Goal: Contribute content

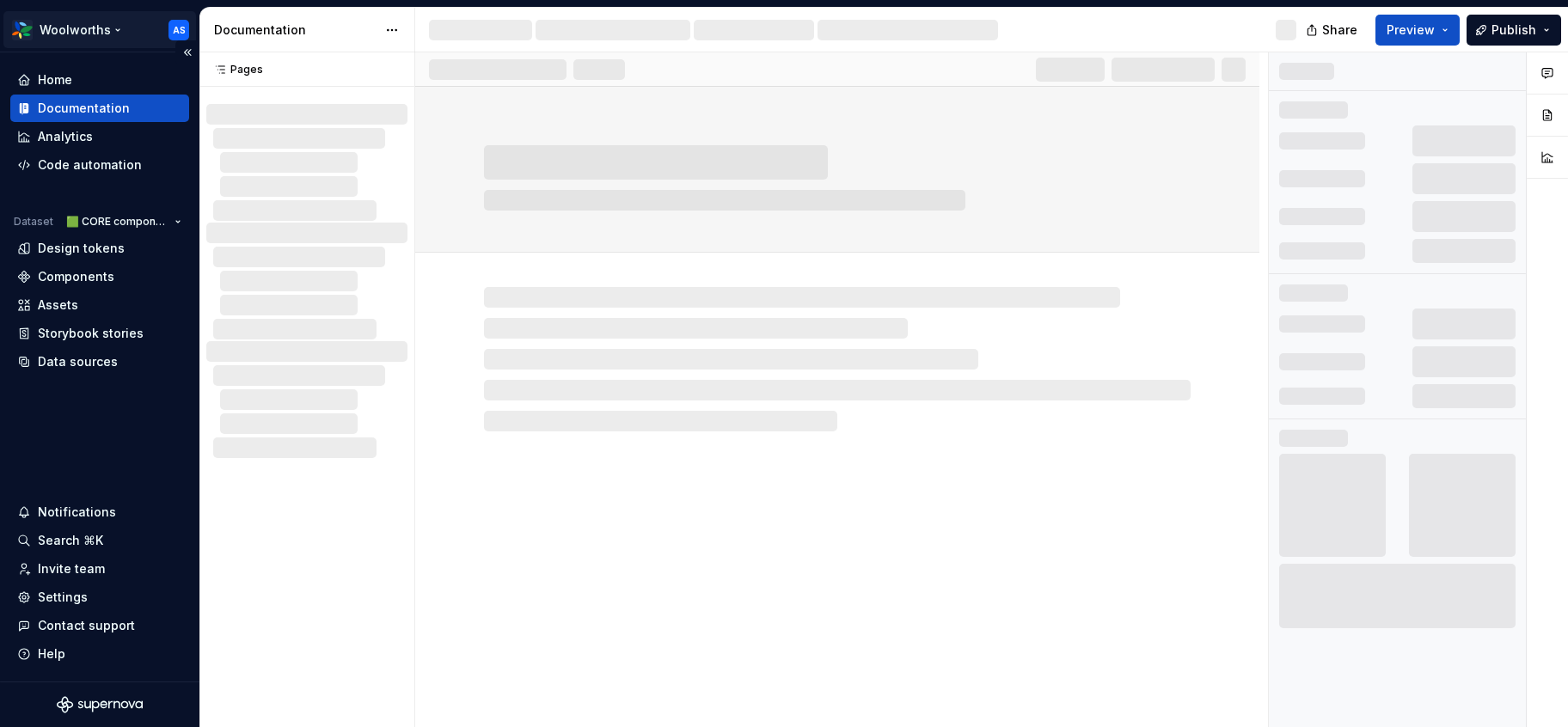
click at [120, 30] on html "Woolworths AS Home Documentation Analytics Code automation Dataset 🟩 CORE compo…" at bounding box center [784, 364] width 1568 height 727
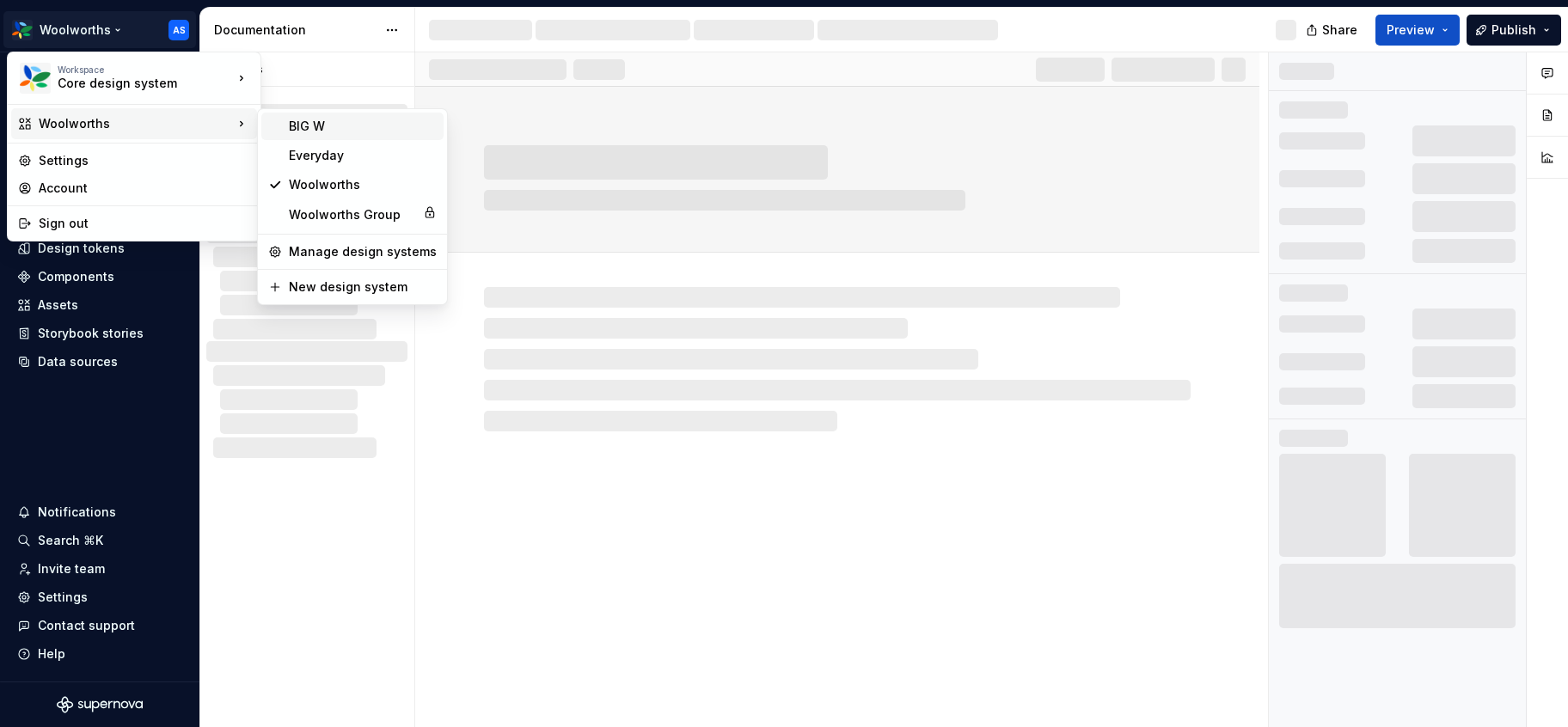
click at [306, 118] on div "BIG W" at bounding box center [363, 126] width 148 height 17
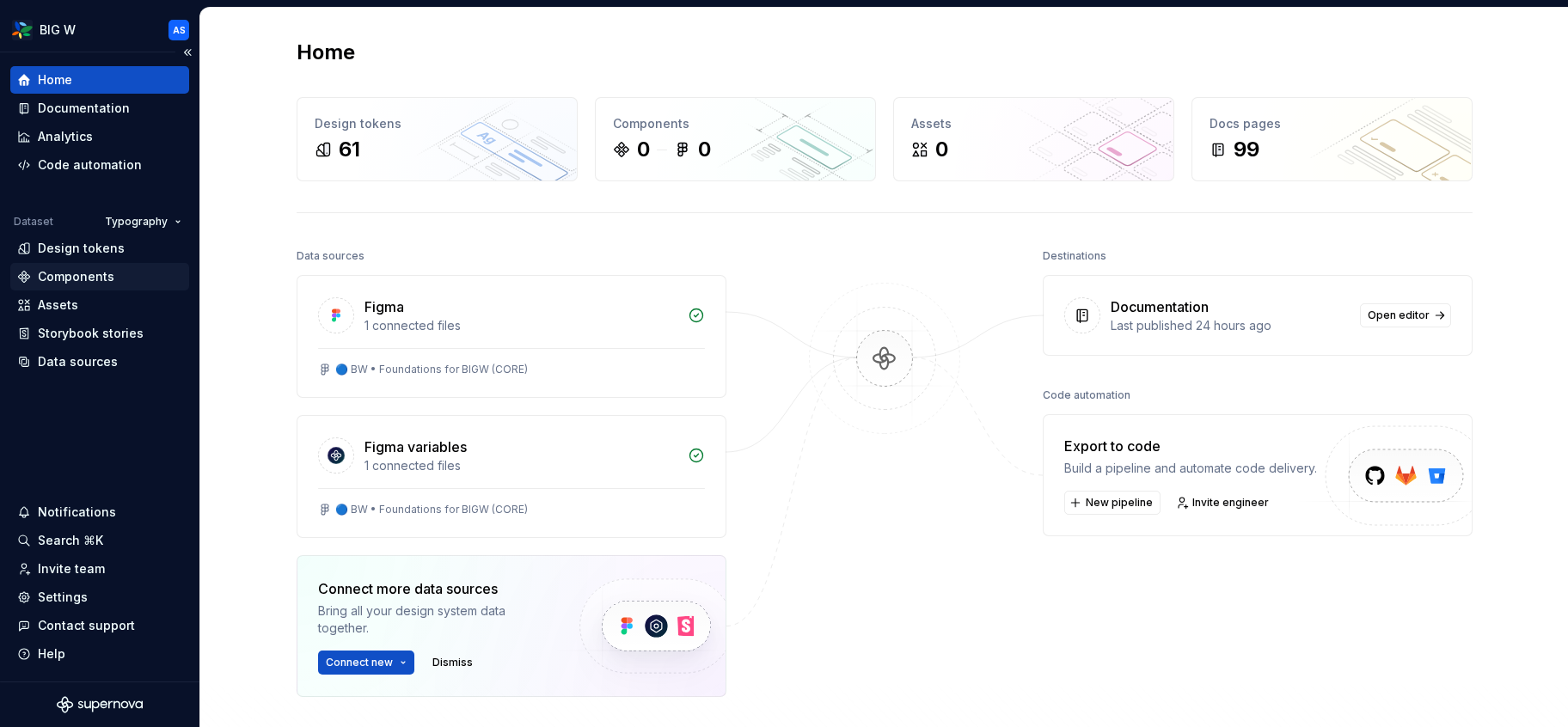
click at [93, 272] on div "Components" at bounding box center [75, 276] width 76 height 17
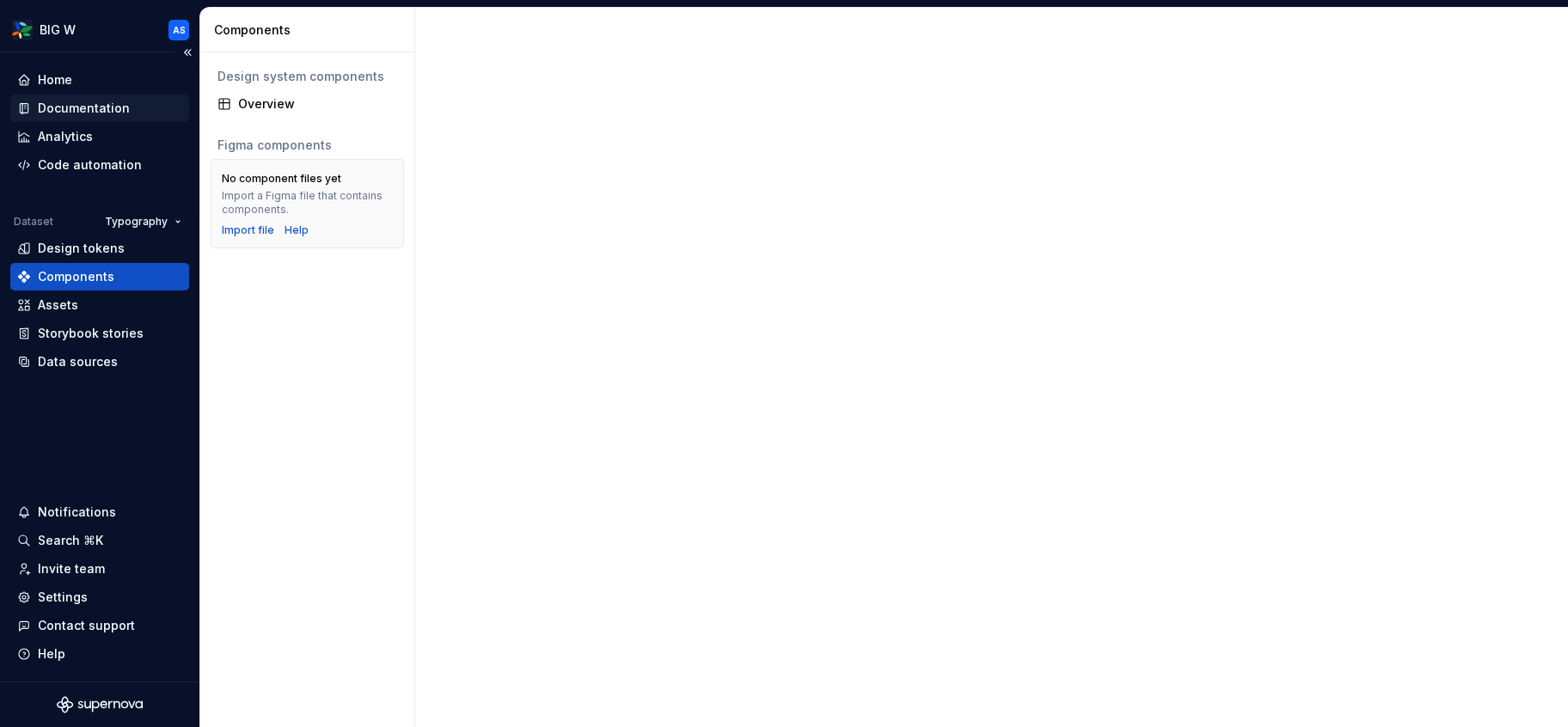
click at [97, 108] on div "Documentation" at bounding box center [84, 108] width 92 height 17
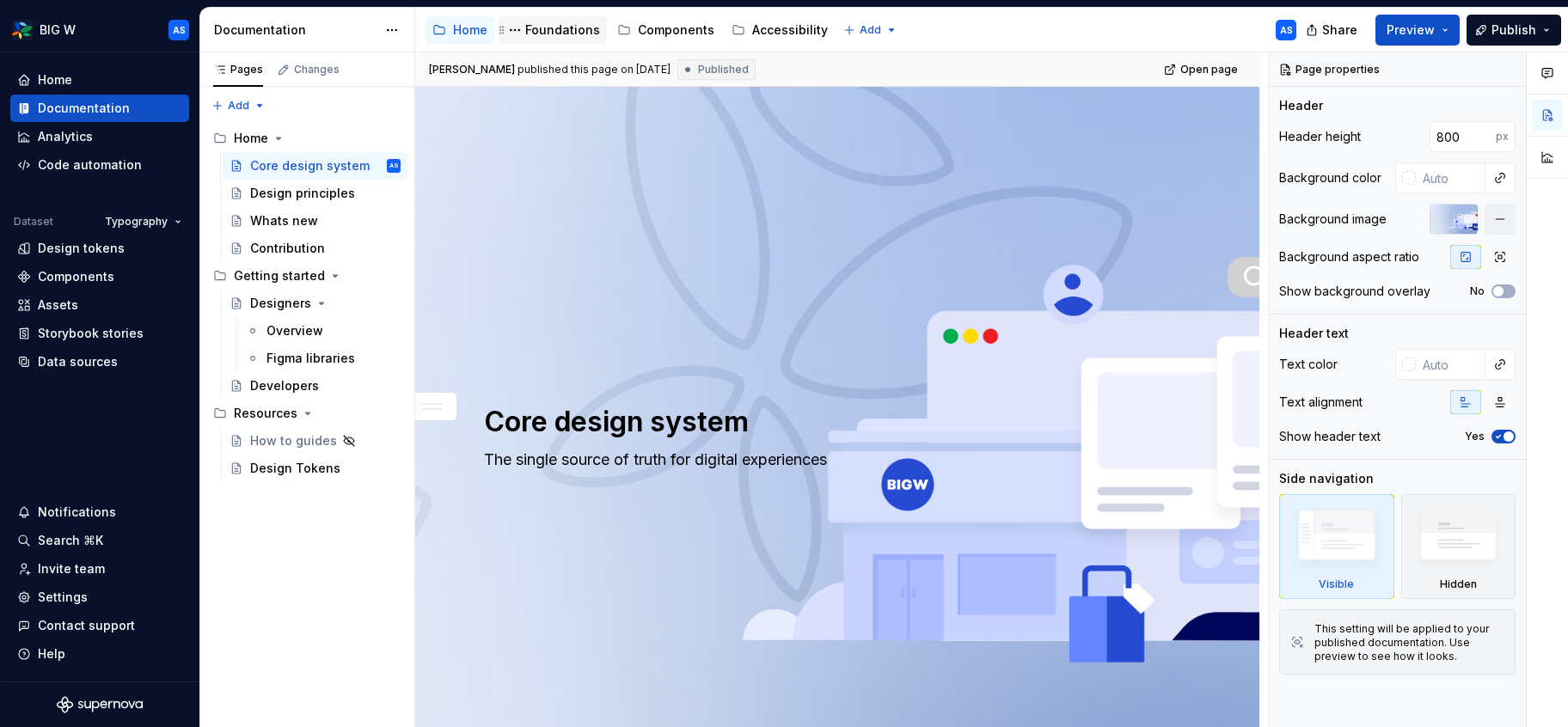
click at [530, 25] on div "Foundations" at bounding box center [562, 29] width 74 height 17
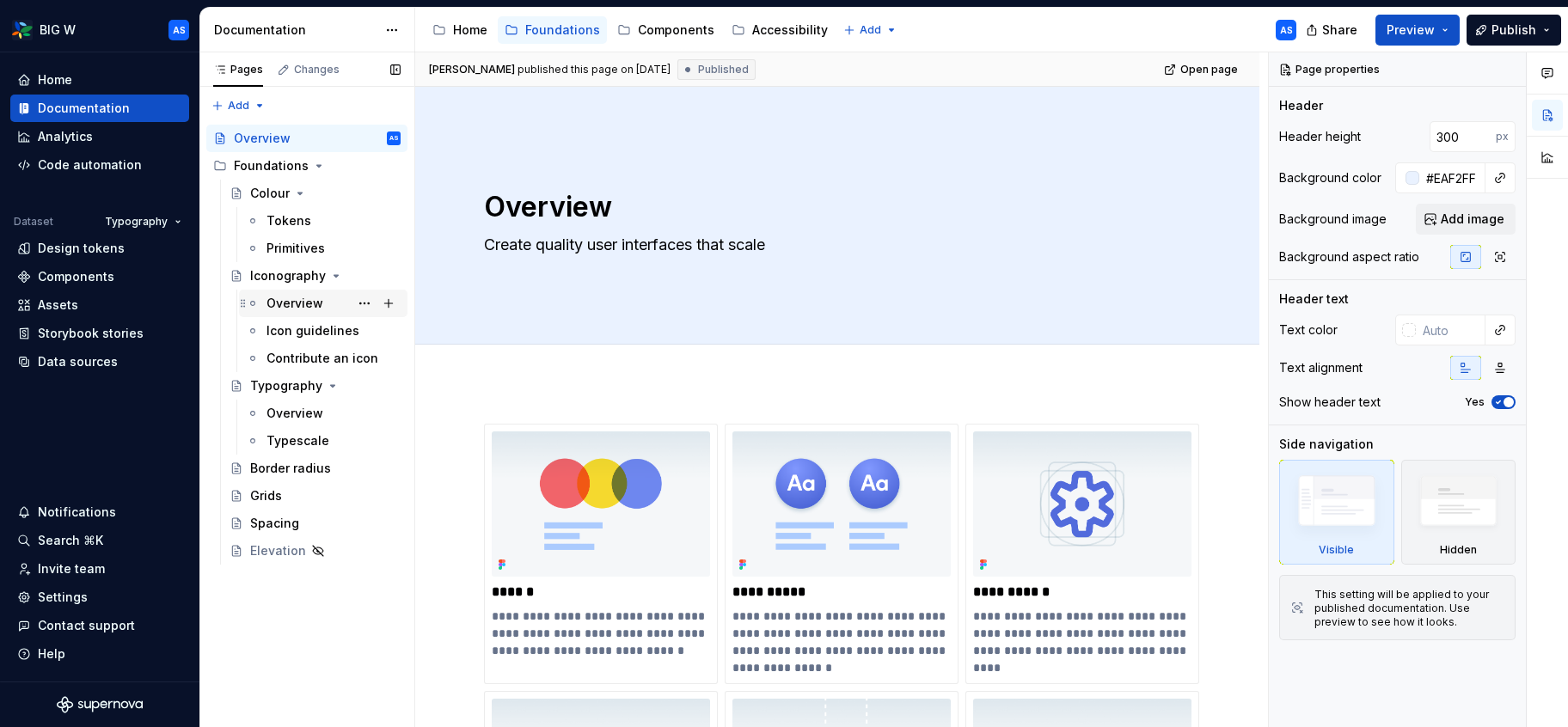
click at [314, 304] on div "Overview" at bounding box center [295, 303] width 57 height 17
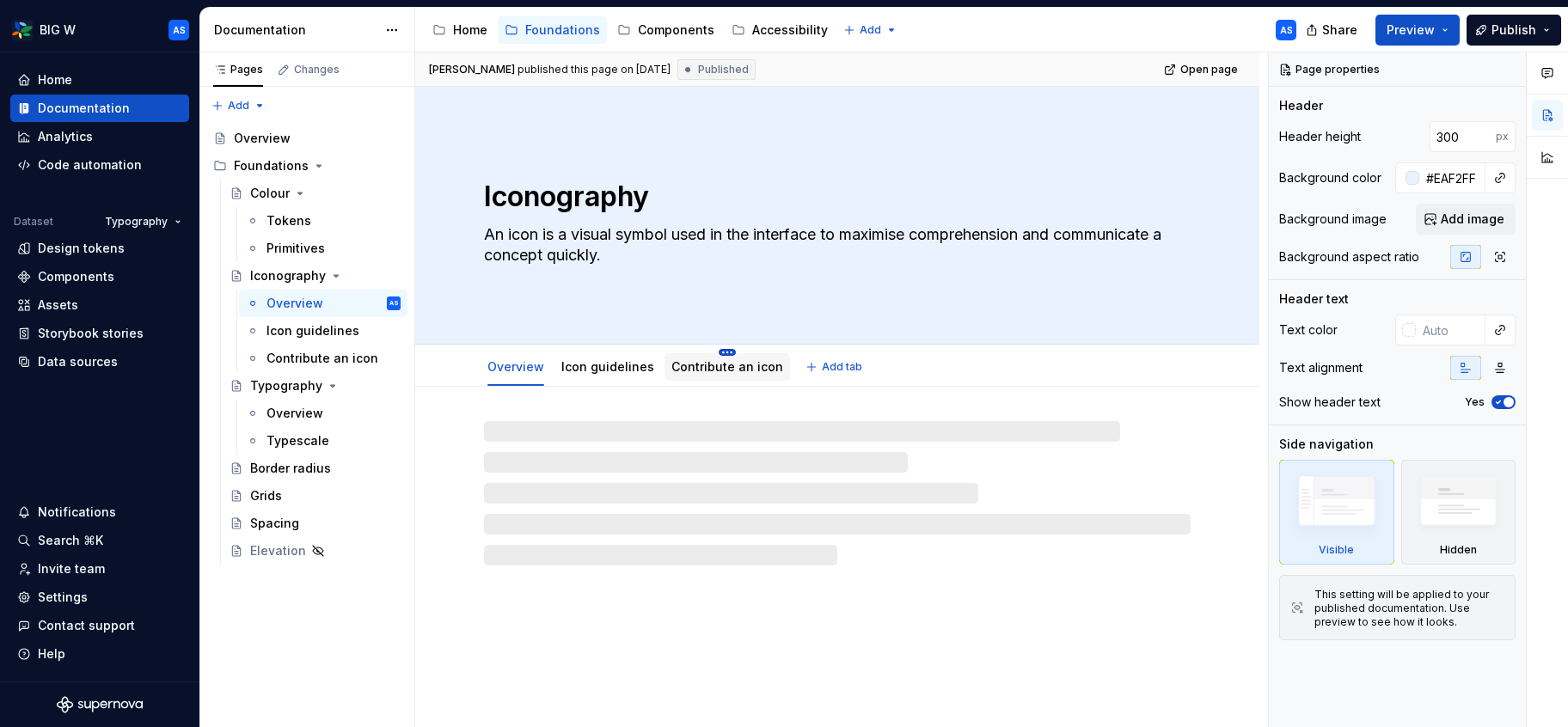
click at [713, 352] on html "BIG W AS Home Documentation Analytics Code automation Dataset Typography Design…" at bounding box center [784, 364] width 1568 height 727
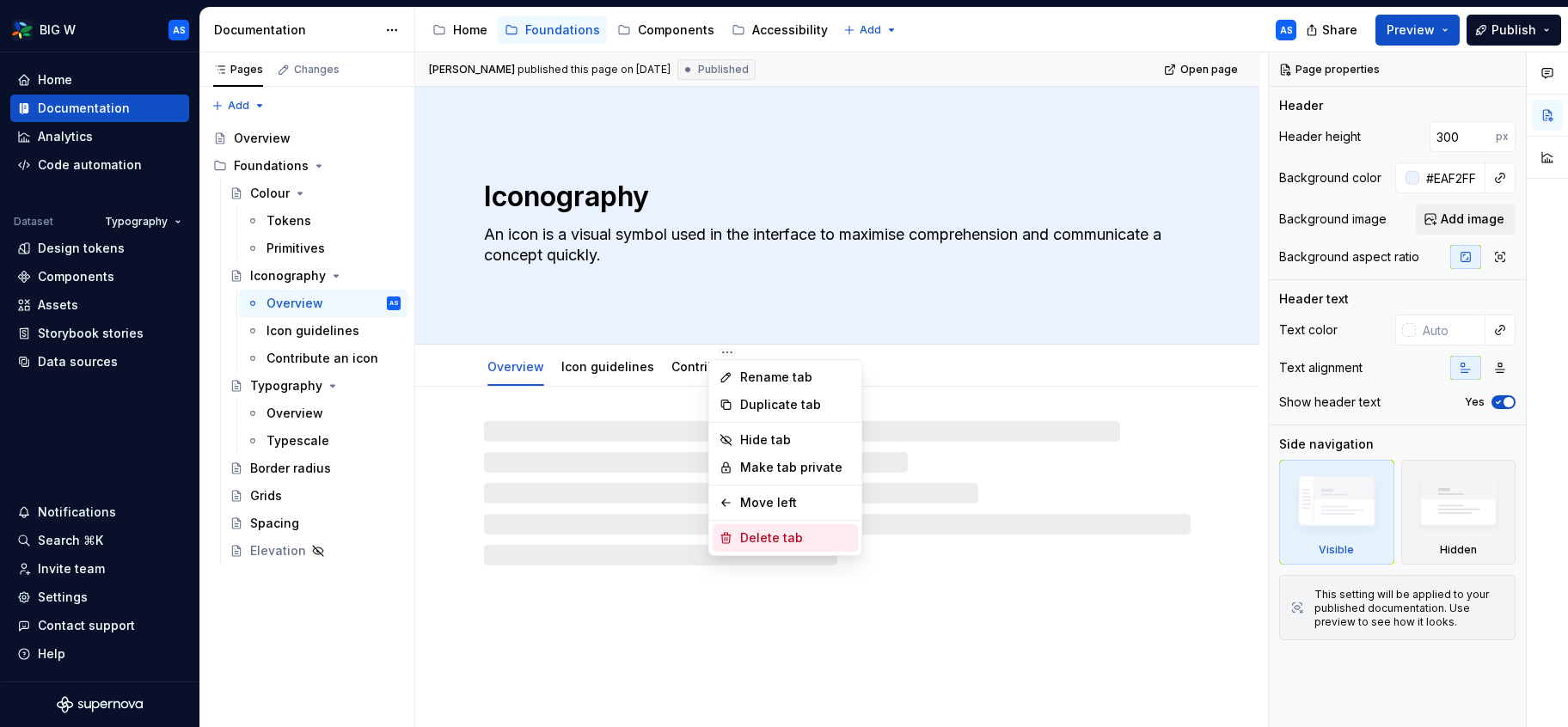
click at [768, 541] on div "Delete tab" at bounding box center [796, 538] width 112 height 17
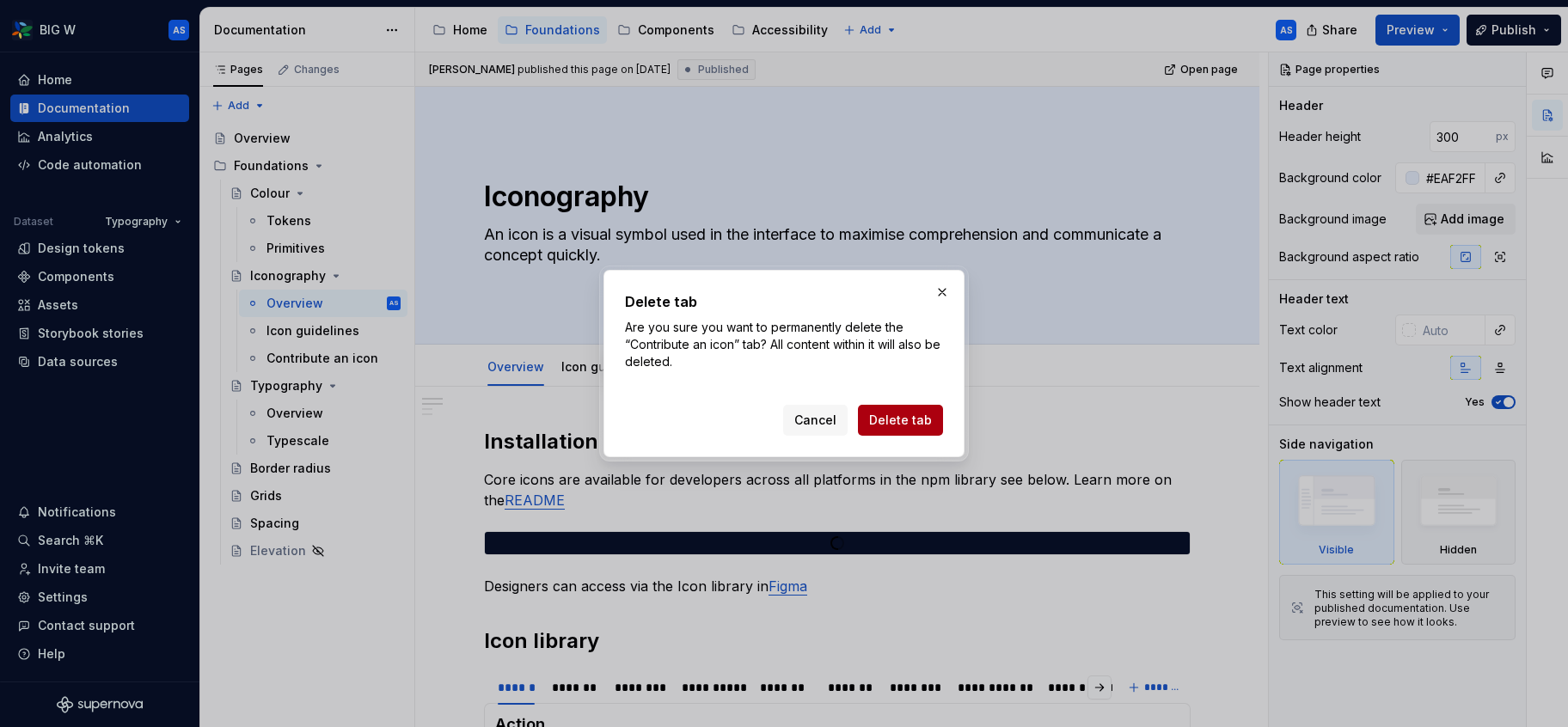
click at [911, 423] on span "Delete tab" at bounding box center [901, 420] width 62 height 17
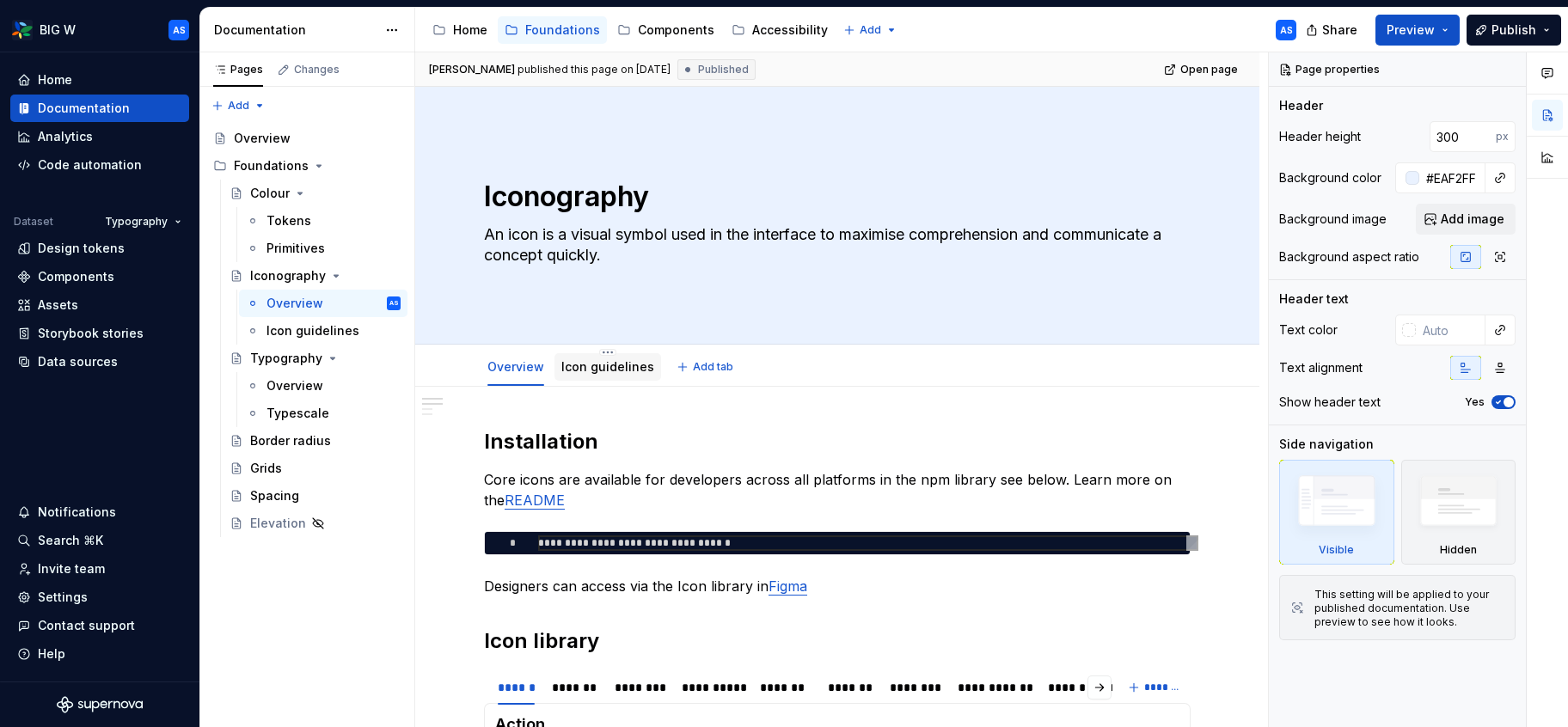
click at [596, 374] on link "Icon guidelines" at bounding box center [608, 367] width 93 height 15
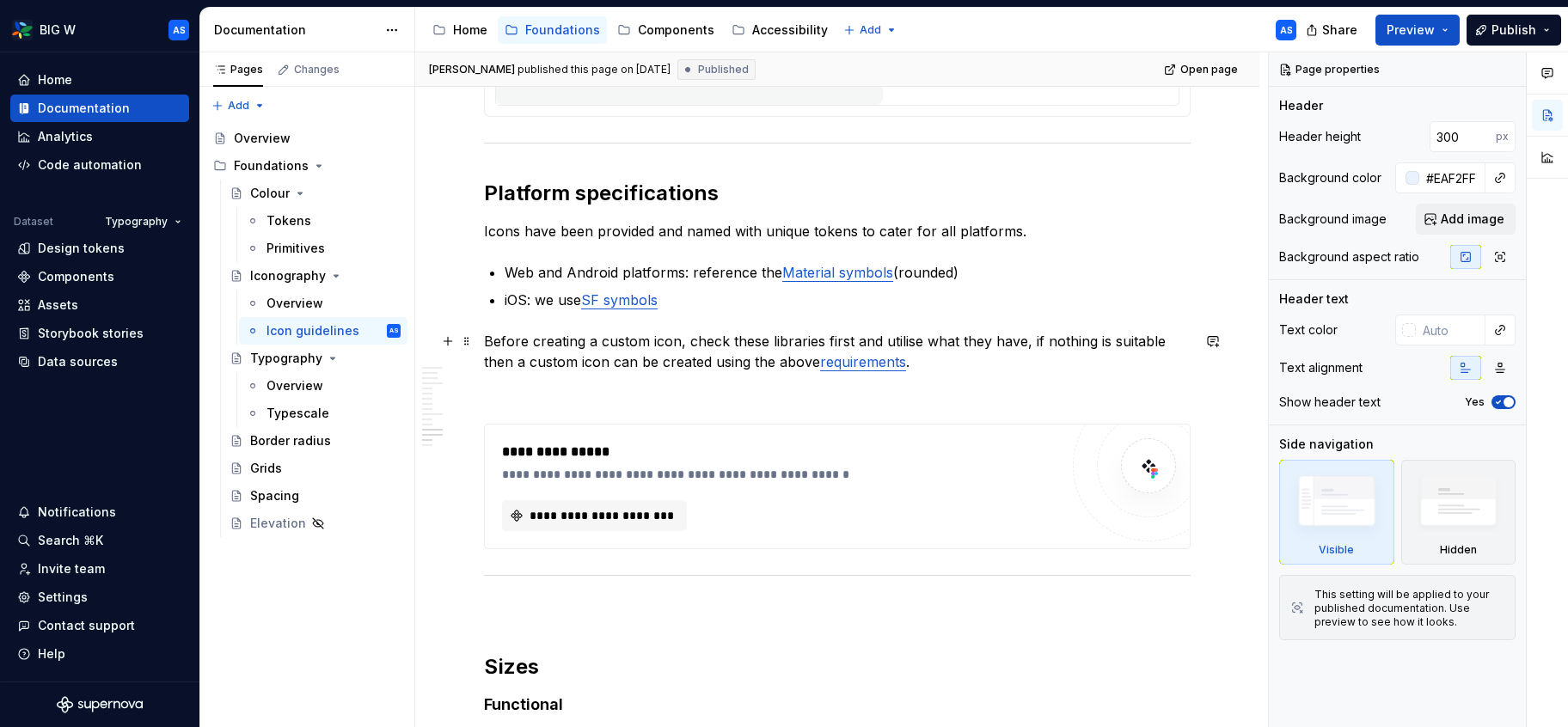
scroll to position [3190, 0]
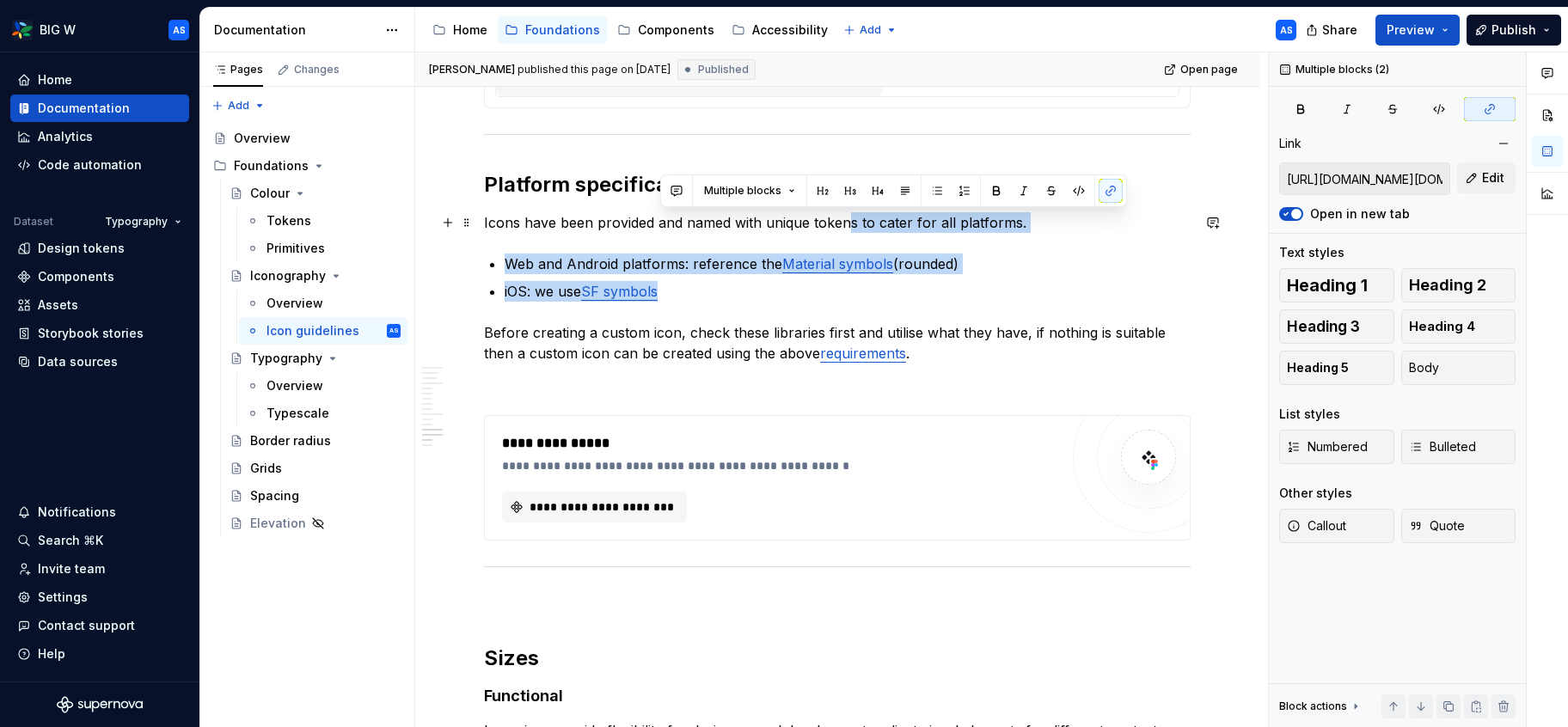
drag, startPoint x: 659, startPoint y: 285, endPoint x: 853, endPoint y: 219, distance: 204.9
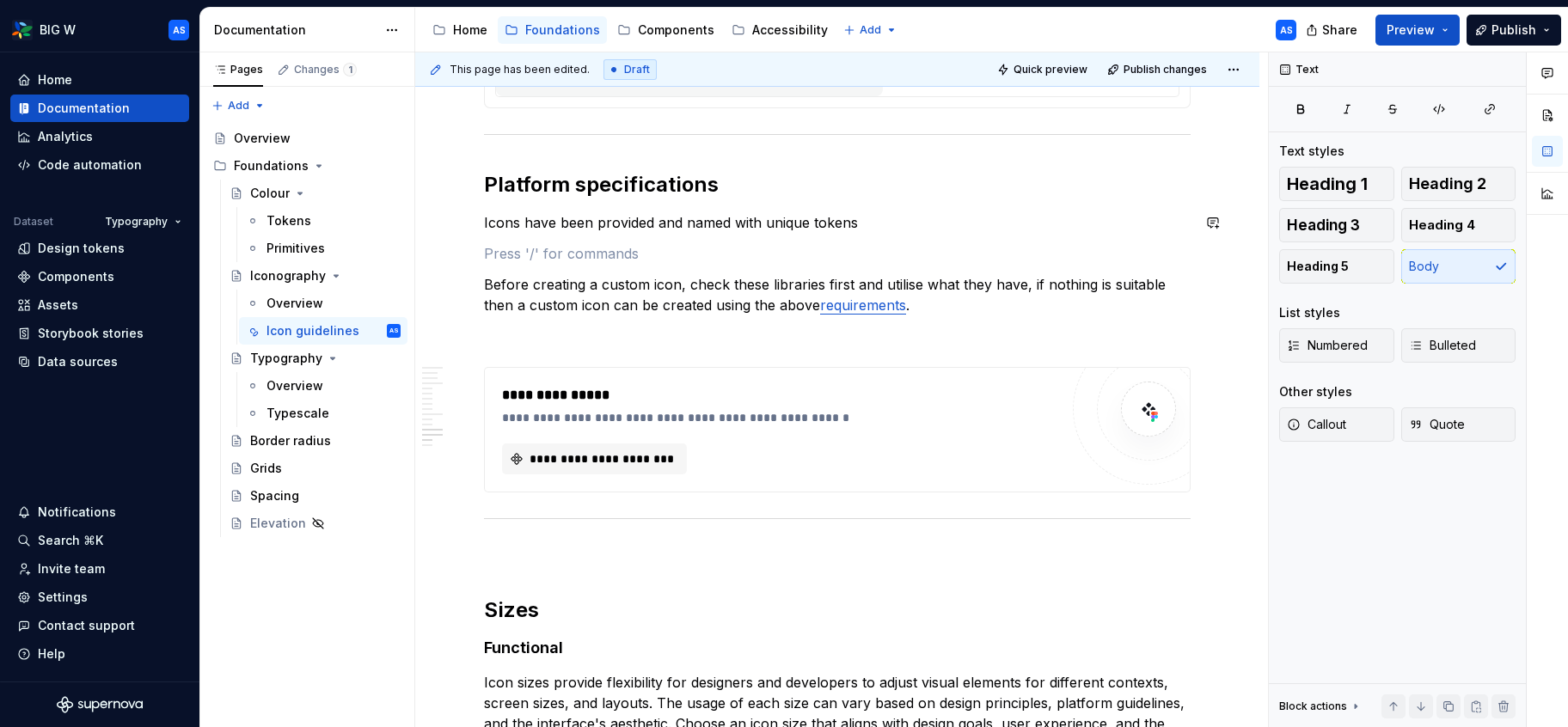
type textarea "*"
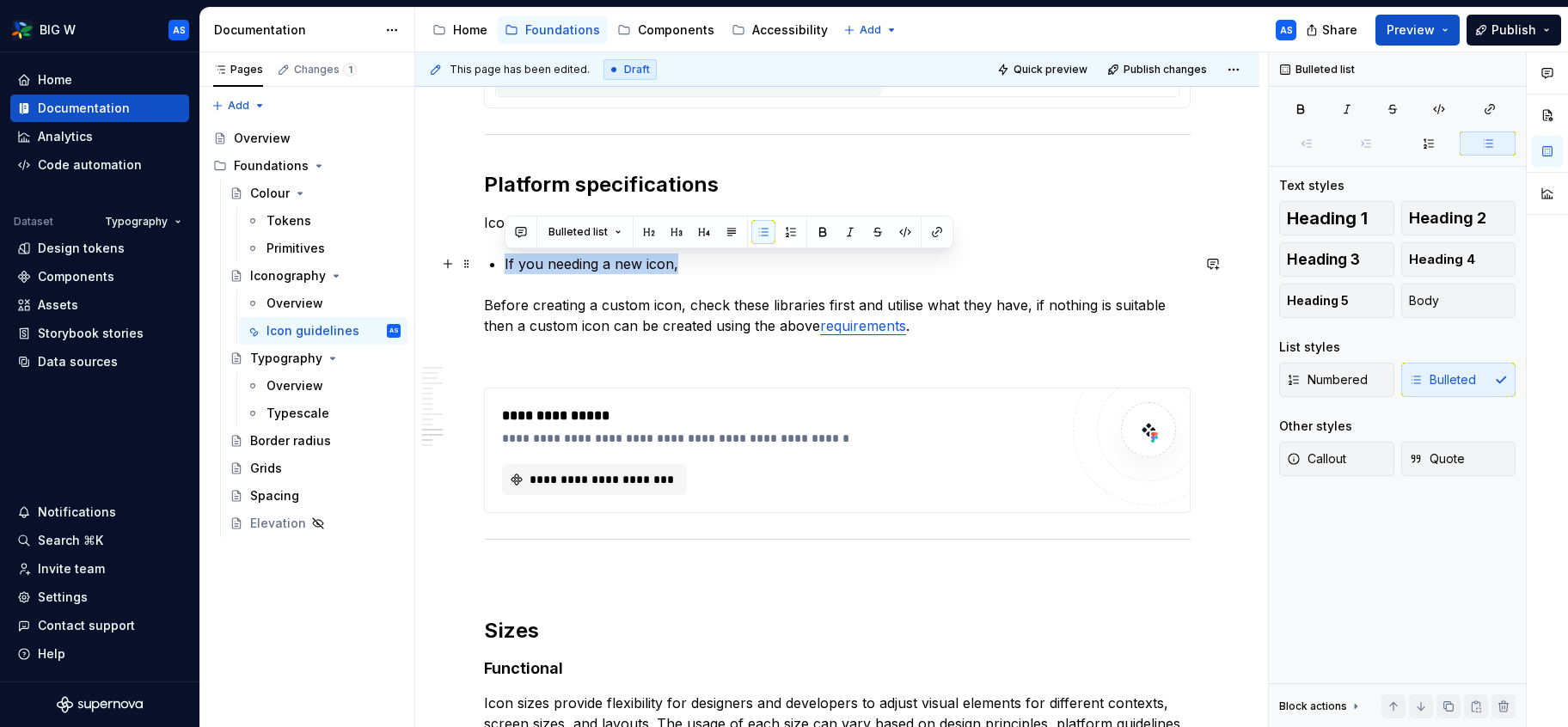
drag, startPoint x: 599, startPoint y: 257, endPoint x: 522, endPoint y: 264, distance: 77.3
click at [505, 262] on p "If you needing a new icon," at bounding box center [847, 263] width 686 height 20
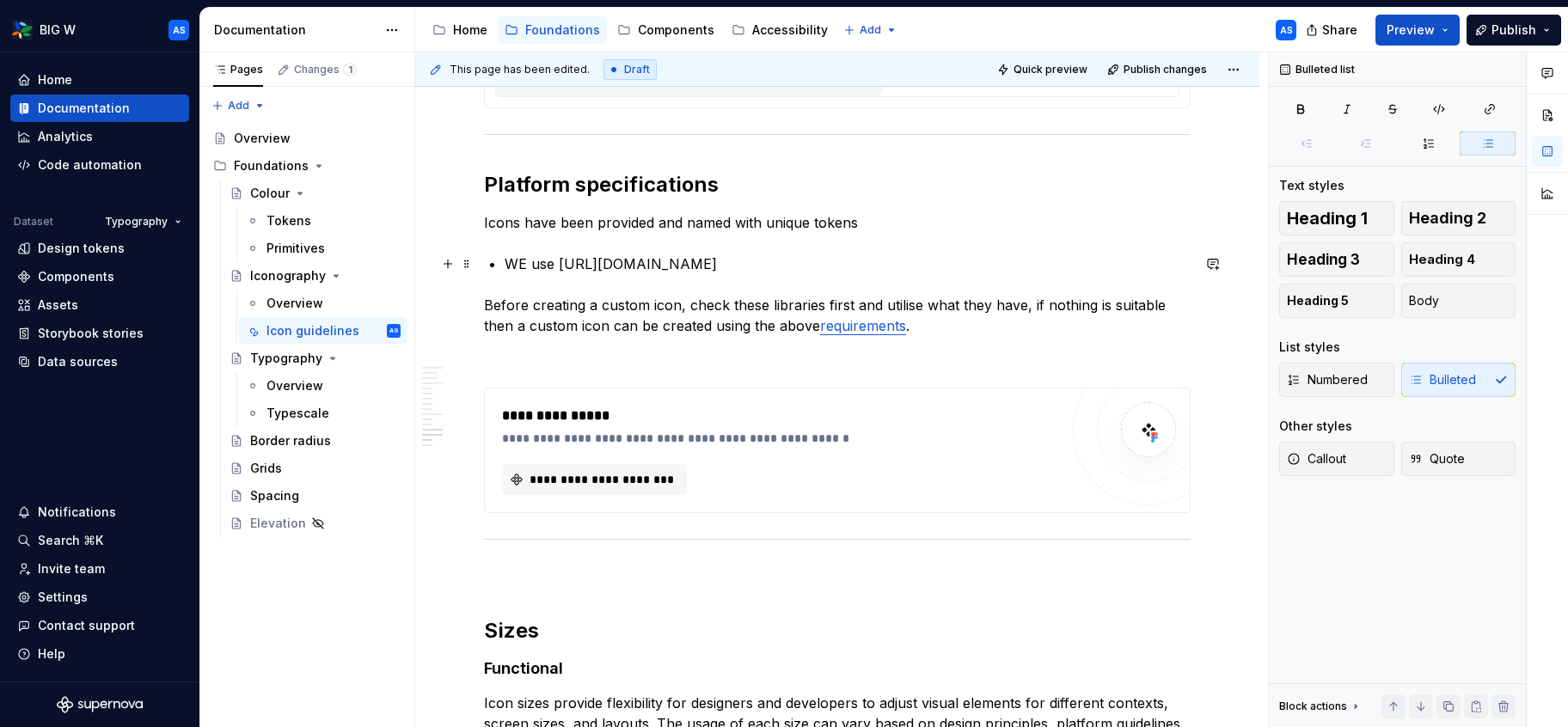
click at [646, 263] on p "WE use [URL][DOMAIN_NAME]" at bounding box center [847, 263] width 686 height 20
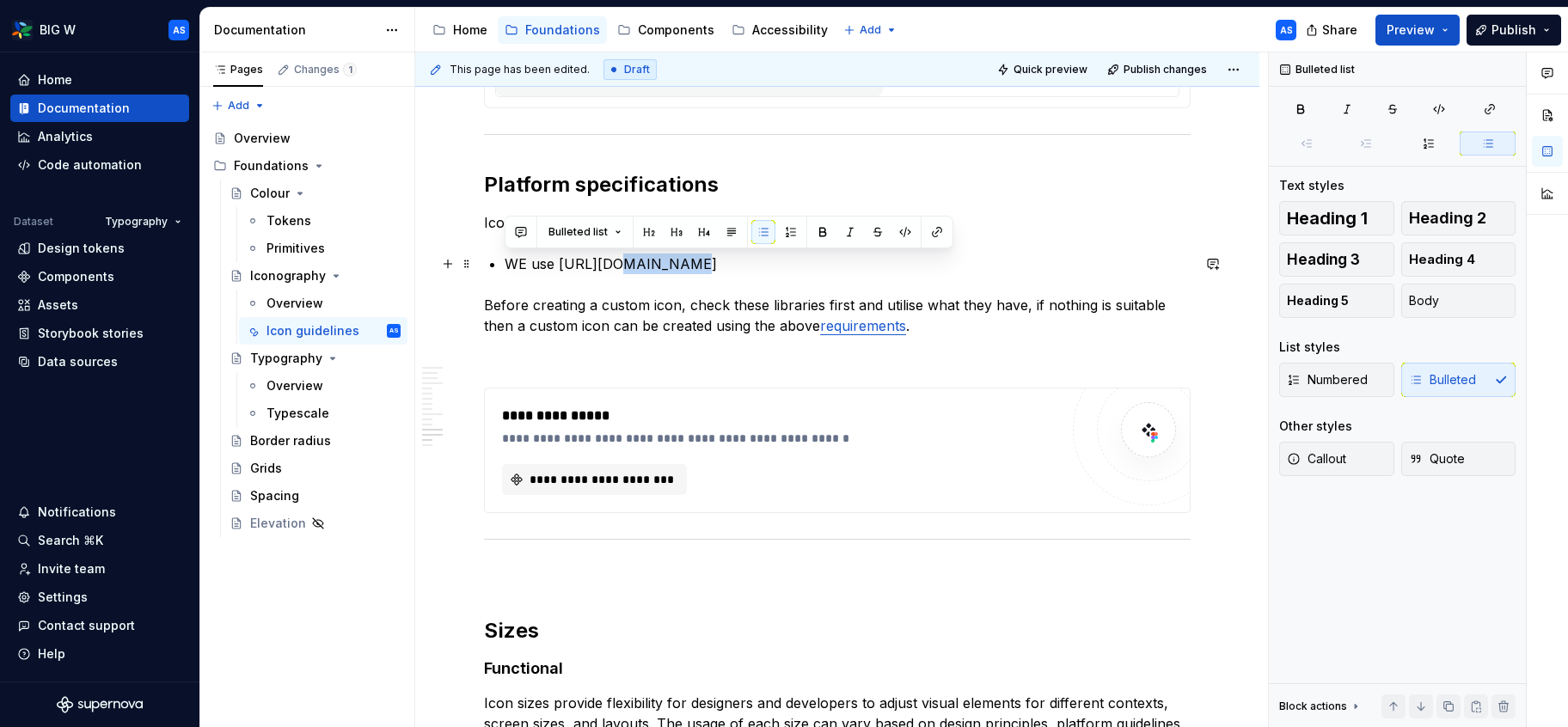
click at [646, 263] on p "WE use [URL][DOMAIN_NAME]" at bounding box center [847, 263] width 686 height 20
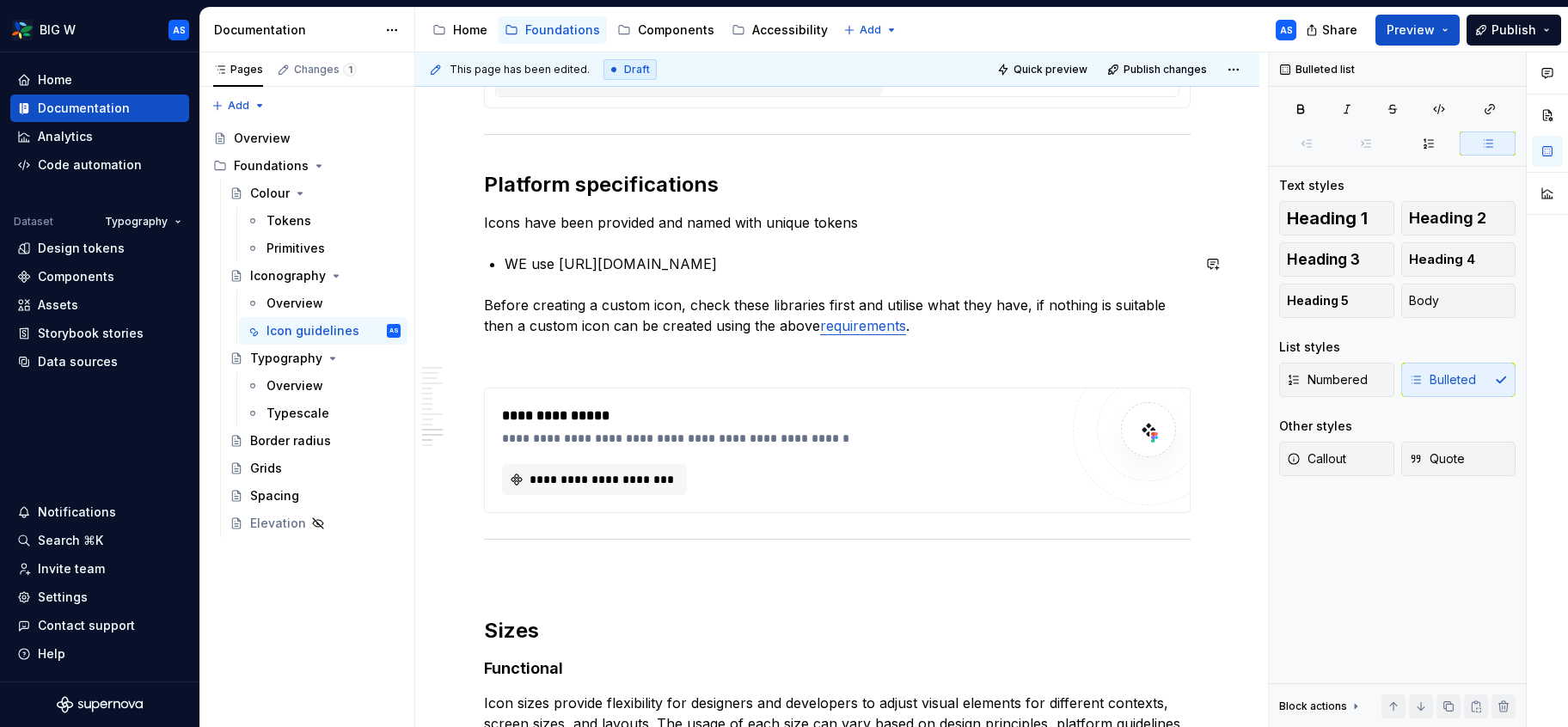
click at [766, 253] on p "WE use [URL][DOMAIN_NAME]" at bounding box center [847, 263] width 686 height 20
type textarea "*"
drag, startPoint x: 769, startPoint y: 264, endPoint x: 689, endPoint y: 242, distance: 83.0
click at [558, 266] on p "WE use [URL][DOMAIN_NAME]" at bounding box center [847, 263] width 686 height 20
click at [984, 230] on button "button" at bounding box center [991, 232] width 24 height 24
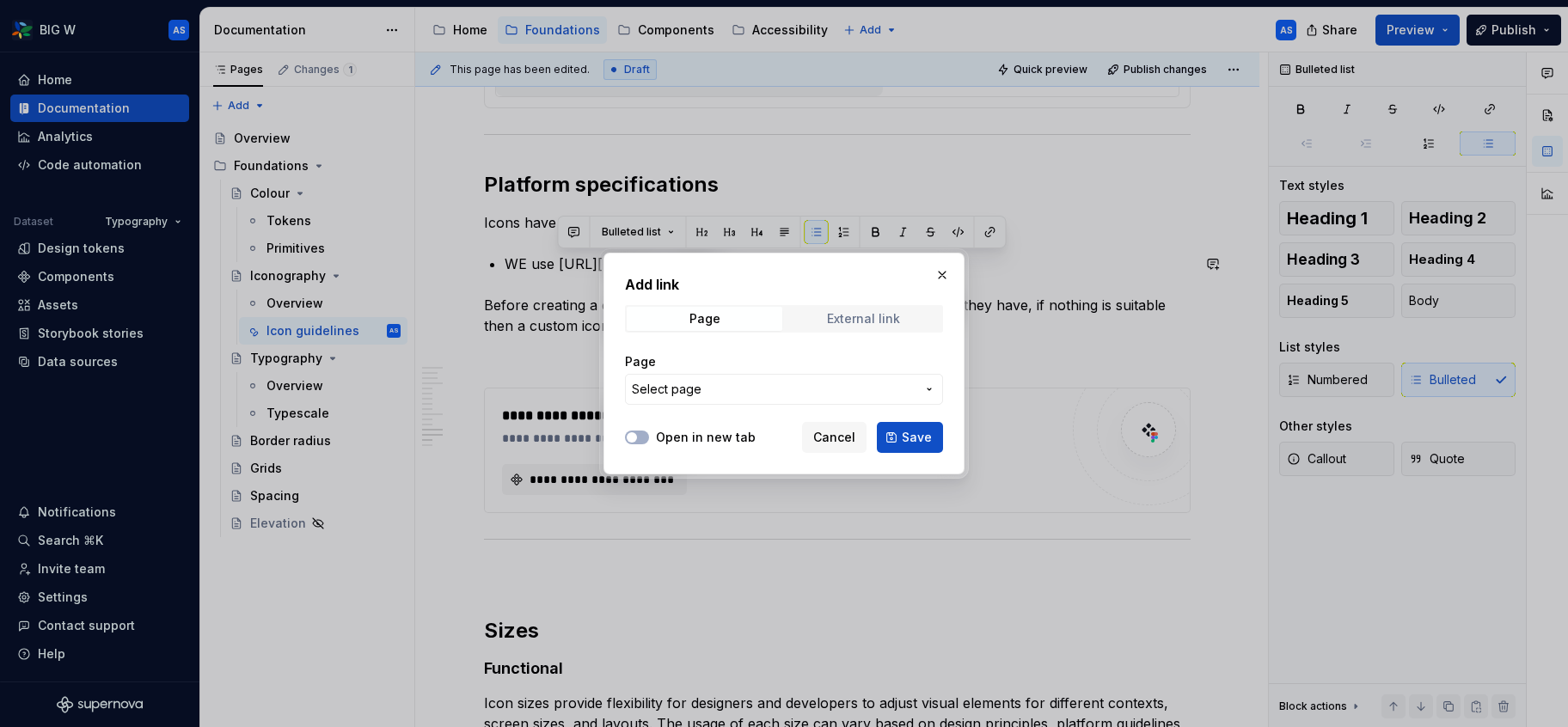
click at [841, 315] on div "External link" at bounding box center [864, 319] width 73 height 14
click at [758, 391] on input "URL" at bounding box center [784, 389] width 319 height 31
paste input "[URL][DOMAIN_NAME]"
type input "[URL][DOMAIN_NAME]"
click at [912, 442] on span "Save" at bounding box center [917, 437] width 30 height 17
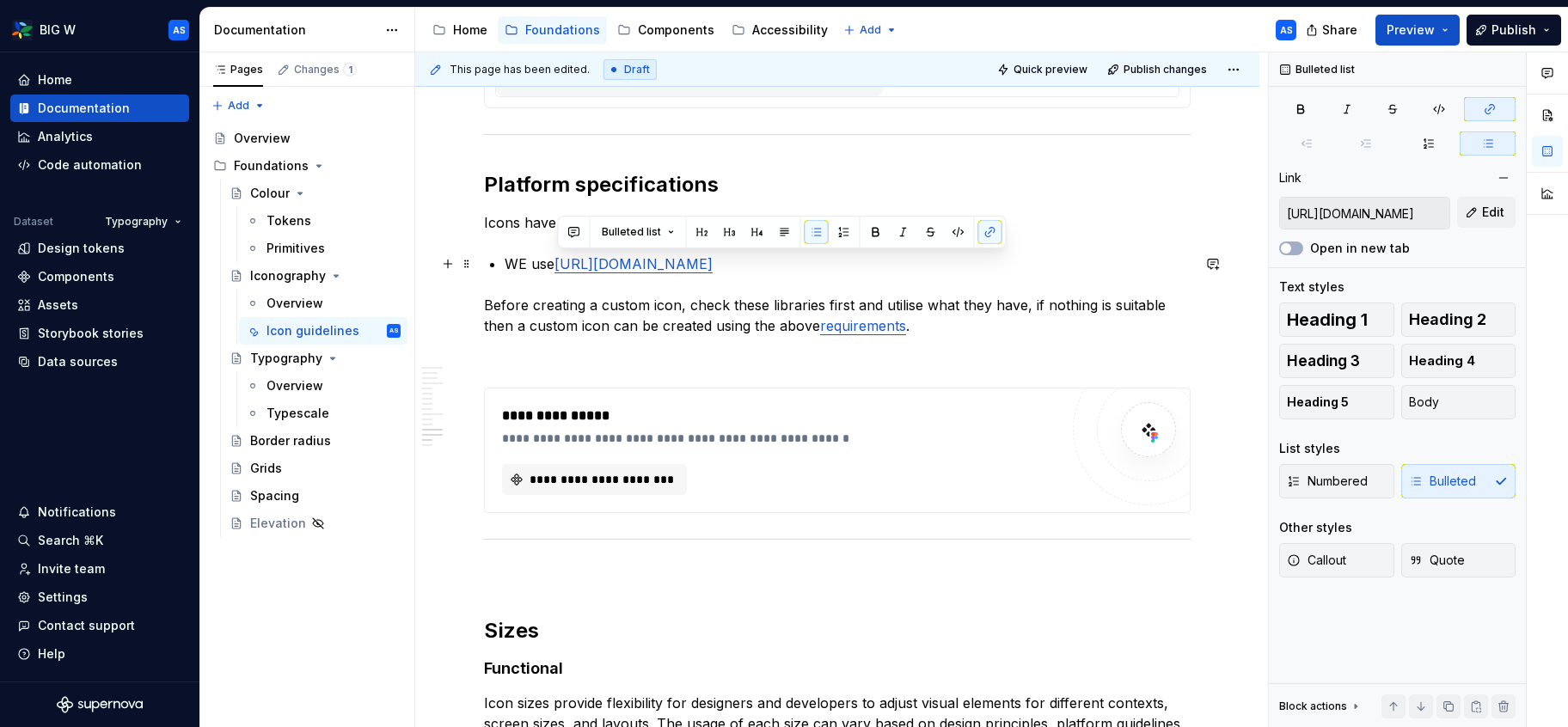
click at [546, 271] on p "WE use [URL][DOMAIN_NAME]" at bounding box center [847, 263] width 686 height 20
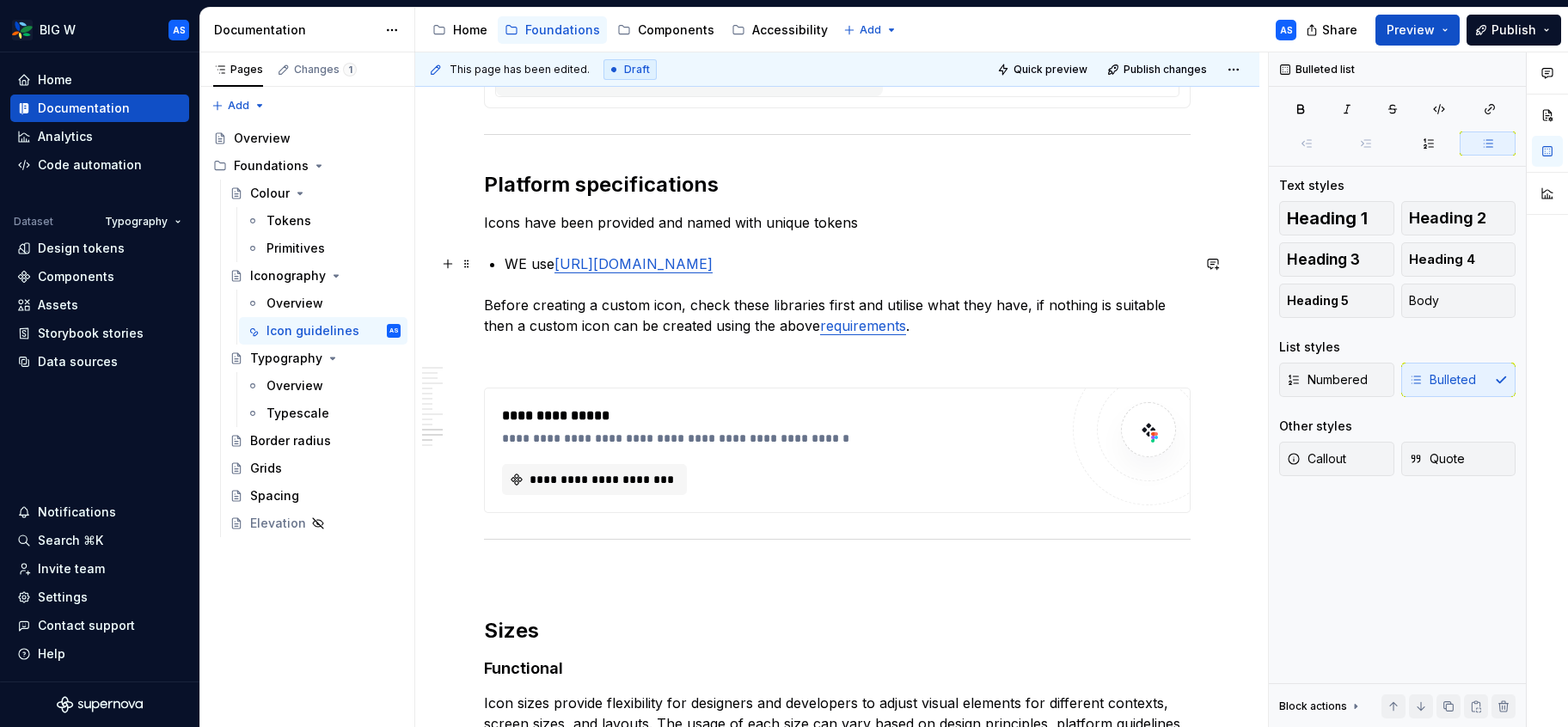
click at [514, 264] on p "WE use [URL][DOMAIN_NAME]" at bounding box center [847, 263] width 686 height 20
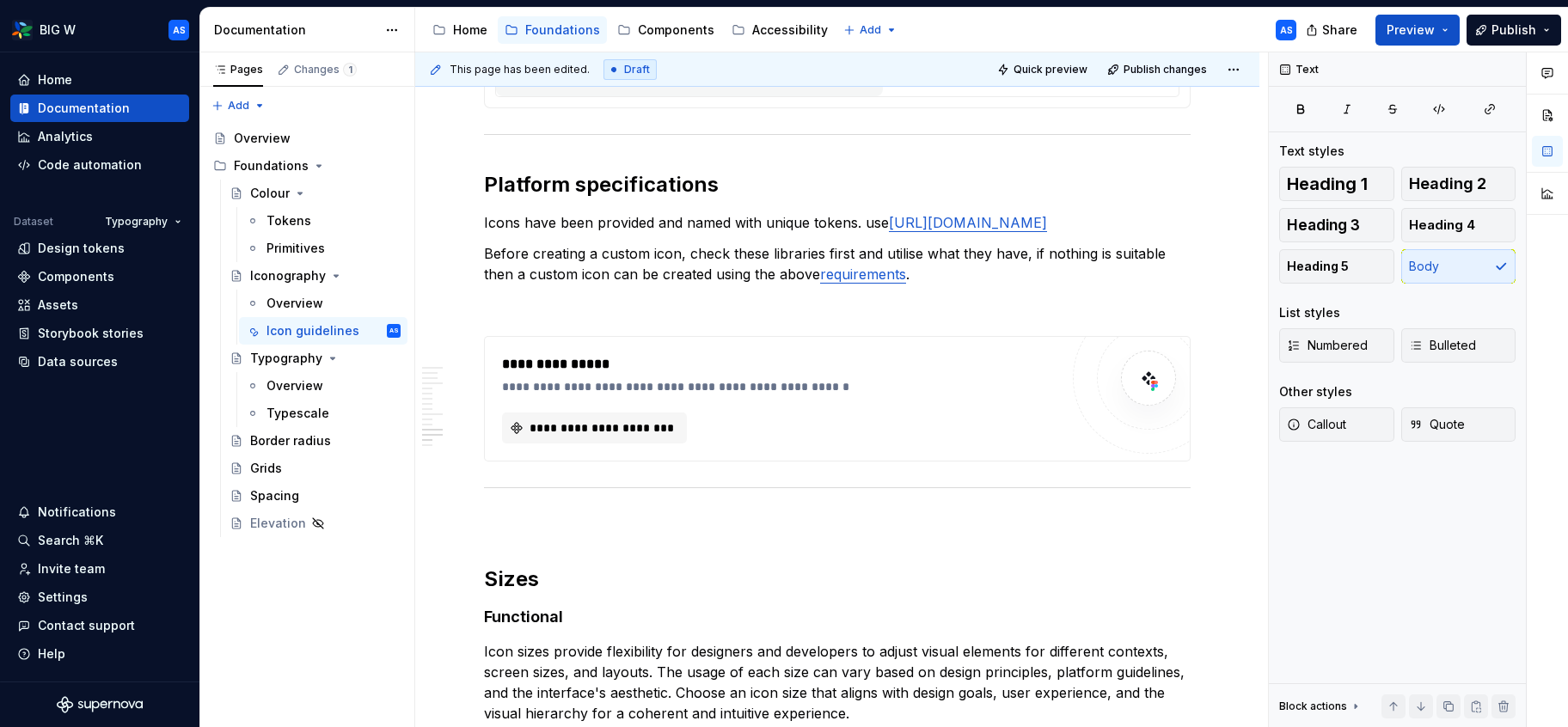
type textarea "*"
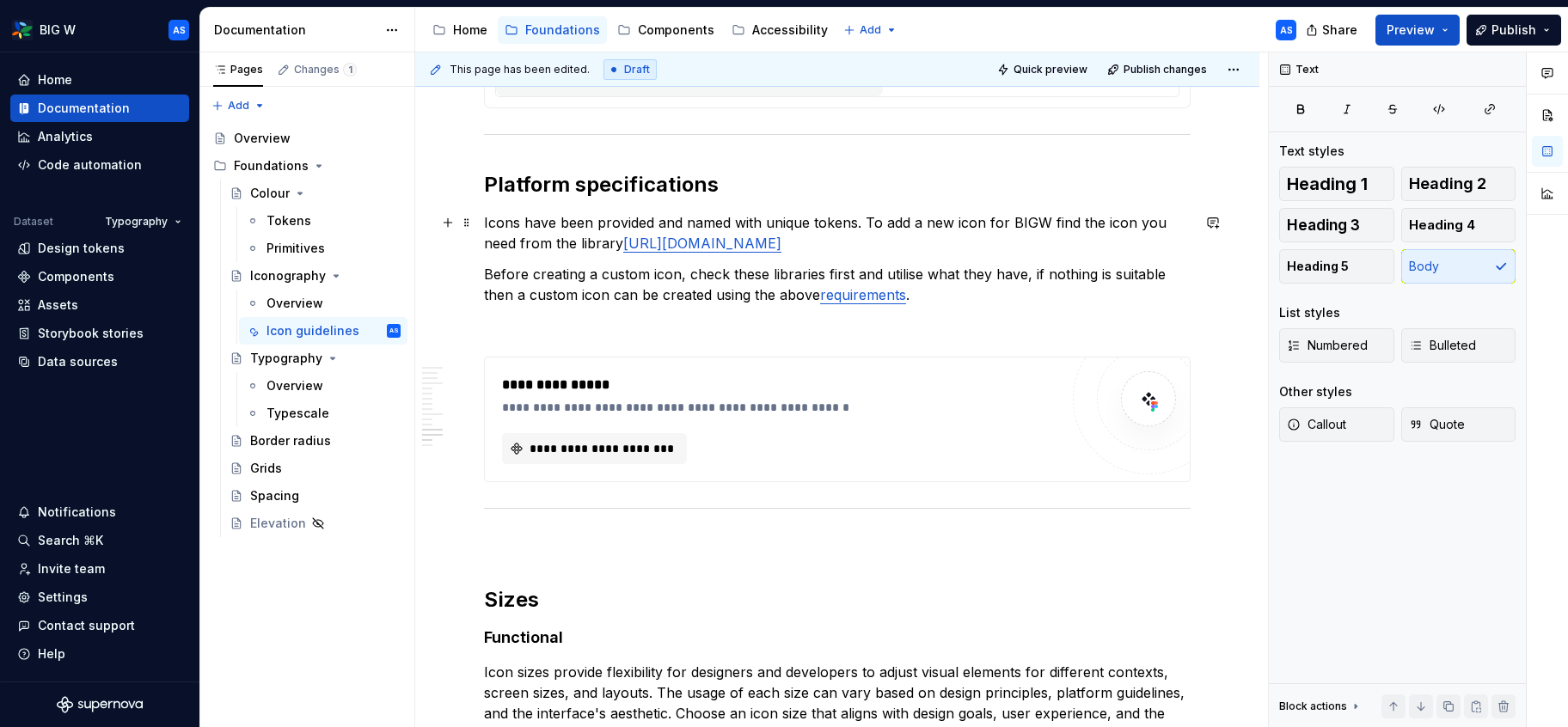
click at [842, 247] on p "Icons have been provided and named with unique tokens. To add a new icon for BI…" at bounding box center [837, 232] width 707 height 41
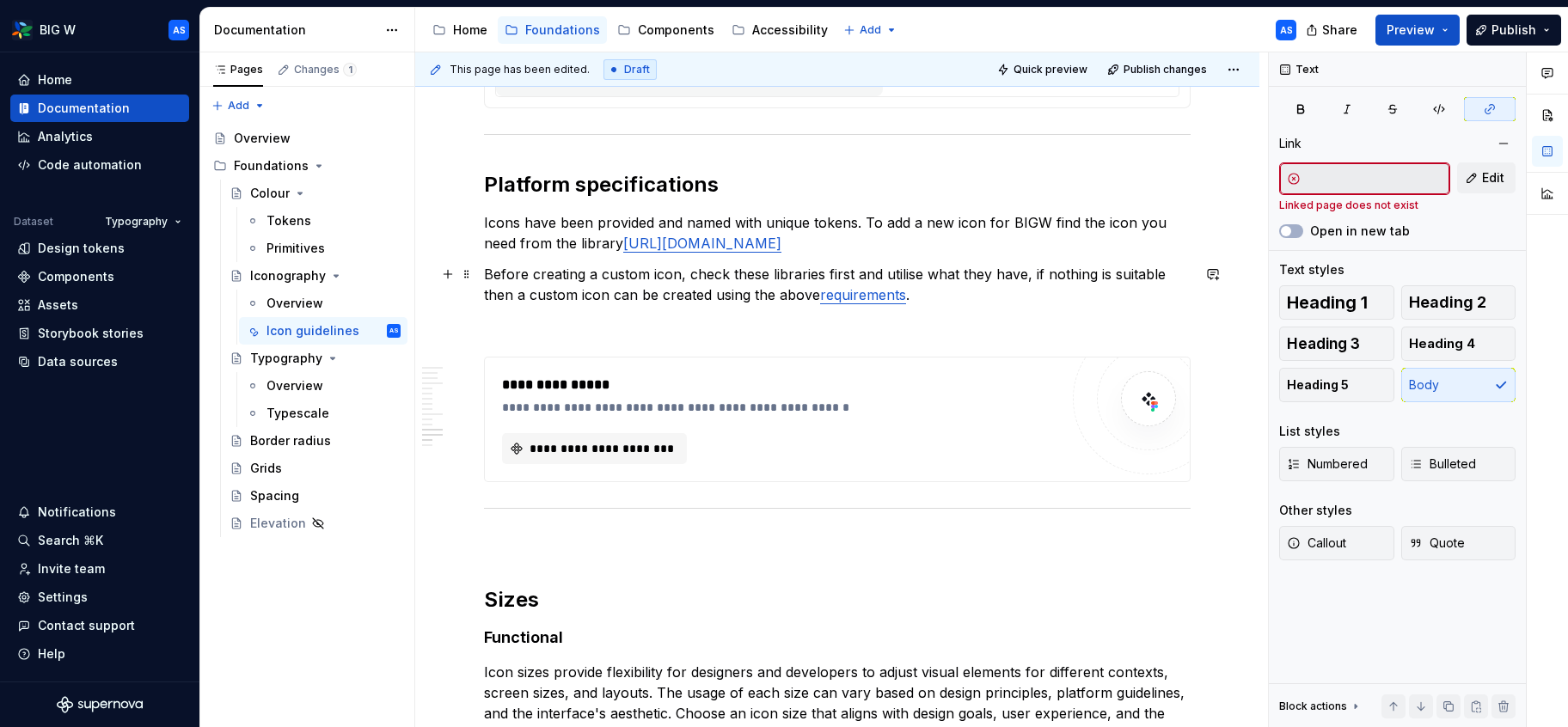
click at [824, 298] on link "requirements" at bounding box center [864, 295] width 86 height 17
click at [856, 293] on link "requirements" at bounding box center [864, 295] width 86 height 17
click at [1483, 171] on span "Edit" at bounding box center [1494, 178] width 22 height 17
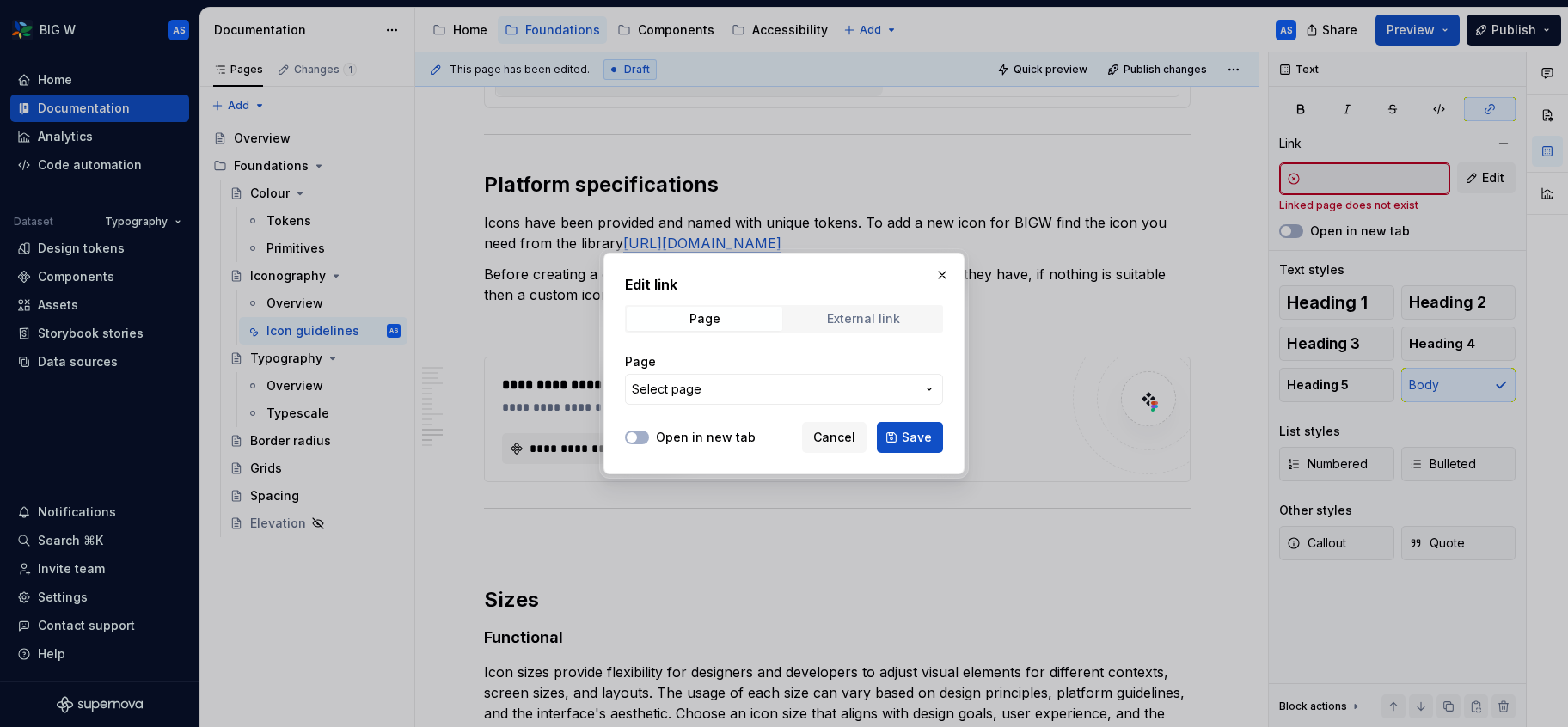
click at [822, 322] on span "External link" at bounding box center [864, 319] width 156 height 24
click at [724, 319] on span "Page" at bounding box center [705, 319] width 156 height 24
click at [730, 386] on span "Select page" at bounding box center [773, 389] width 284 height 17
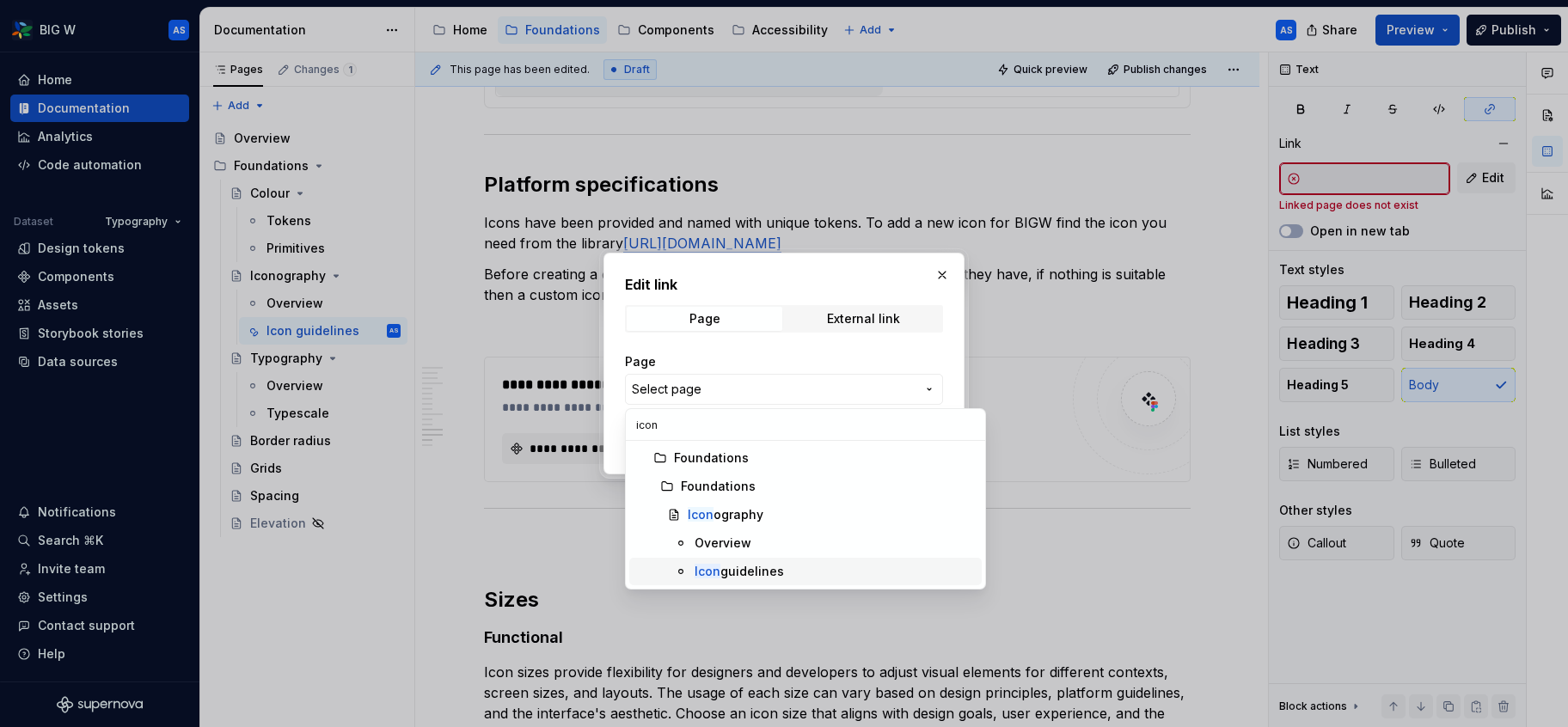
type input "icon"
click at [726, 573] on div "Icon guidelines" at bounding box center [739, 572] width 89 height 17
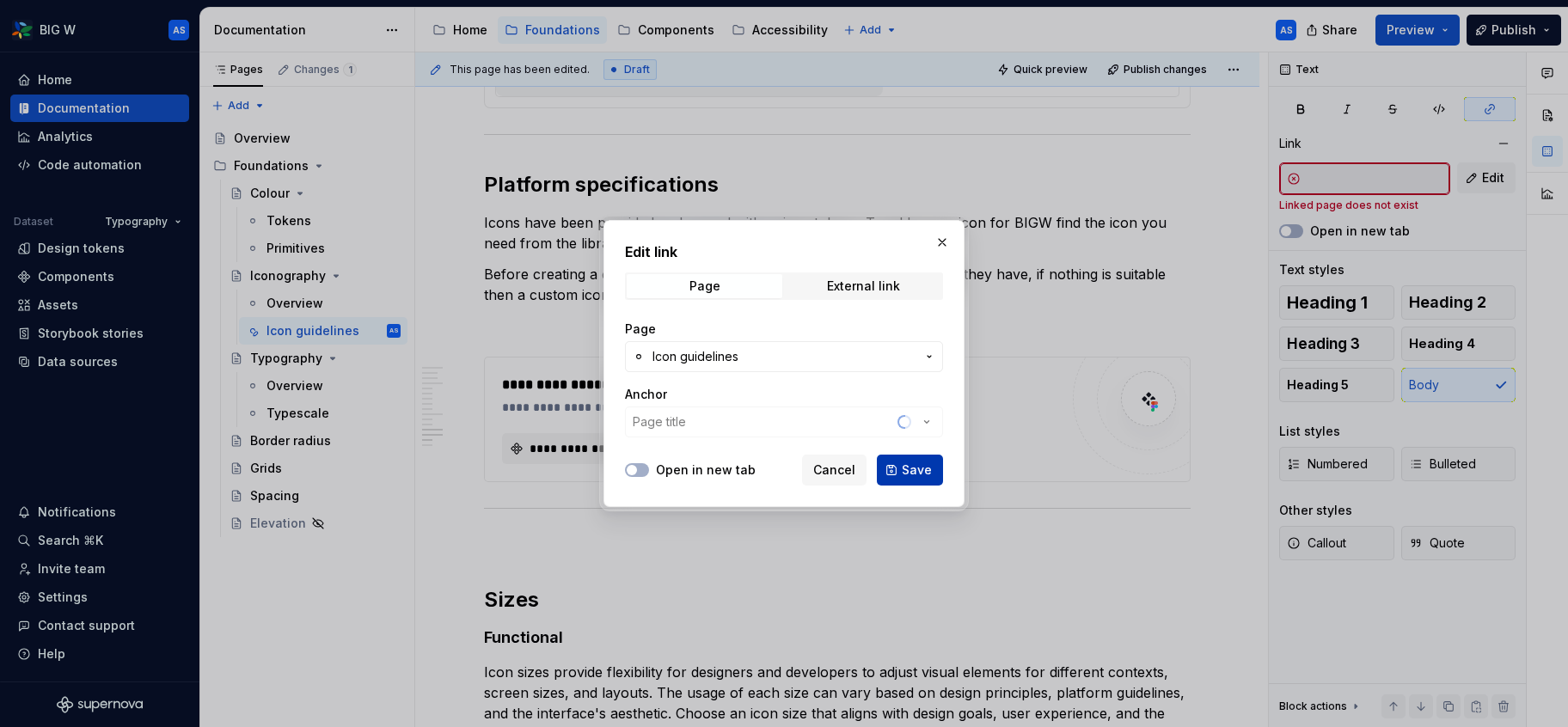
click at [919, 469] on span "Save" at bounding box center [917, 470] width 30 height 17
type input "Iconography / Icon guidelines"
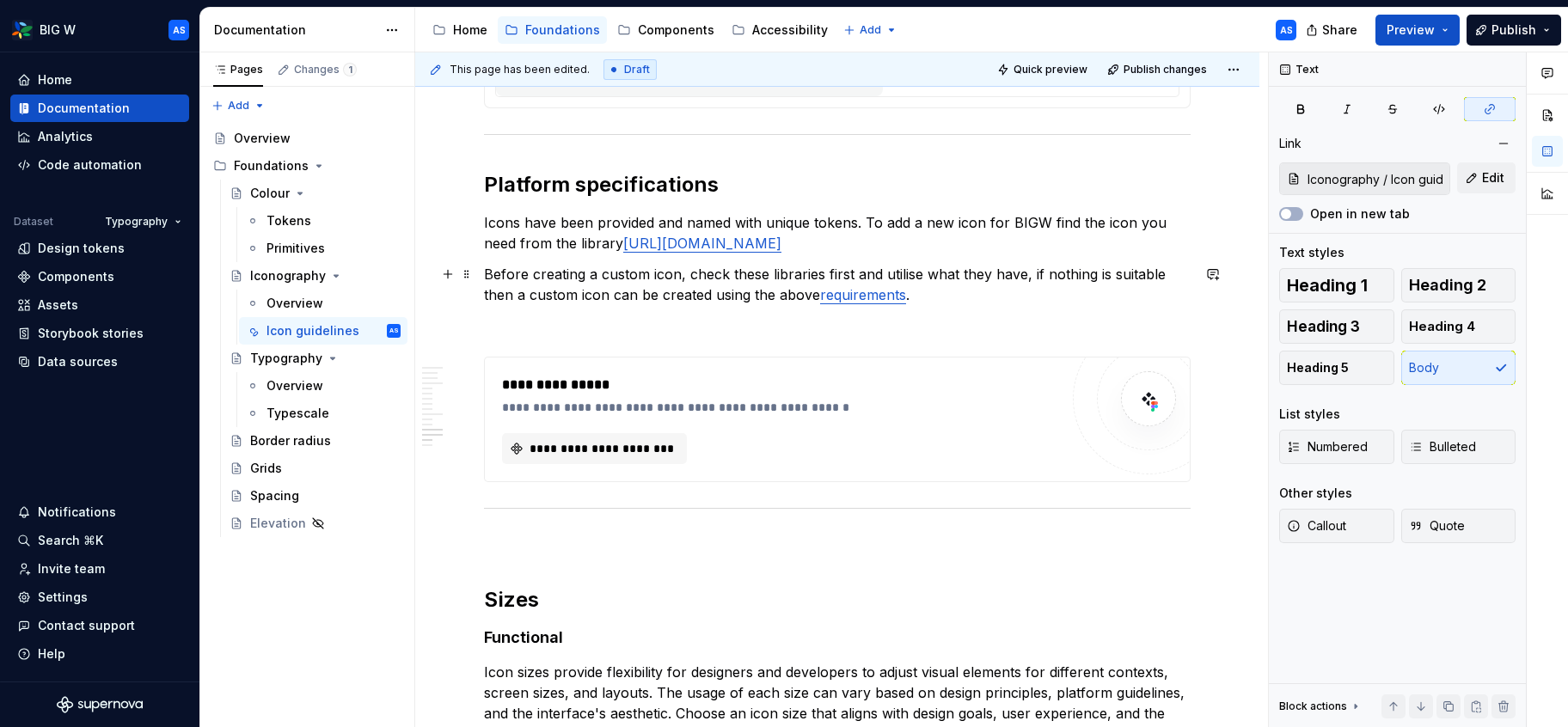
click at [953, 295] on p "Before creating a custom icon, check these libraries first and utilise what the…" at bounding box center [837, 285] width 707 height 41
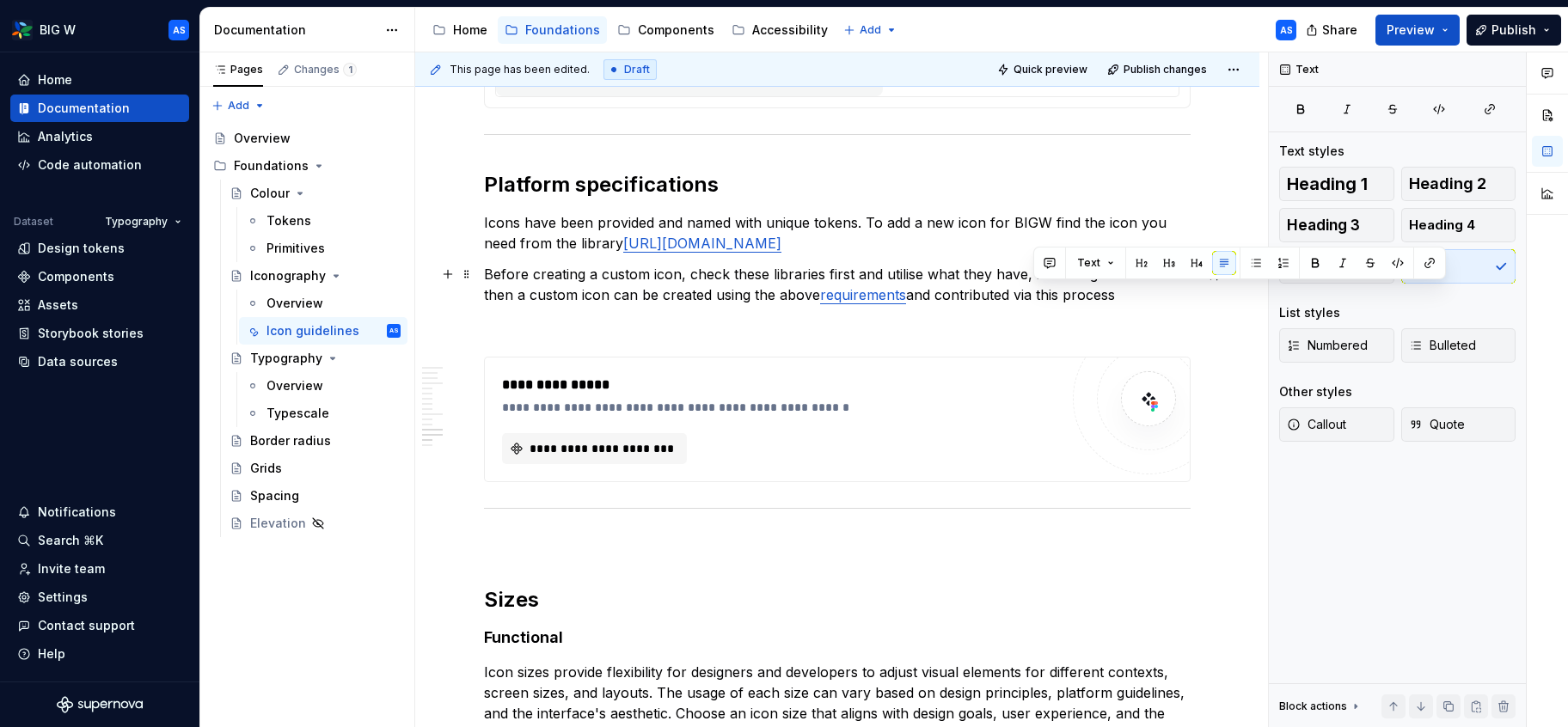
drag, startPoint x: 1075, startPoint y: 292, endPoint x: 1121, endPoint y: 306, distance: 48.1
click at [1082, 292] on p "Before creating a custom icon, check these libraries first and utilise what the…" at bounding box center [837, 285] width 707 height 41
click at [879, 399] on div "**********" at bounding box center [785, 408] width 566 height 17
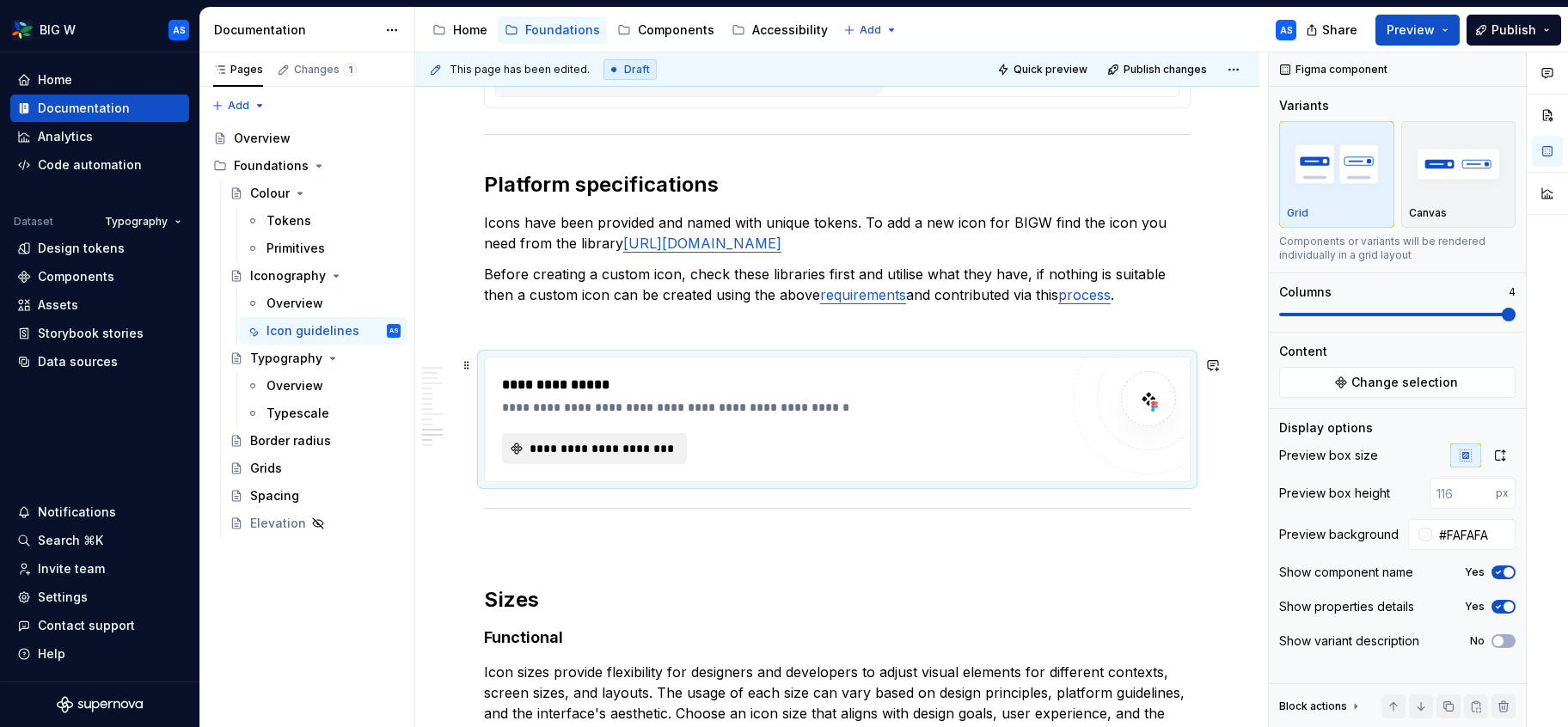
click at [622, 451] on span "**********" at bounding box center [601, 449] width 149 height 17
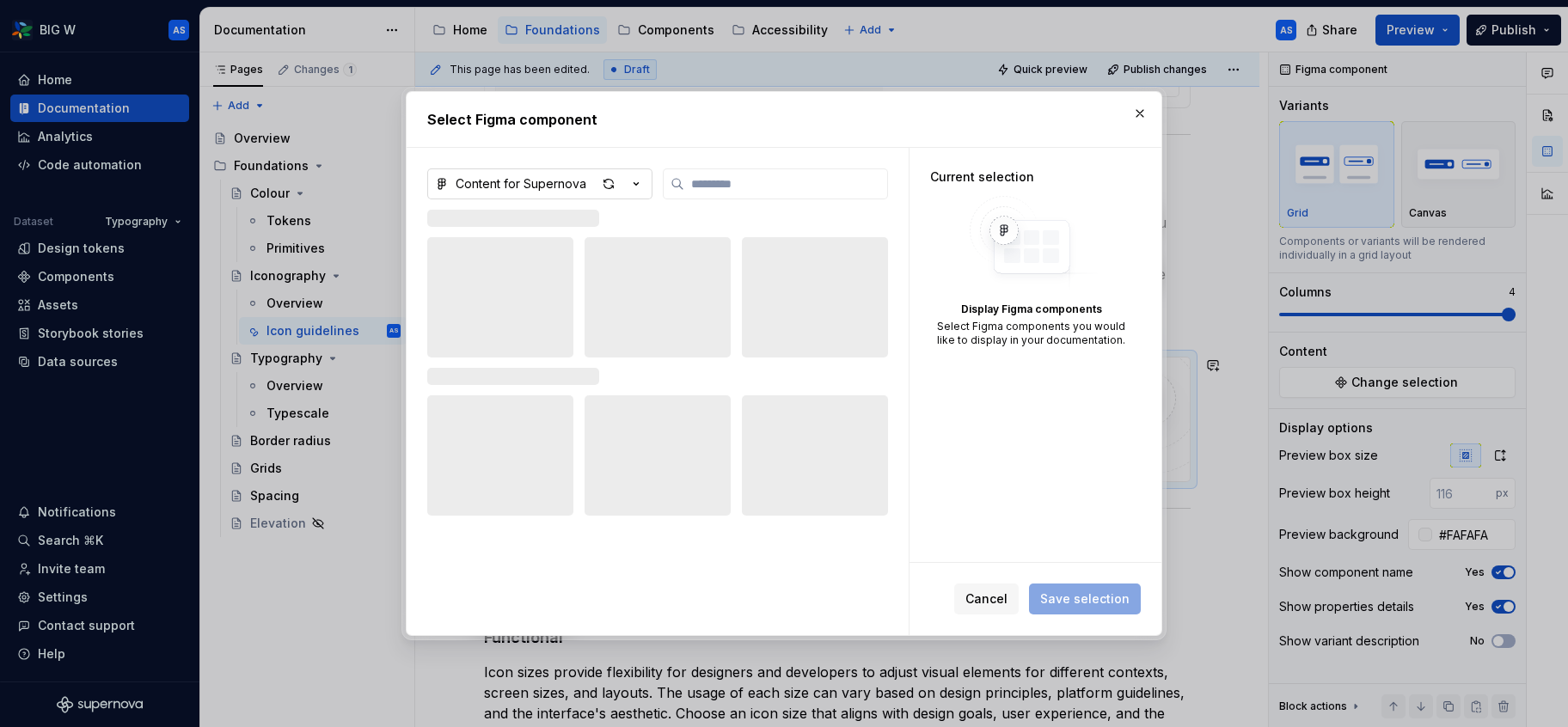
click at [633, 179] on icon "button" at bounding box center [636, 184] width 17 height 17
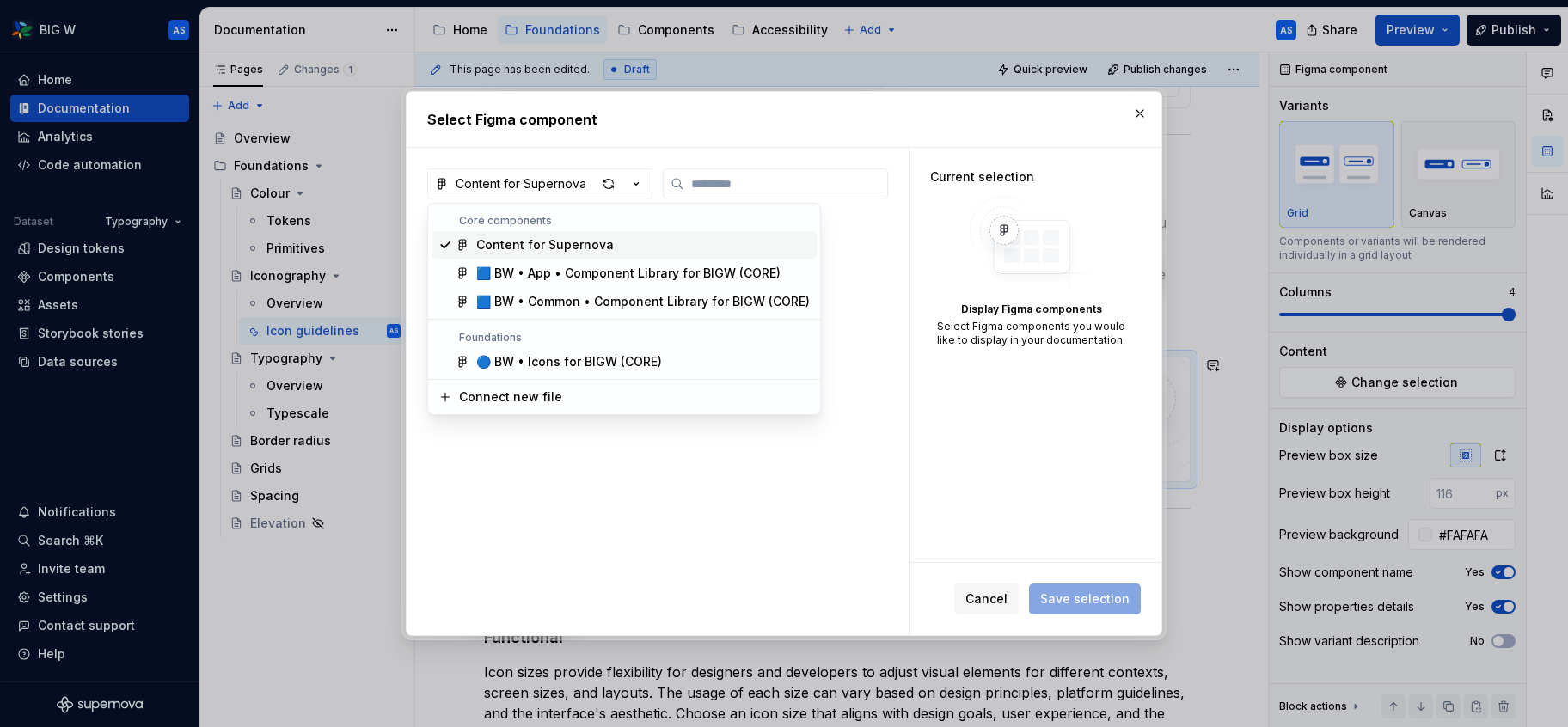
click at [634, 179] on div "Select Figma component Content for Supernova No items found. Current selection …" at bounding box center [784, 364] width 1568 height 727
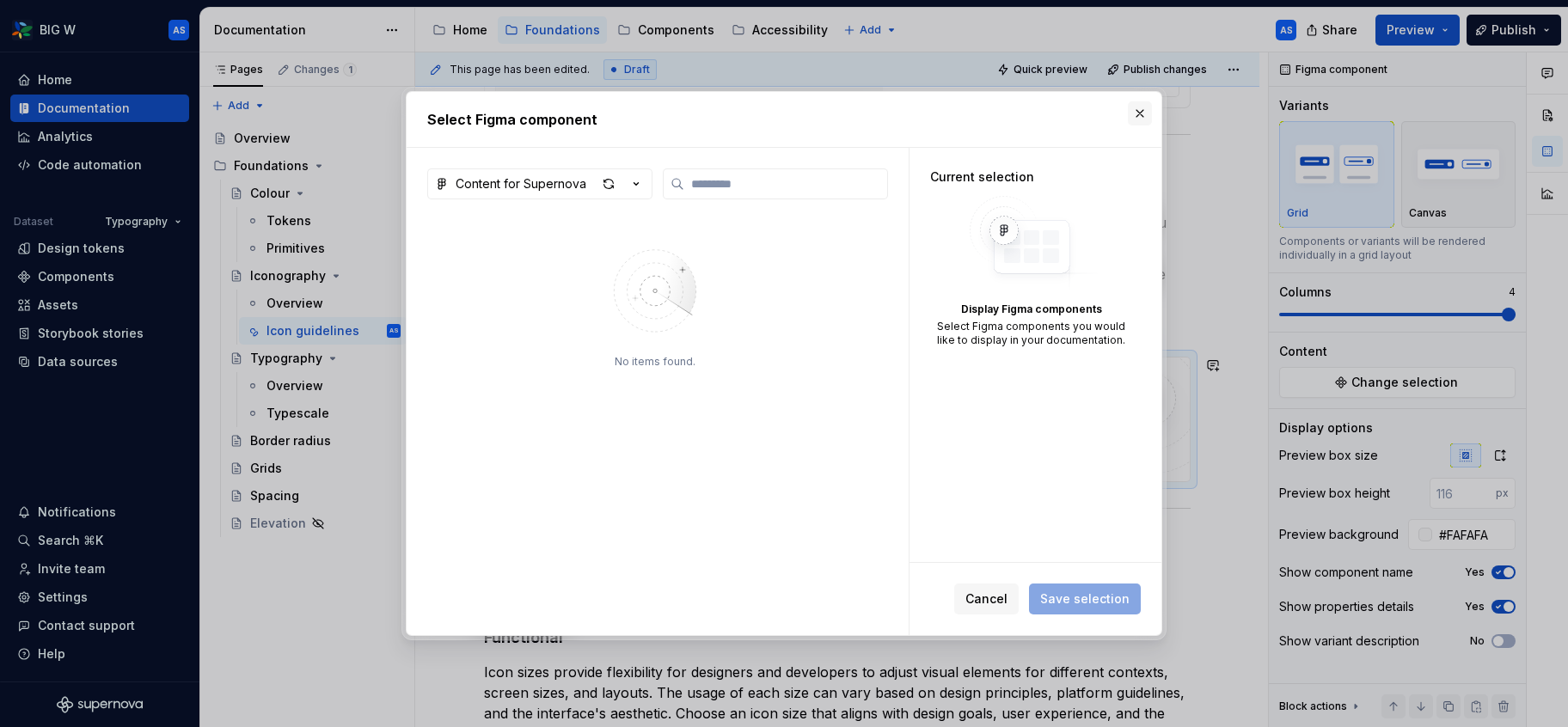
click at [1139, 119] on button "button" at bounding box center [1140, 114] width 24 height 24
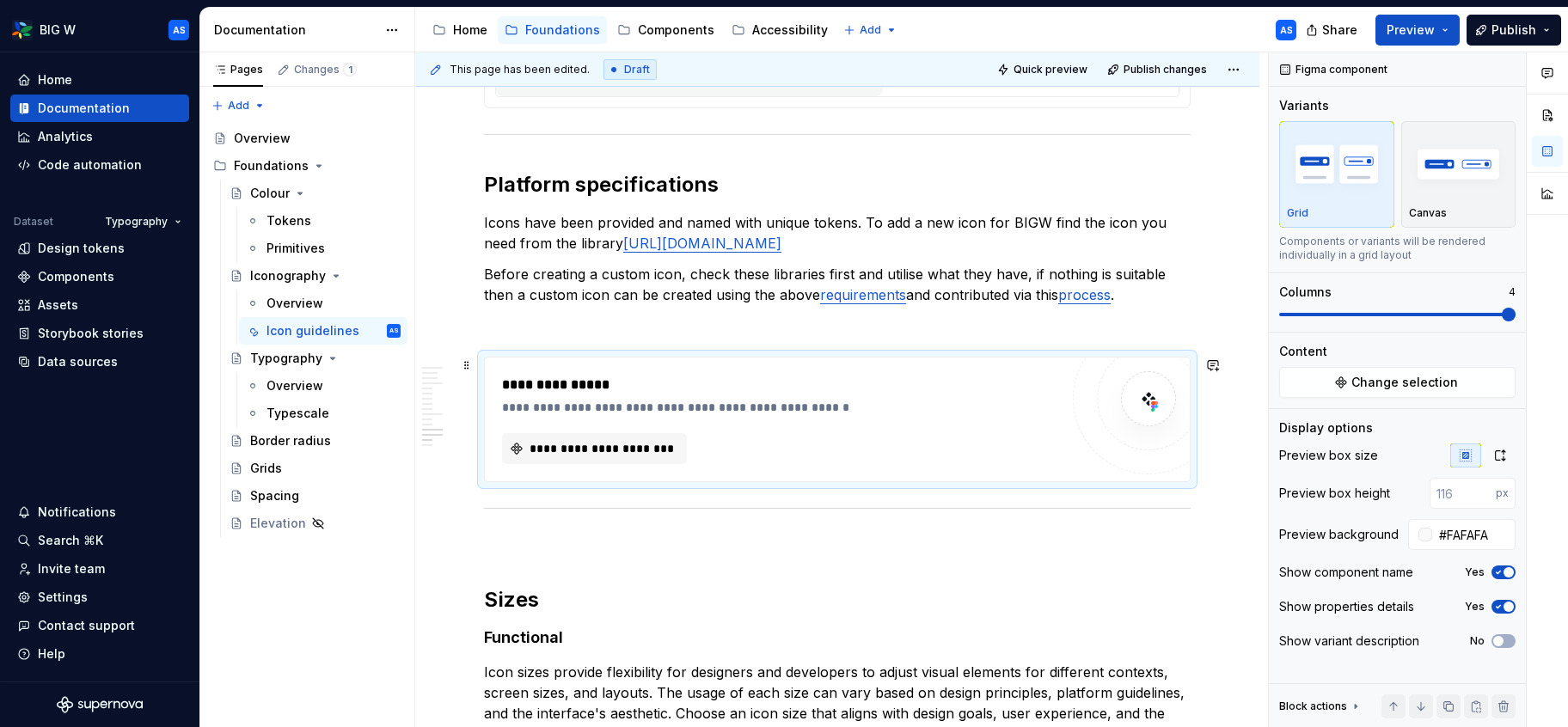
click at [811, 375] on div "**********" at bounding box center [785, 385] width 566 height 20
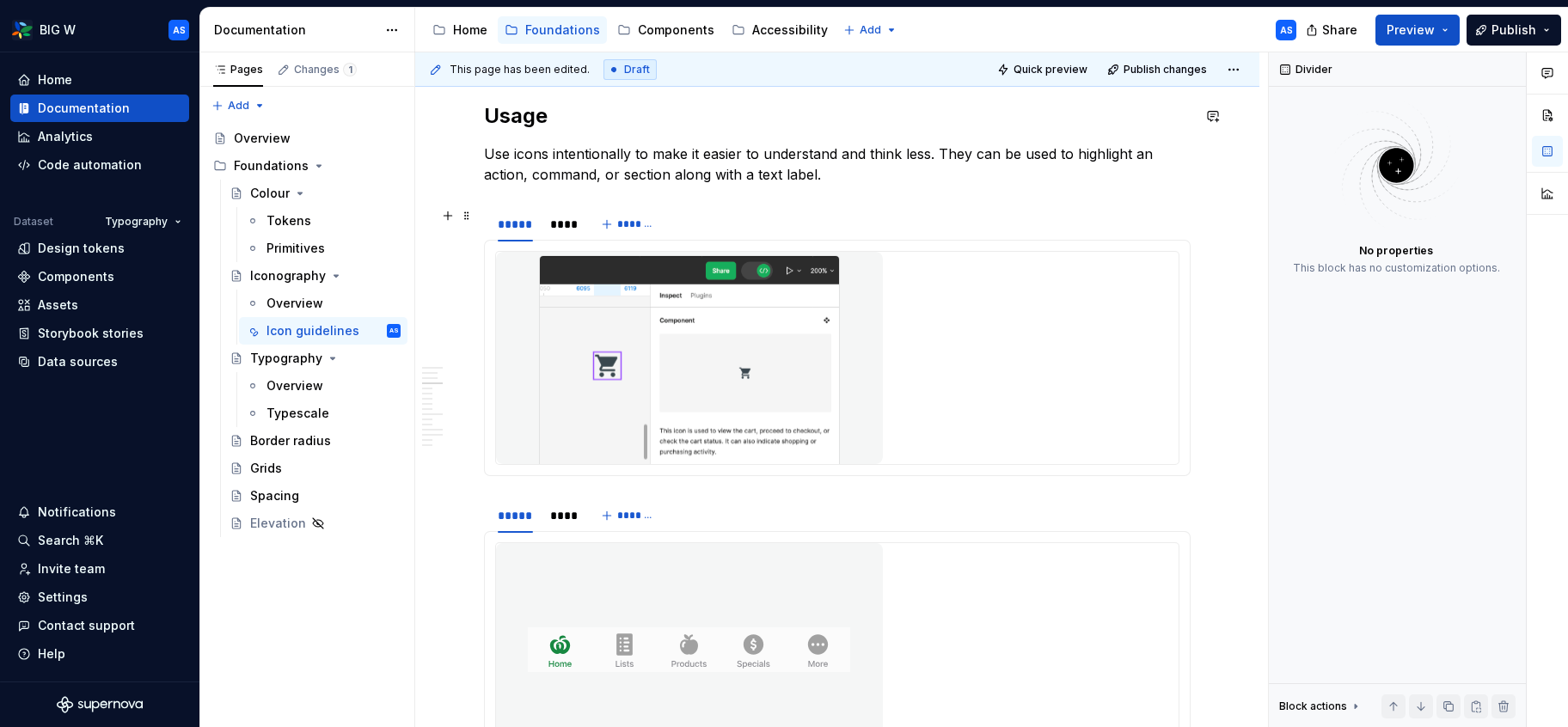
scroll to position [945, 0]
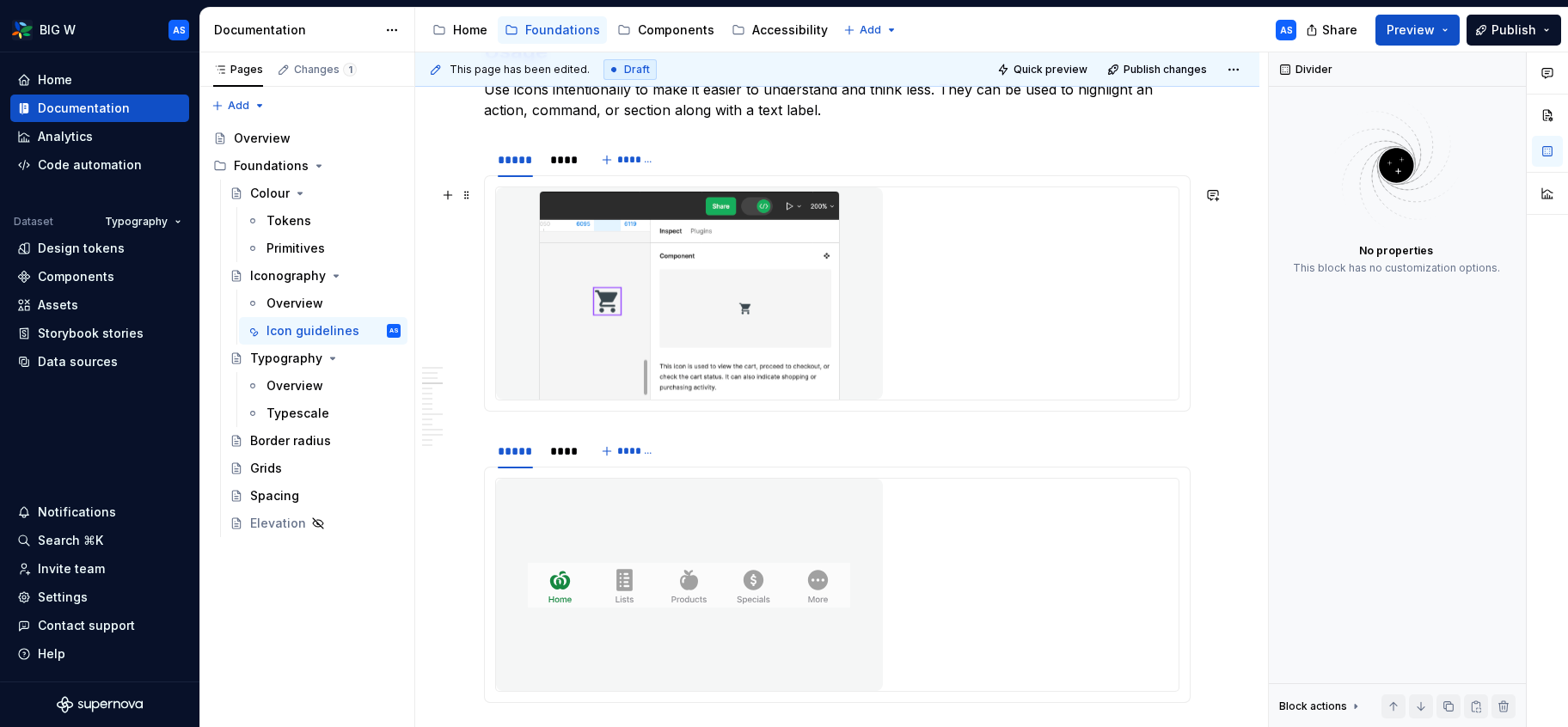
click at [750, 240] on img at bounding box center [689, 293] width 386 height 212
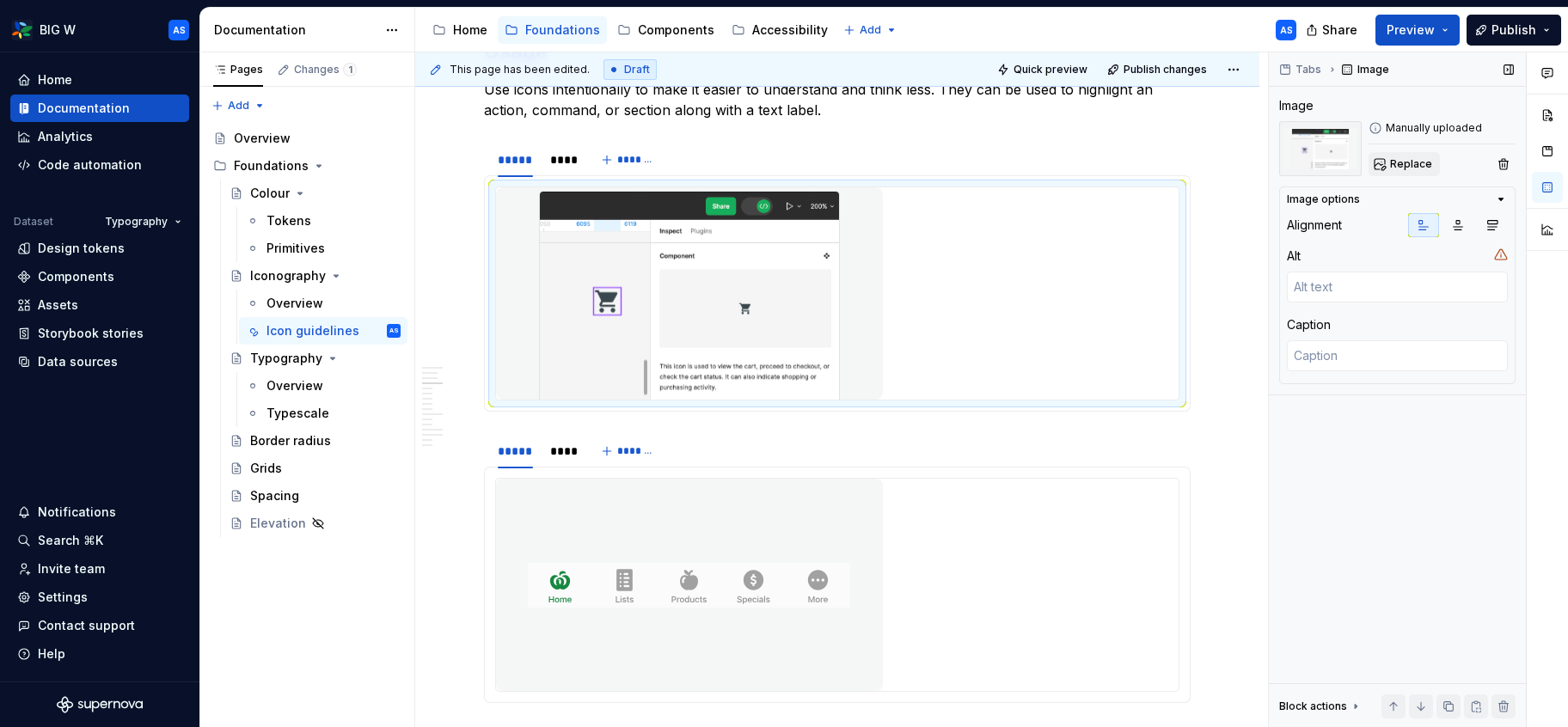
click at [1419, 157] on span "Replace" at bounding box center [1412, 163] width 42 height 14
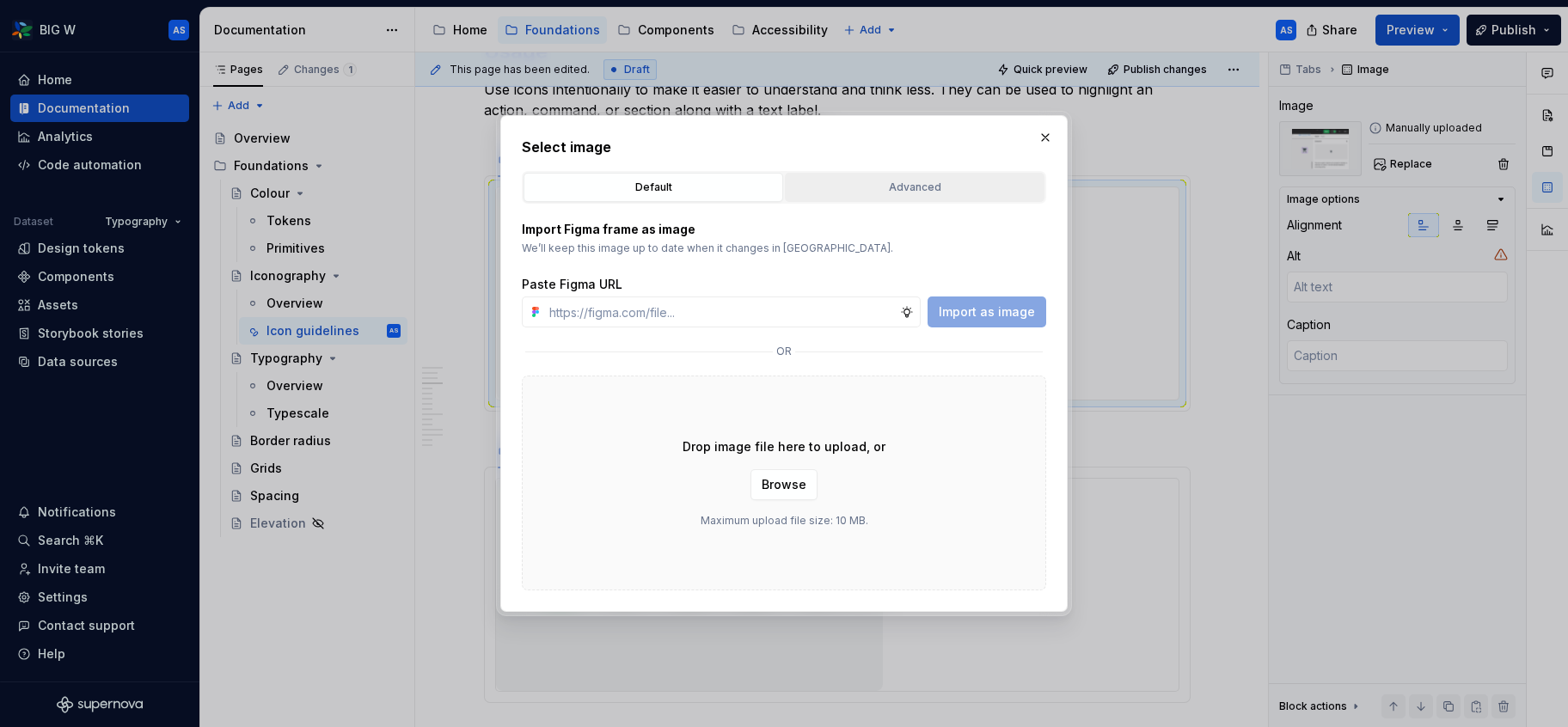
click at [991, 183] on div "Advanced" at bounding box center [915, 187] width 248 height 17
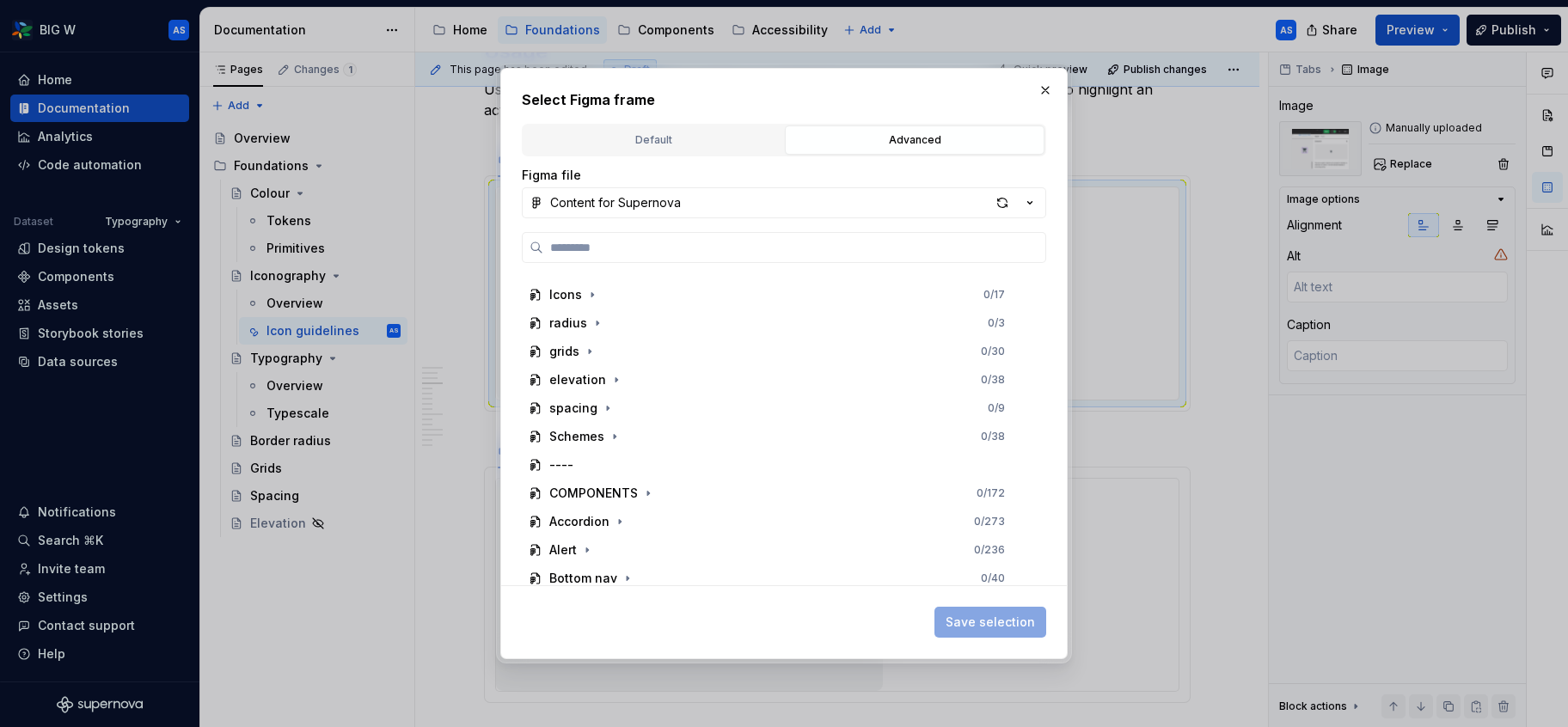
scroll to position [304, 0]
click at [593, 297] on icon "button" at bounding box center [592, 296] width 14 height 14
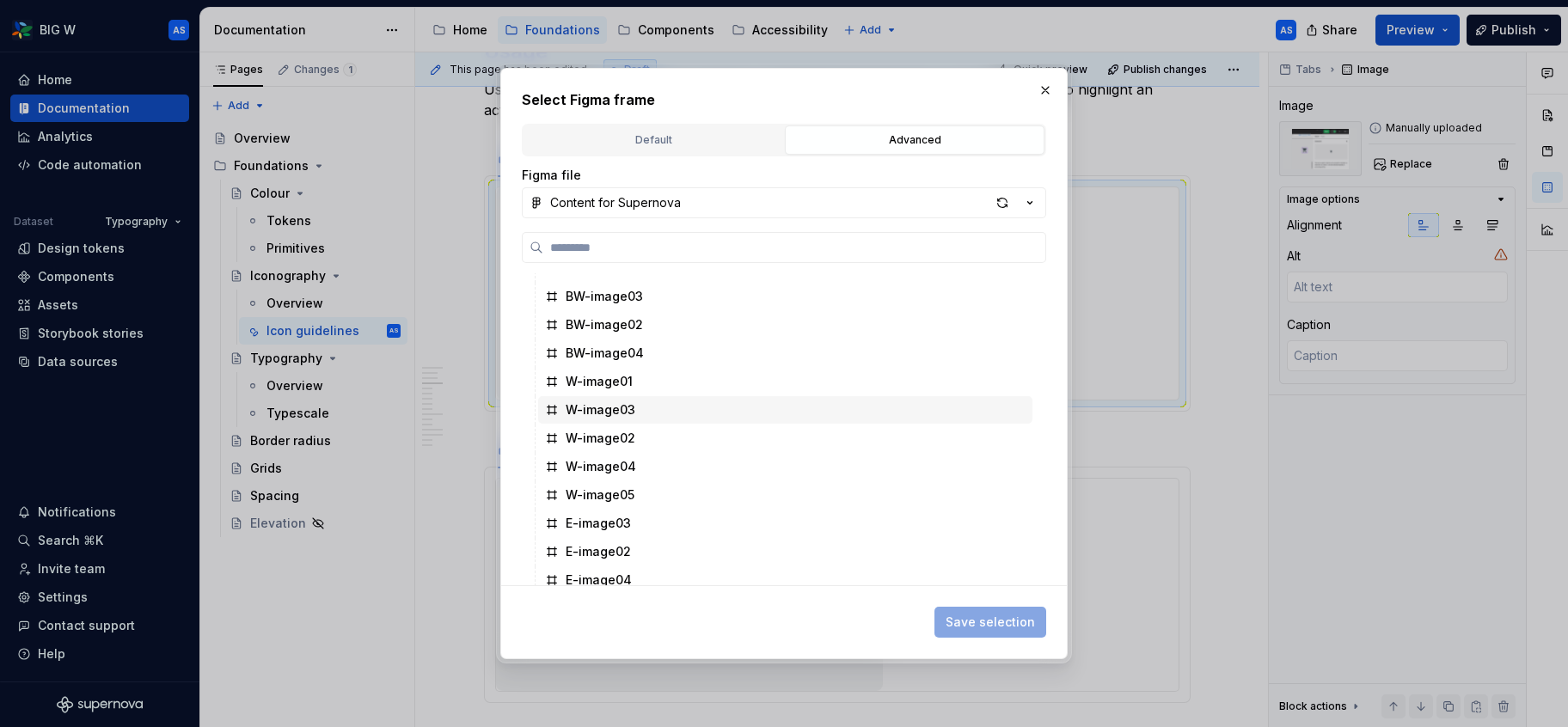
scroll to position [476, 0]
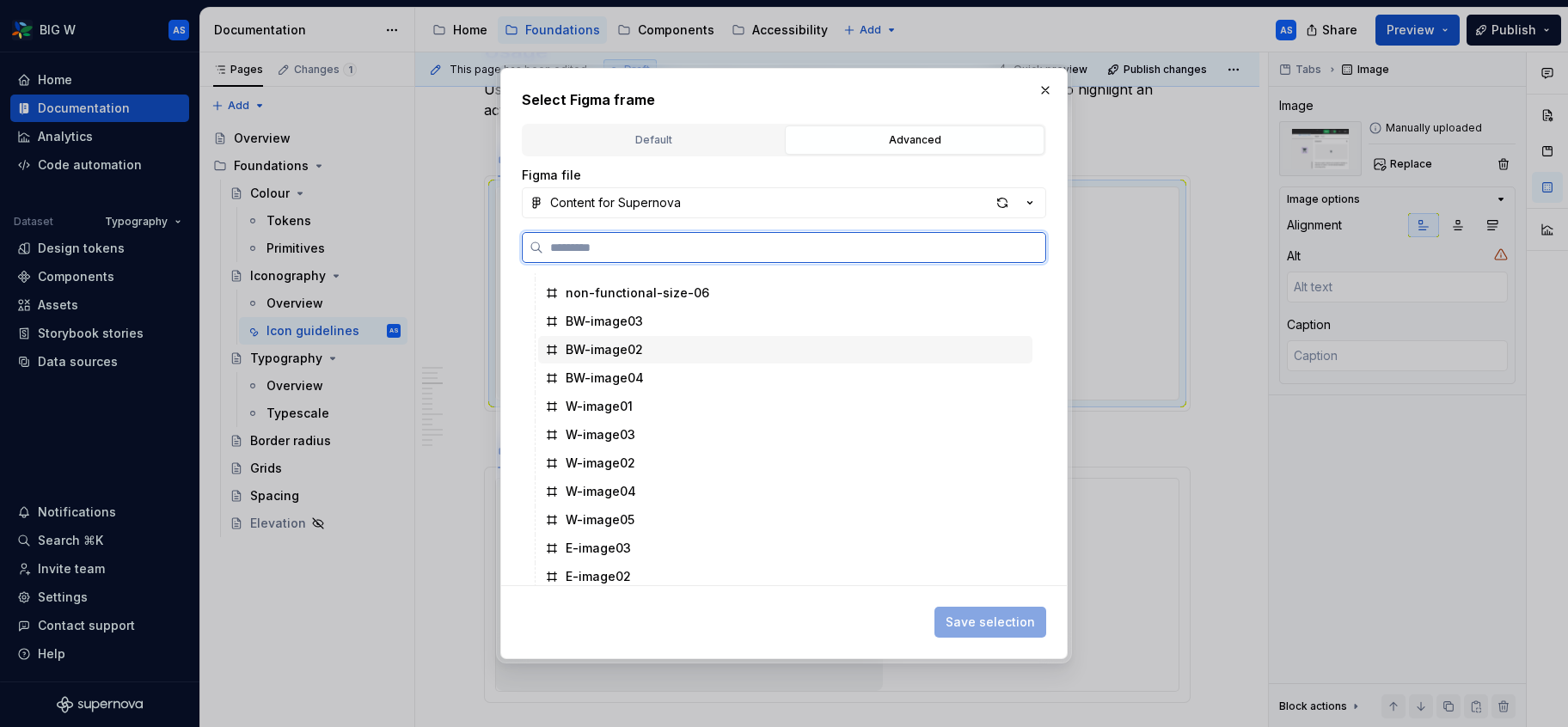
click at [662, 347] on div "BW-image02" at bounding box center [785, 350] width 495 height 28
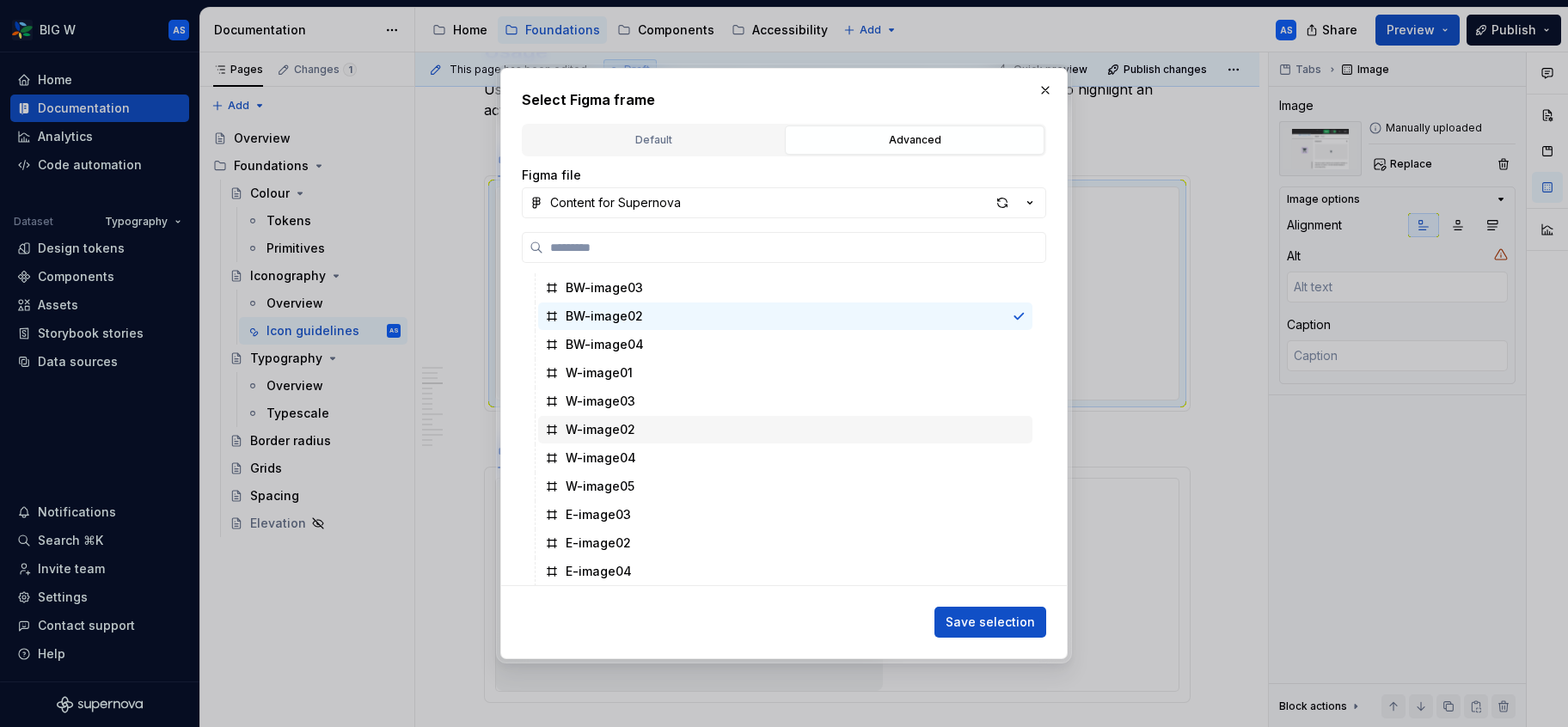
scroll to position [510, 0]
click at [1051, 89] on button "button" at bounding box center [1046, 90] width 24 height 24
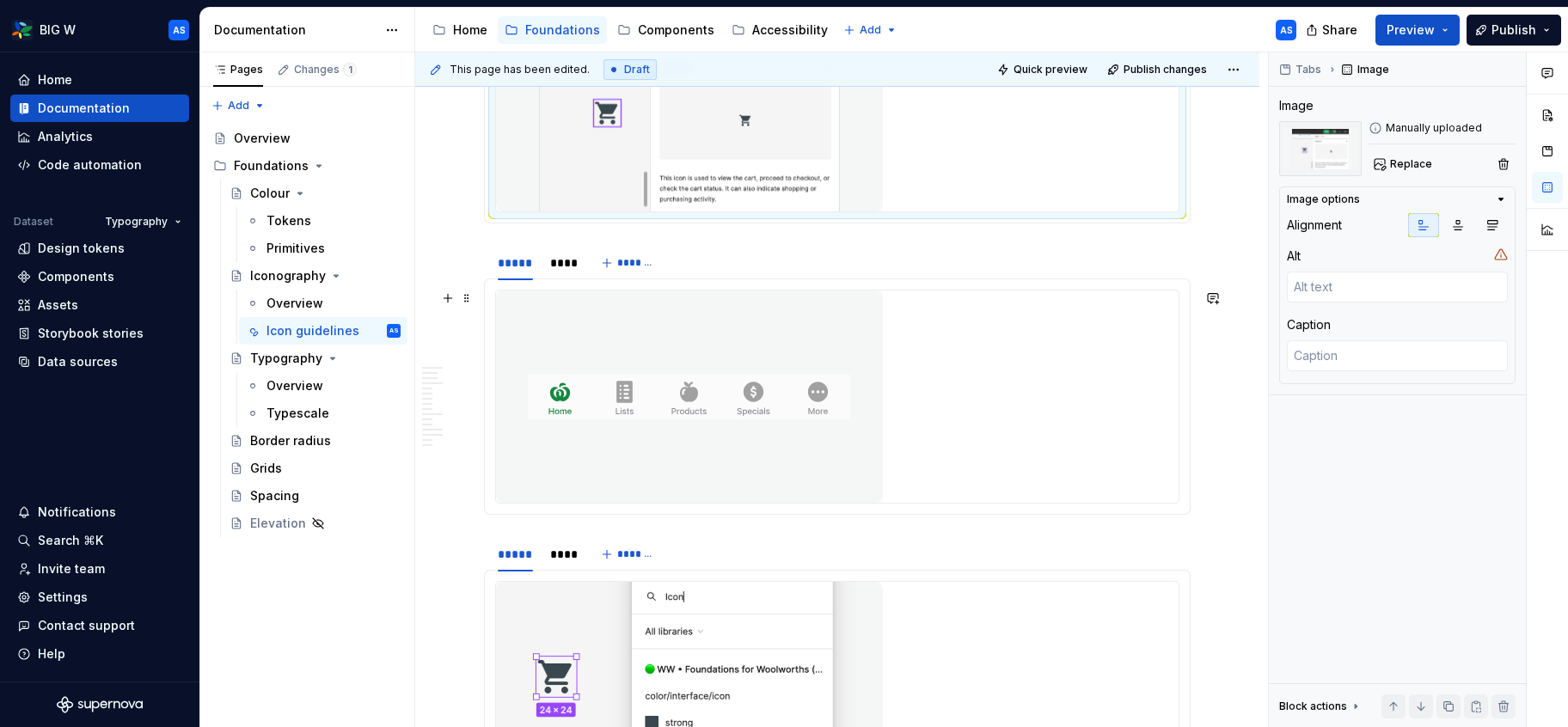
scroll to position [1135, 0]
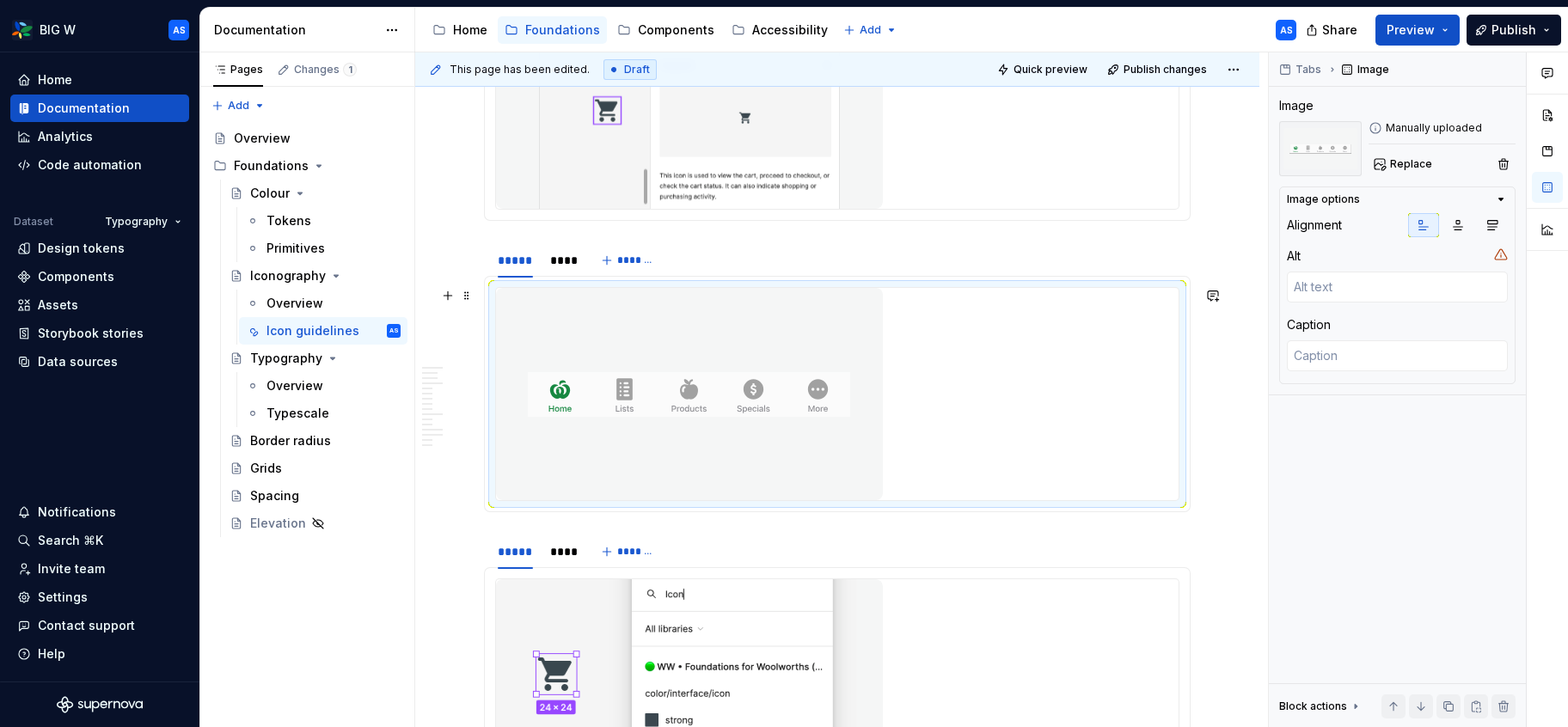
click at [812, 324] on img at bounding box center [689, 394] width 386 height 212
click at [1408, 158] on span "Replace" at bounding box center [1412, 163] width 42 height 14
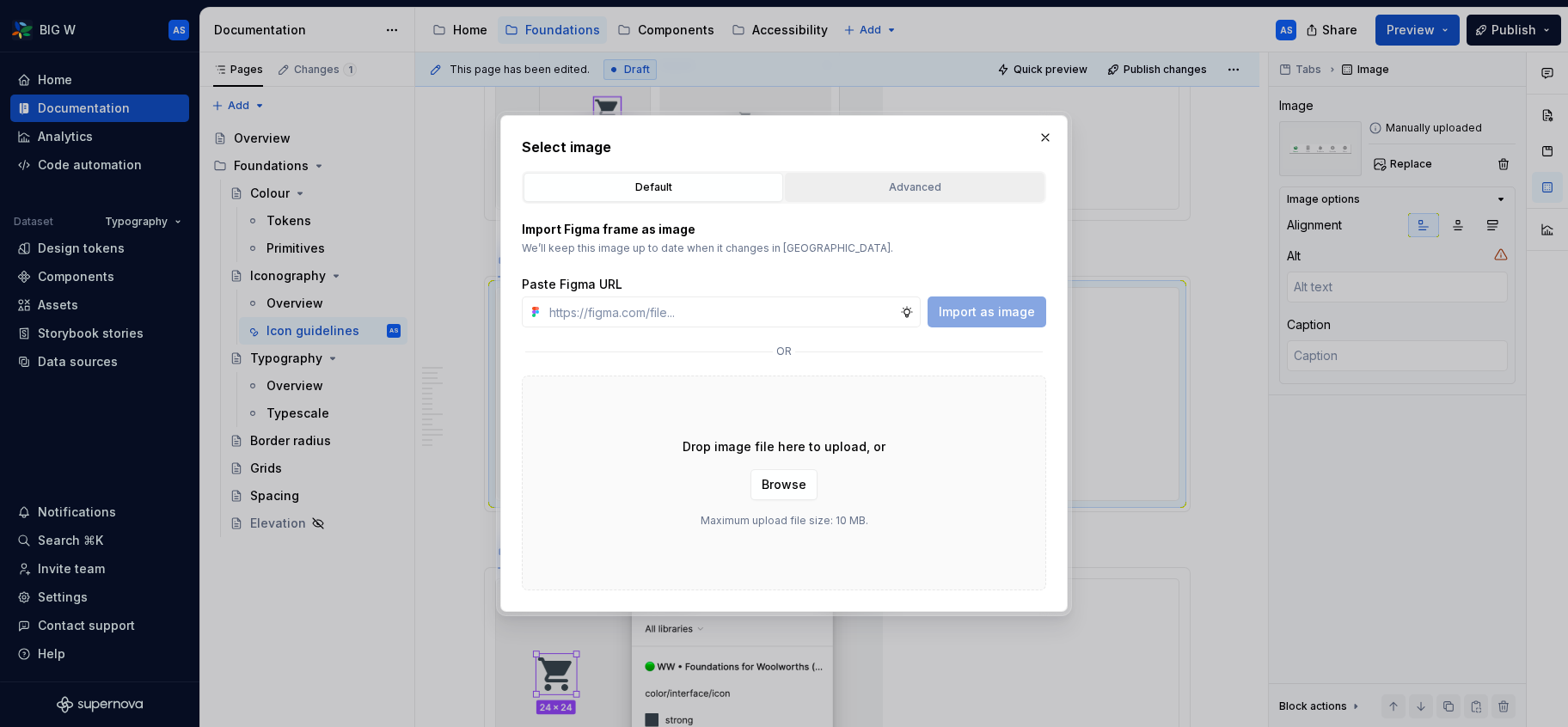
click at [941, 189] on div "Advanced" at bounding box center [915, 187] width 248 height 17
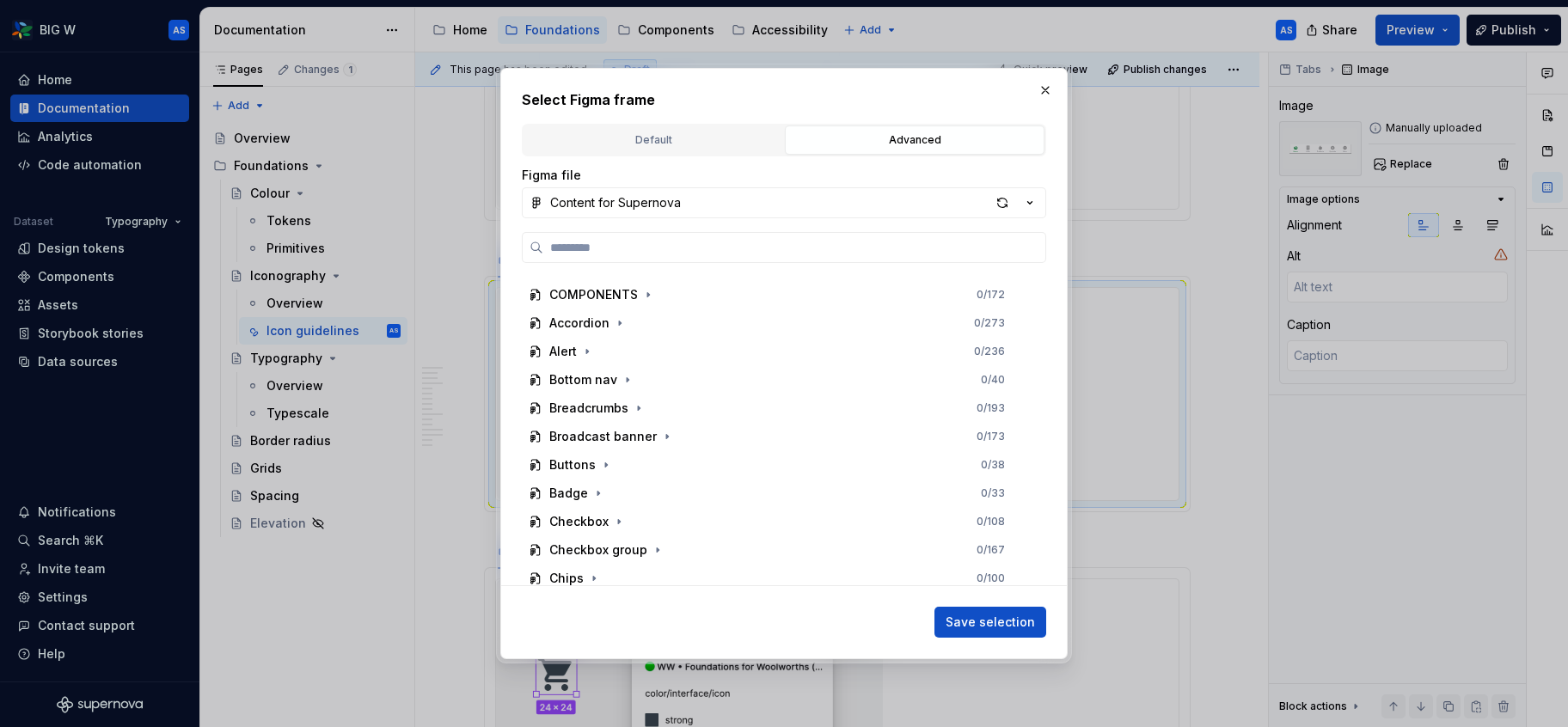
scroll to position [291, 0]
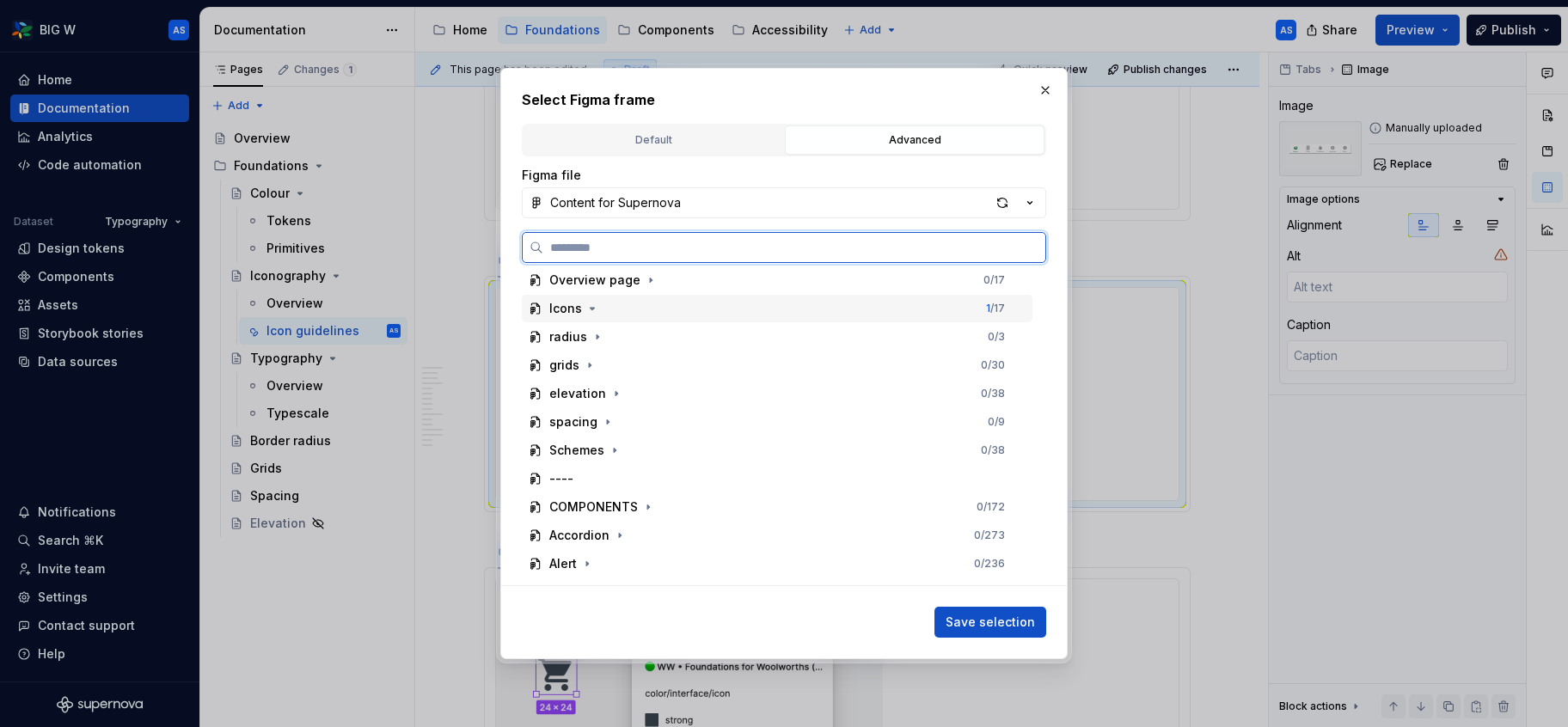
click at [636, 303] on div "Icons 1 / 17" at bounding box center [778, 308] width 510 height 28
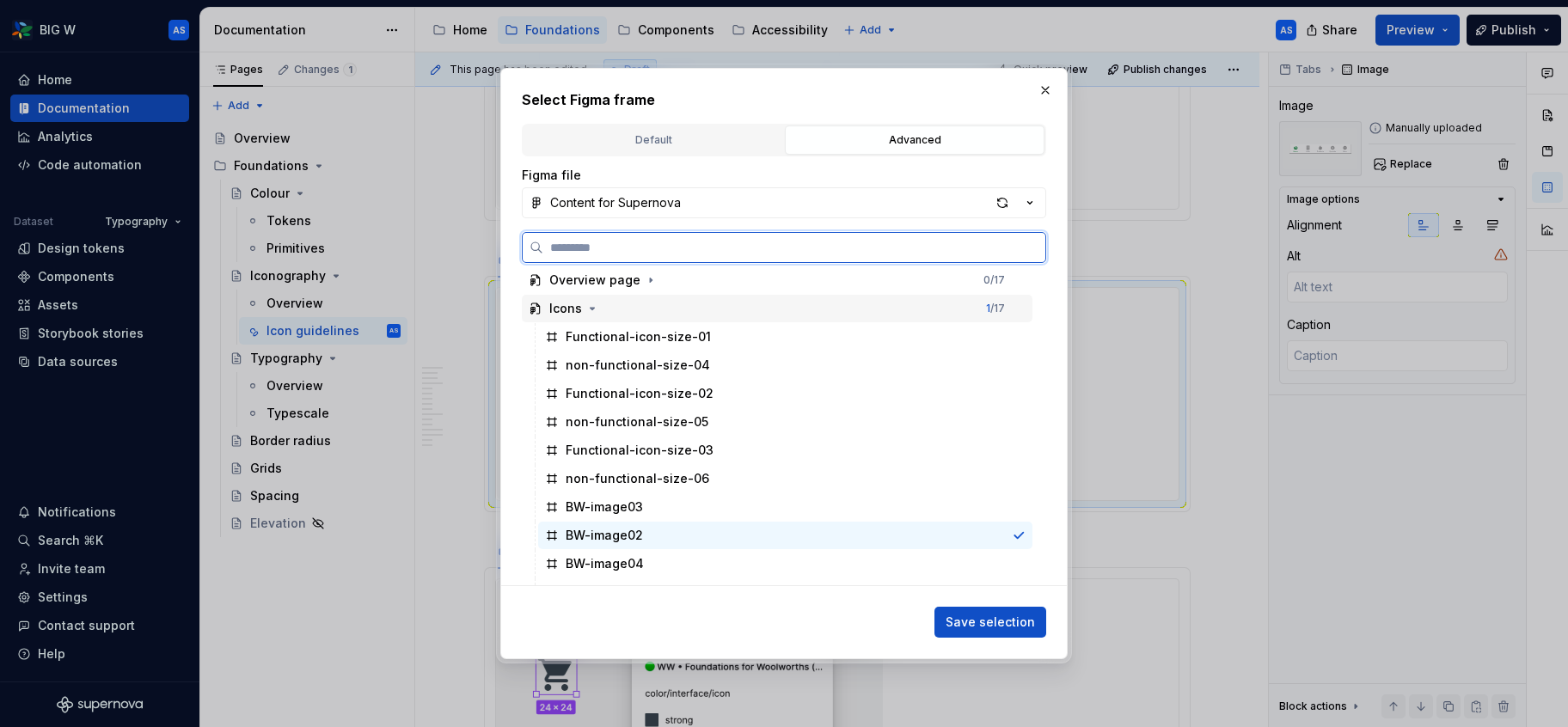
click at [633, 306] on div "Icons 1 / 17" at bounding box center [778, 308] width 510 height 28
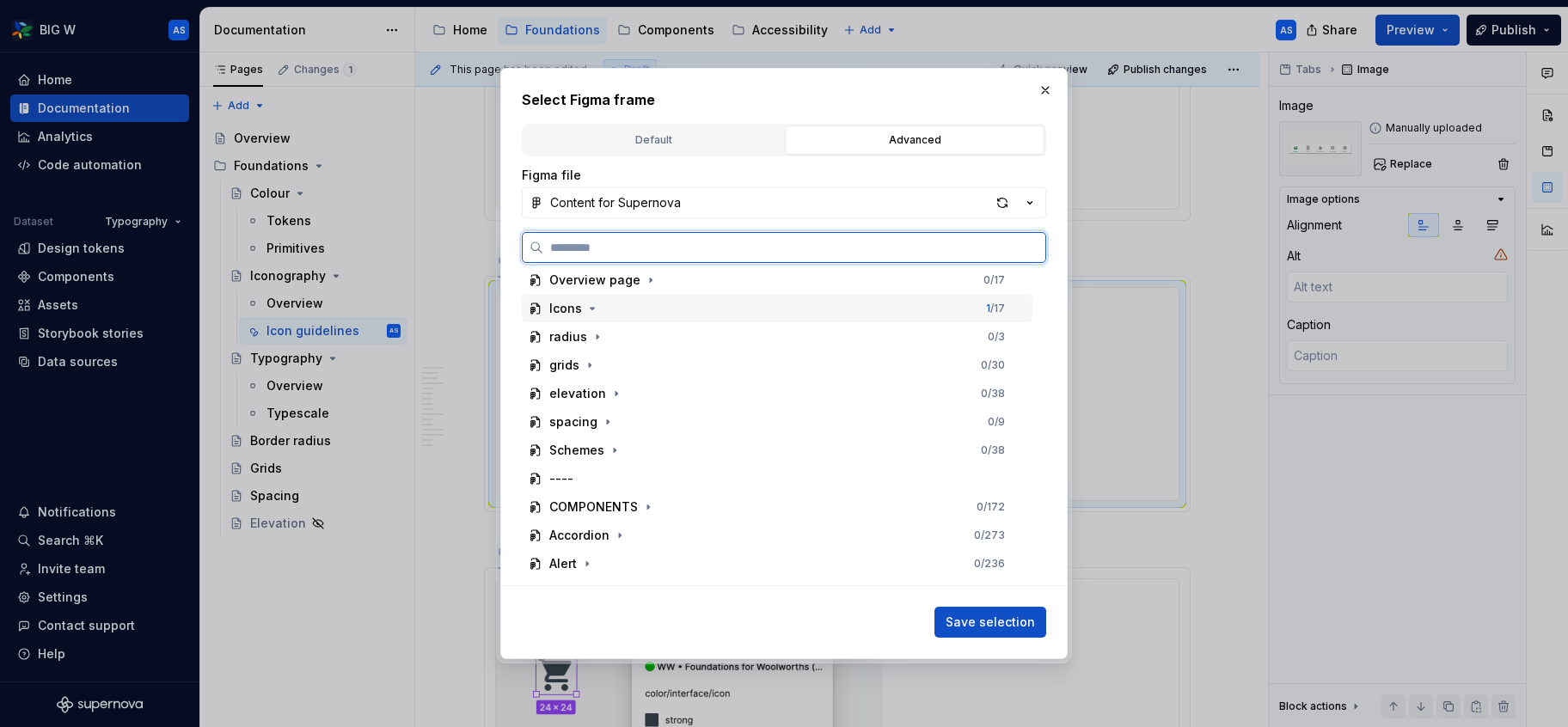
click at [633, 306] on div "Icons 1 / 17" at bounding box center [778, 308] width 510 height 28
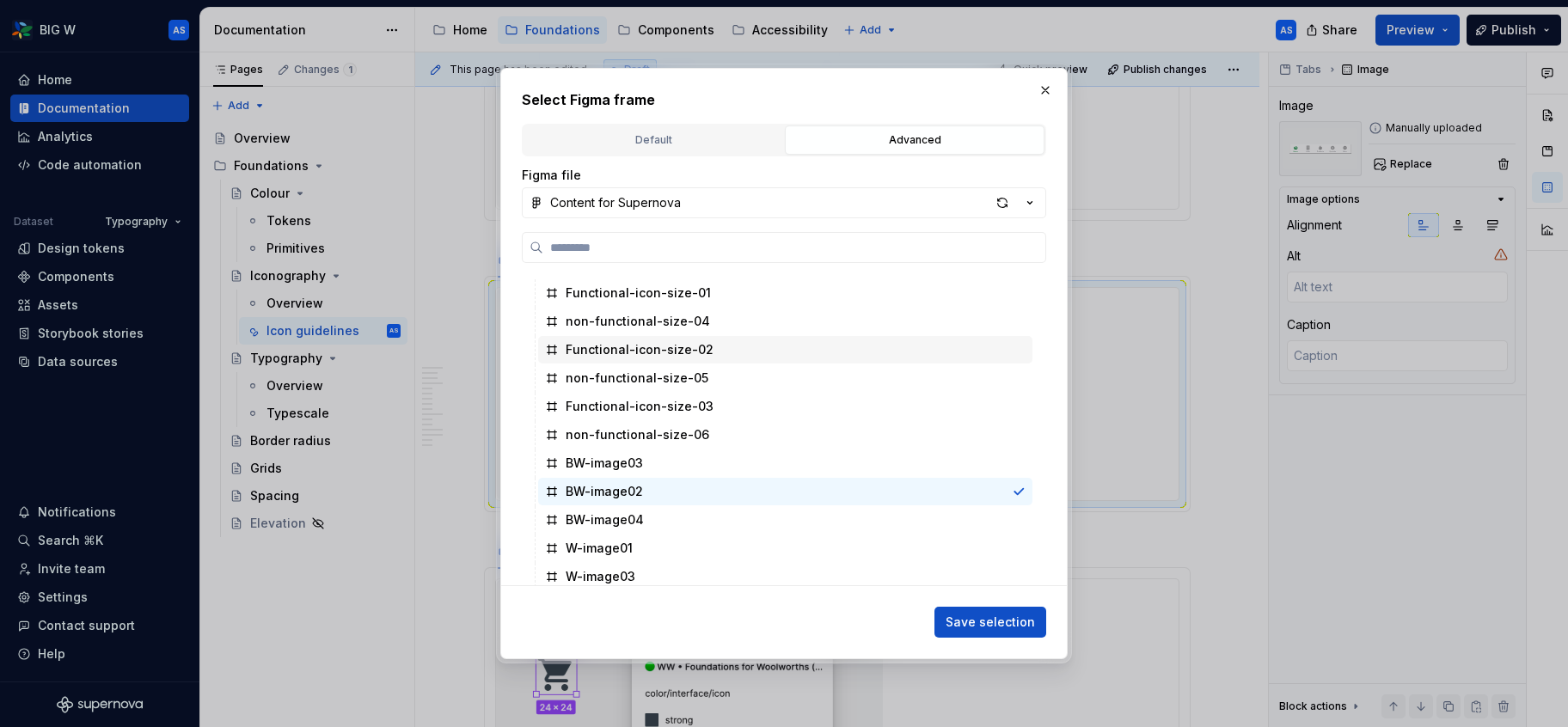
scroll to position [339, 0]
click at [1009, 624] on span "Save selection" at bounding box center [990, 622] width 89 height 17
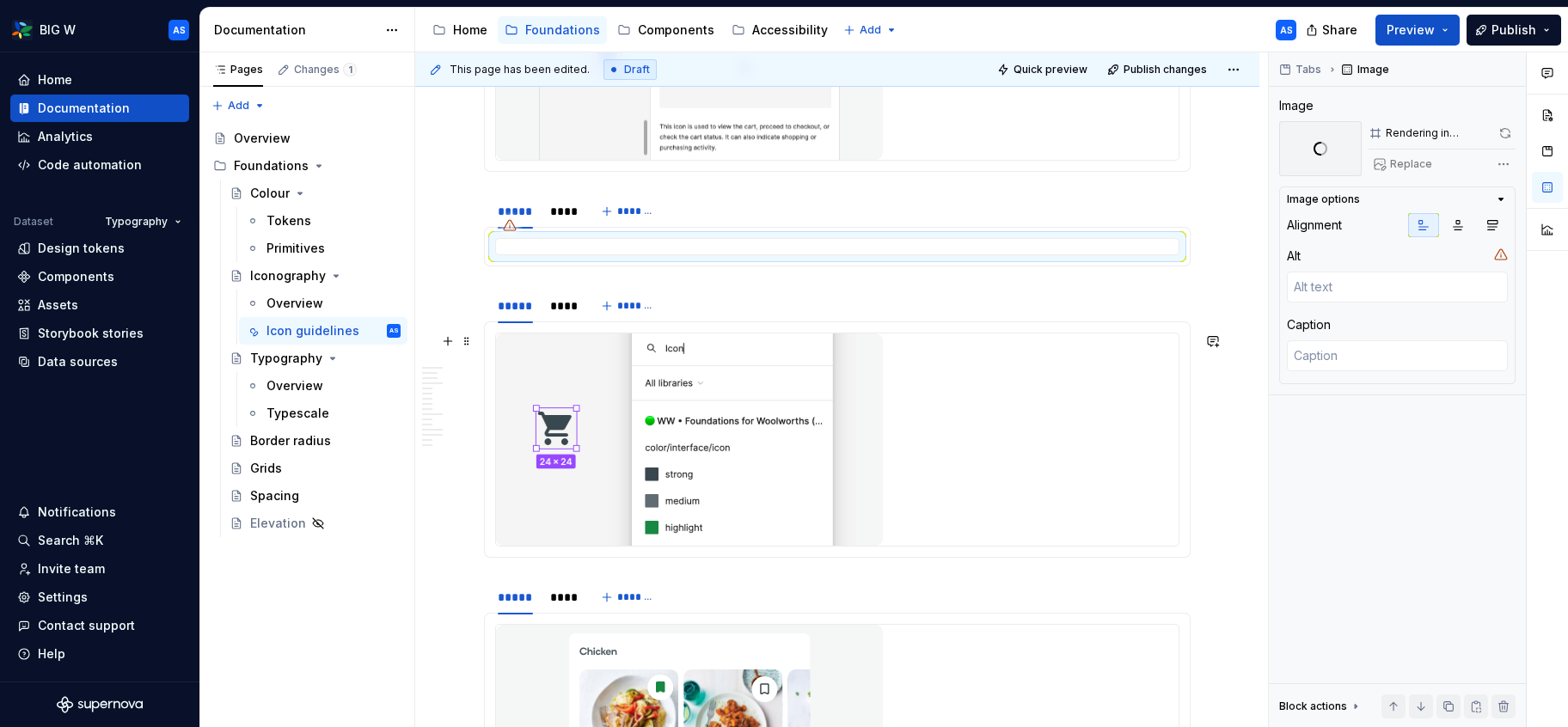
scroll to position [1188, 0]
click at [820, 395] on img at bounding box center [689, 437] width 386 height 212
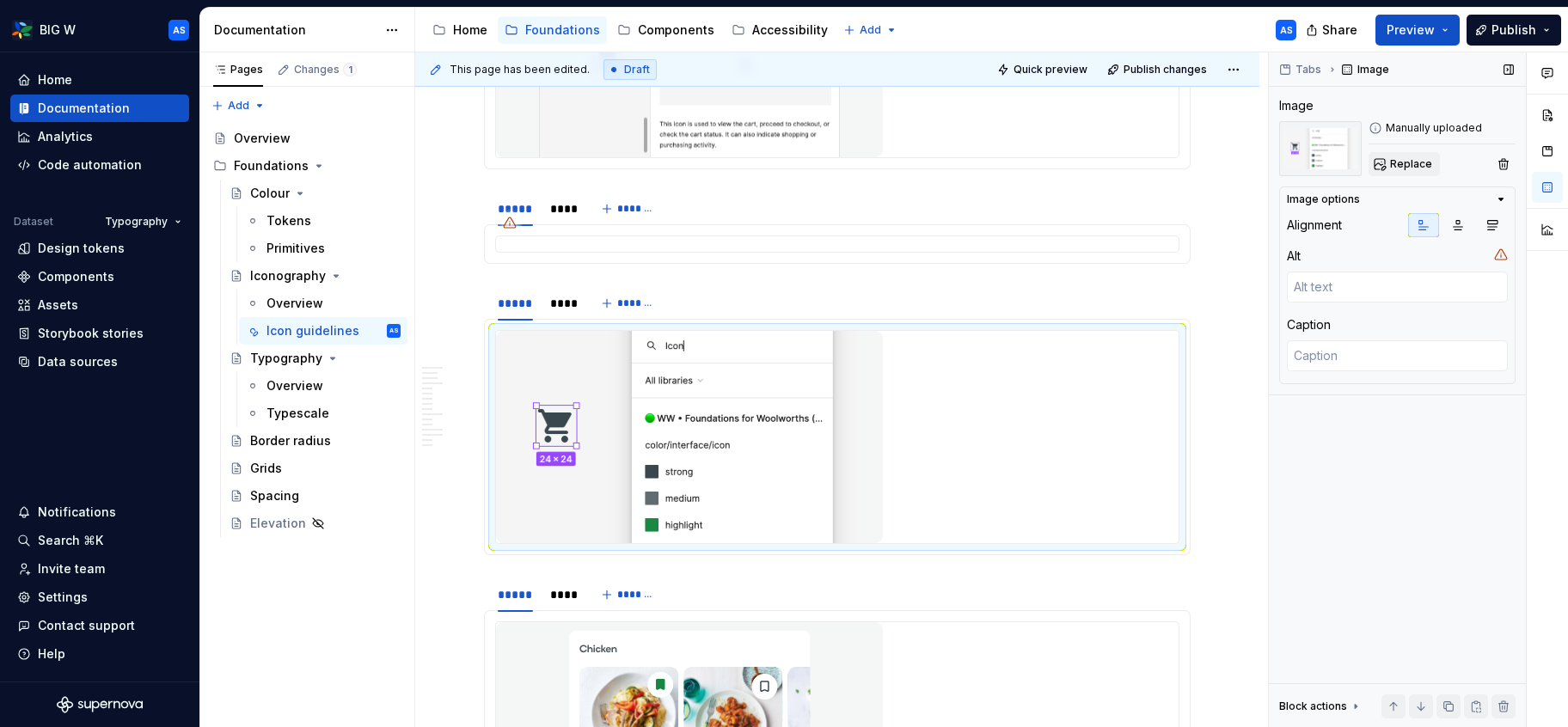
click at [1411, 164] on span "Replace" at bounding box center [1412, 163] width 42 height 14
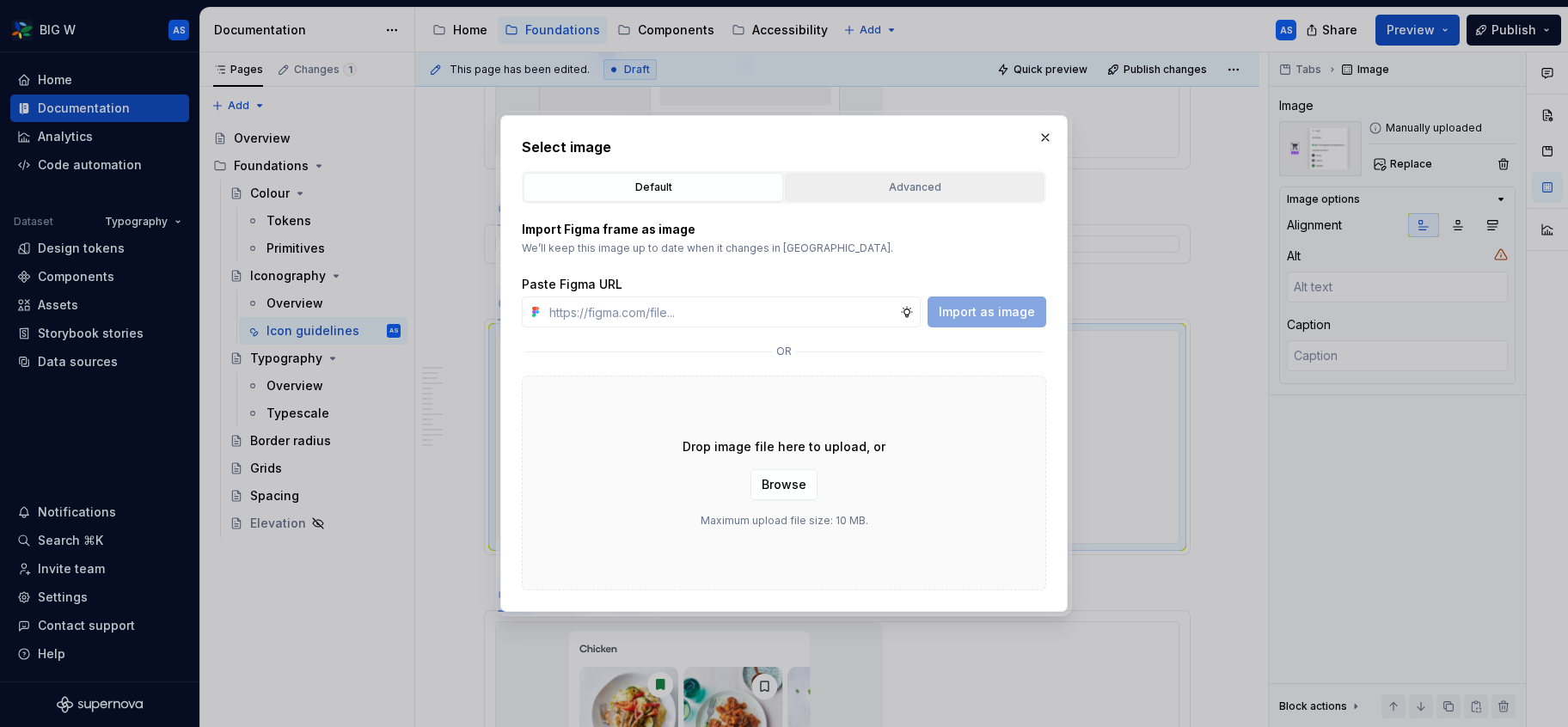
click at [953, 185] on div "Advanced" at bounding box center [915, 187] width 248 height 17
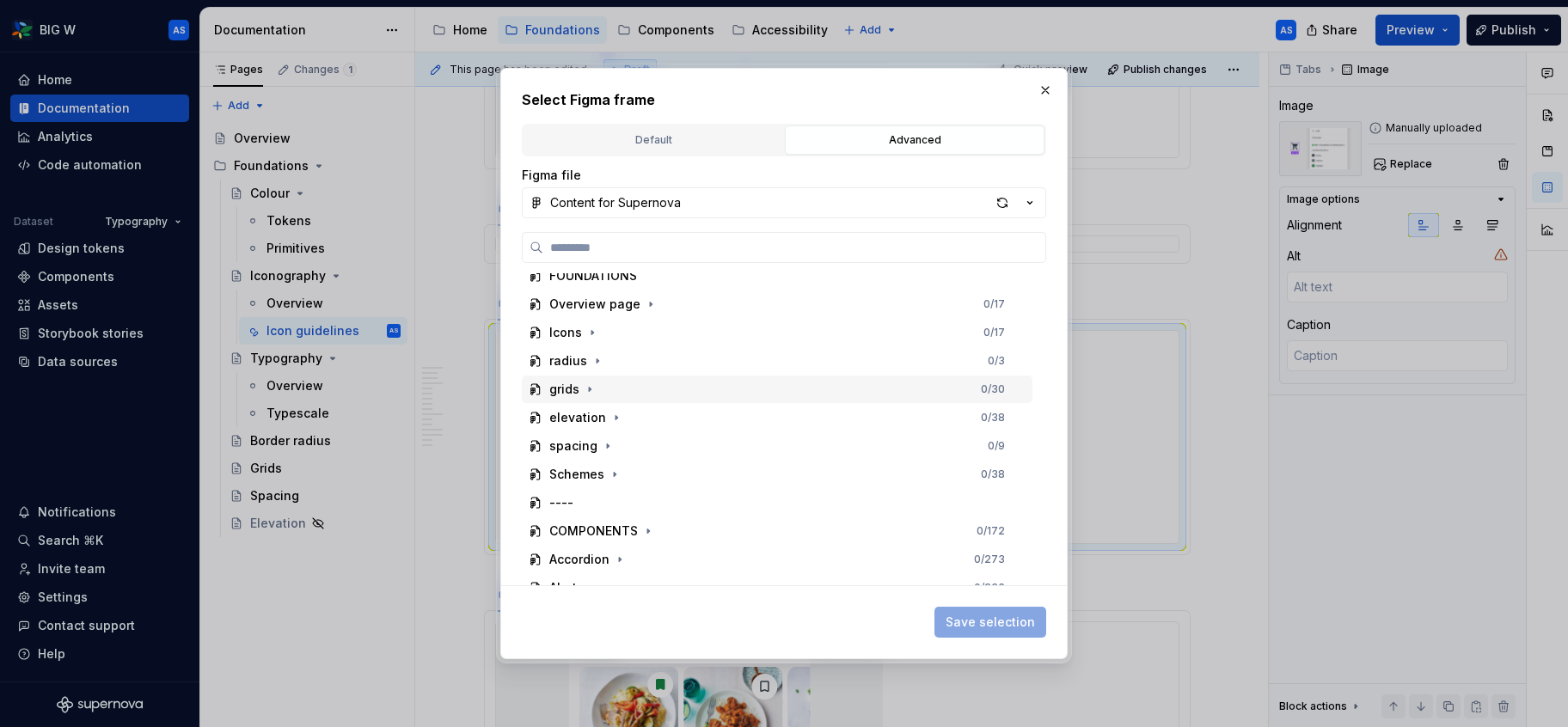
scroll to position [265, 0]
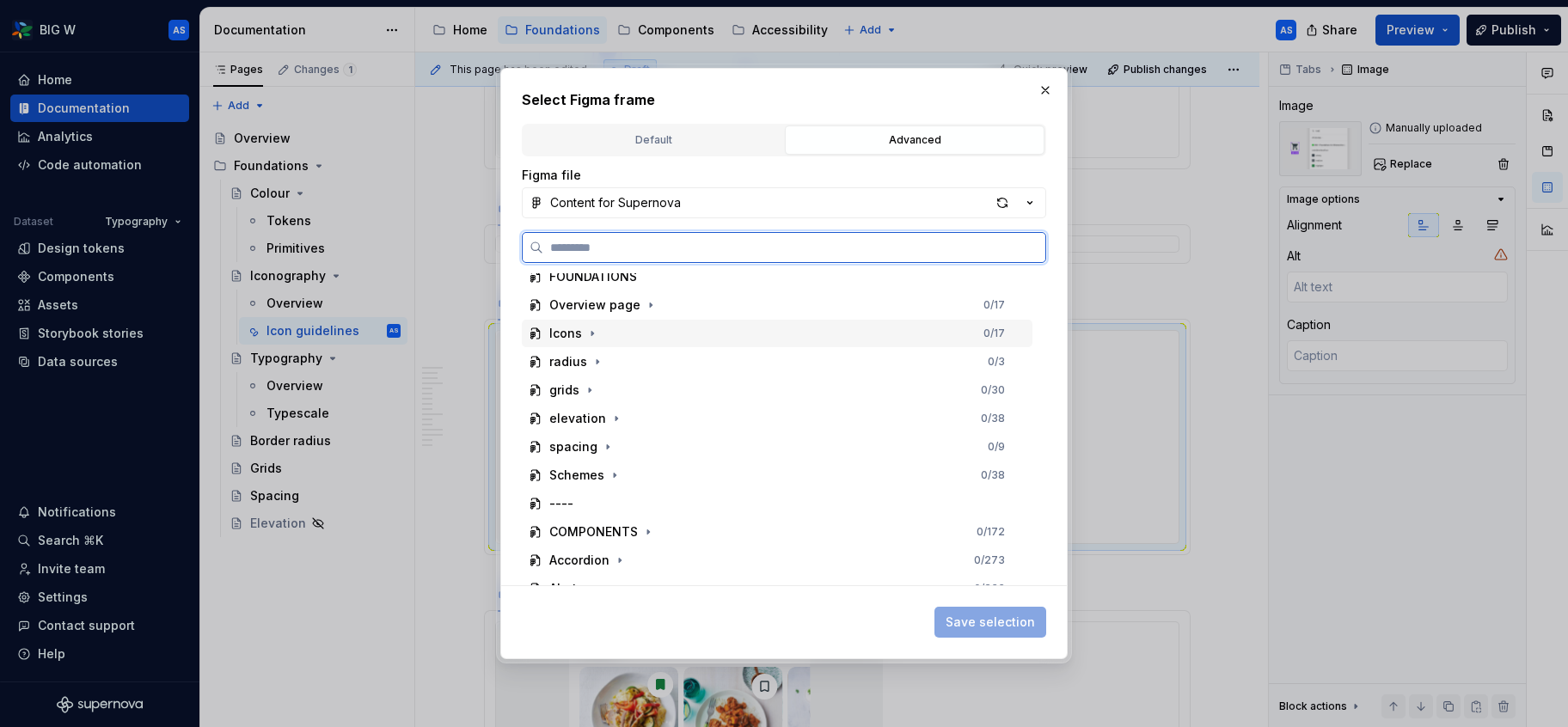
click at [703, 331] on div "Icons 0 / 17" at bounding box center [778, 333] width 510 height 28
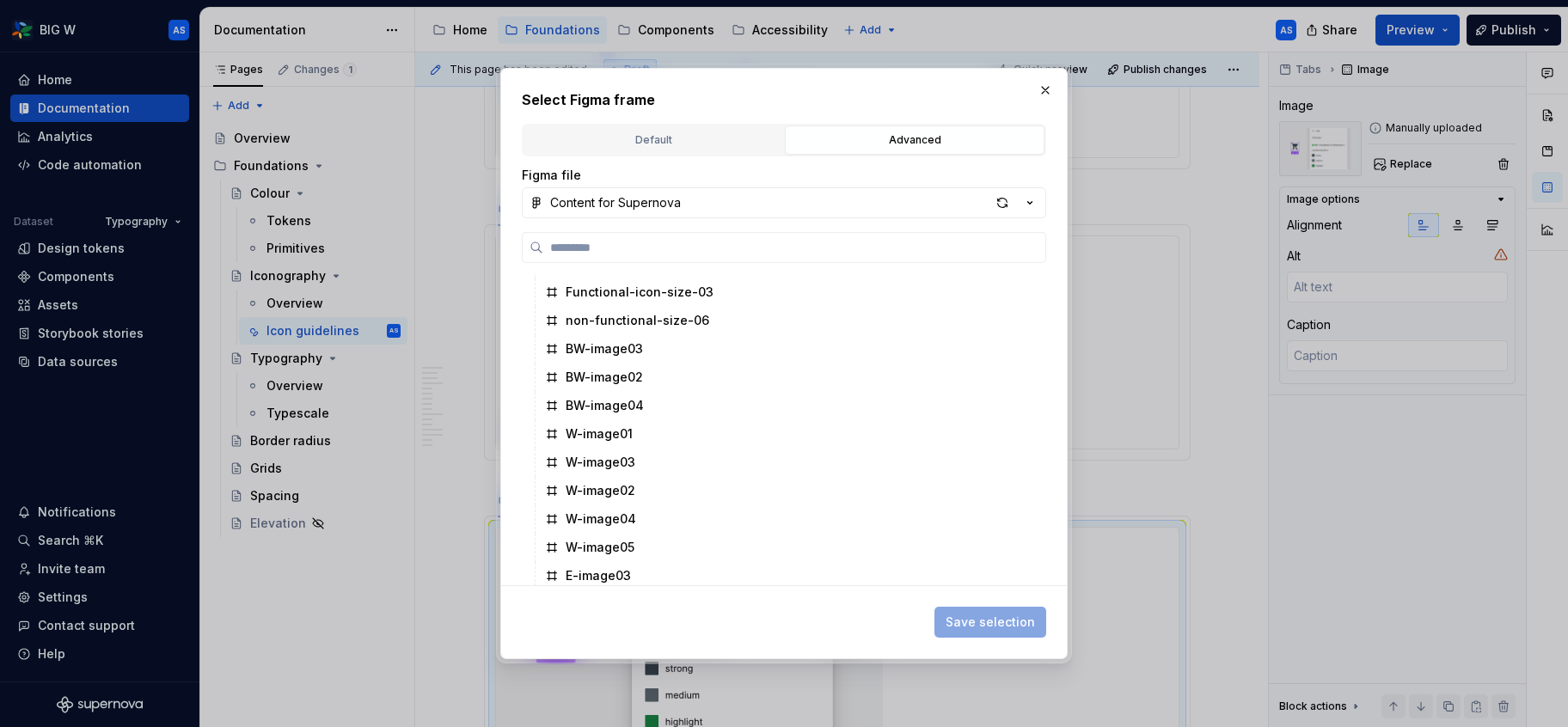
scroll to position [447, 0]
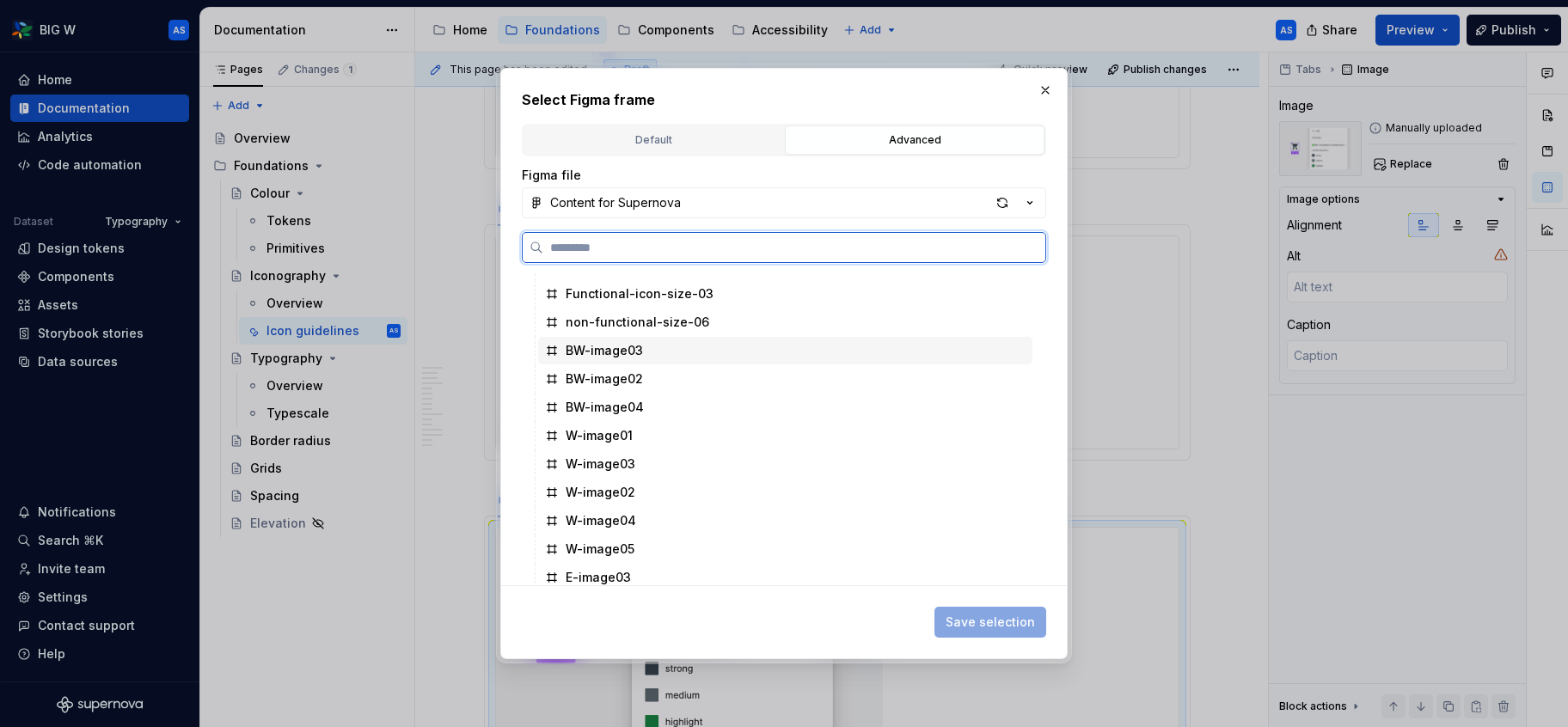
click at [784, 353] on div "BW-image03" at bounding box center [785, 351] width 495 height 28
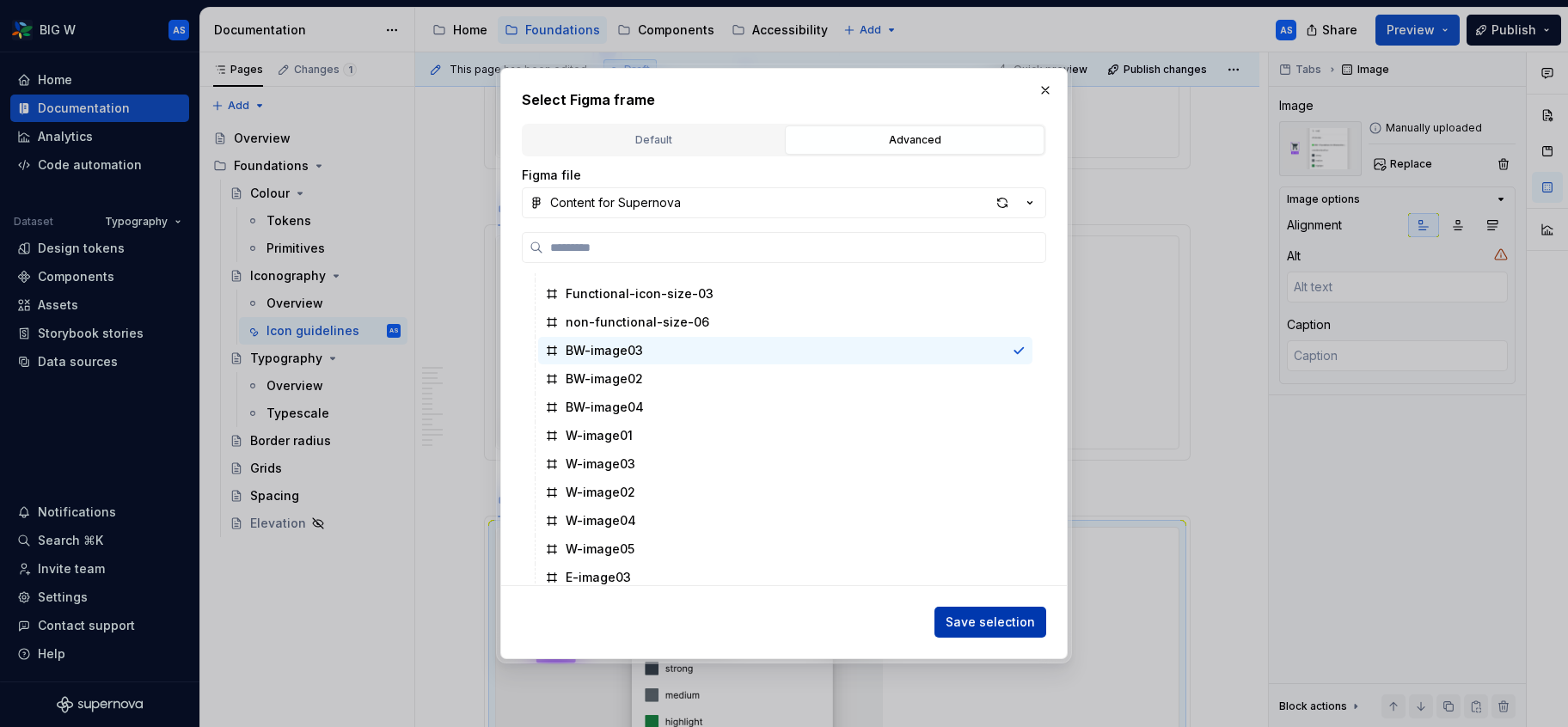
click at [1021, 613] on button "Save selection" at bounding box center [991, 622] width 112 height 31
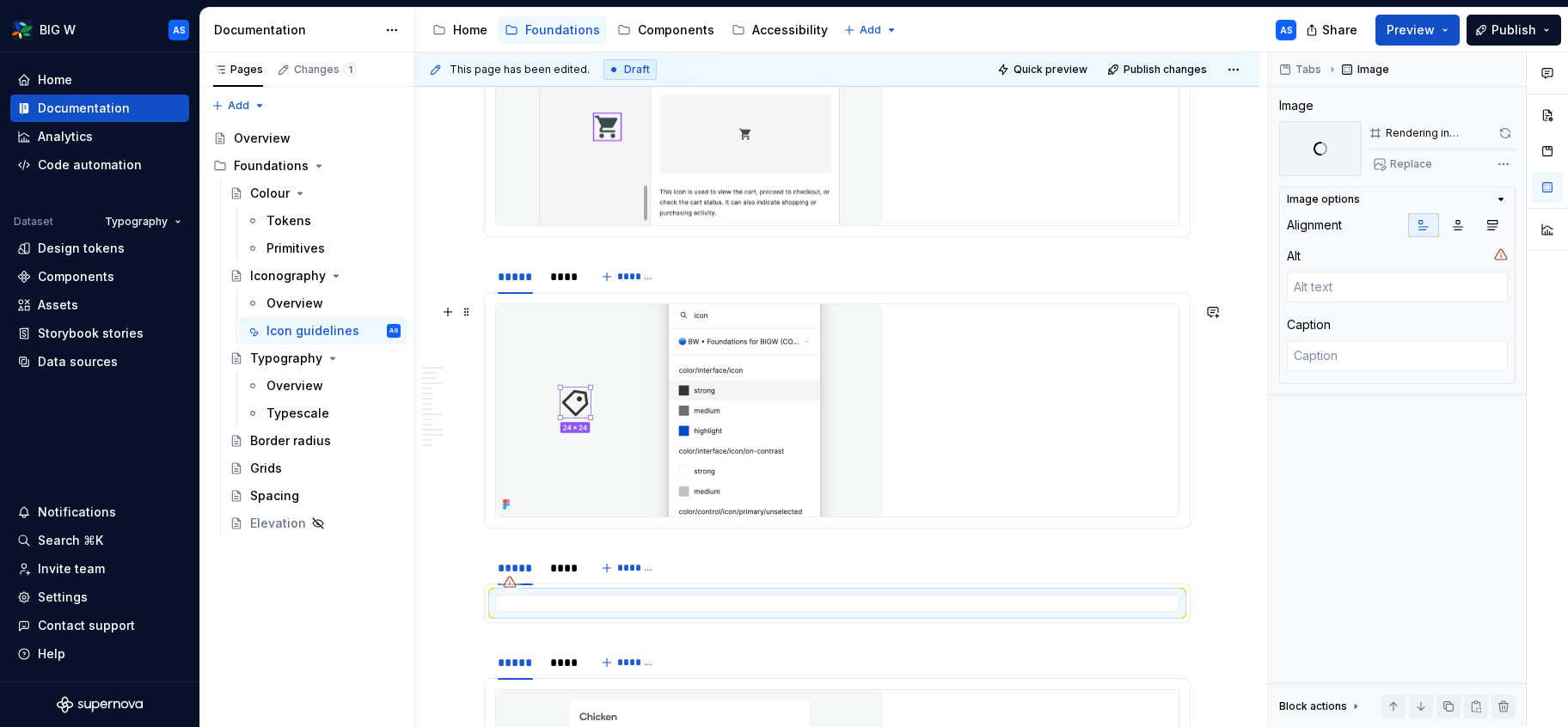
scroll to position [1117, 0]
click at [571, 276] on div "****" at bounding box center [560, 279] width 21 height 17
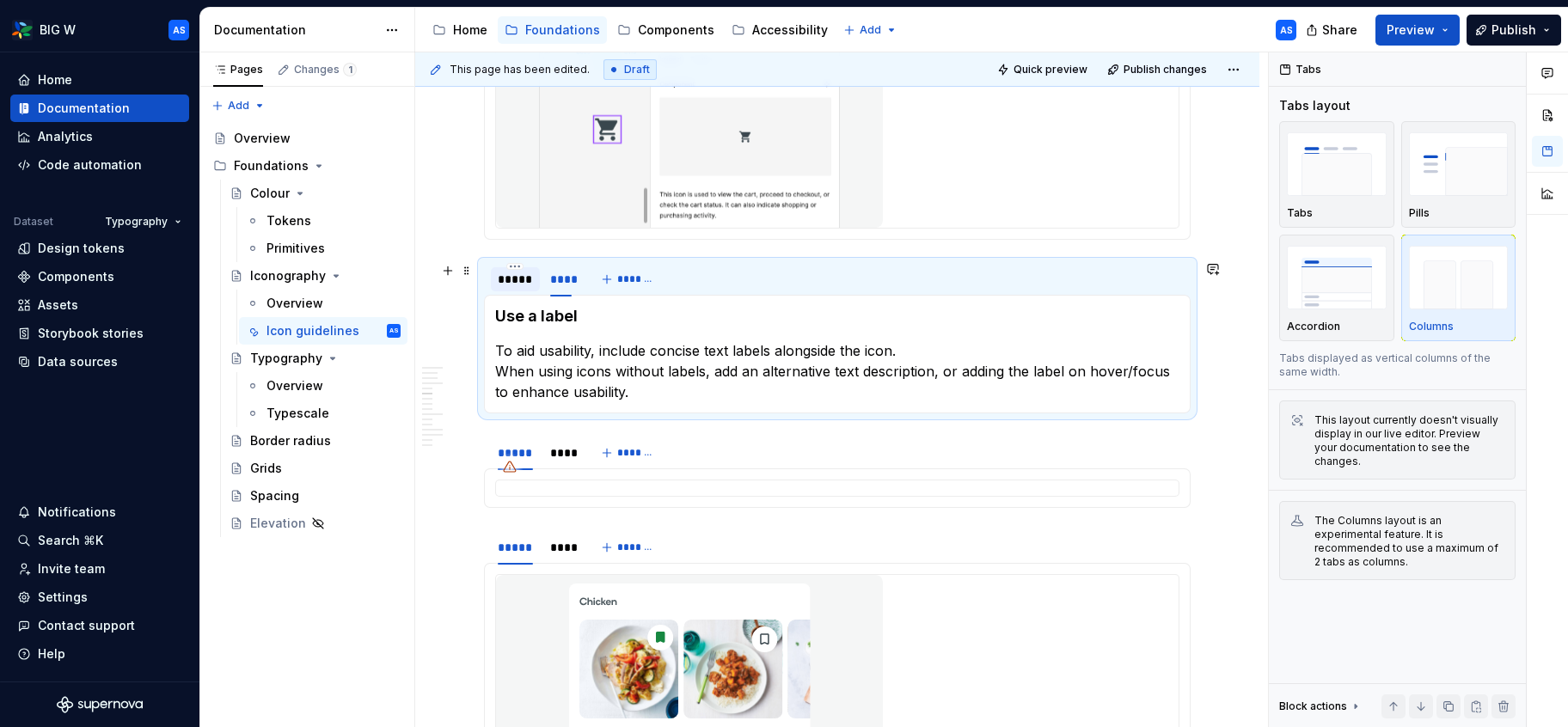
click at [509, 278] on div "*****" at bounding box center [515, 279] width 35 height 17
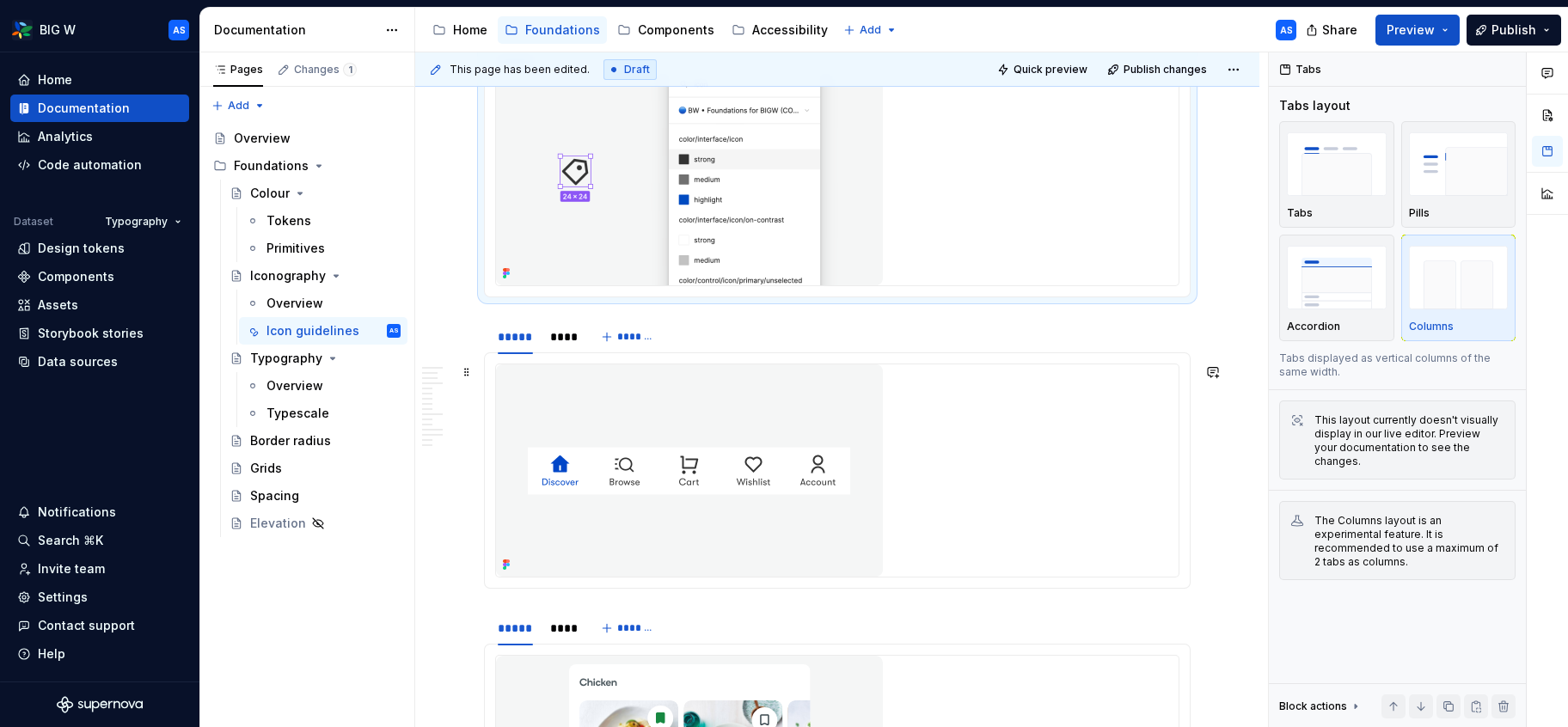
scroll to position [1325, 0]
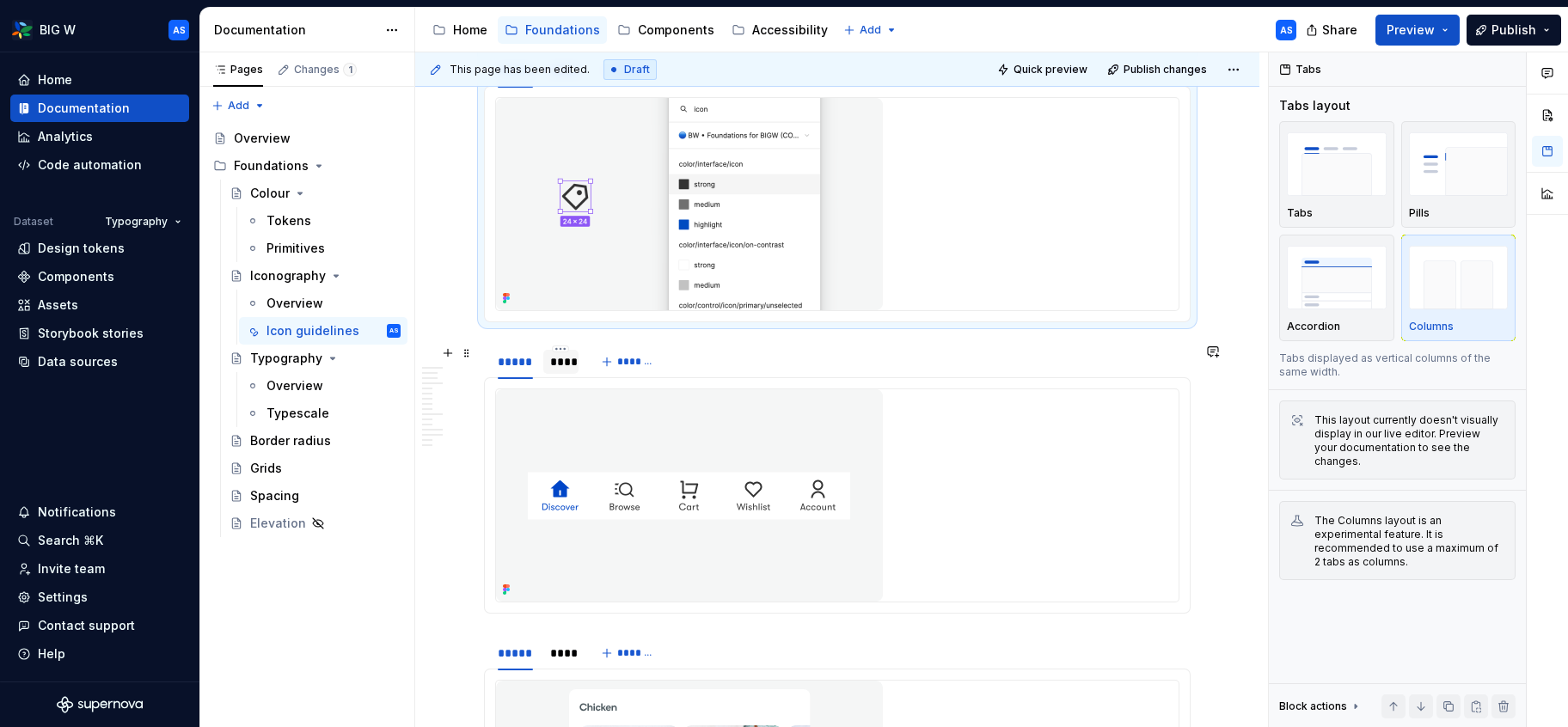
click at [577, 365] on div "****" at bounding box center [561, 362] width 35 height 24
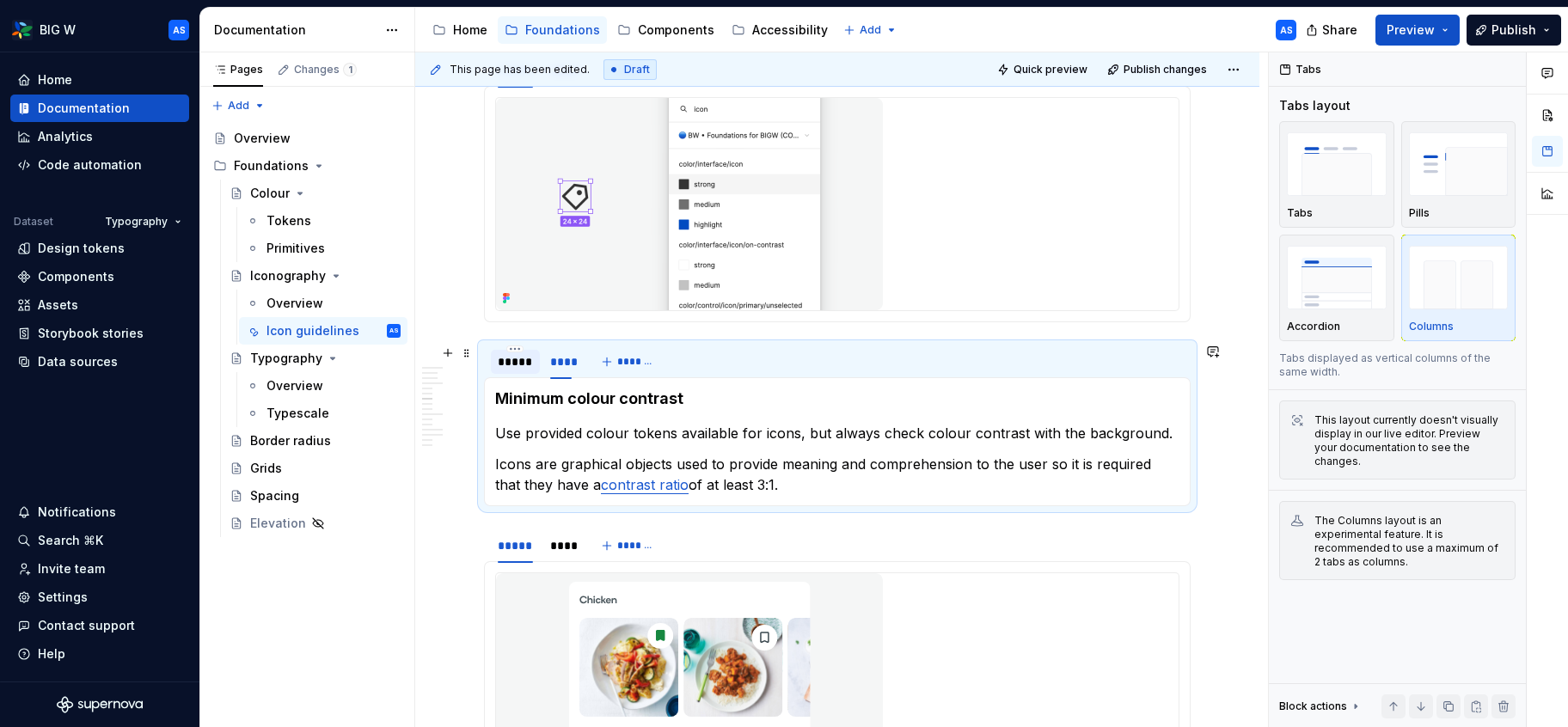
click at [518, 363] on div "*****" at bounding box center [515, 362] width 35 height 17
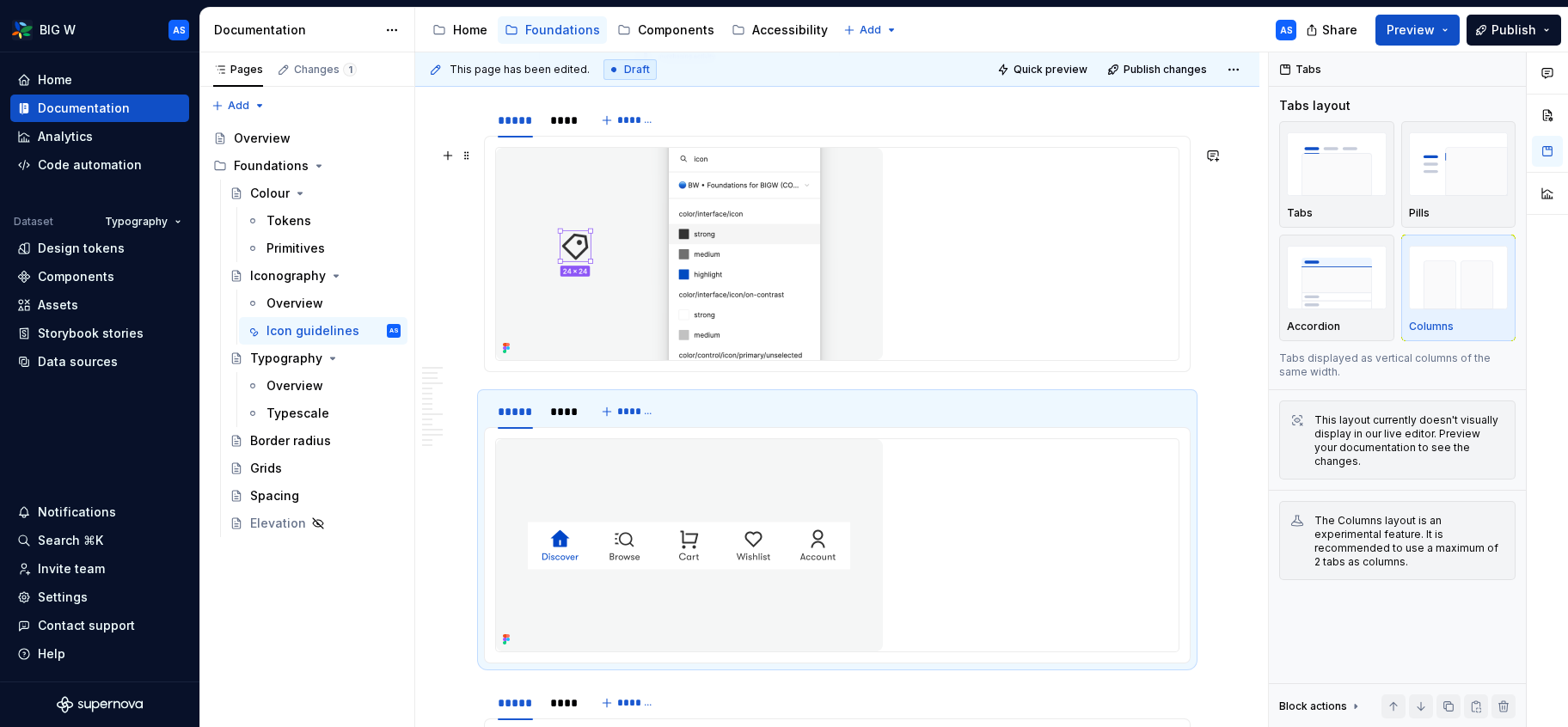
scroll to position [1233, 0]
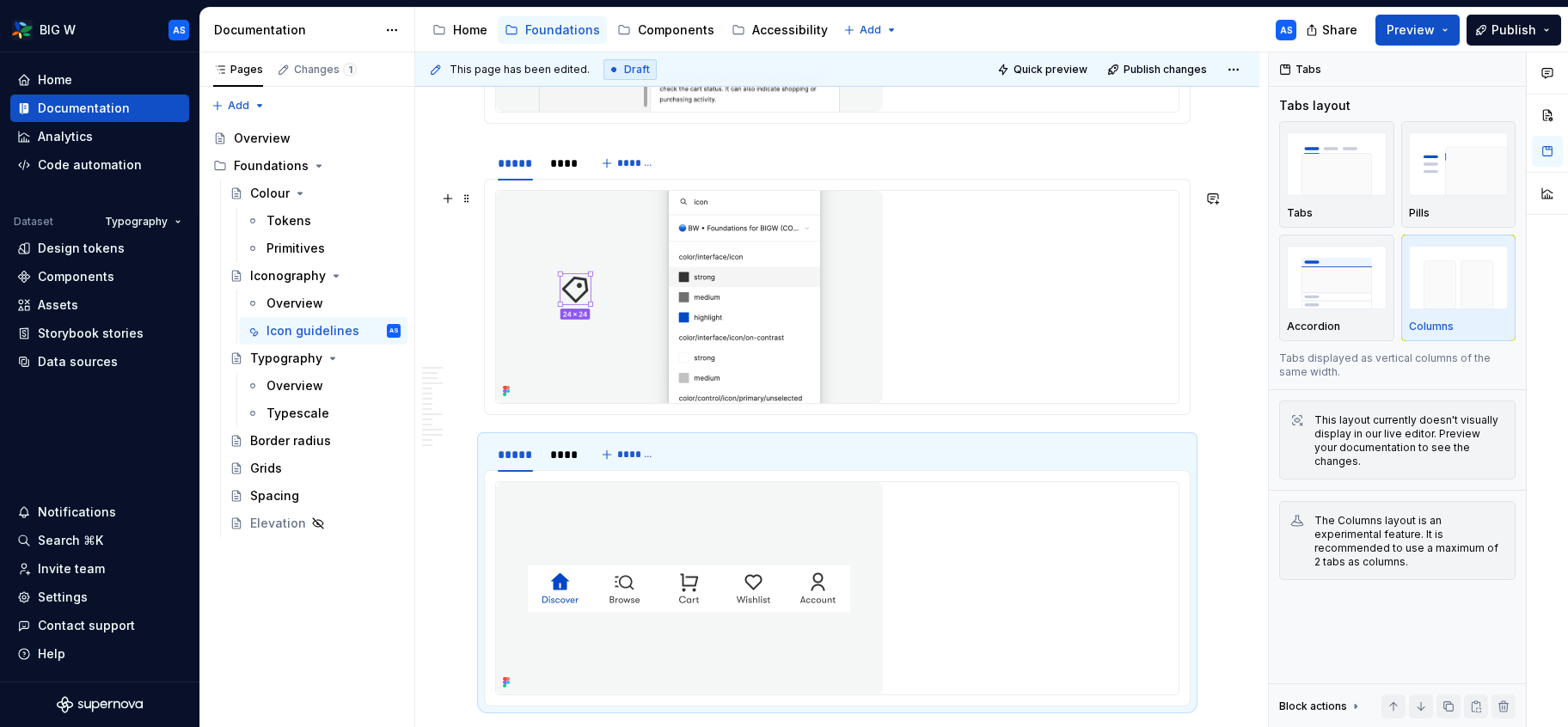
click at [842, 303] on img at bounding box center [689, 296] width 386 height 212
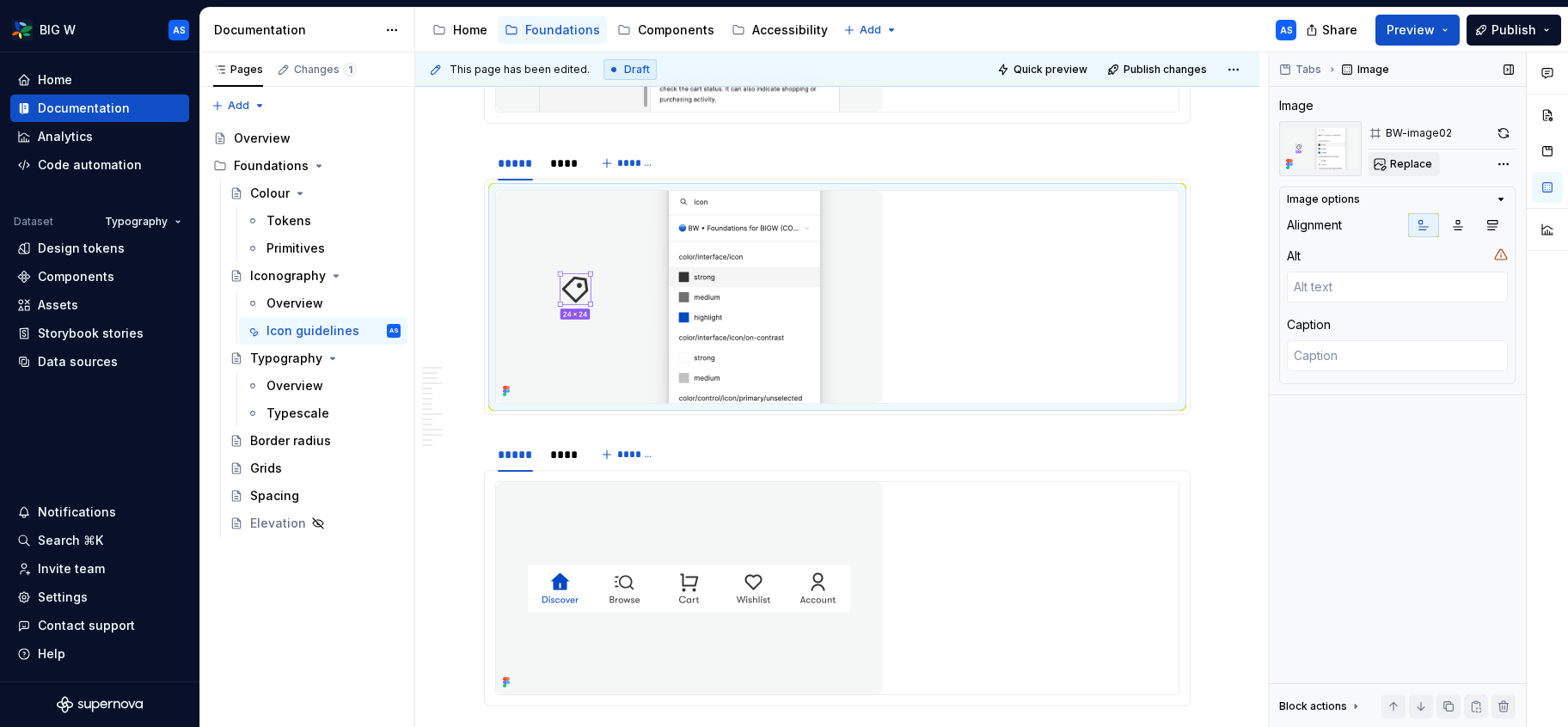
click at [1412, 170] on span "Replace" at bounding box center [1412, 163] width 42 height 14
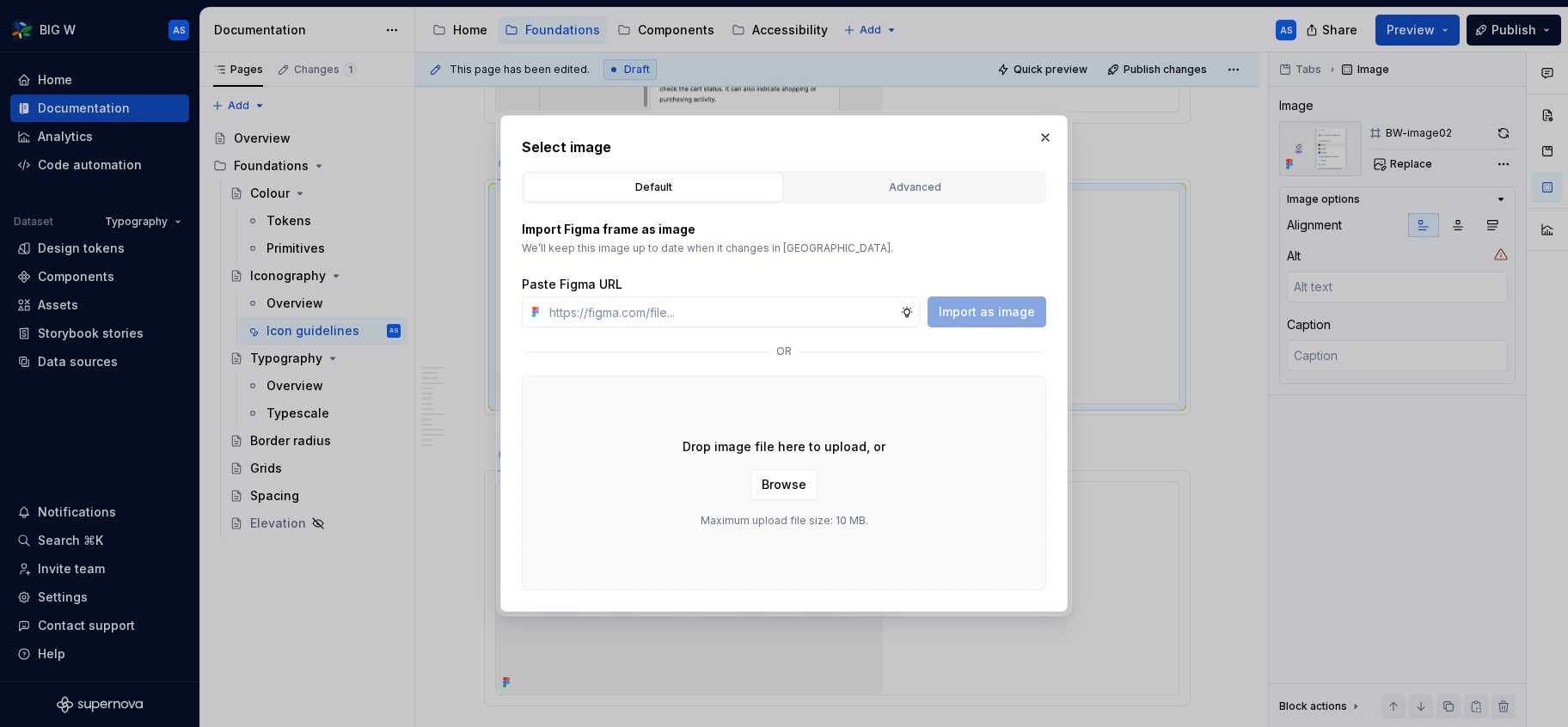
click at [941, 176] on button "Advanced" at bounding box center [914, 187] width 260 height 29
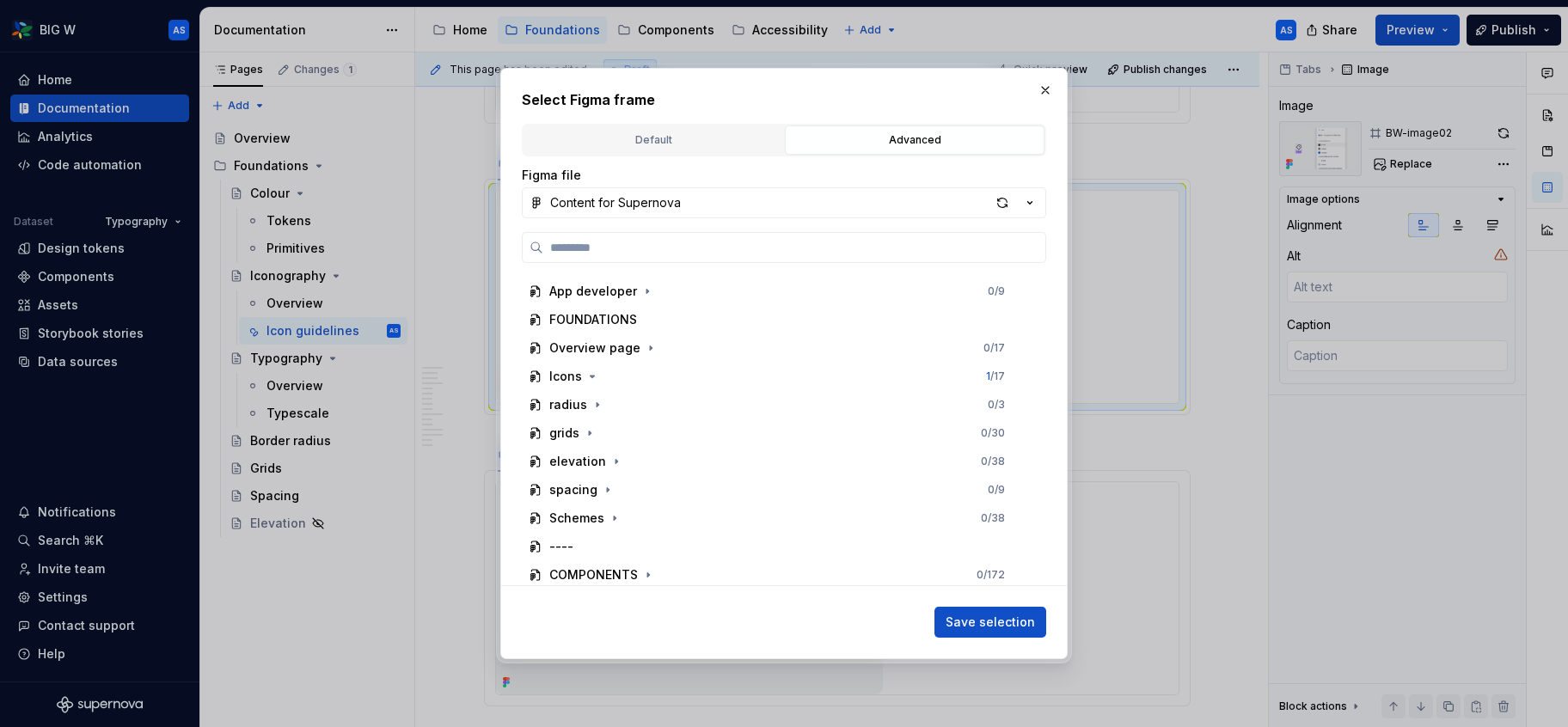
scroll to position [224, 0]
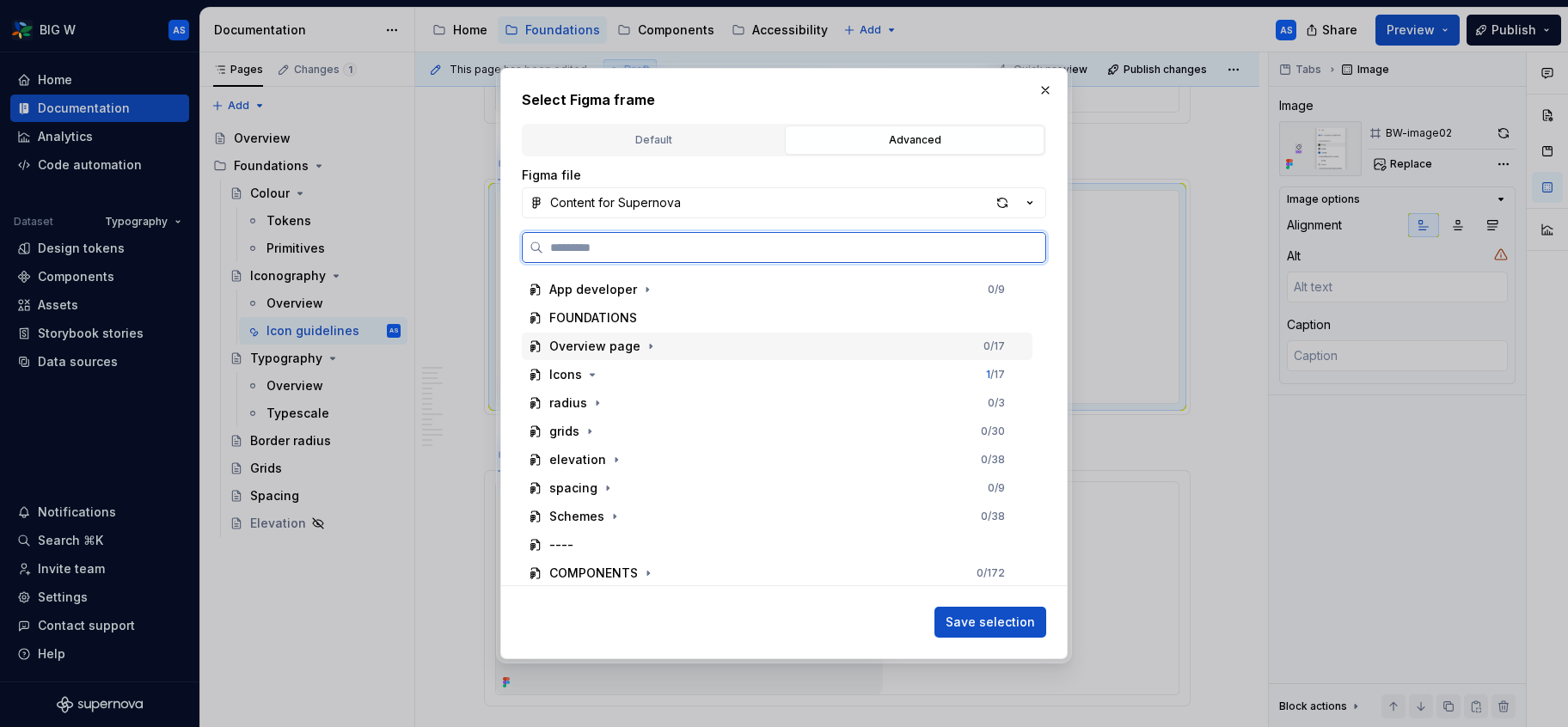
click at [645, 369] on div "Icons 1 / 17" at bounding box center [778, 375] width 510 height 28
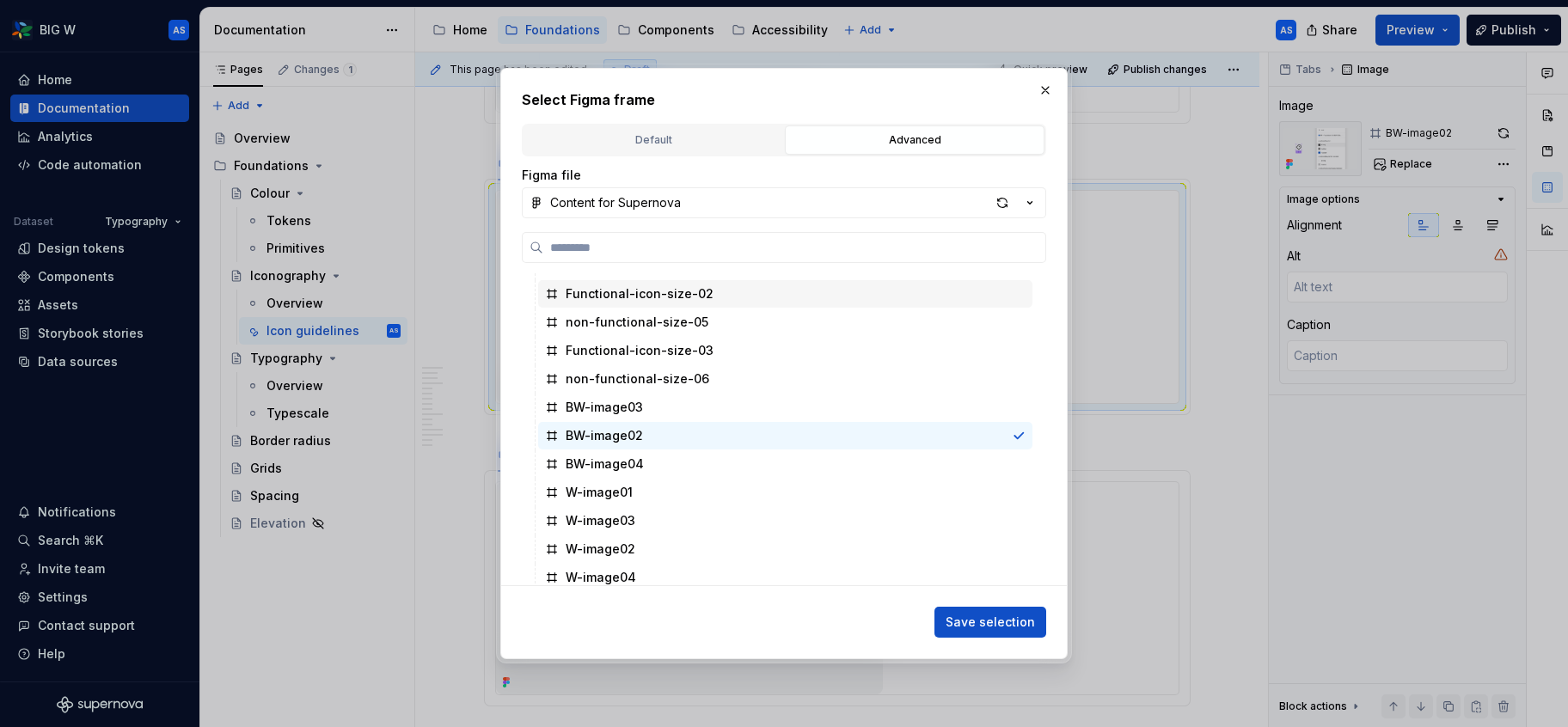
scroll to position [389, 0]
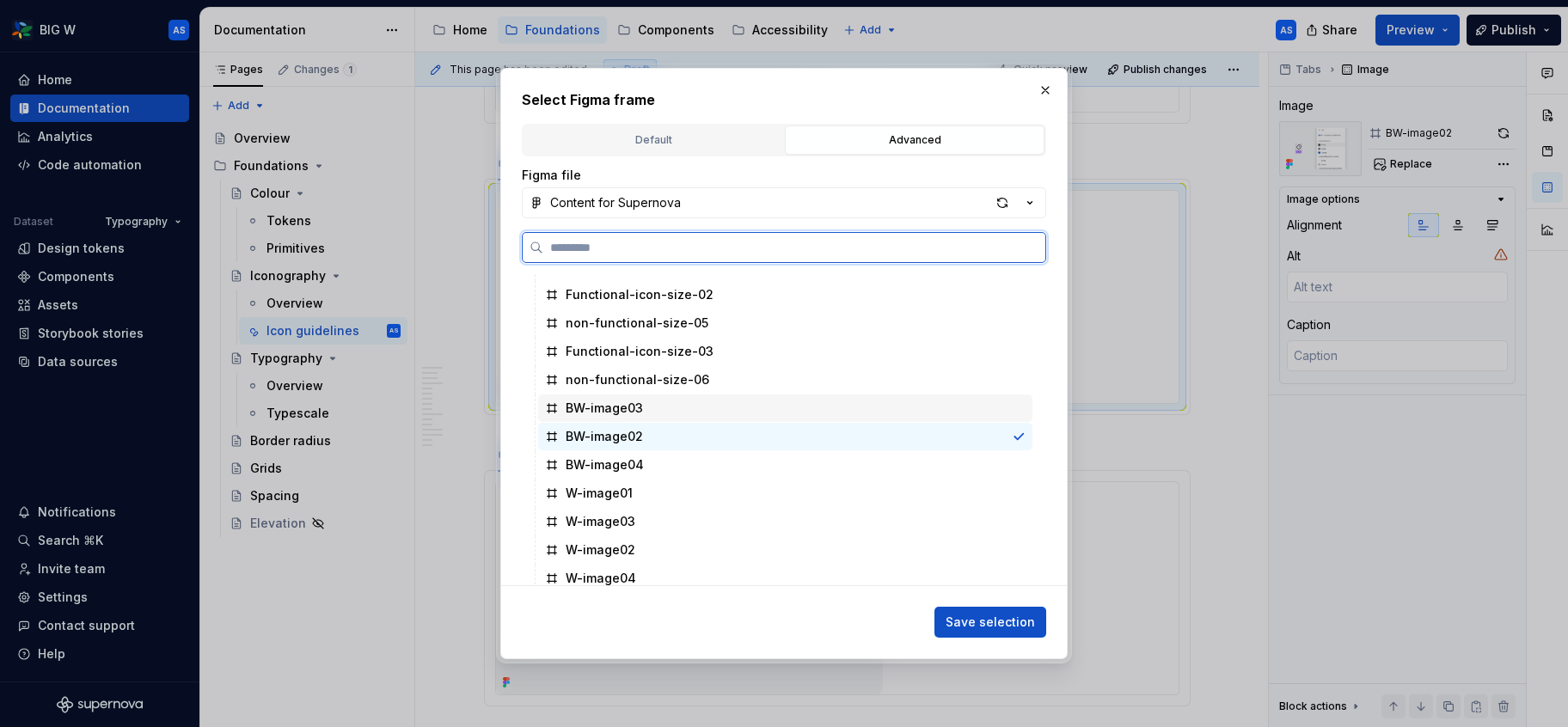
click at [706, 406] on div "BW-image03" at bounding box center [785, 408] width 495 height 28
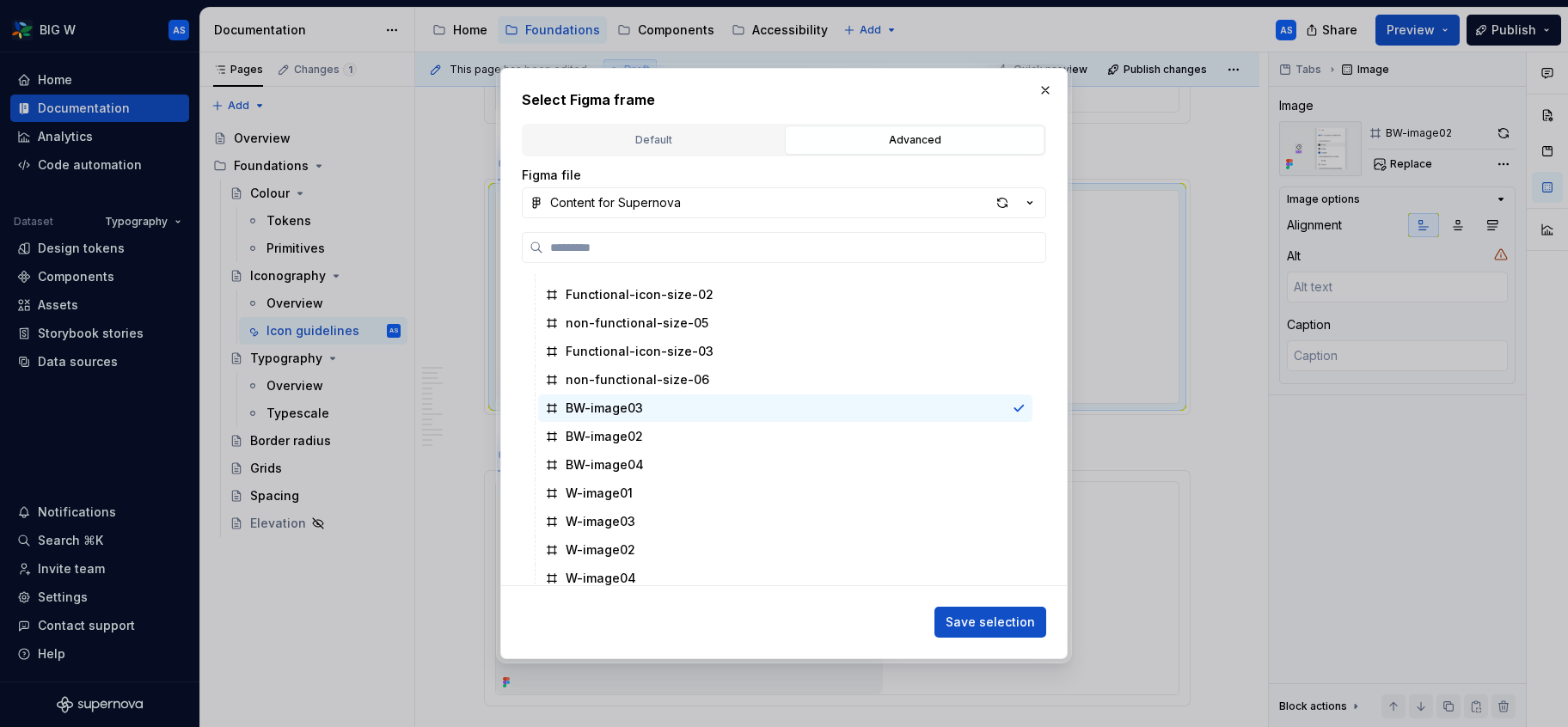
click at [969, 621] on span "Save selection" at bounding box center [990, 622] width 89 height 17
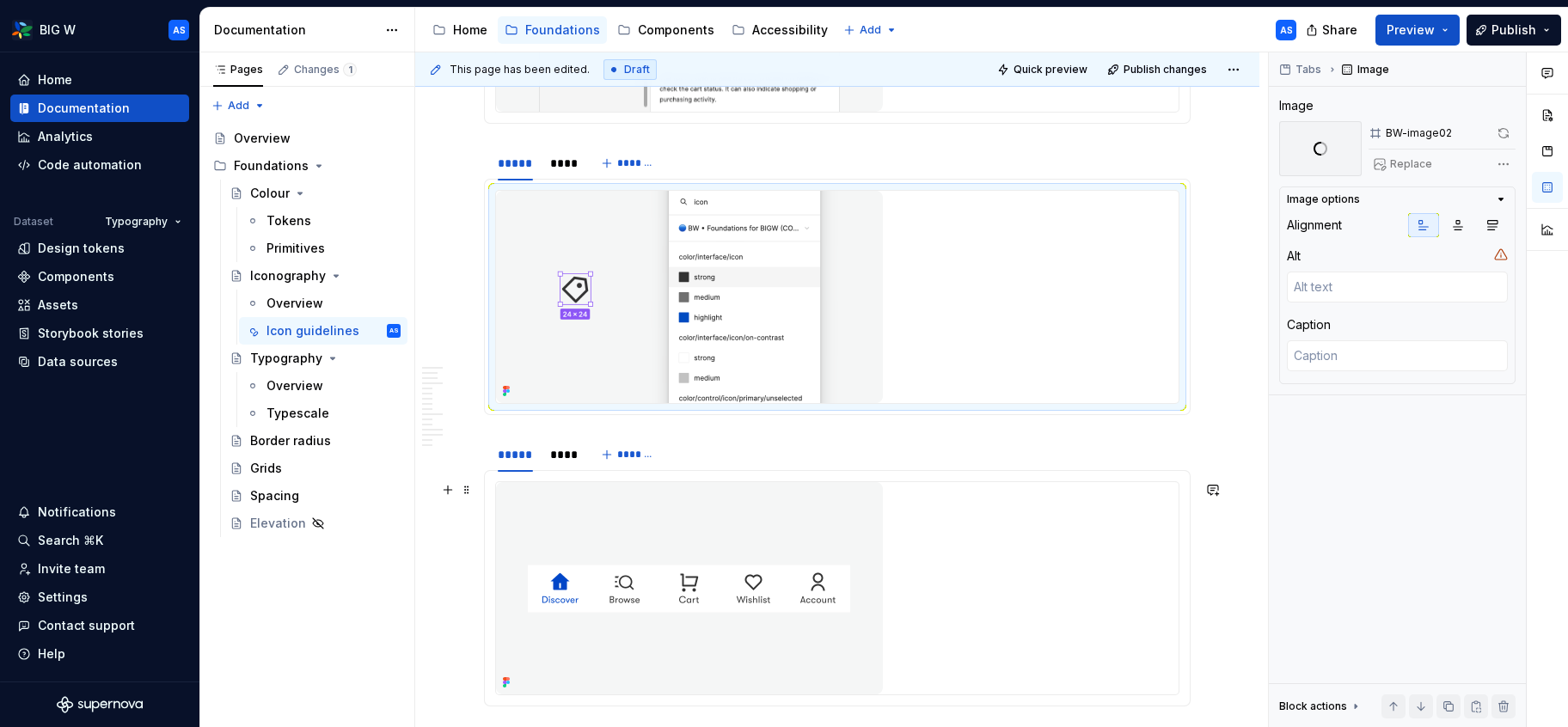
click at [747, 535] on img at bounding box center [689, 587] width 386 height 212
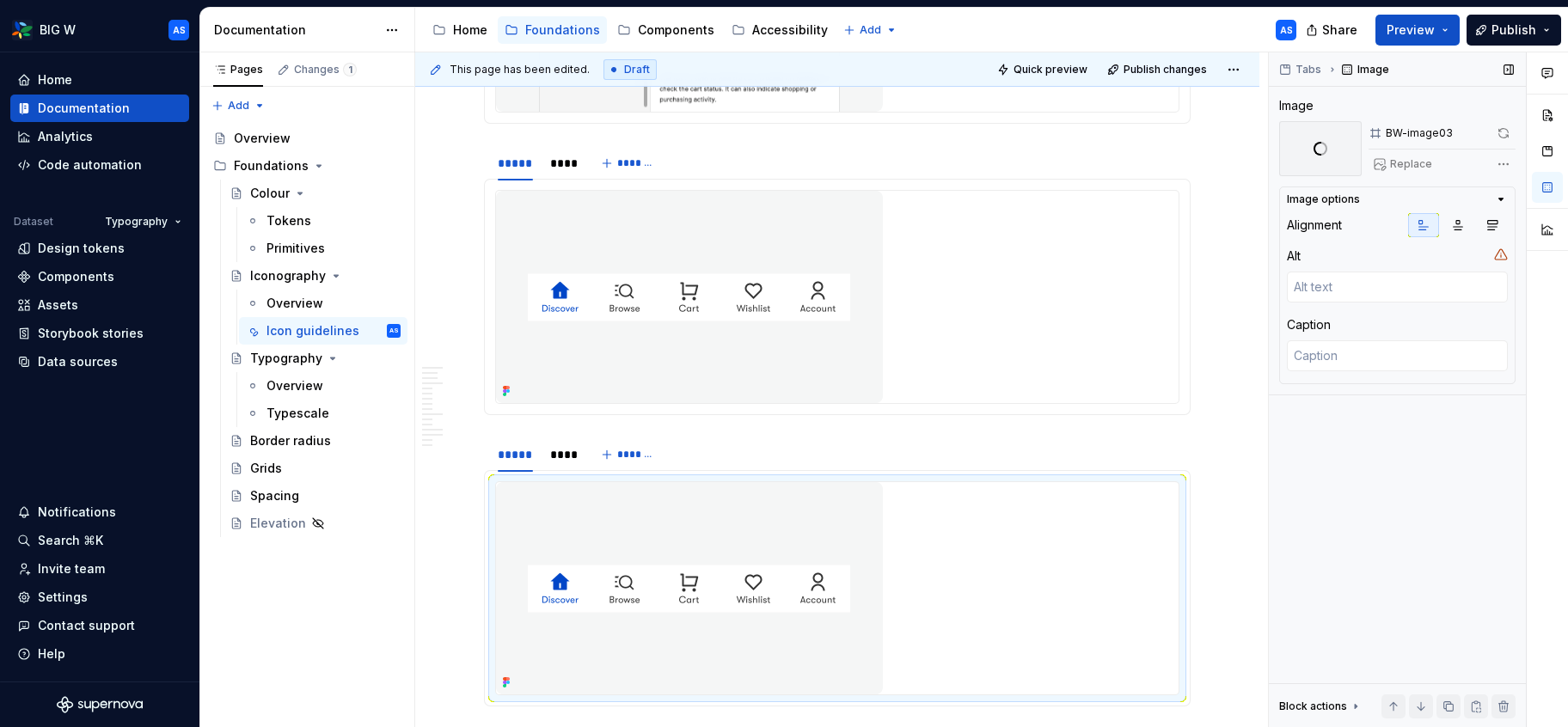
click at [1413, 162] on div "Replace" at bounding box center [1442, 164] width 147 height 24
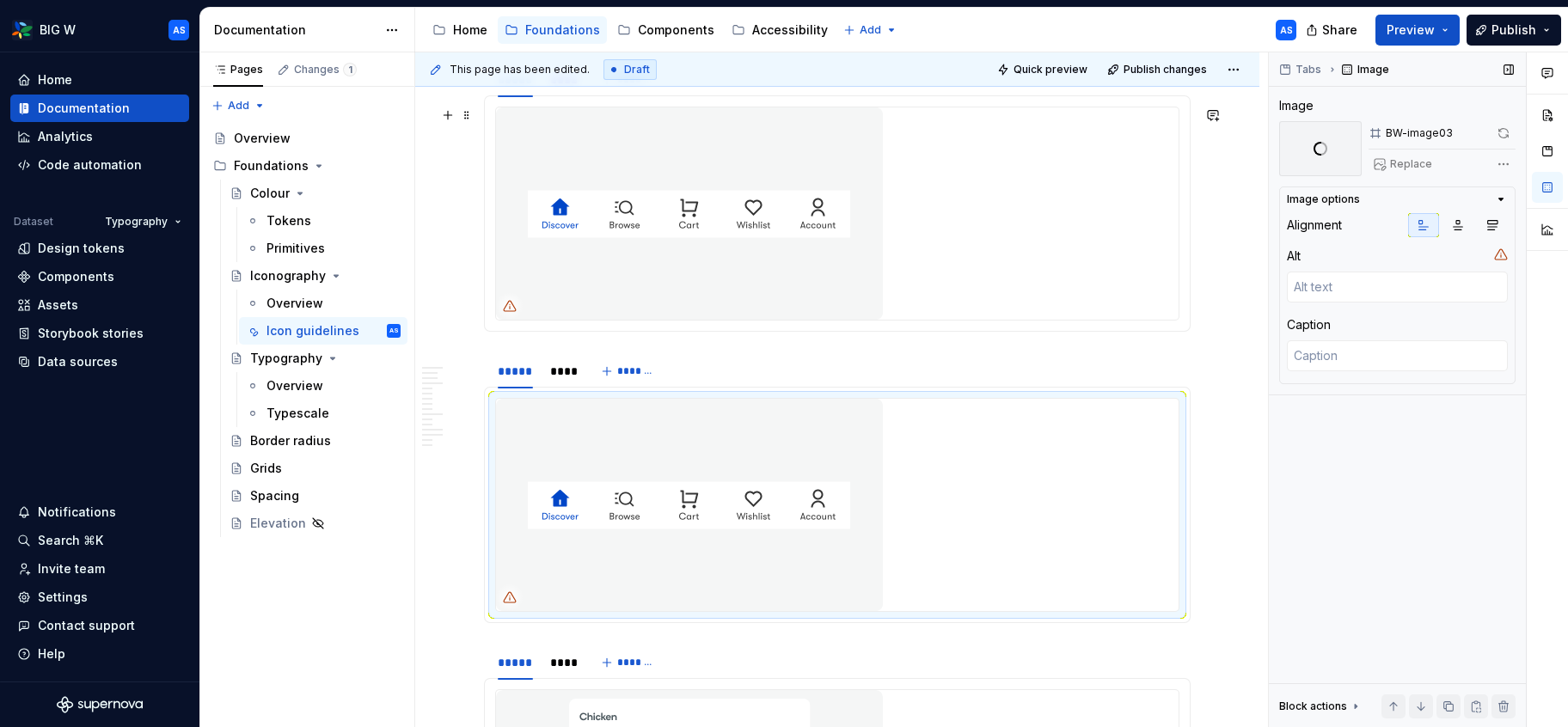
scroll to position [1329, 0]
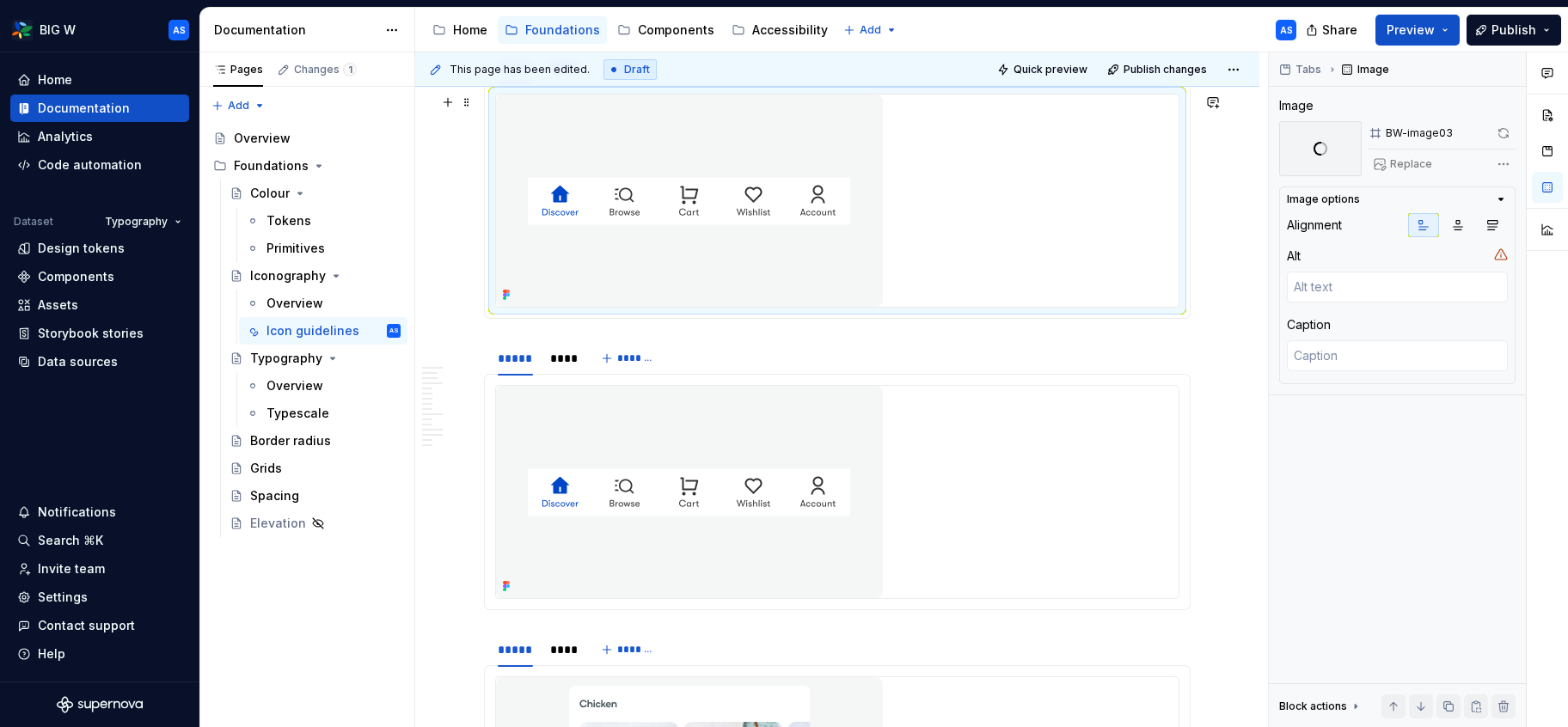
click at [838, 229] on img at bounding box center [689, 200] width 386 height 212
click at [844, 418] on img at bounding box center [689, 492] width 386 height 212
click at [1412, 162] on span "Replace" at bounding box center [1412, 163] width 42 height 14
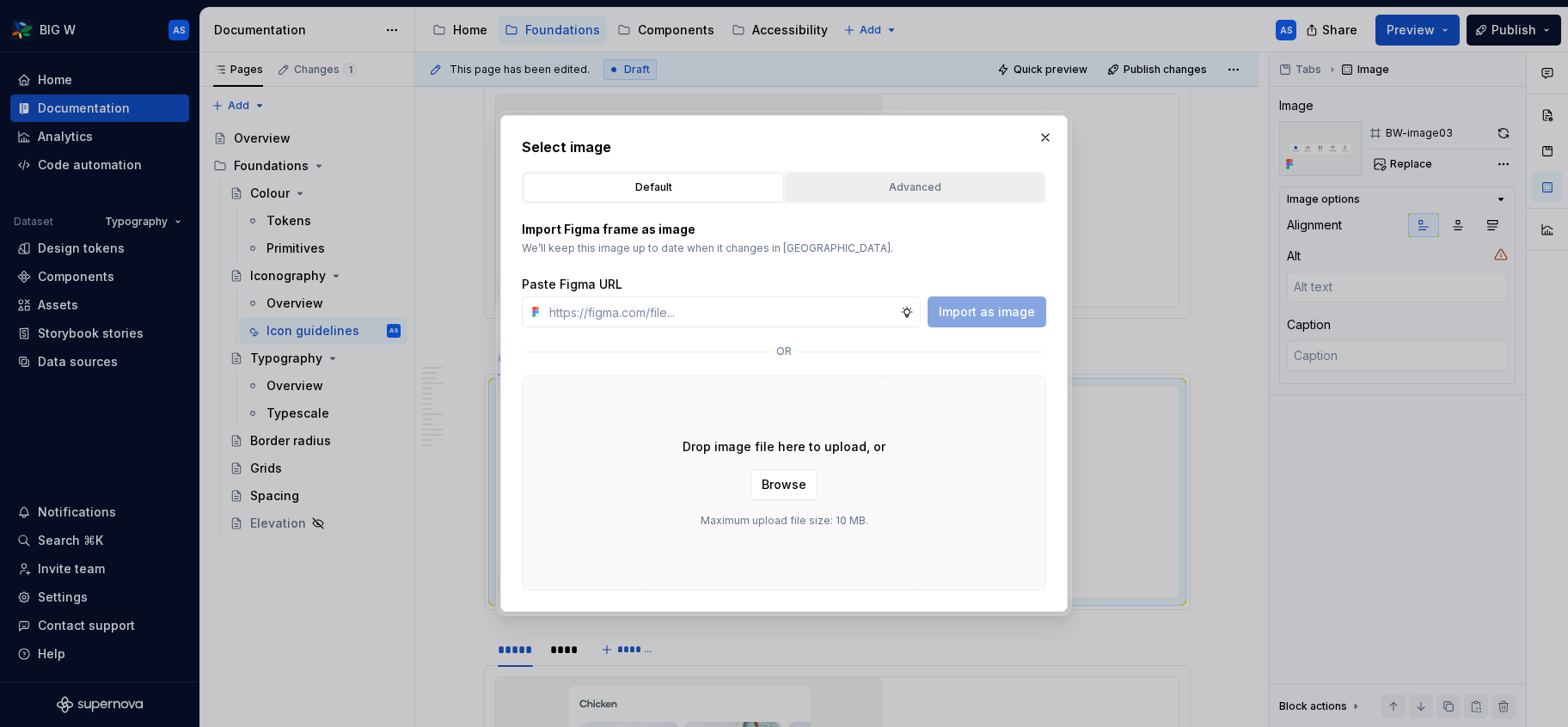
click at [927, 180] on div "Advanced" at bounding box center [915, 187] width 248 height 17
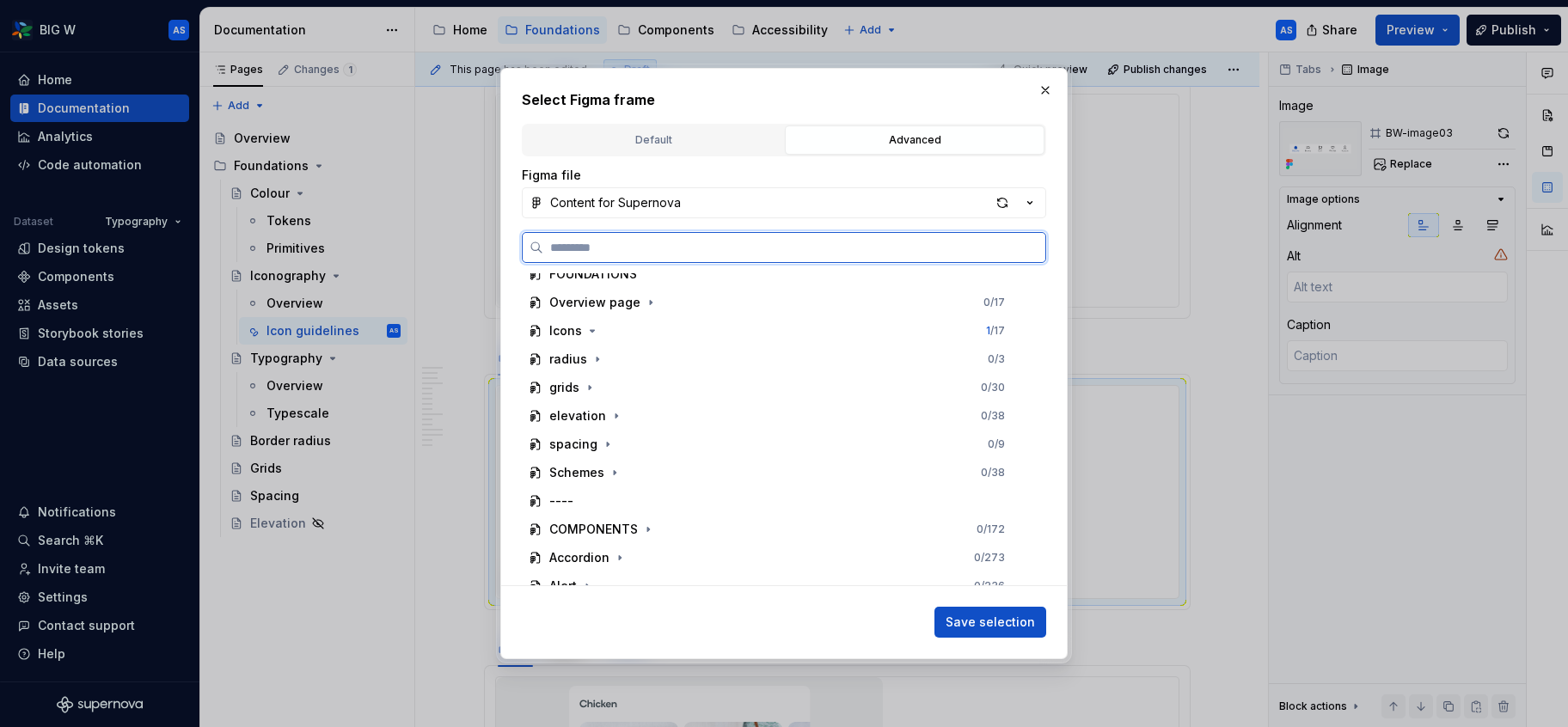
scroll to position [244, 0]
click at [644, 355] on div "Icons 1 / 17" at bounding box center [778, 355] width 510 height 28
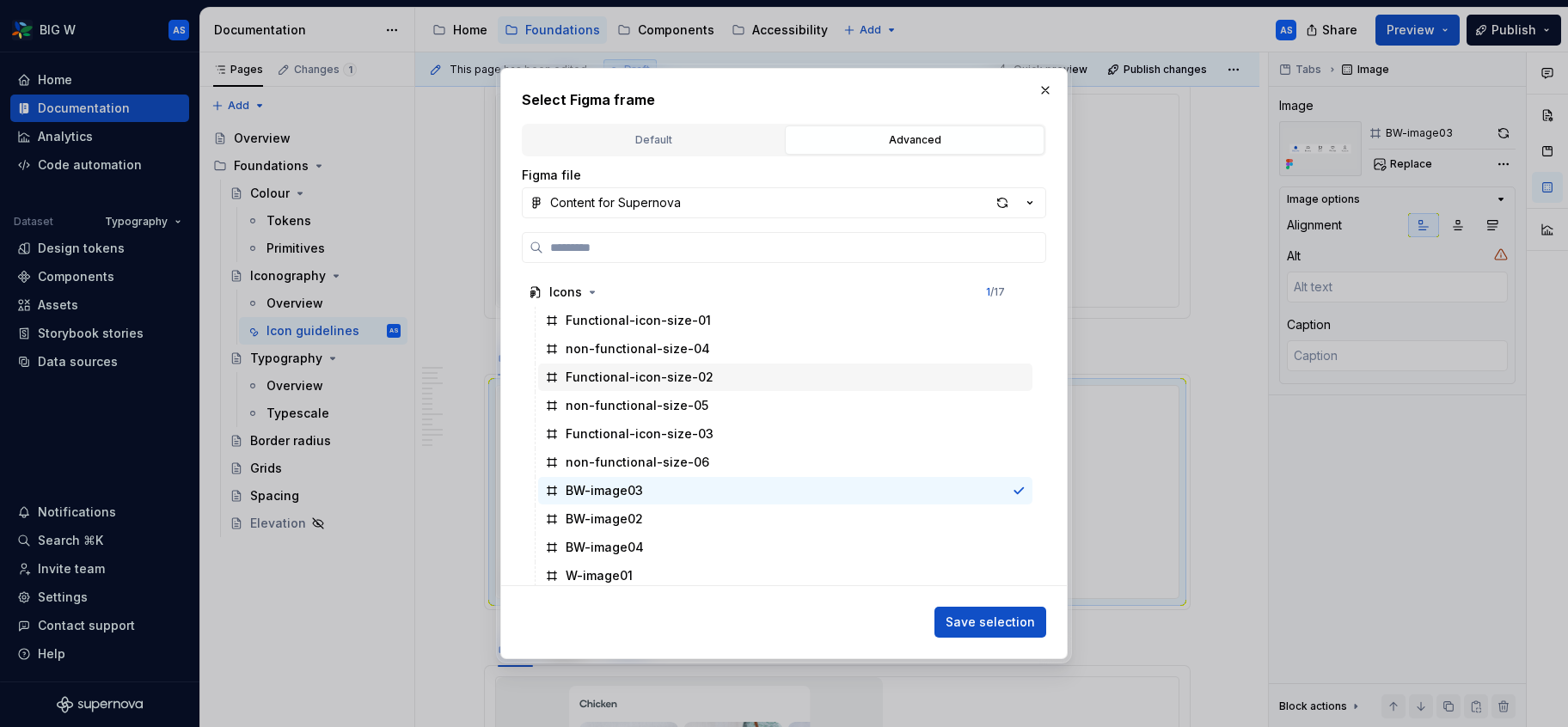
scroll to position [315, 0]
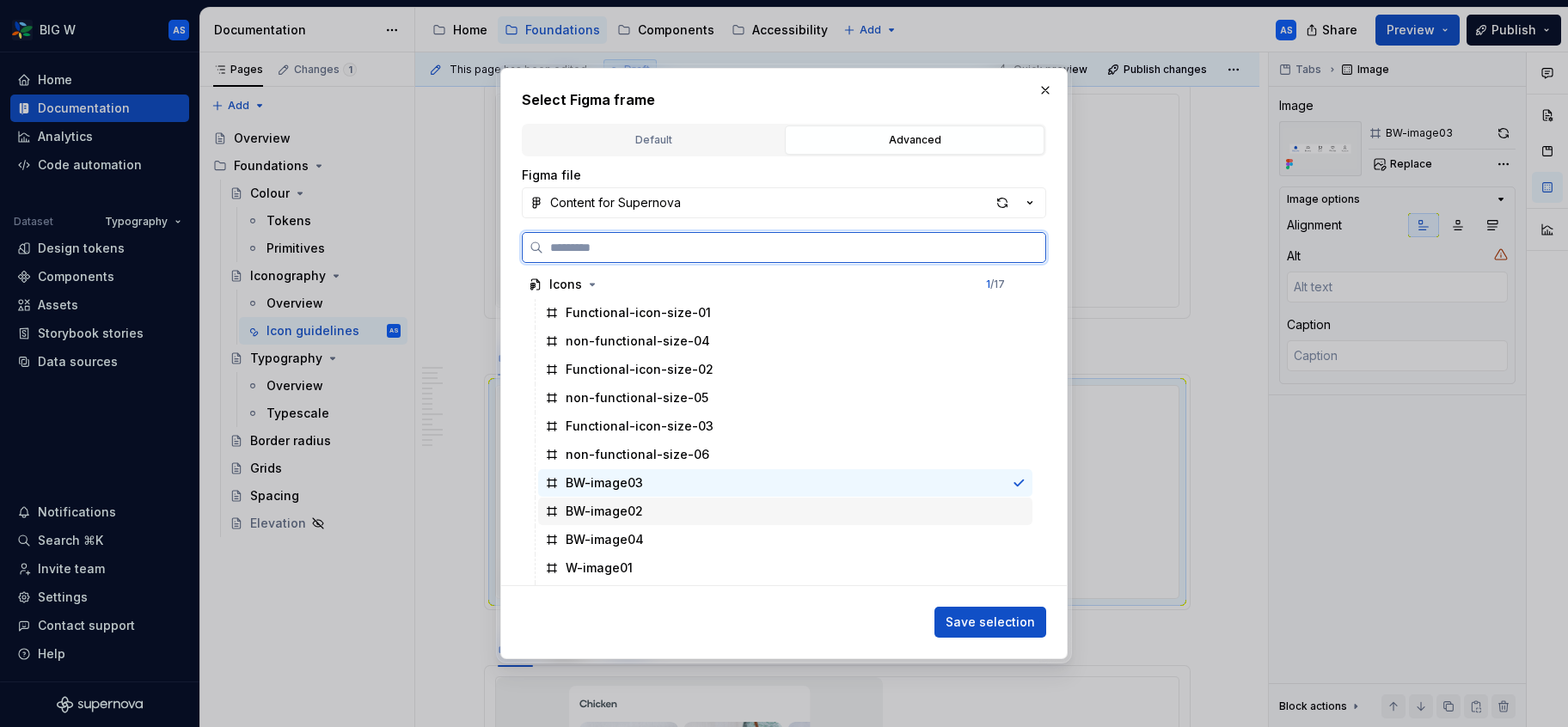
click at [689, 519] on div "BW-image02" at bounding box center [785, 511] width 495 height 28
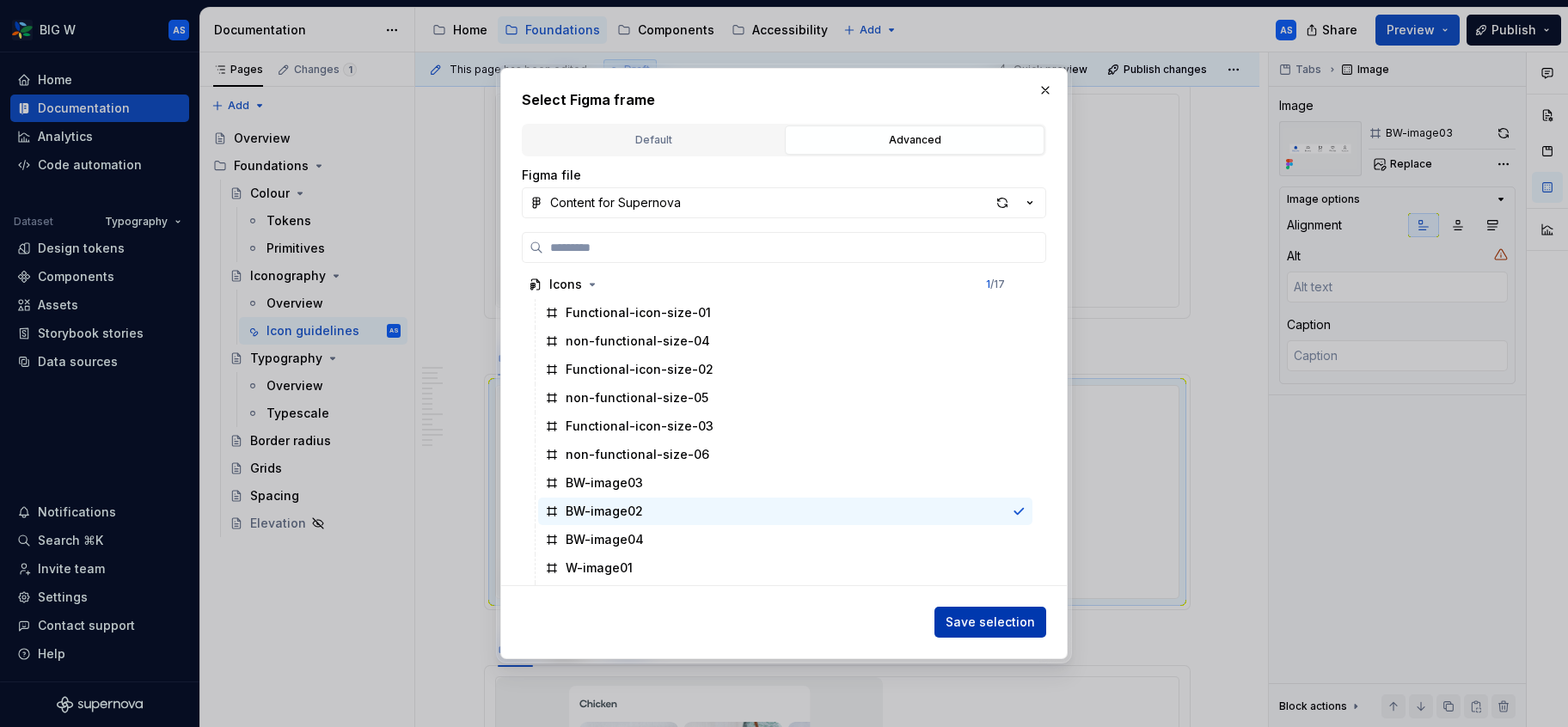
click at [998, 608] on button "Save selection" at bounding box center [991, 622] width 112 height 31
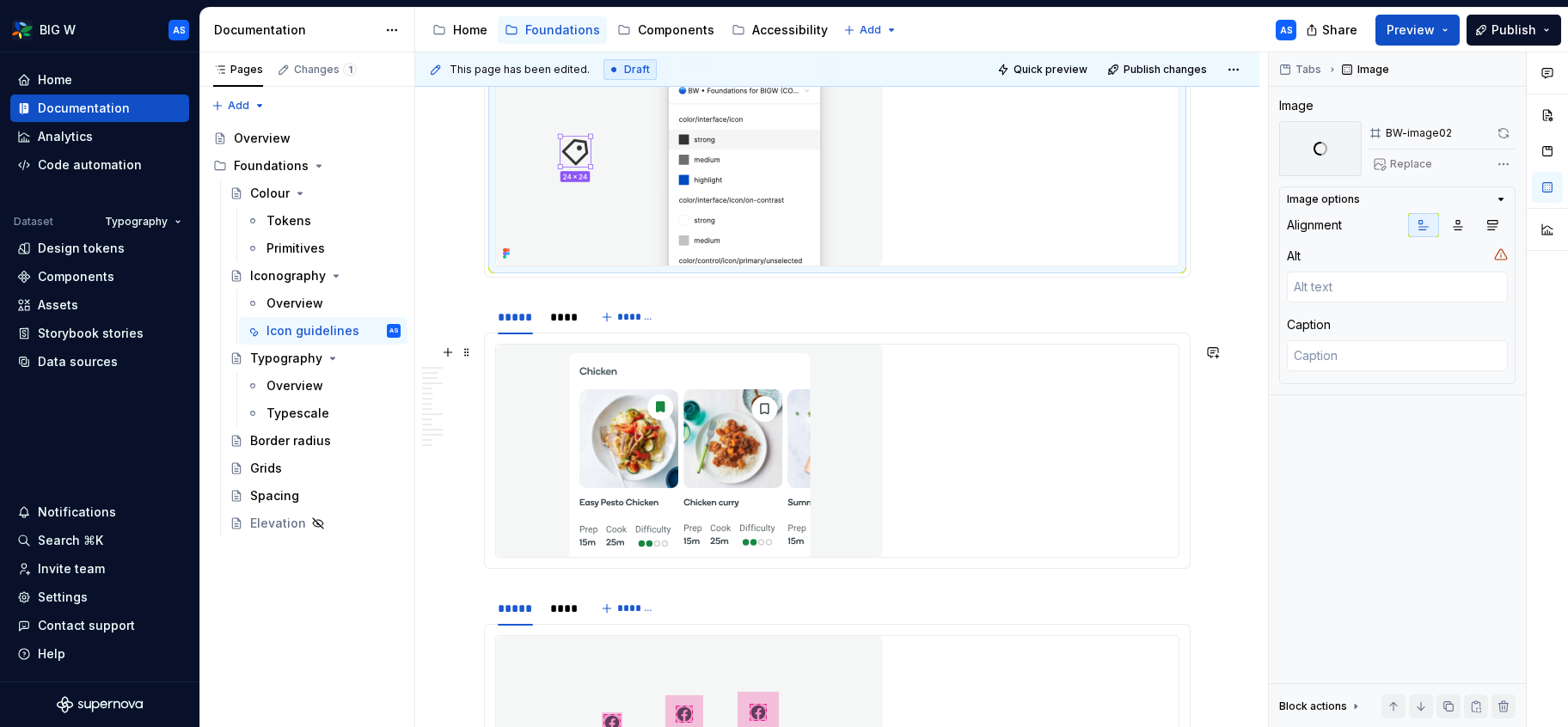
scroll to position [1662, 0]
click at [574, 319] on div "****" at bounding box center [561, 318] width 35 height 24
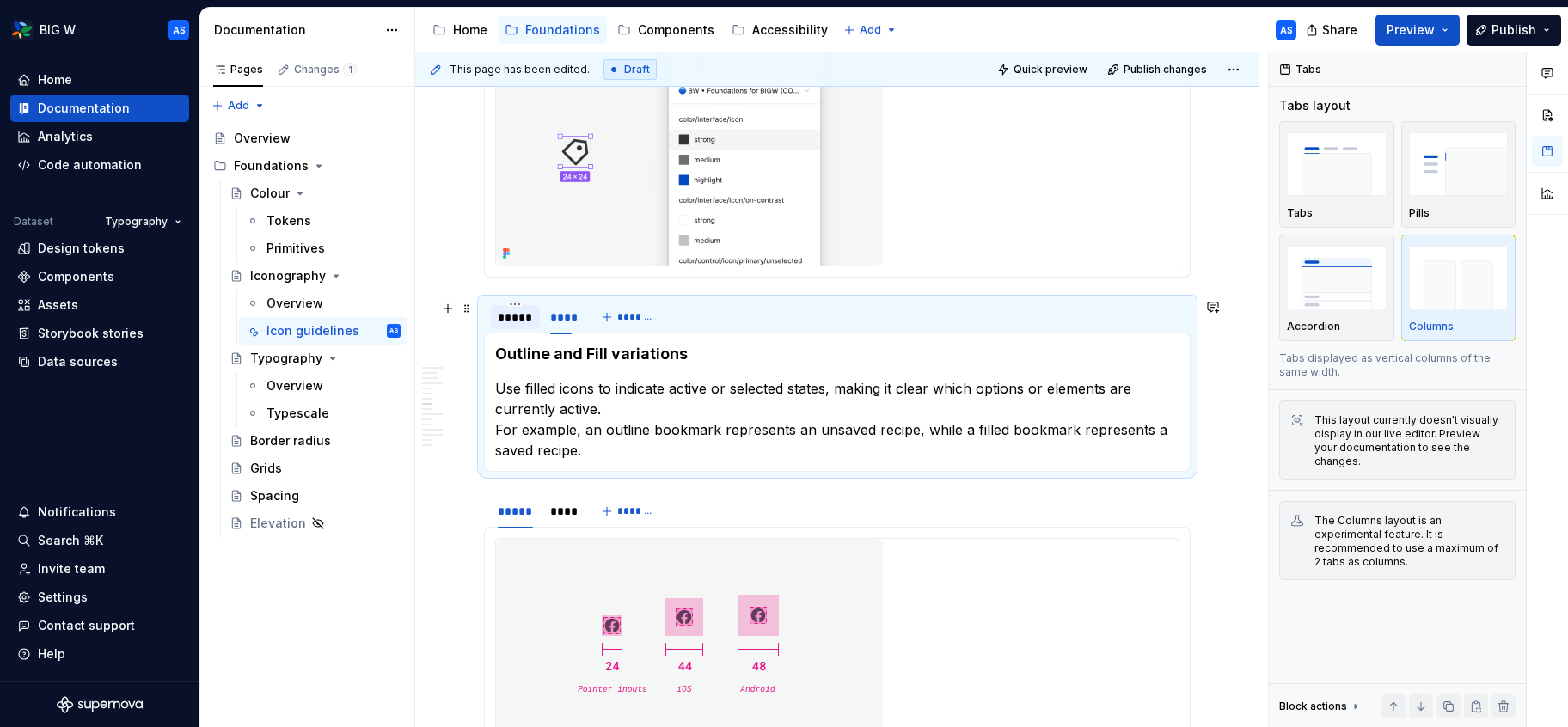
click at [527, 319] on div "*****" at bounding box center [515, 317] width 35 height 17
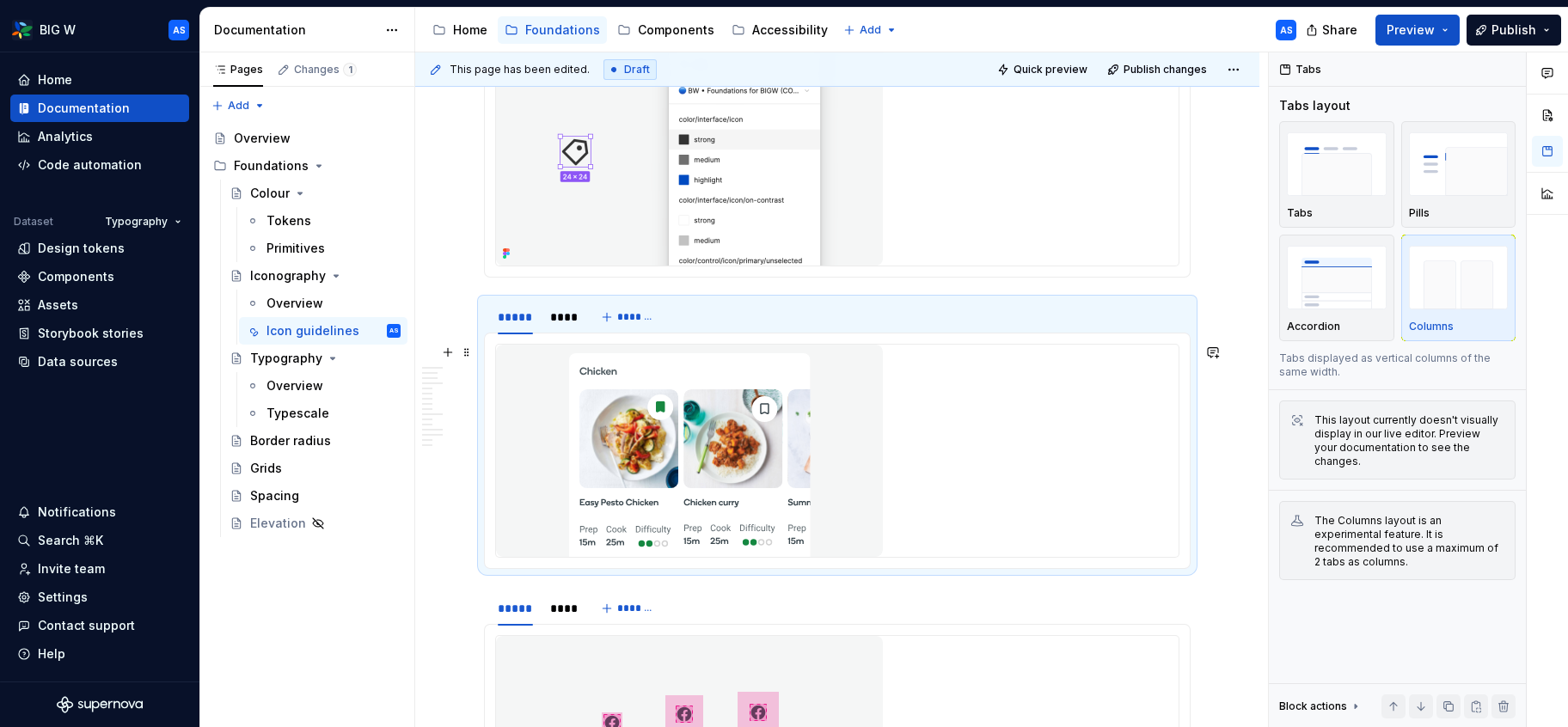
click at [689, 407] on img at bounding box center [689, 451] width 386 height 212
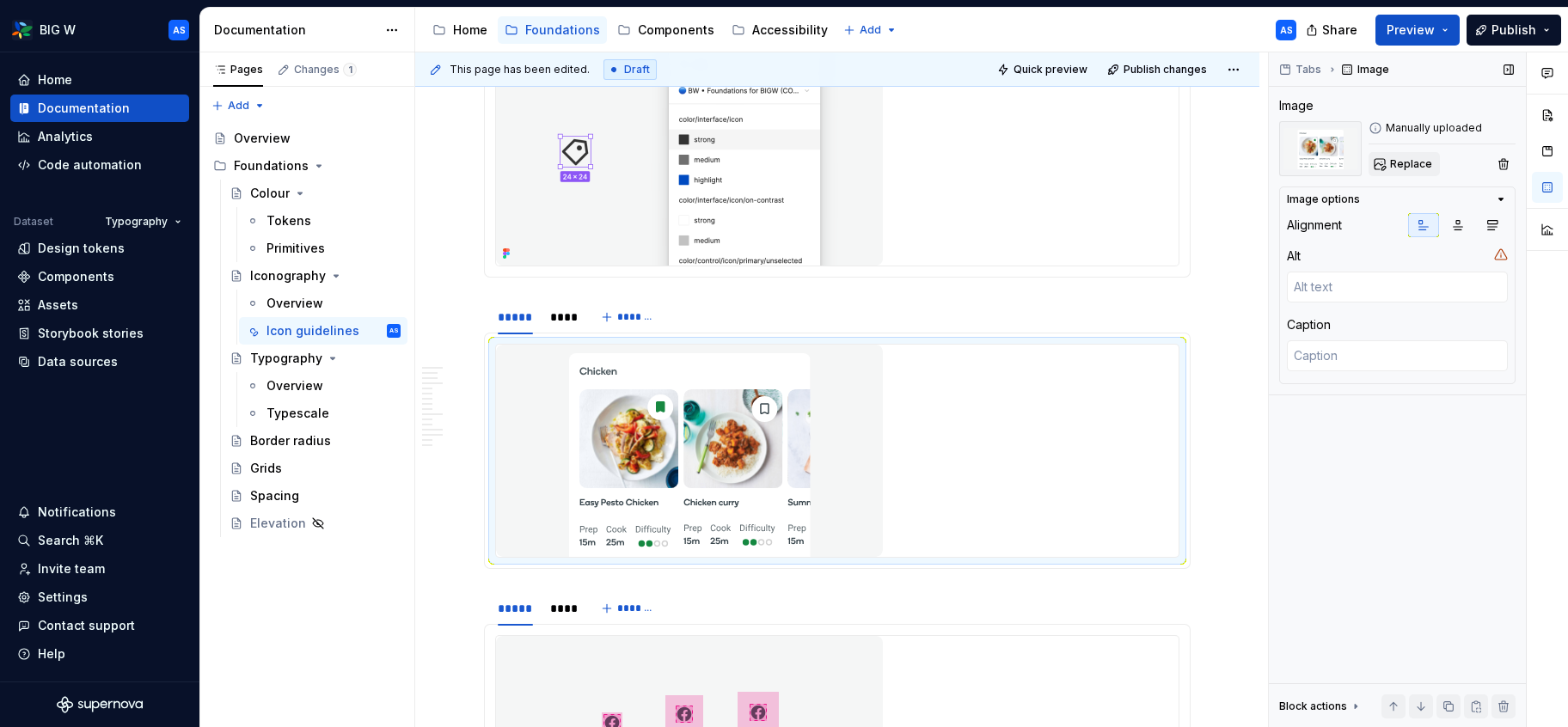
click at [1417, 161] on span "Replace" at bounding box center [1412, 163] width 42 height 14
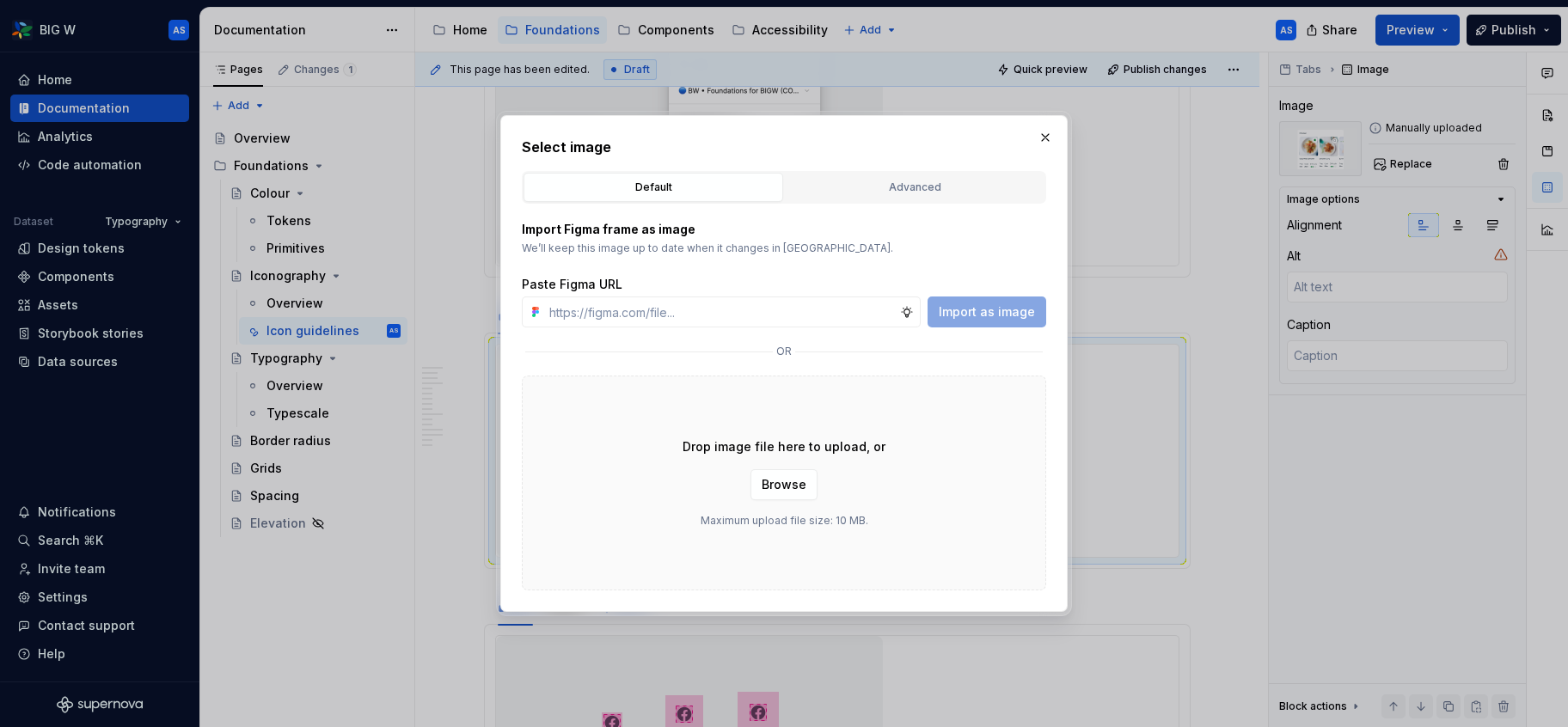
click at [914, 194] on div "Advanced" at bounding box center [915, 187] width 248 height 17
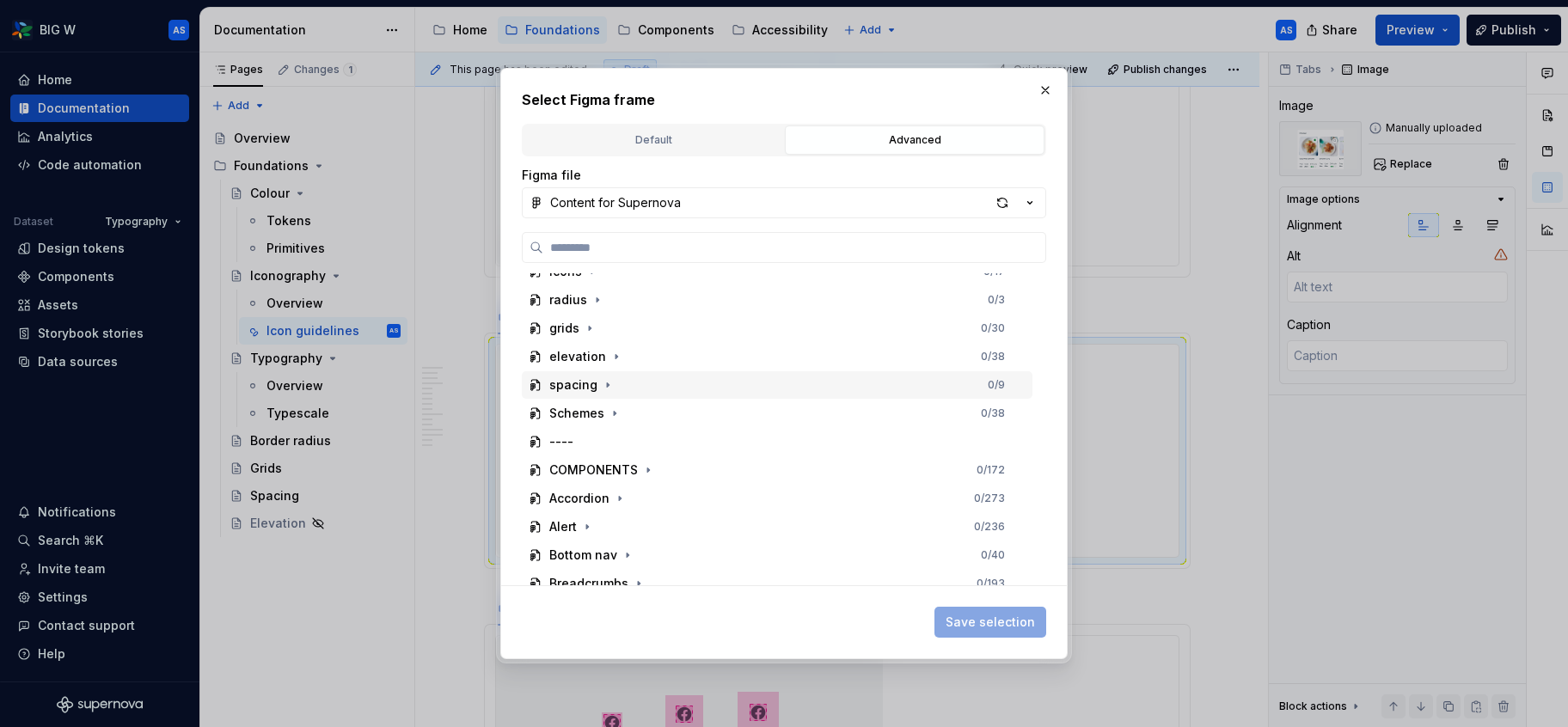
scroll to position [195, 0]
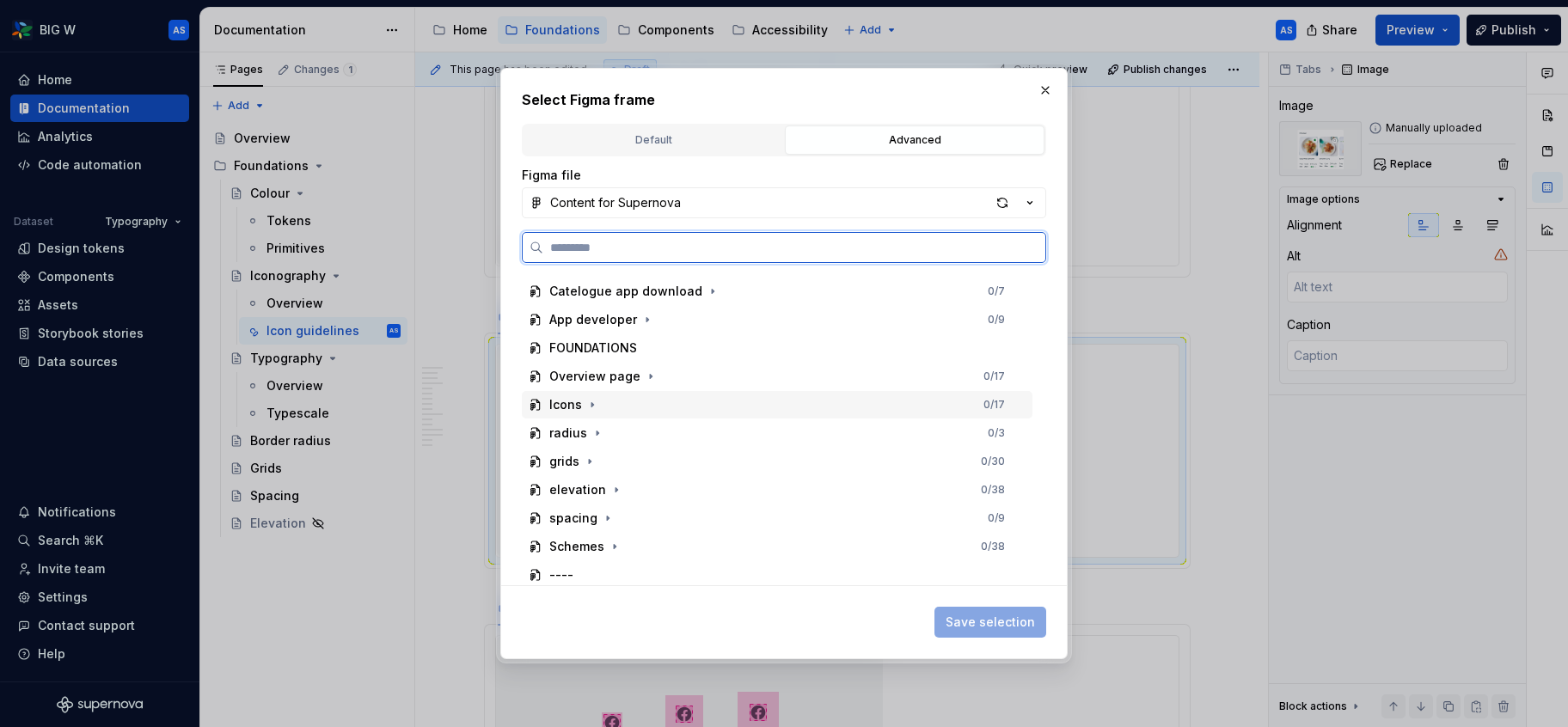
click at [599, 404] on div "Icons 0 / 17" at bounding box center [778, 405] width 510 height 28
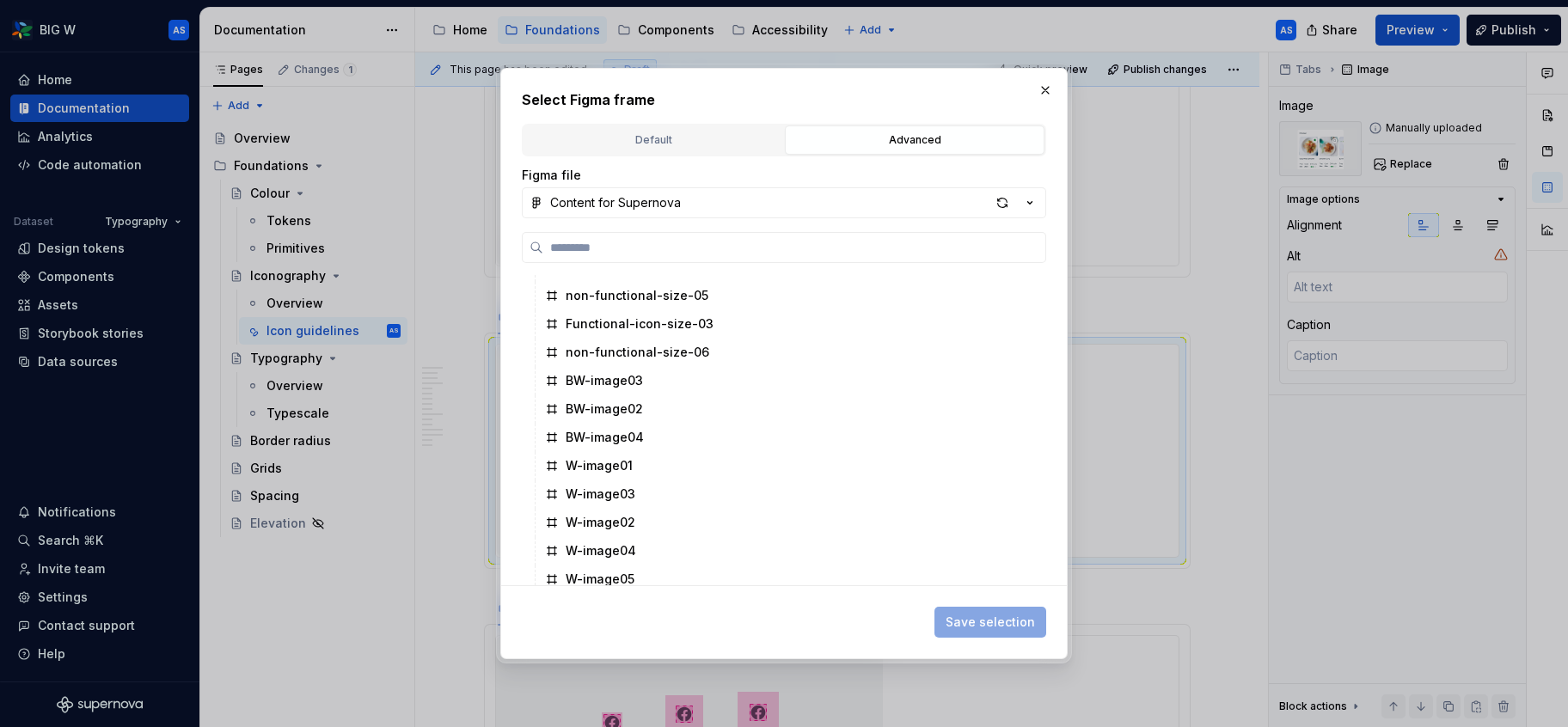
scroll to position [419, 0]
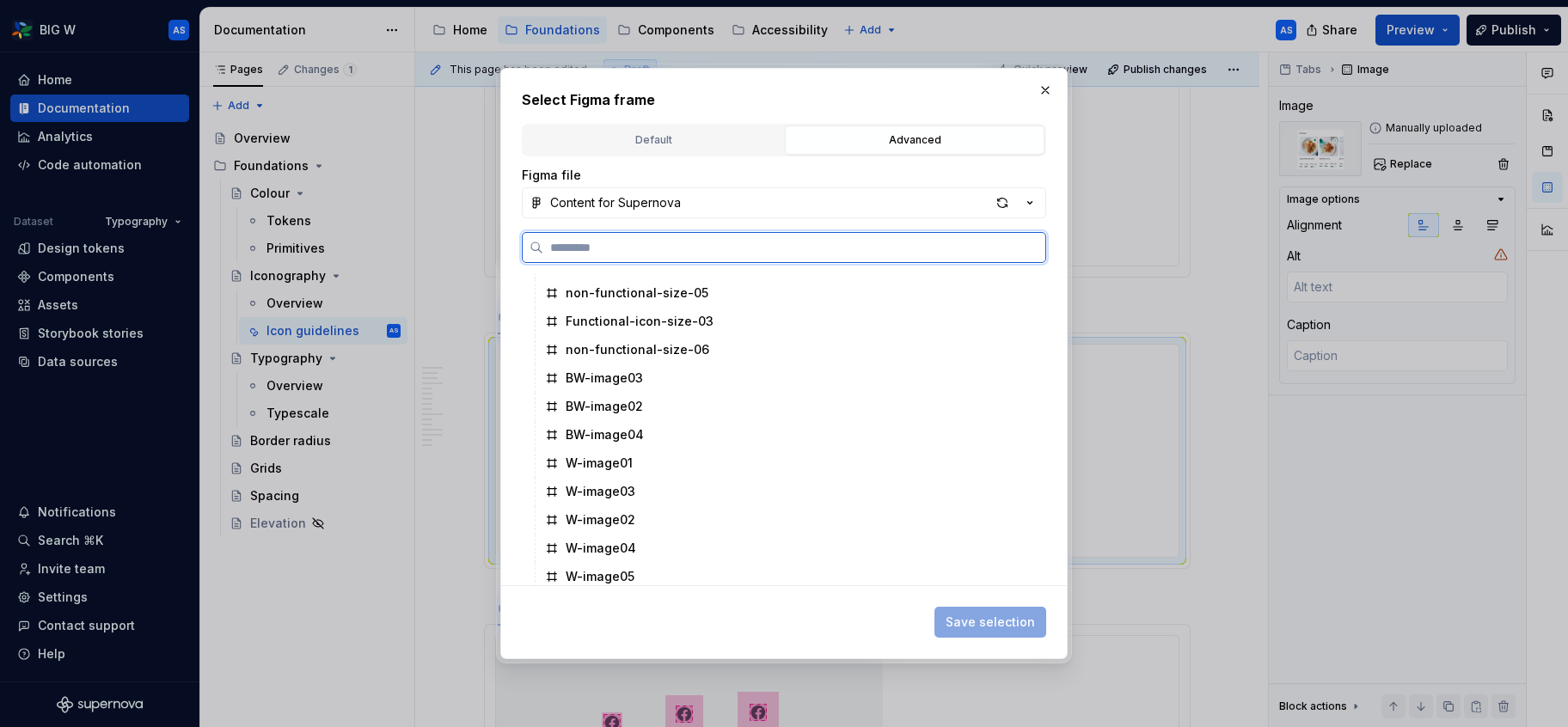
click at [674, 424] on div "BW-image04" at bounding box center [785, 435] width 495 height 28
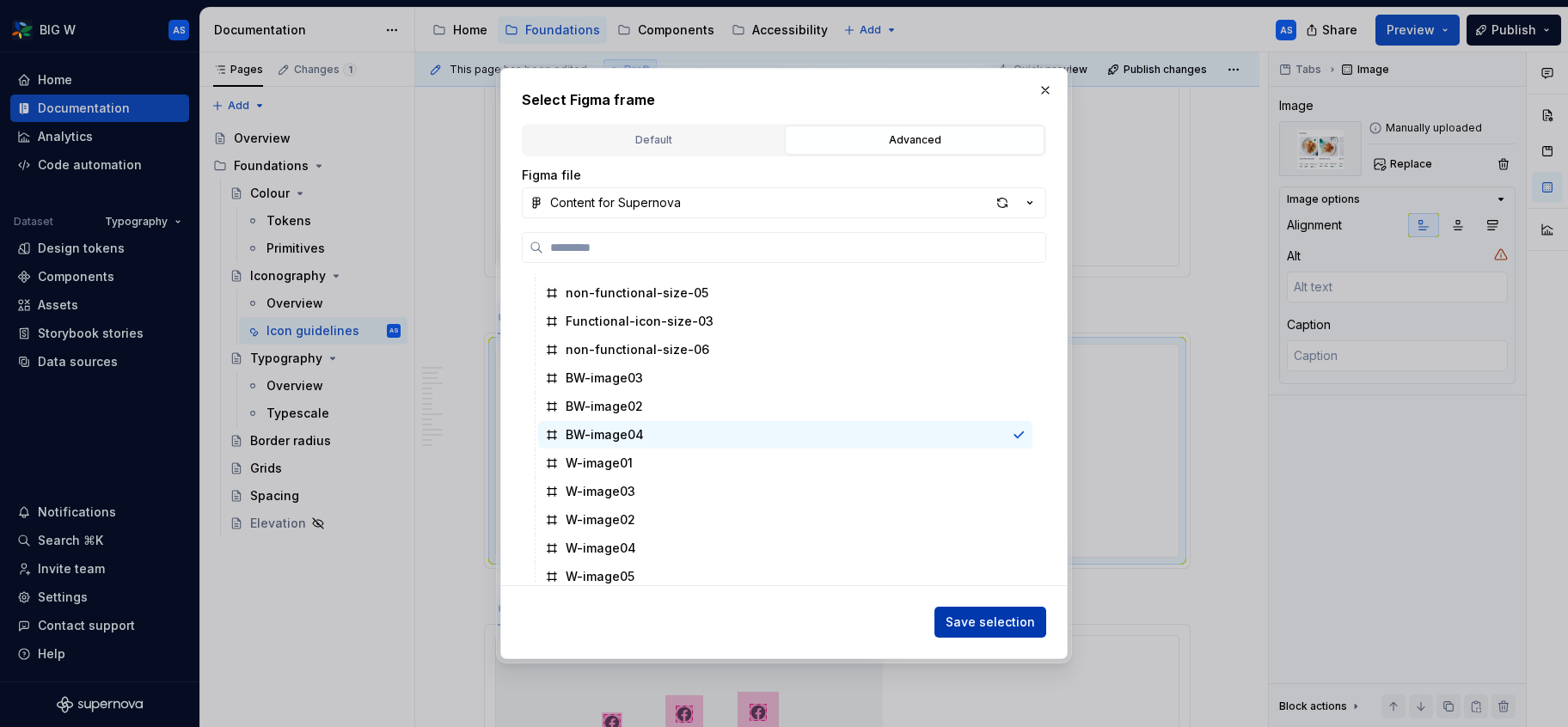
click at [1002, 628] on span "Save selection" at bounding box center [990, 622] width 89 height 17
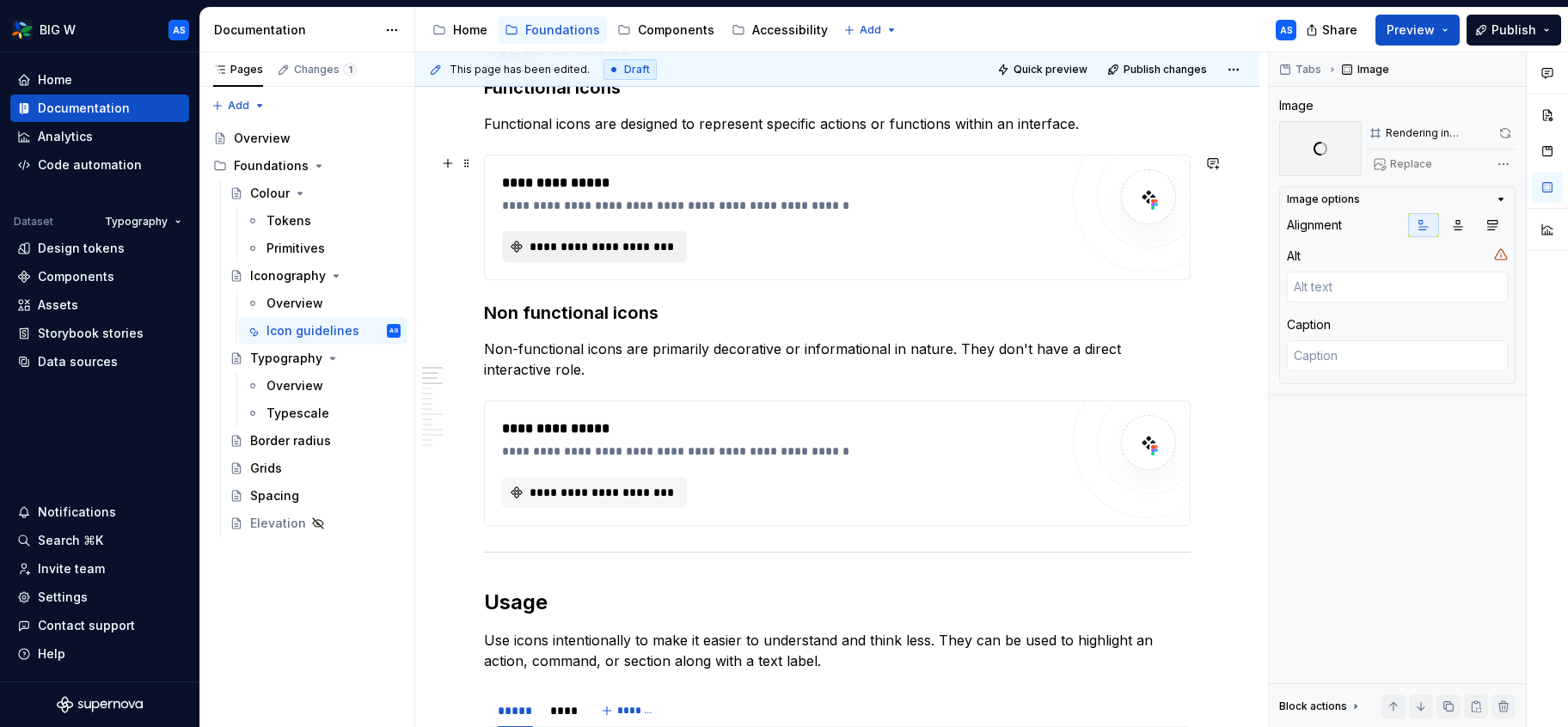
scroll to position [391, 0]
click at [645, 248] on span "**********" at bounding box center [601, 249] width 149 height 17
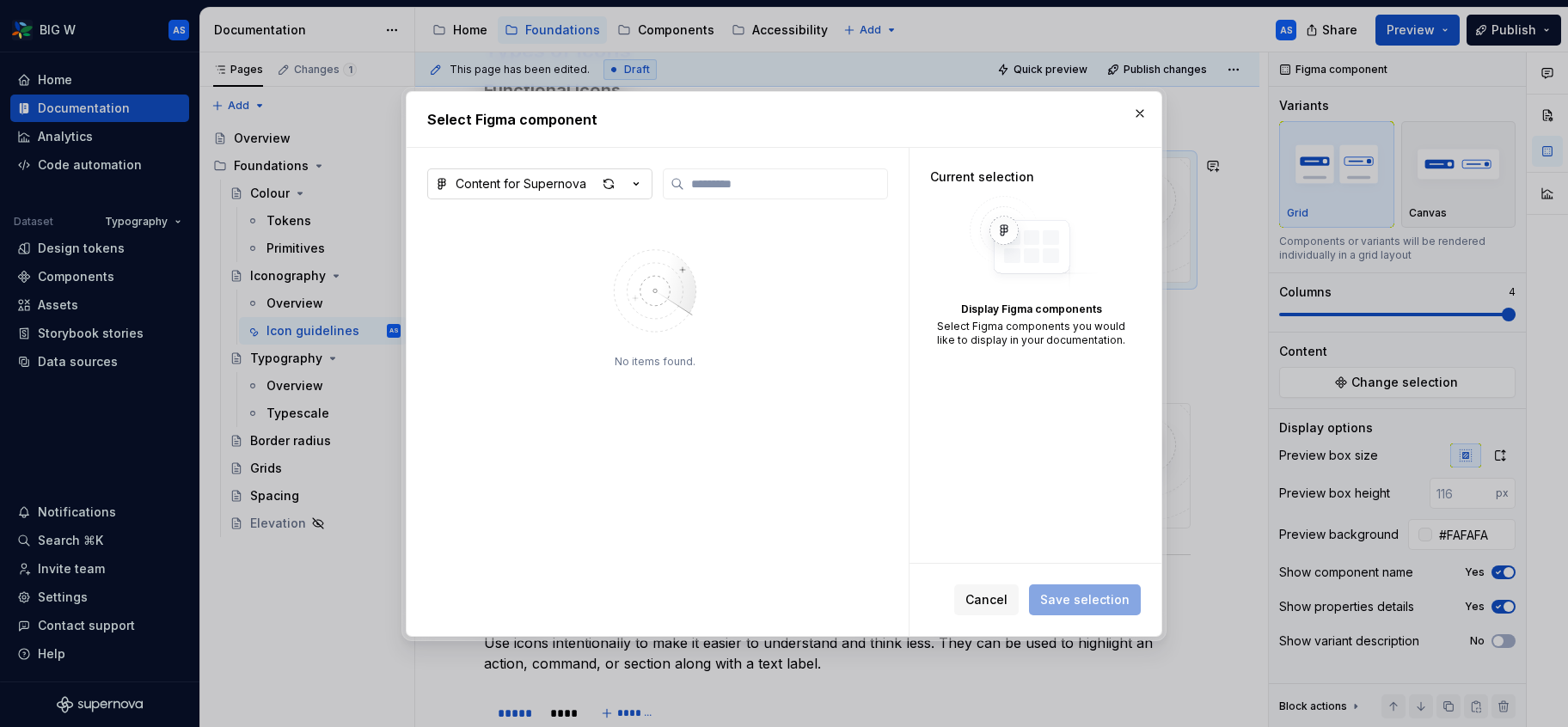
click at [634, 176] on icon "button" at bounding box center [636, 184] width 17 height 17
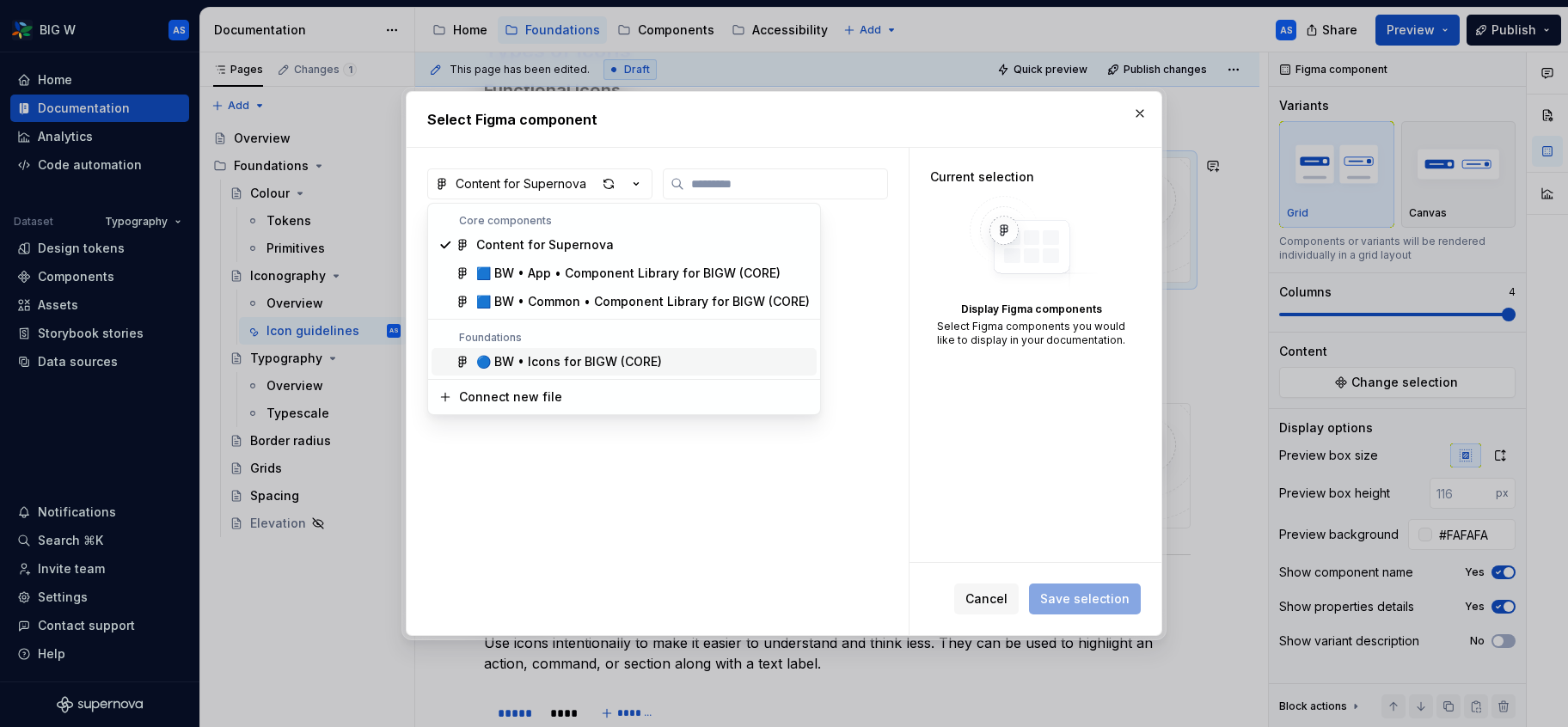
click at [640, 355] on div "🔵 BW • Icons for BIGW (CORE)" at bounding box center [569, 362] width 185 height 17
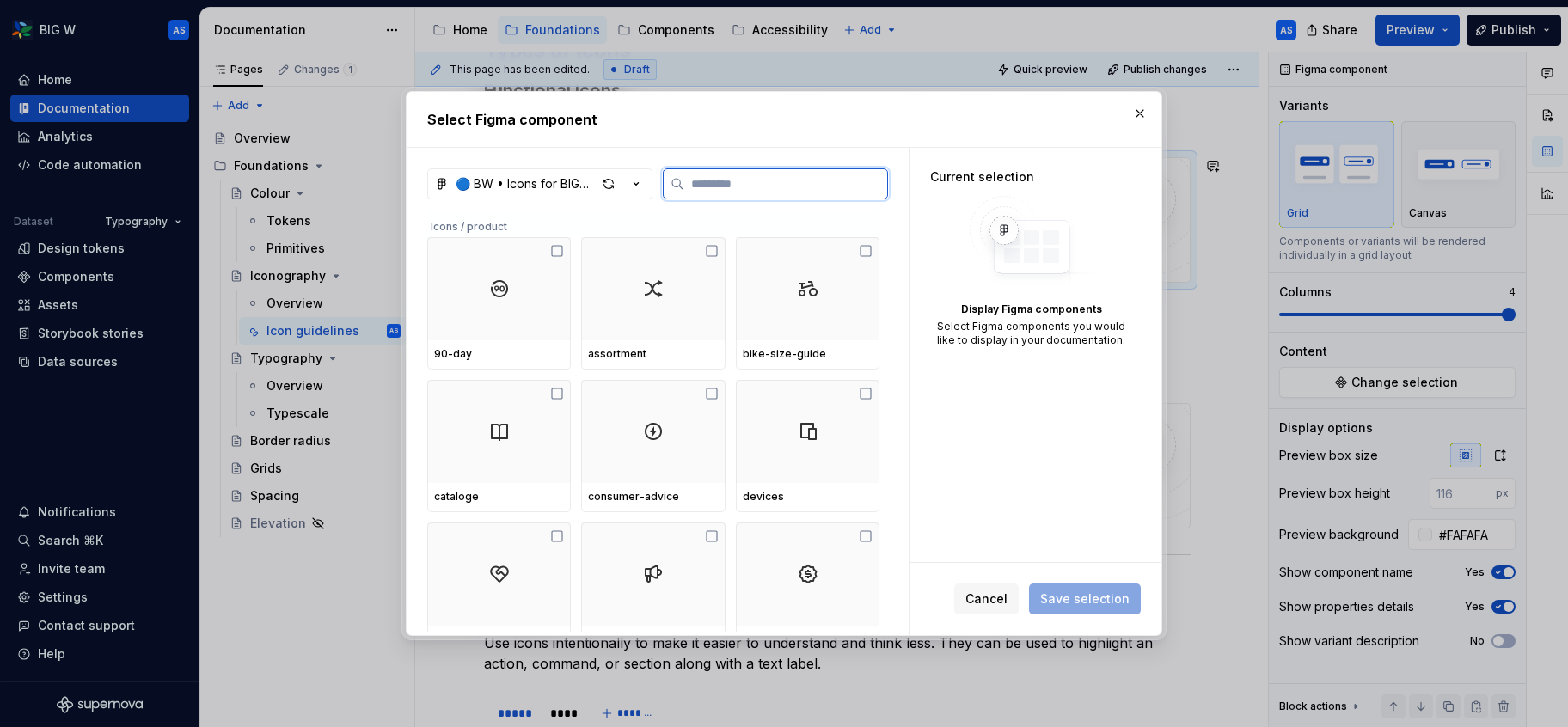
type textarea "*"
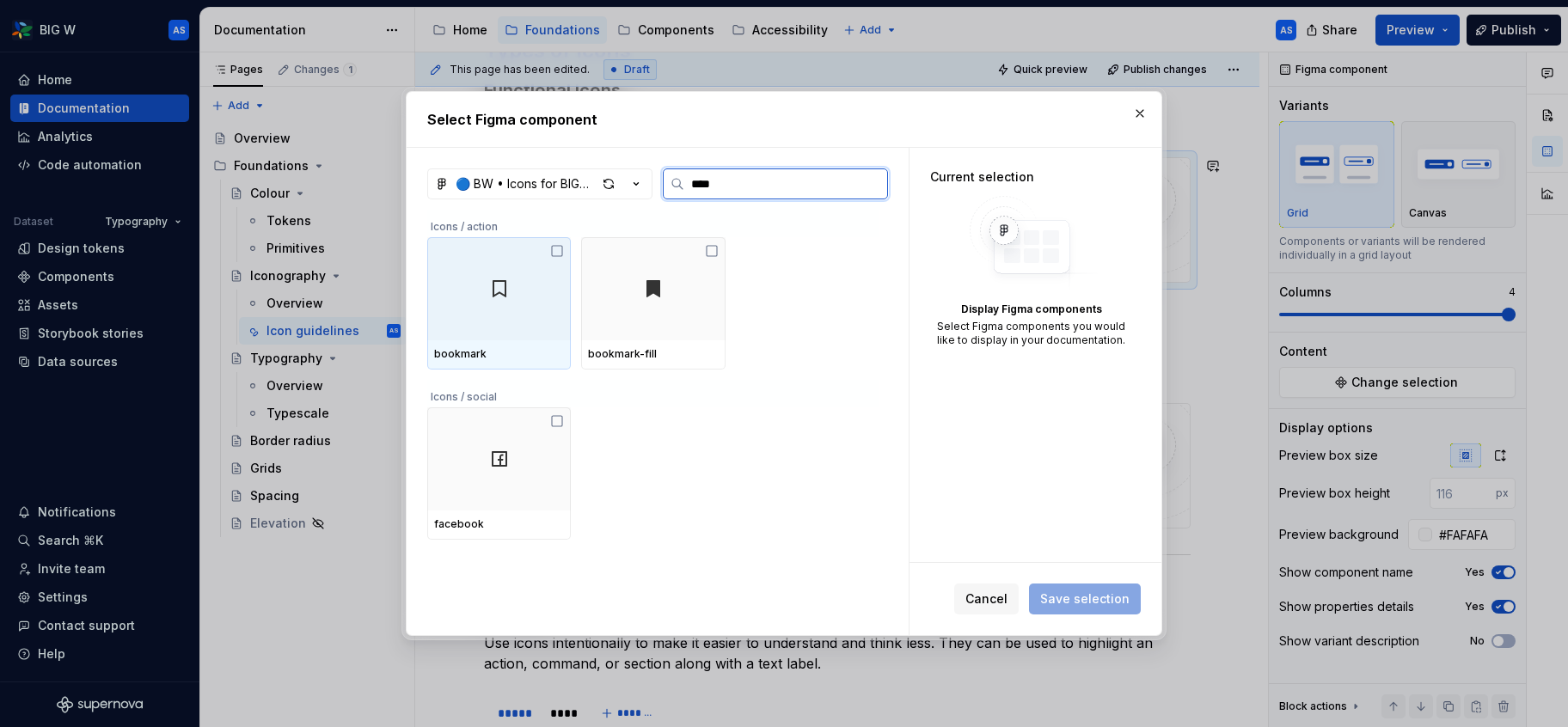
click at [488, 271] on div at bounding box center [499, 289] width 143 height 103
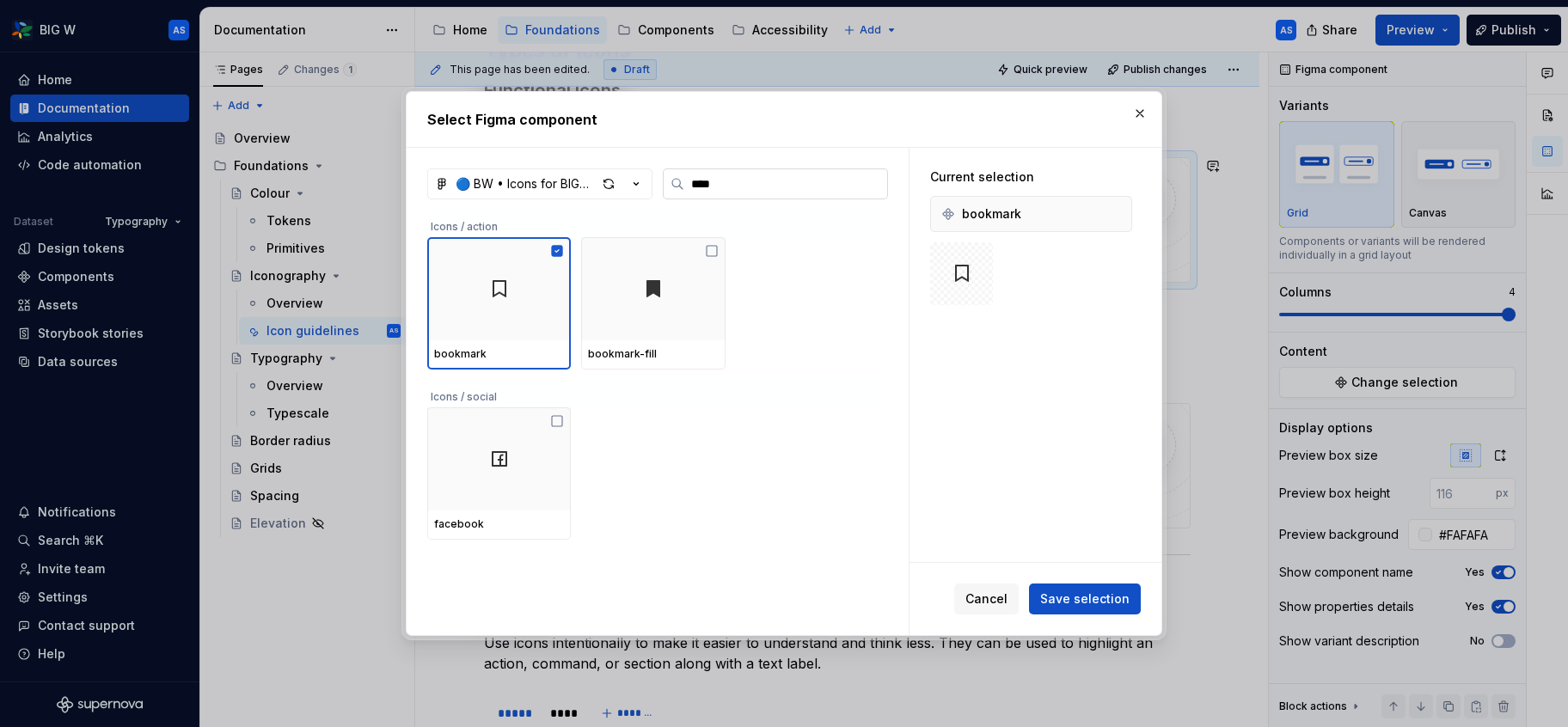
click at [801, 190] on input "****" at bounding box center [786, 184] width 203 height 17
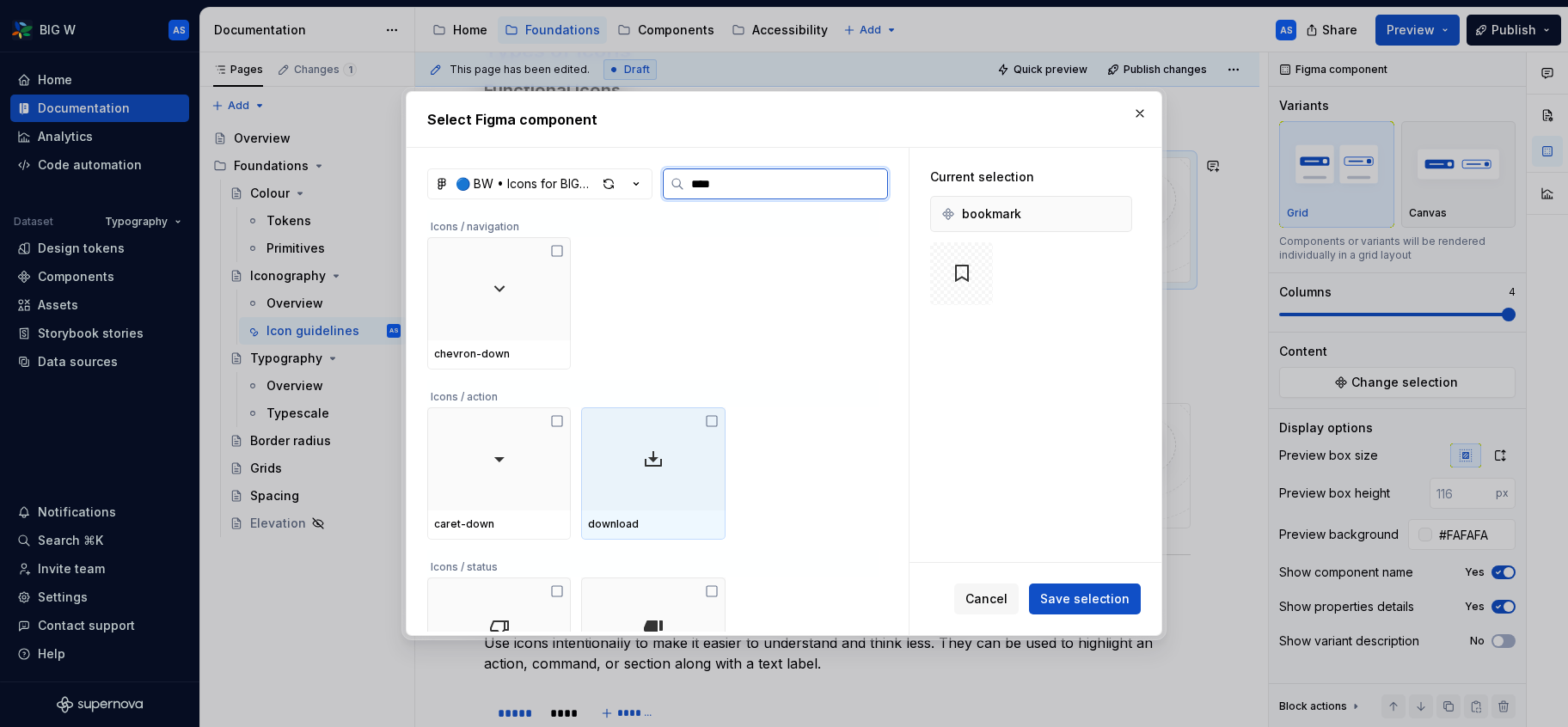
click at [704, 456] on div at bounding box center [653, 459] width 143 height 103
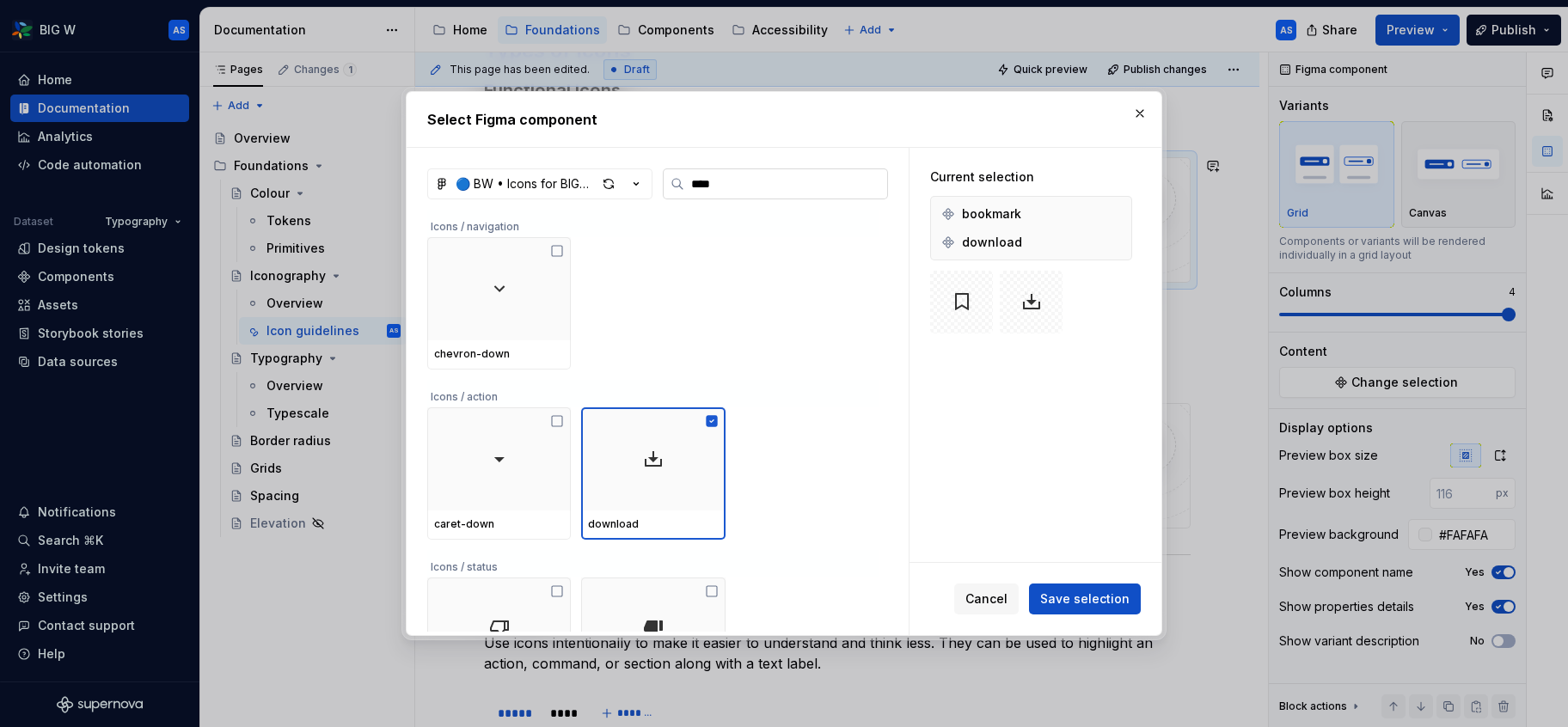
click at [779, 185] on input "****" at bounding box center [786, 184] width 203 height 17
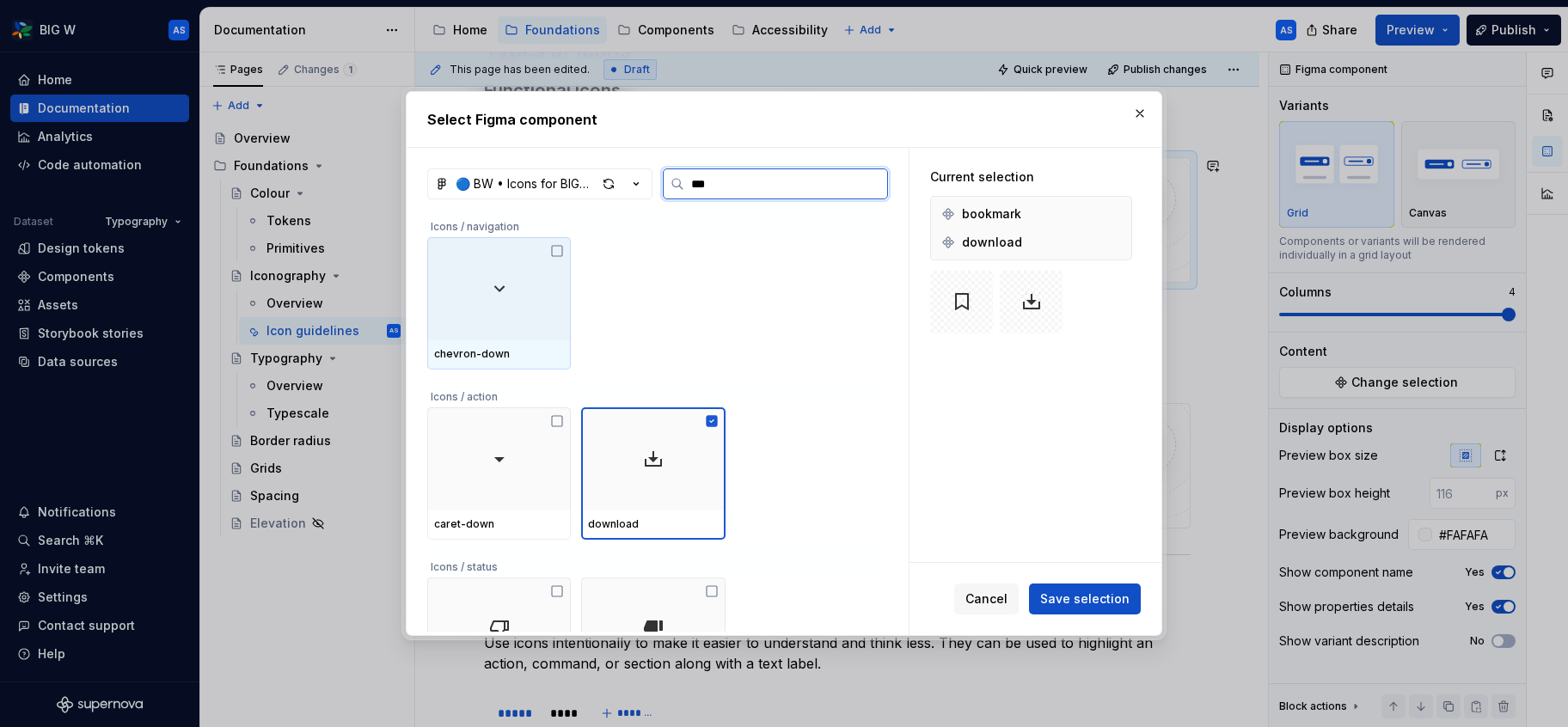
scroll to position [0, 0]
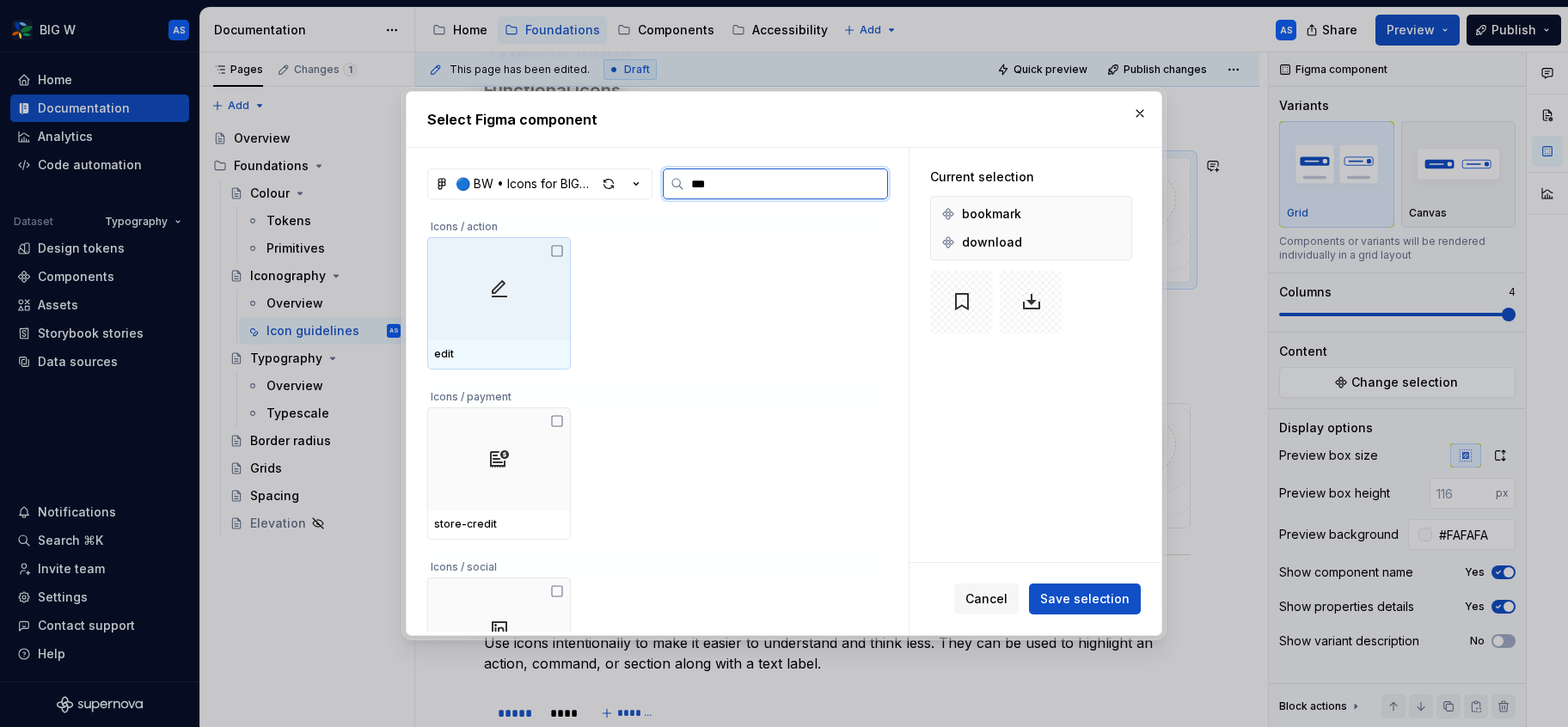
type input "****"
click at [510, 296] on img at bounding box center [499, 288] width 20 height 20
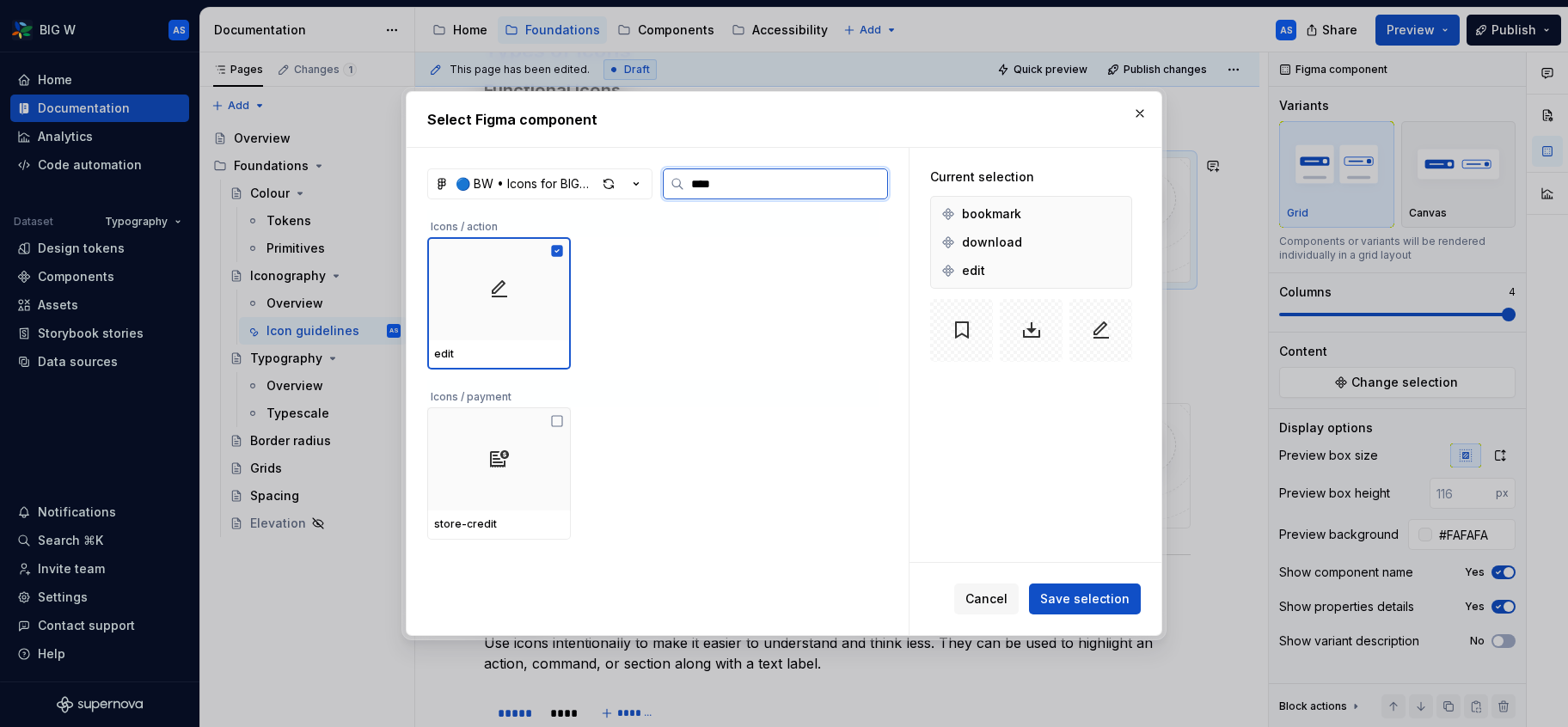
type textarea "*"
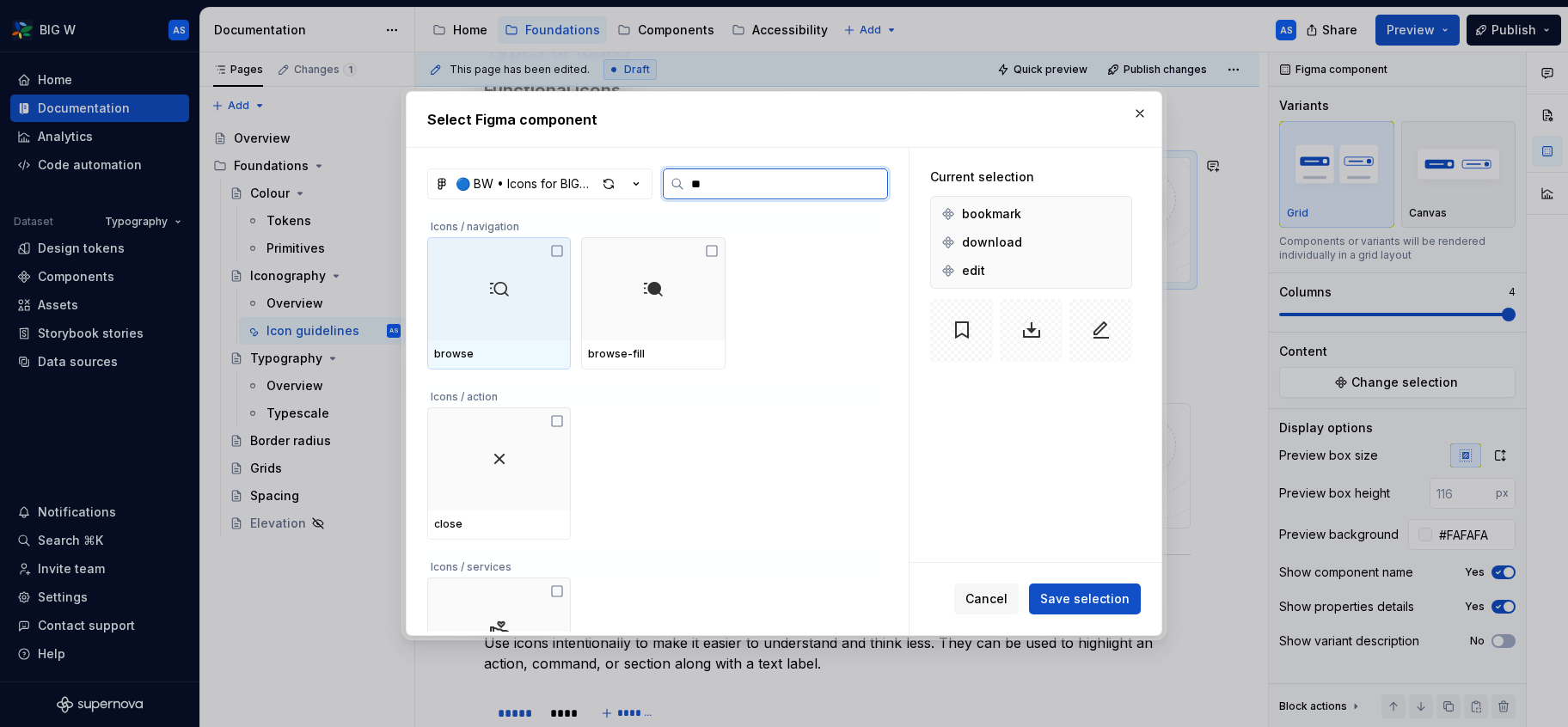
type input "***"
click at [510, 274] on div at bounding box center [499, 289] width 143 height 103
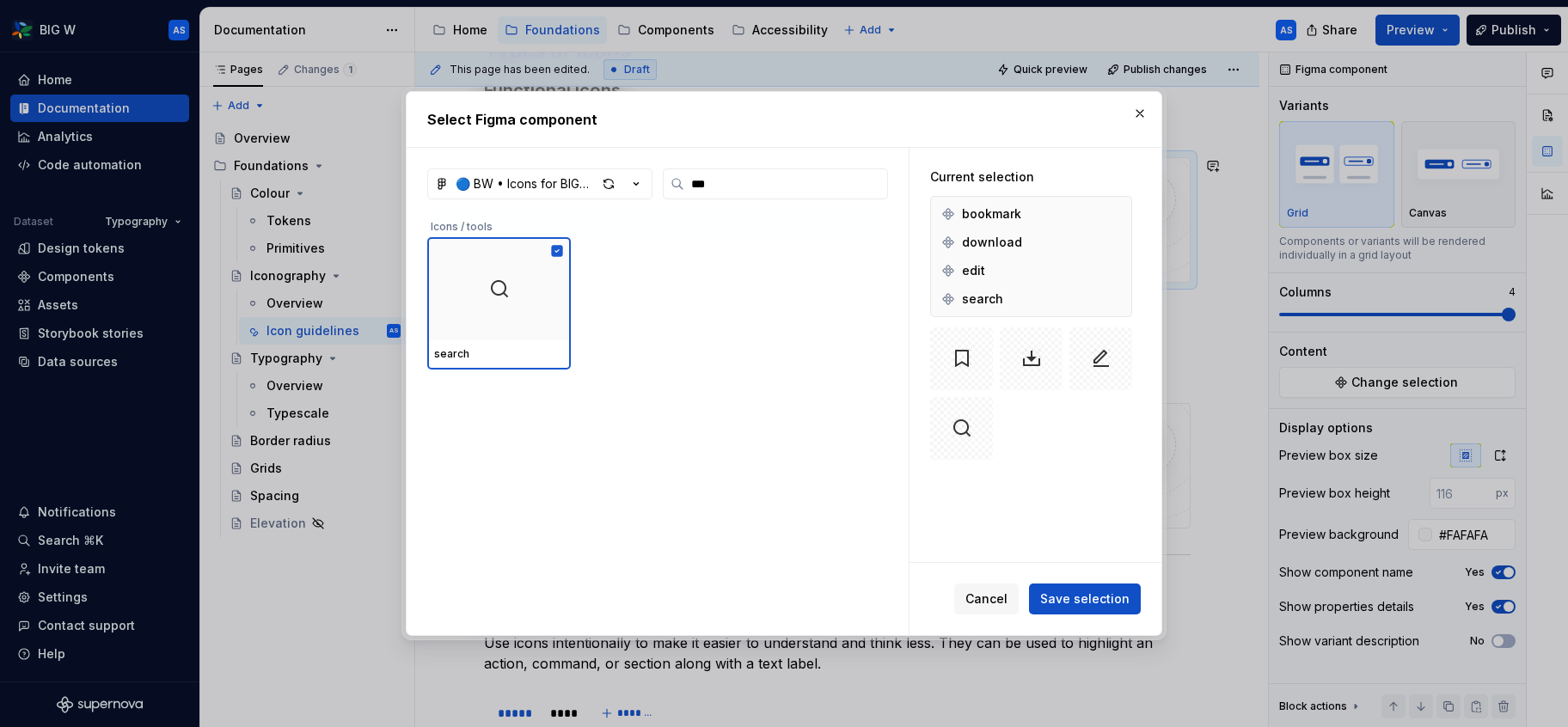
click at [1099, 599] on span "Save selection" at bounding box center [1084, 598] width 89 height 17
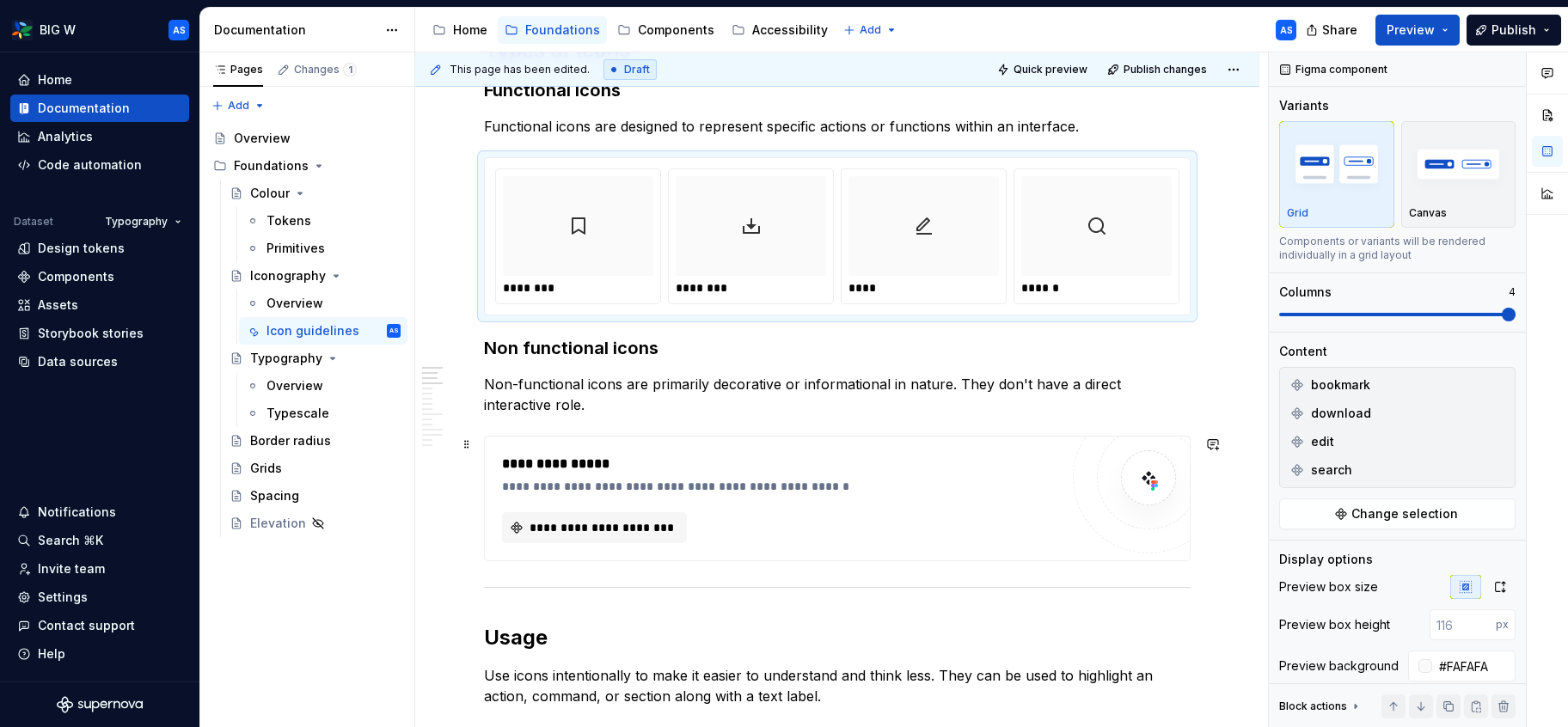
click at [752, 518] on div "**********" at bounding box center [780, 528] width 557 height 31
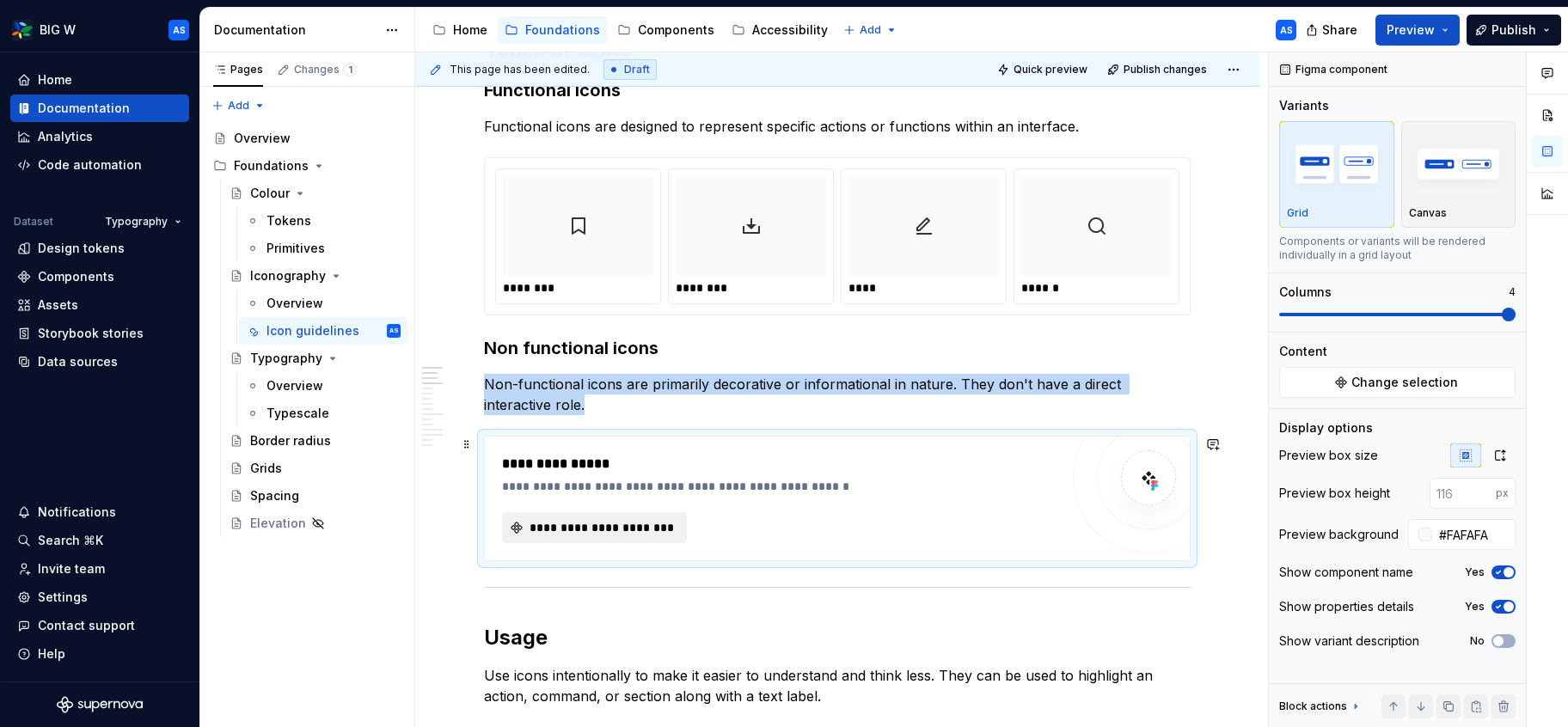
click at [654, 527] on span "**********" at bounding box center [601, 528] width 149 height 17
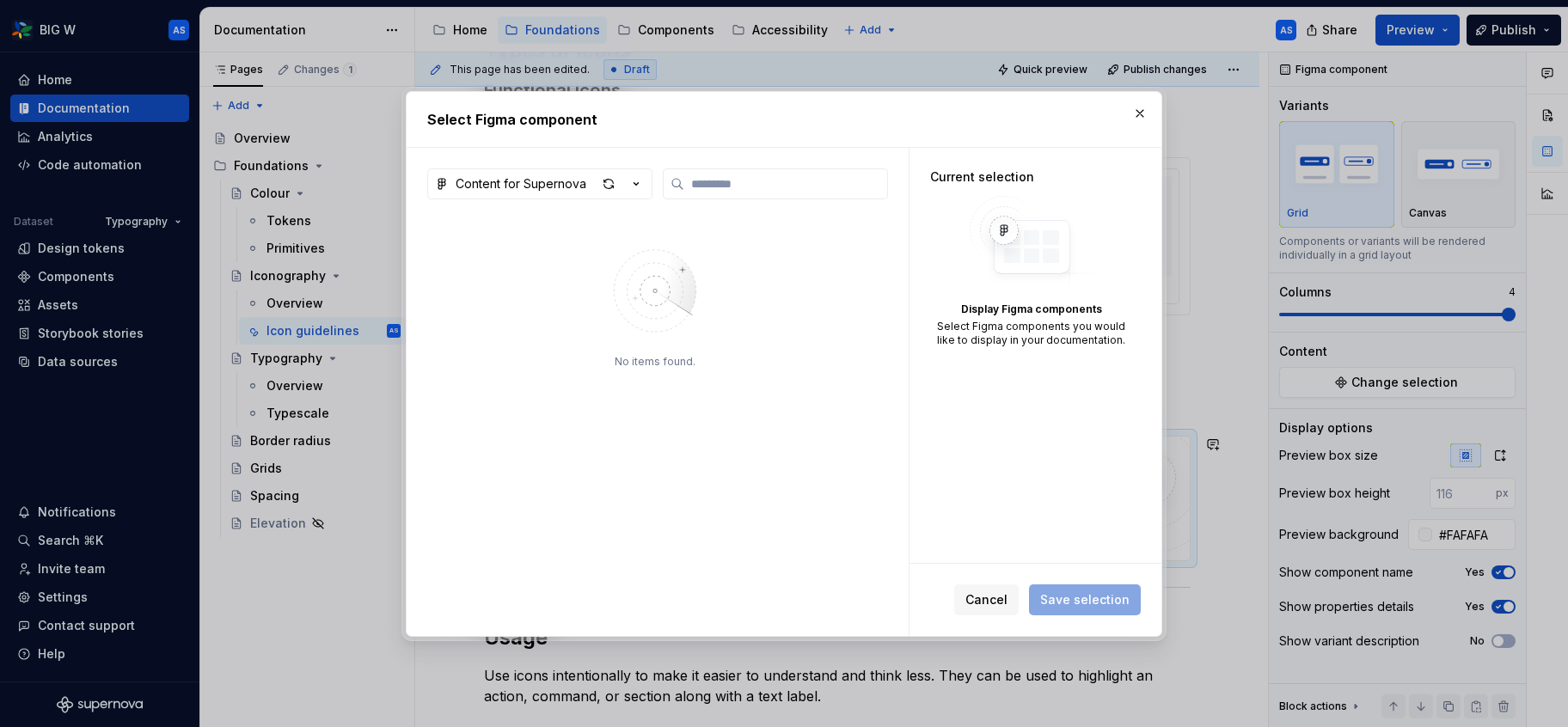
type textarea "*"
click at [636, 183] on icon "button" at bounding box center [636, 184] width 17 height 17
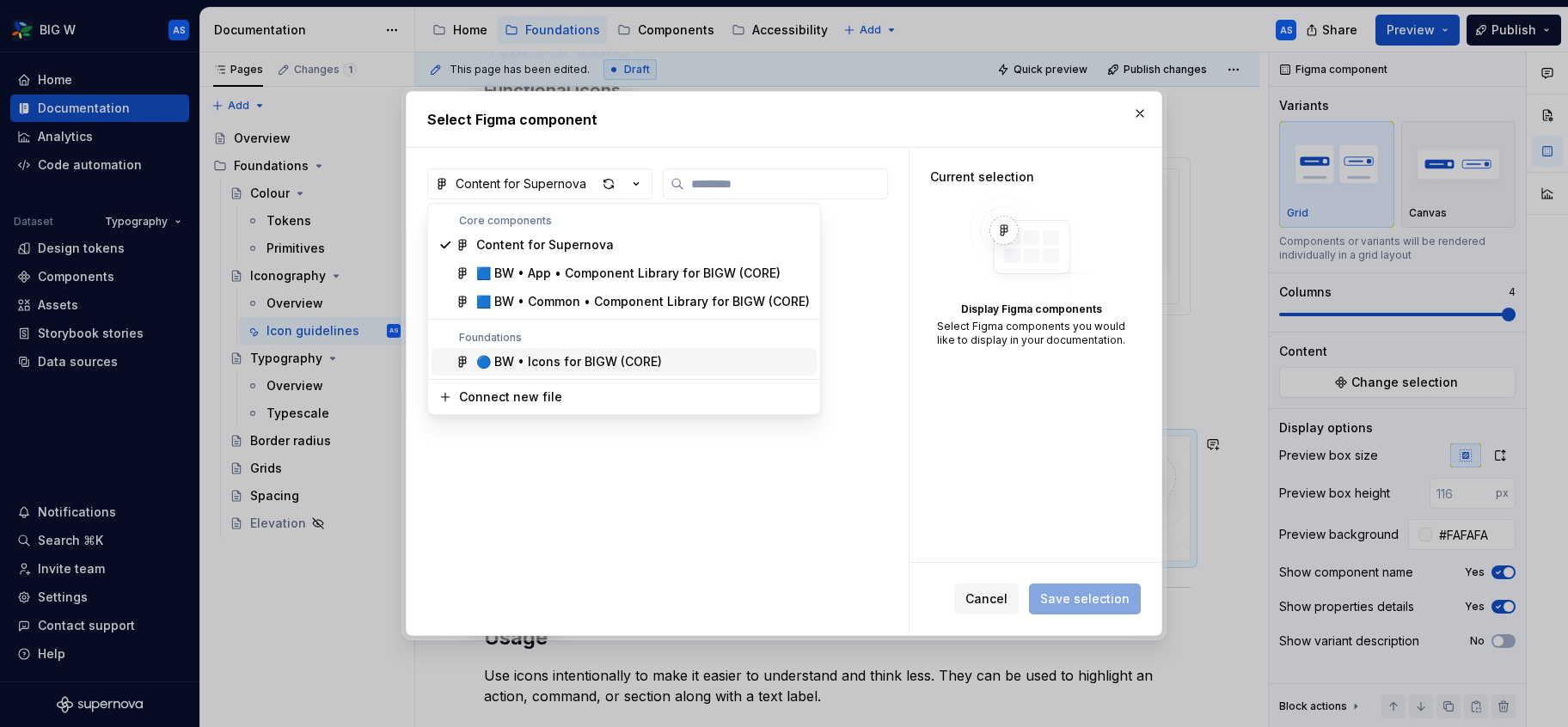
click at [582, 360] on div "🔵 BW • Icons for BIGW (CORE)" at bounding box center [569, 362] width 185 height 17
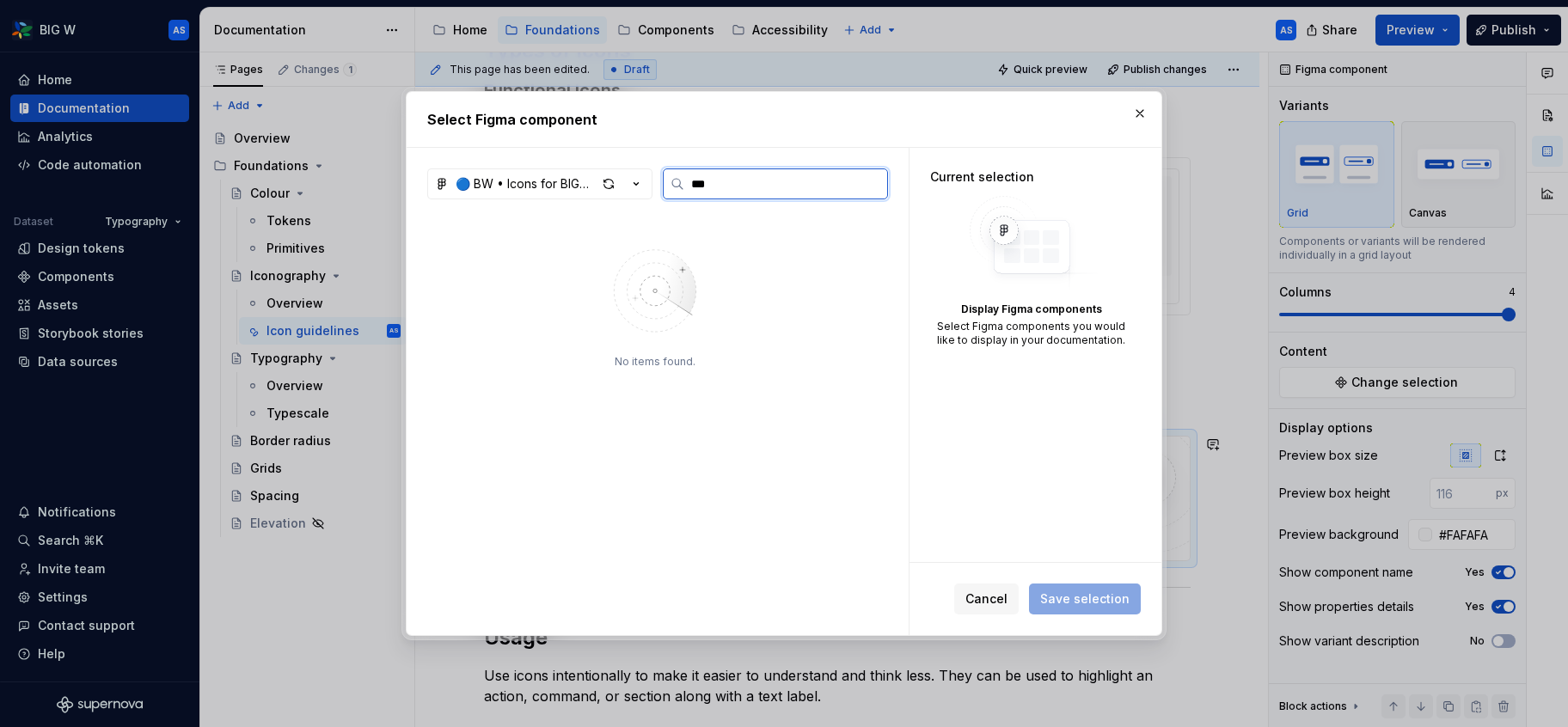
type input "****"
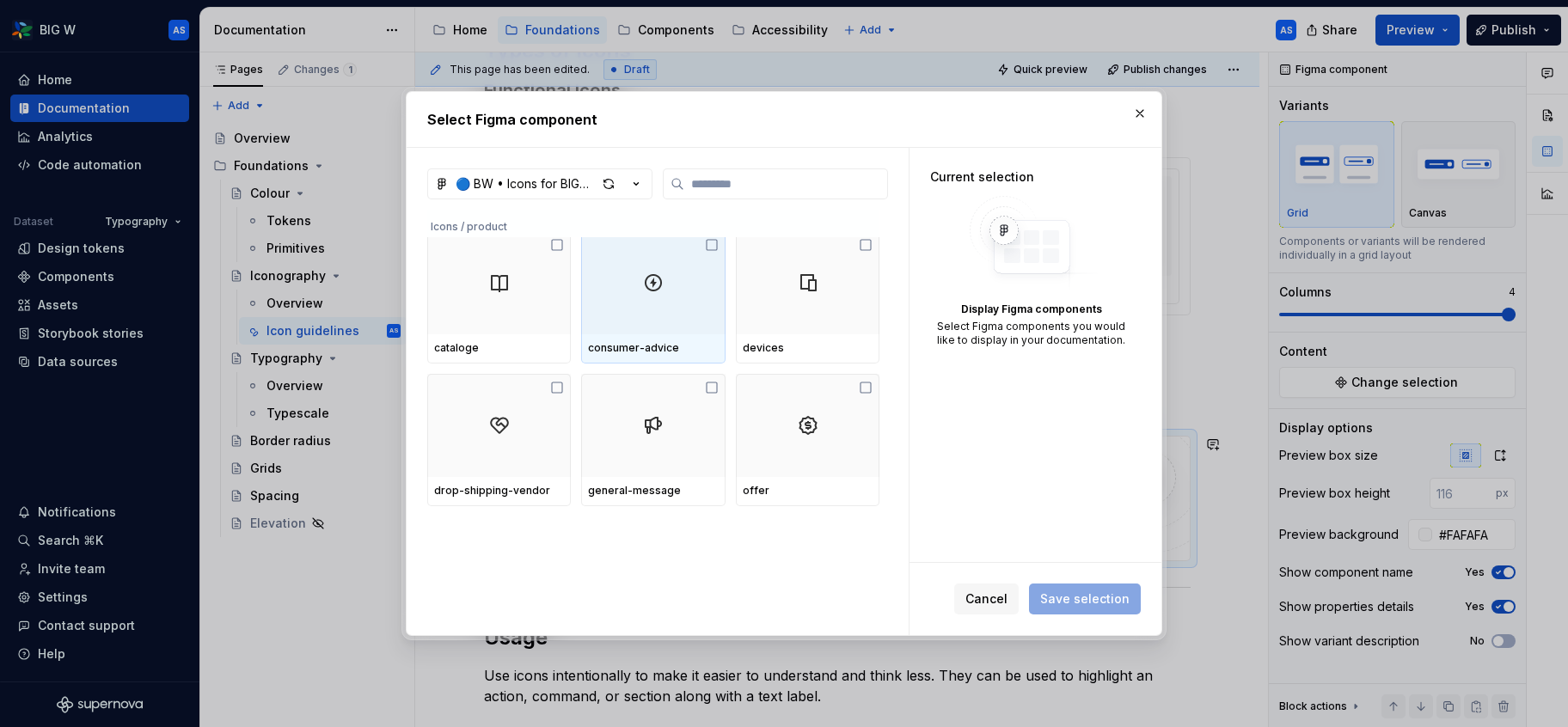
scroll to position [152, 0]
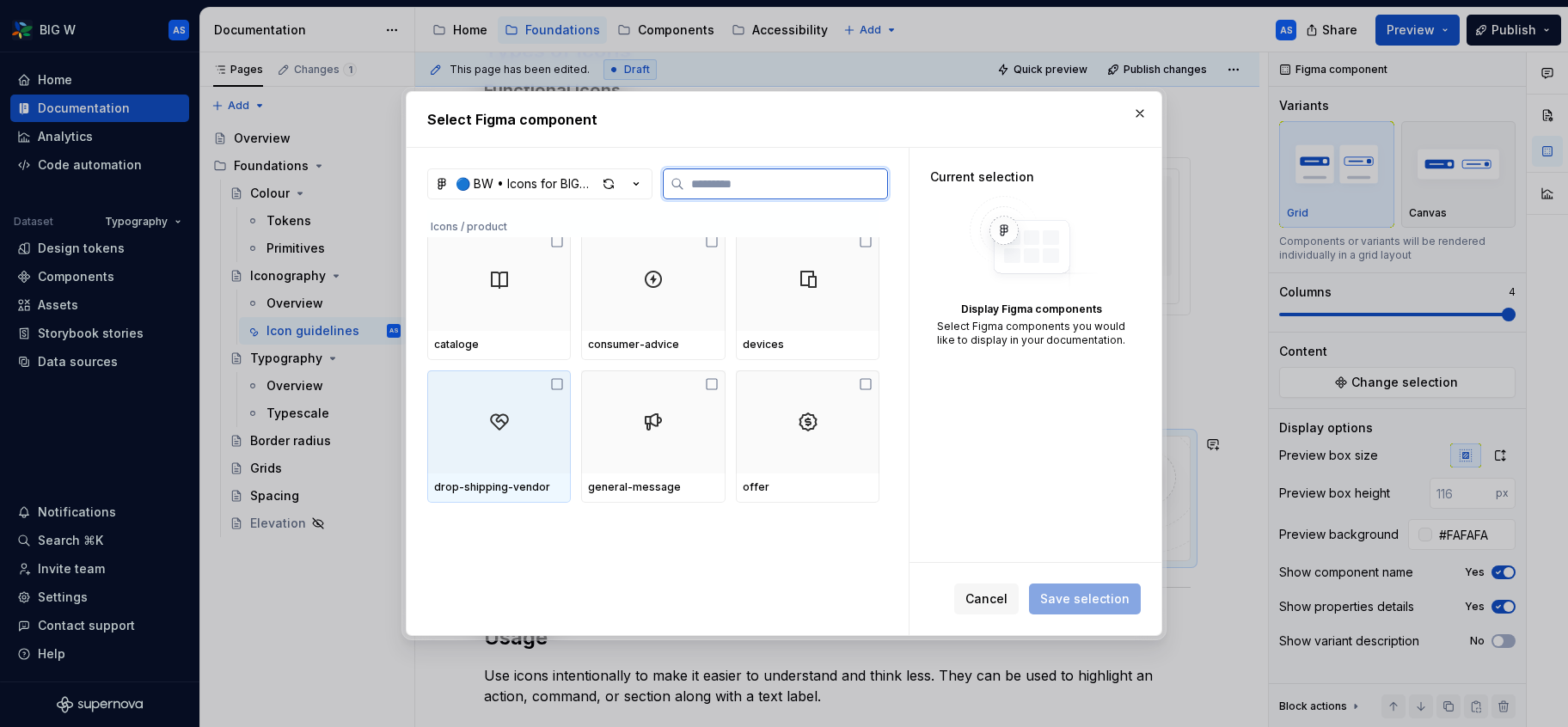
click at [547, 404] on div at bounding box center [499, 422] width 143 height 103
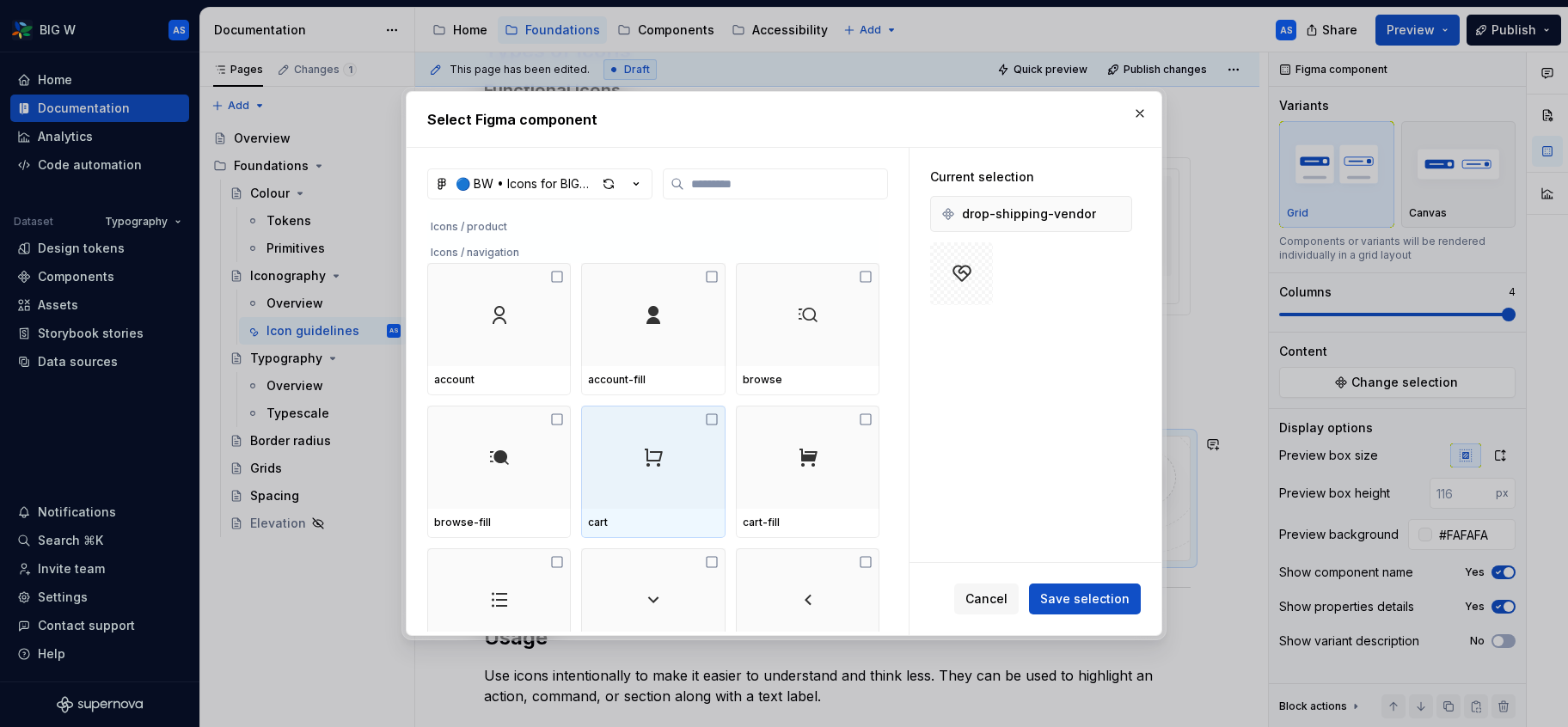
scroll to position [580, 0]
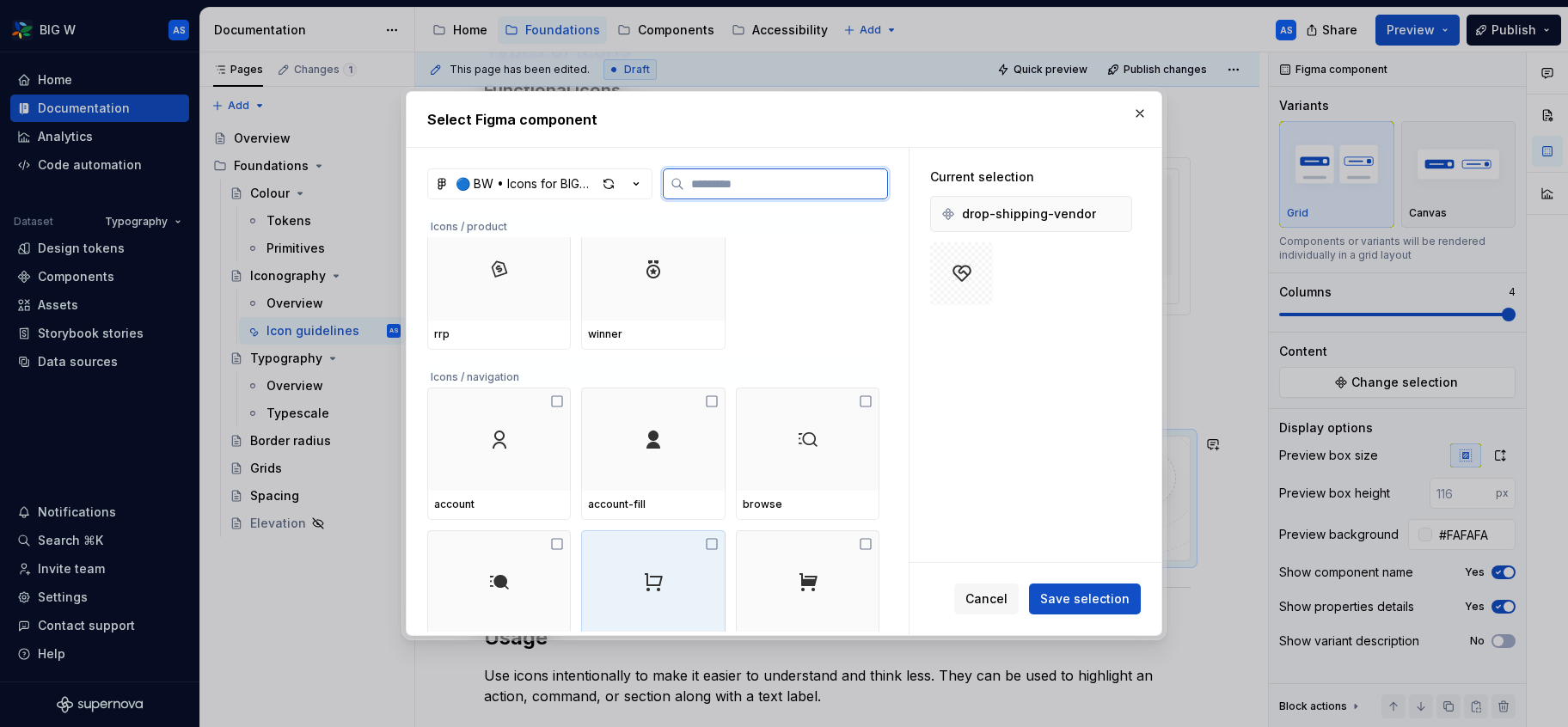
click at [686, 288] on div at bounding box center [653, 269] width 143 height 103
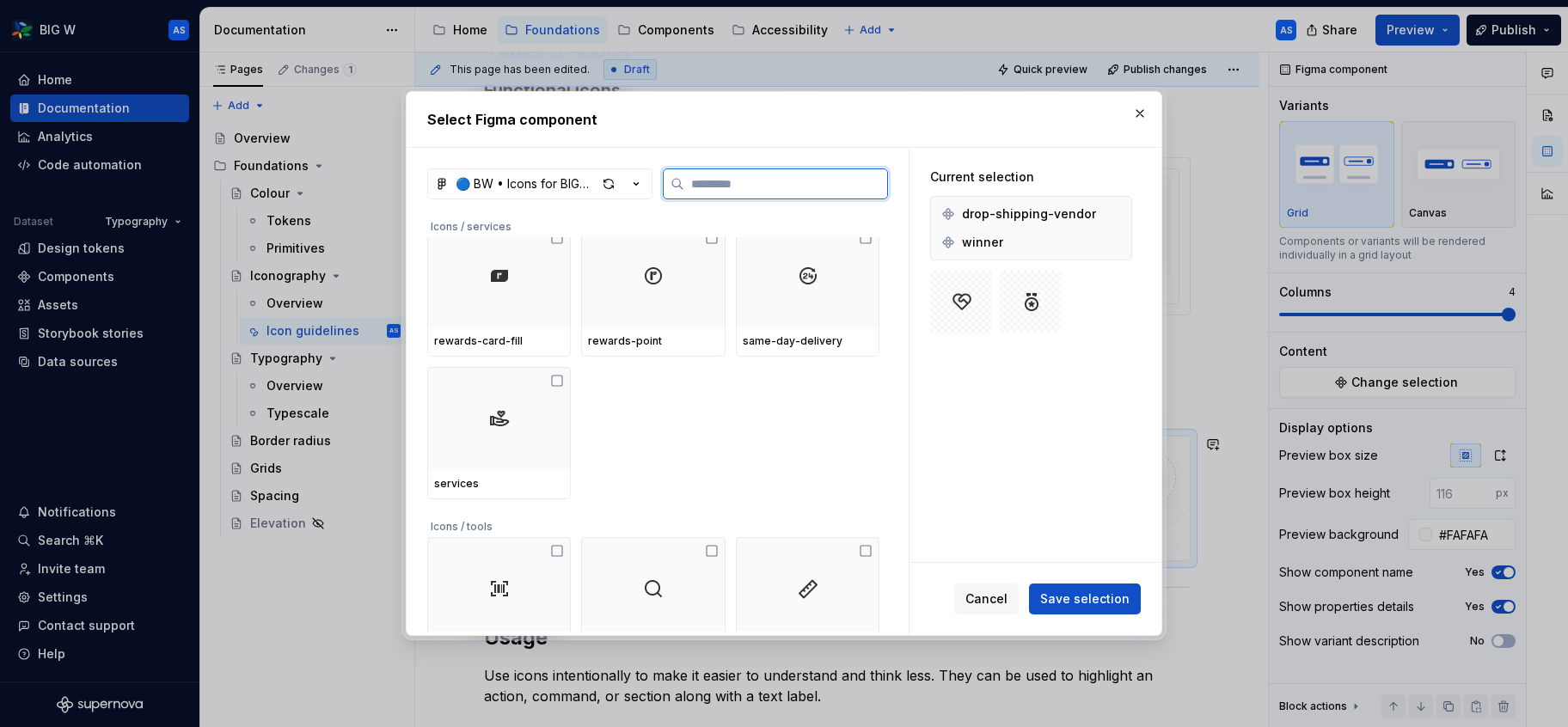
scroll to position [3115, 0]
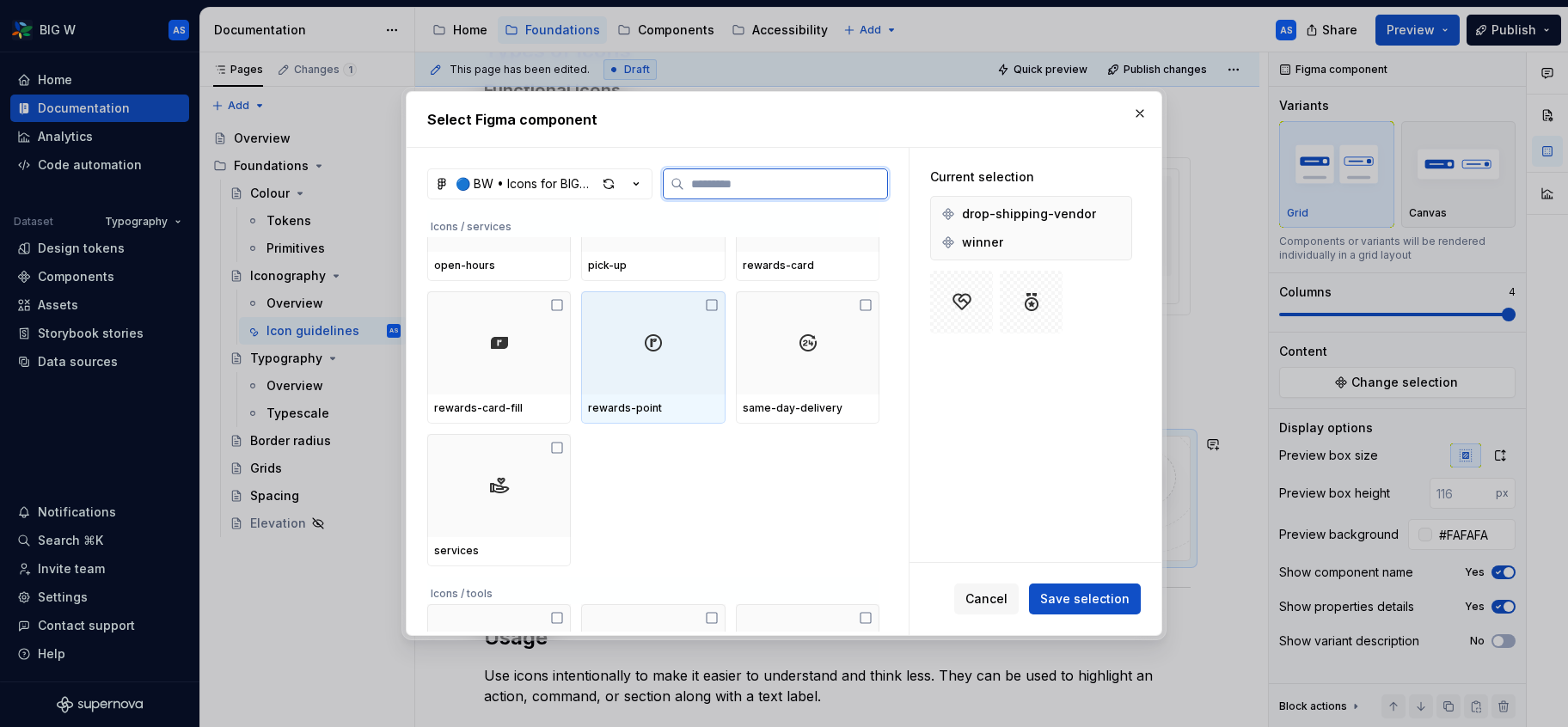
click at [703, 329] on div at bounding box center [653, 343] width 143 height 103
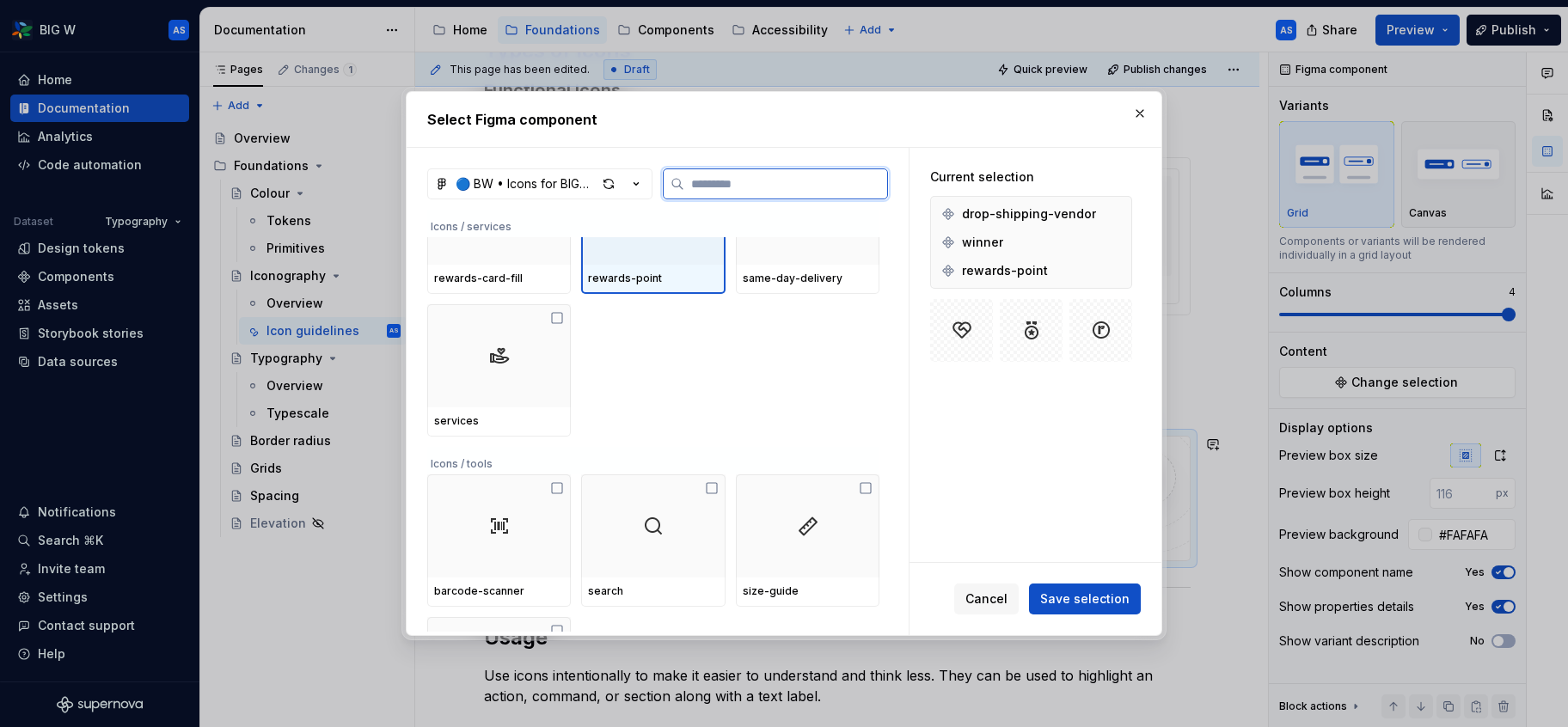
scroll to position [3204, 0]
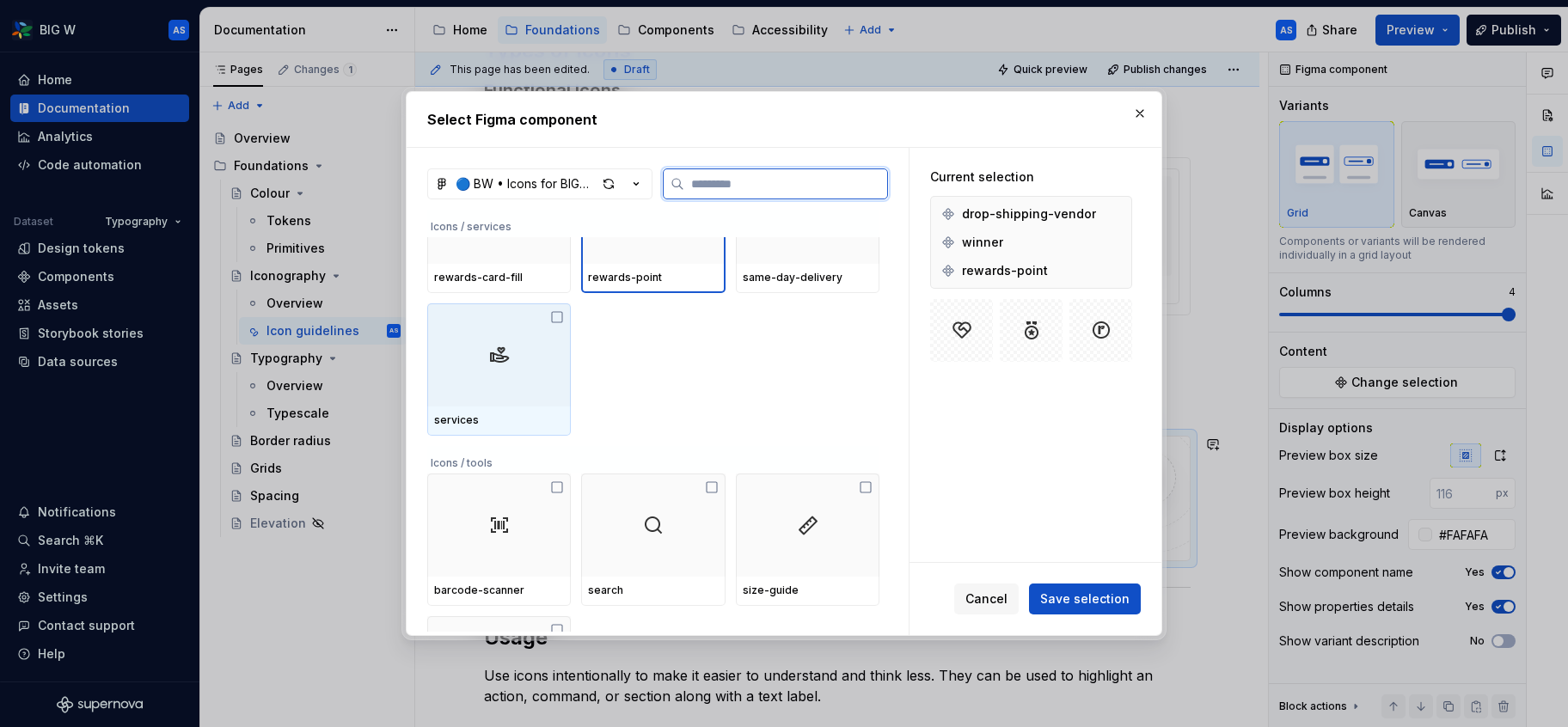
click at [536, 355] on div at bounding box center [499, 355] width 143 height 103
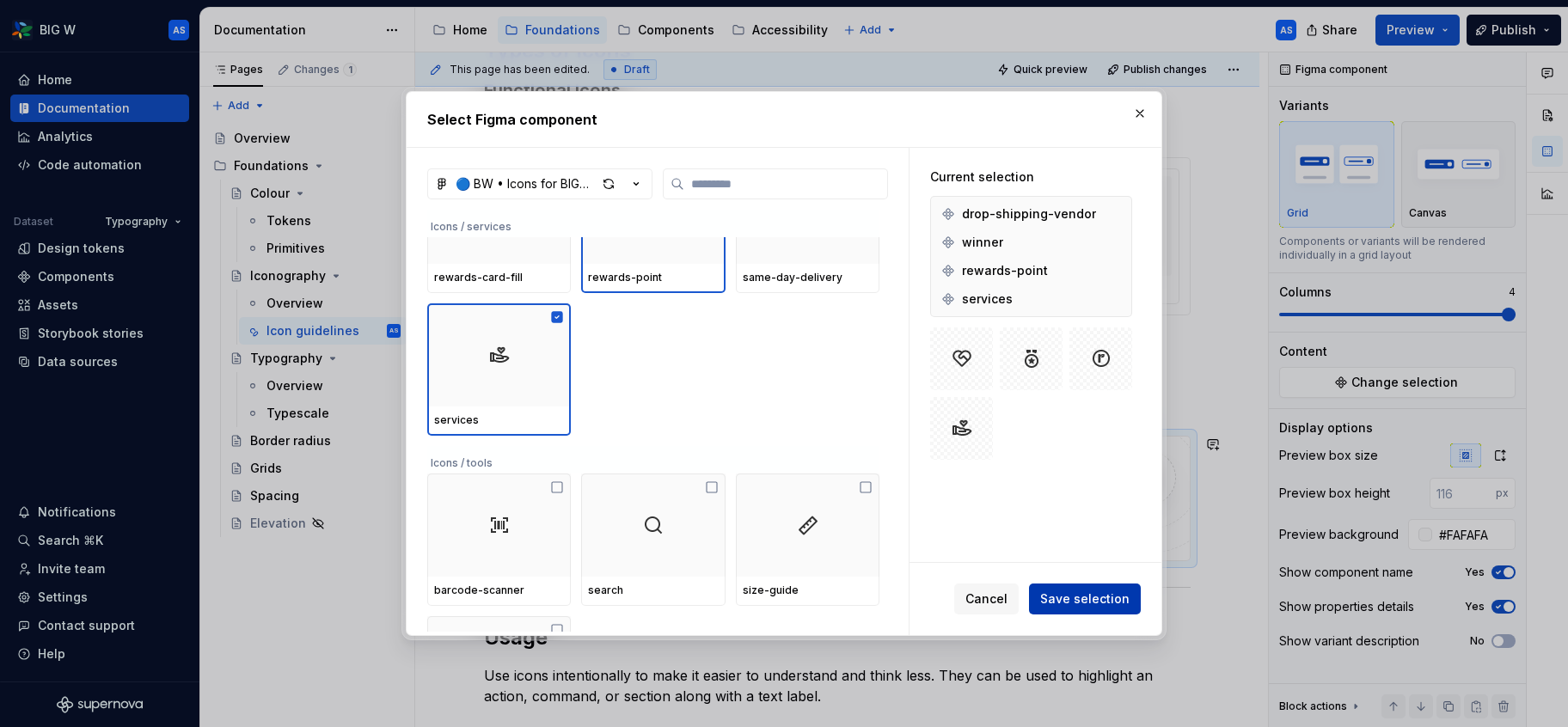
click at [1119, 596] on span "Save selection" at bounding box center [1084, 598] width 89 height 17
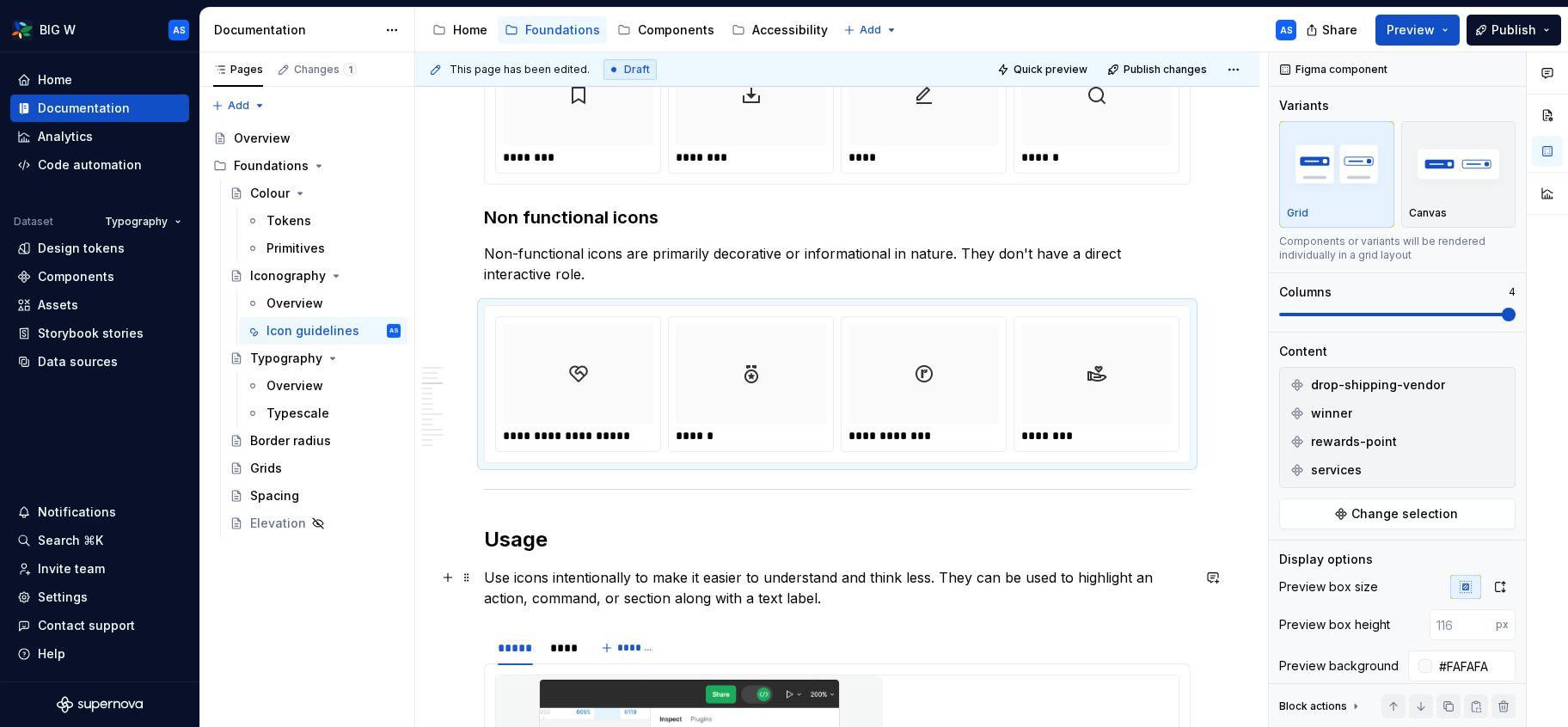
scroll to position [0, 0]
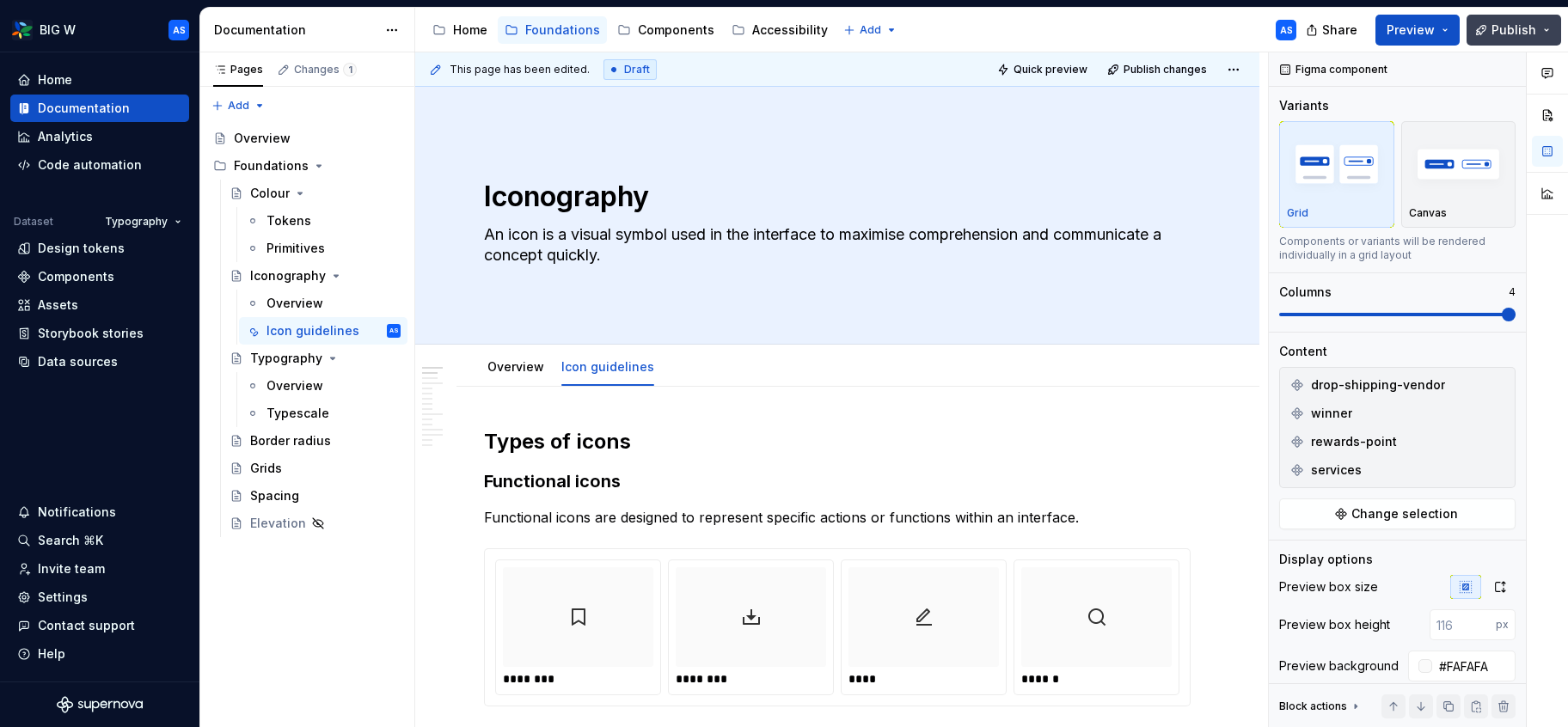
click at [1519, 35] on span "Publish" at bounding box center [1514, 29] width 45 height 17
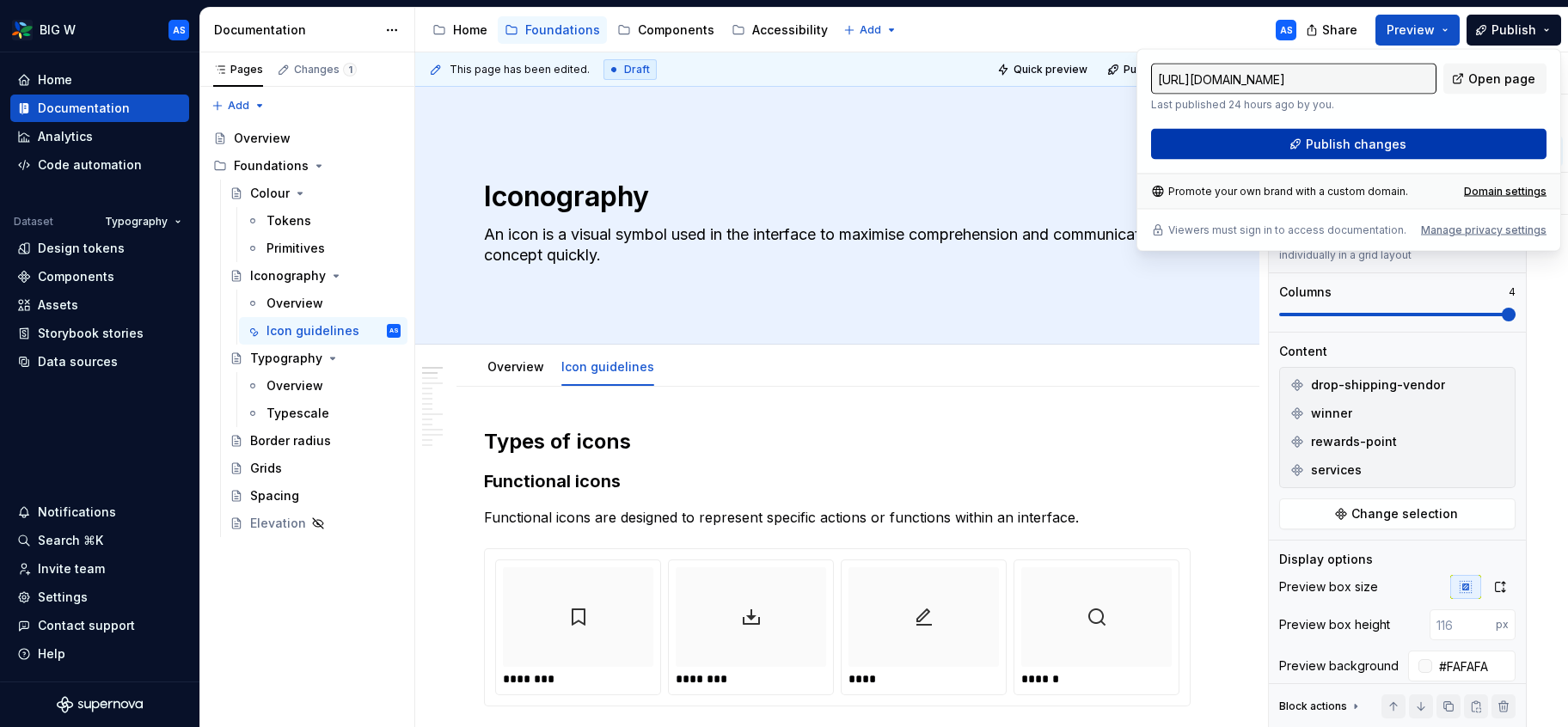
click at [1392, 147] on span "Publish changes" at bounding box center [1357, 144] width 101 height 17
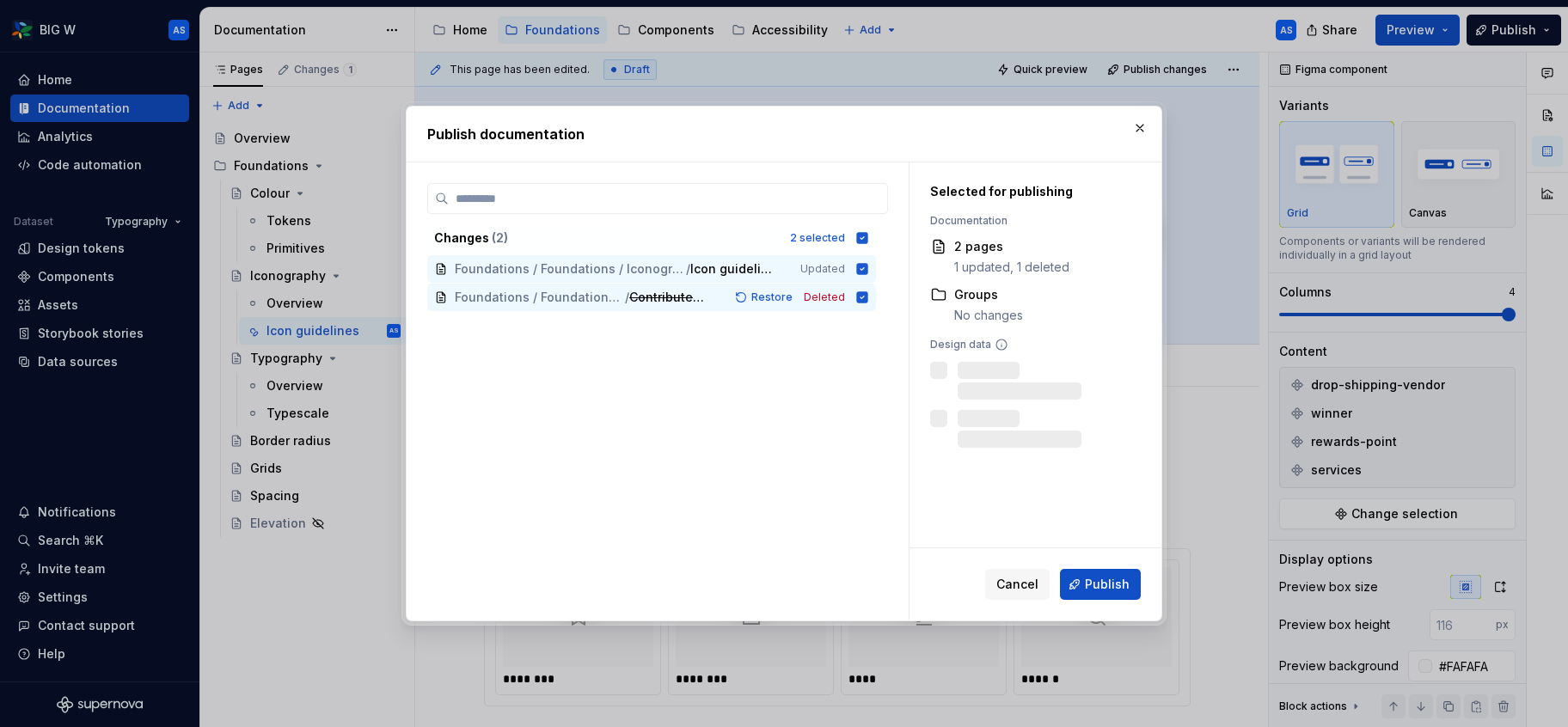
click at [1113, 586] on span "Publish" at bounding box center [1107, 585] width 45 height 17
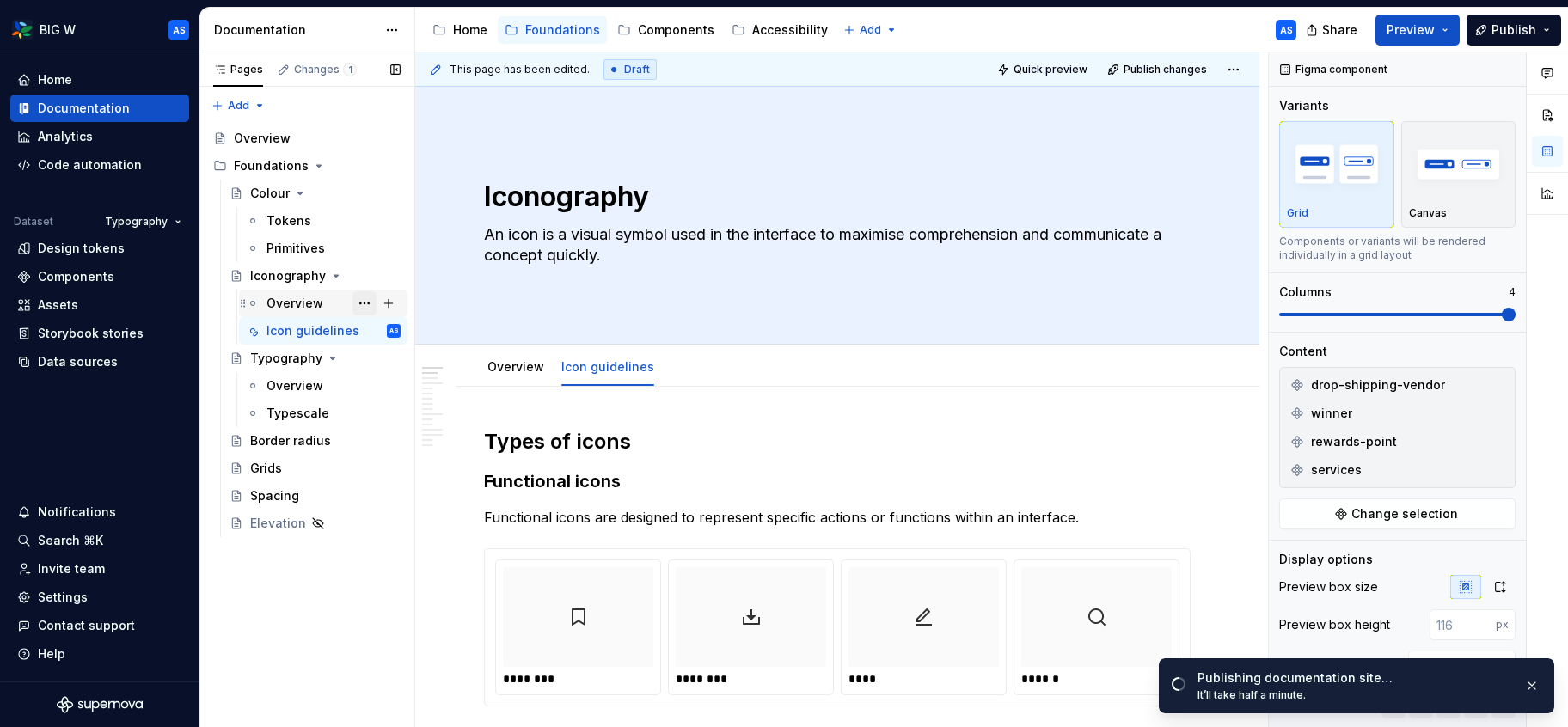
drag, startPoint x: 301, startPoint y: 296, endPoint x: 373, endPoint y: 300, distance: 72.1
click at [301, 296] on div "Overview" at bounding box center [295, 303] width 57 height 17
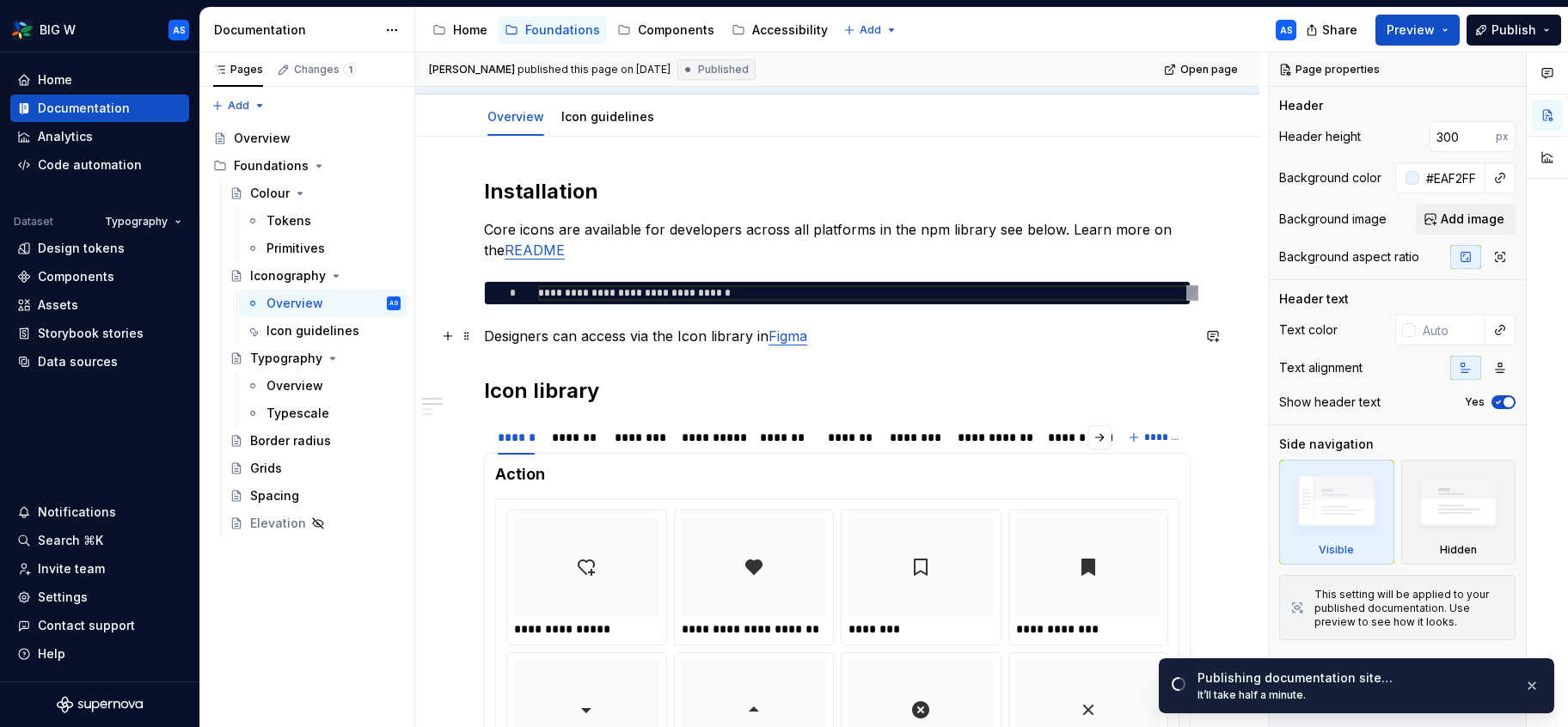
scroll to position [238, 0]
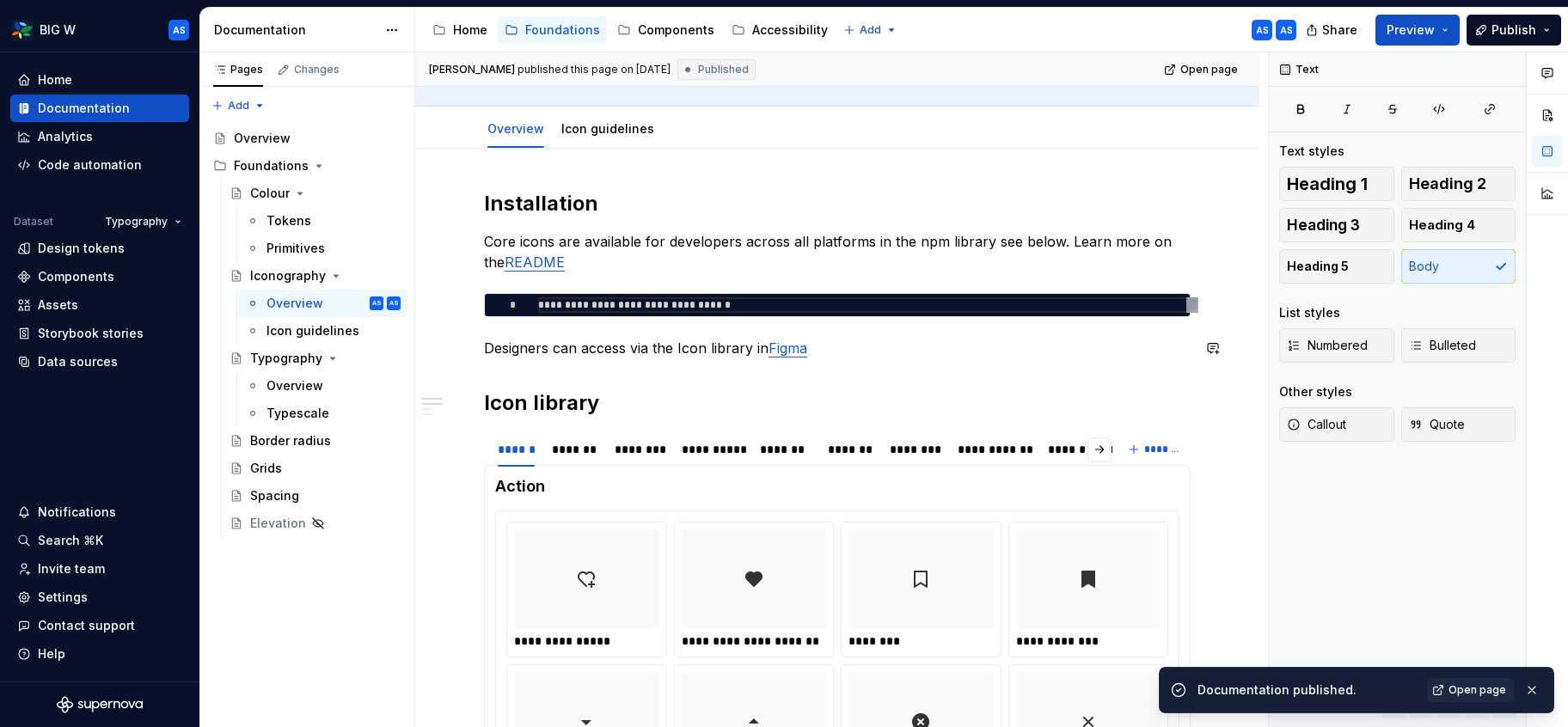
drag, startPoint x: 810, startPoint y: 336, endPoint x: 755, endPoint y: 340, distance: 55.1
drag, startPoint x: 870, startPoint y: 341, endPoint x: 861, endPoint y: 344, distance: 9.5
click at [869, 342] on p "Designers can access via the Icon library in [GEOGRAPHIC_DATA]" at bounding box center [837, 348] width 707 height 20
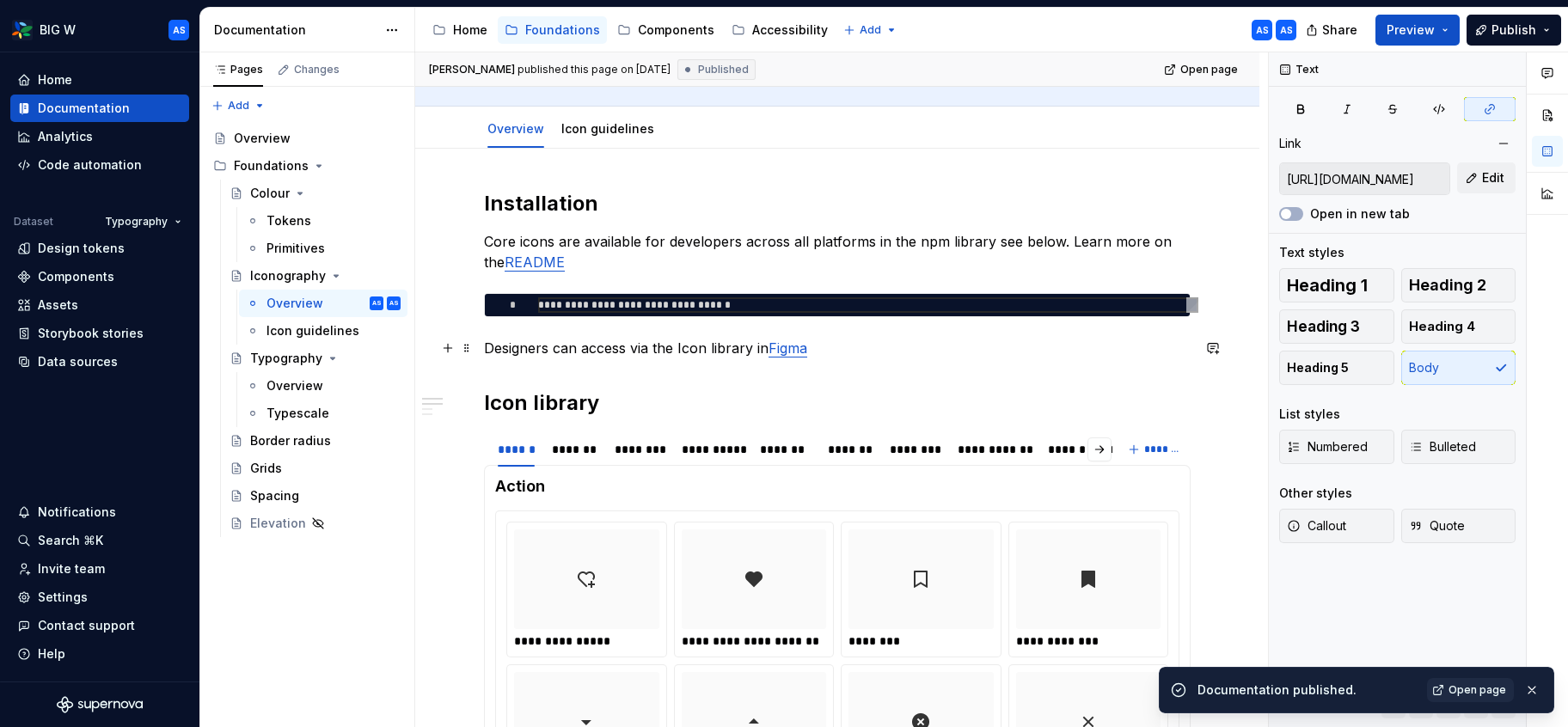
click at [782, 348] on link "Figma" at bounding box center [788, 348] width 39 height 17
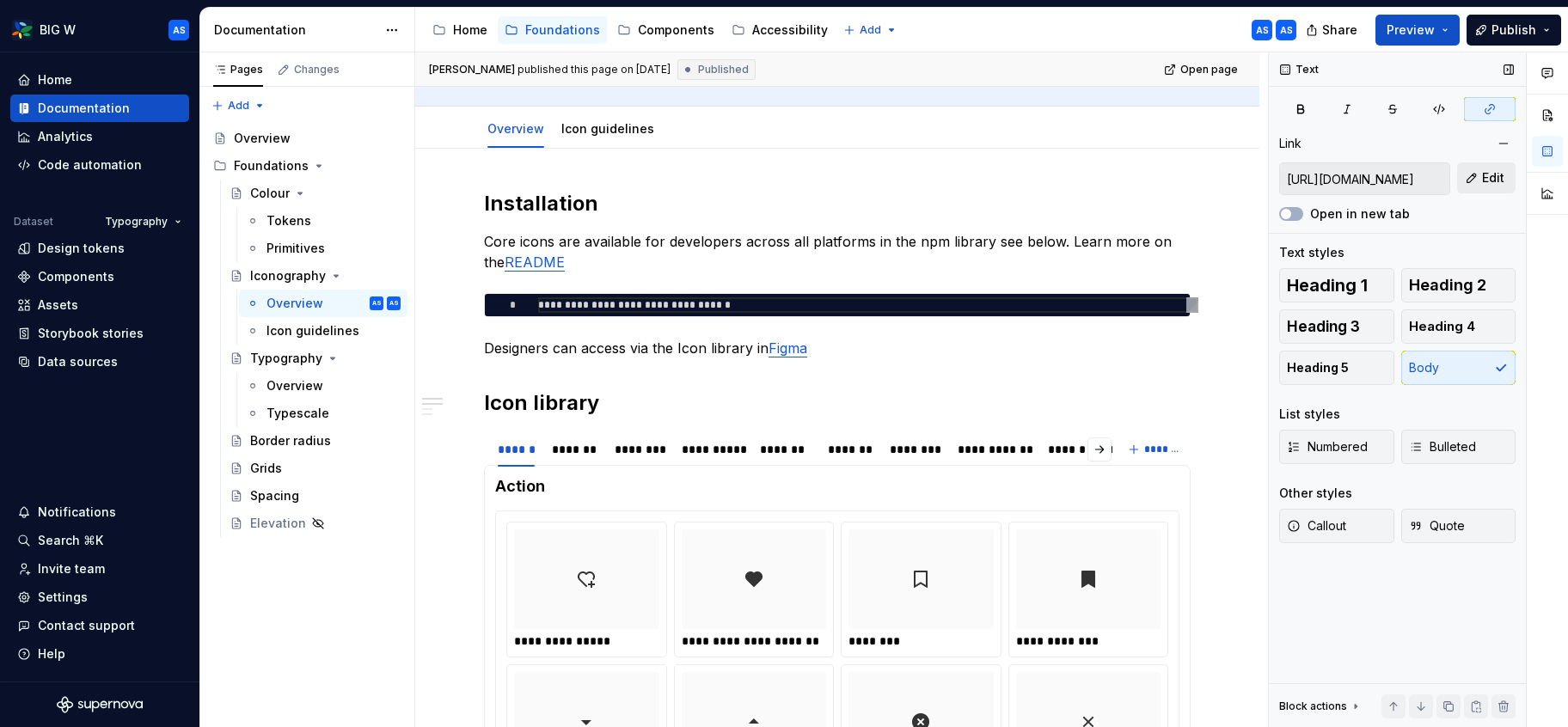
click at [1470, 172] on button "Edit" at bounding box center [1487, 178] width 59 height 31
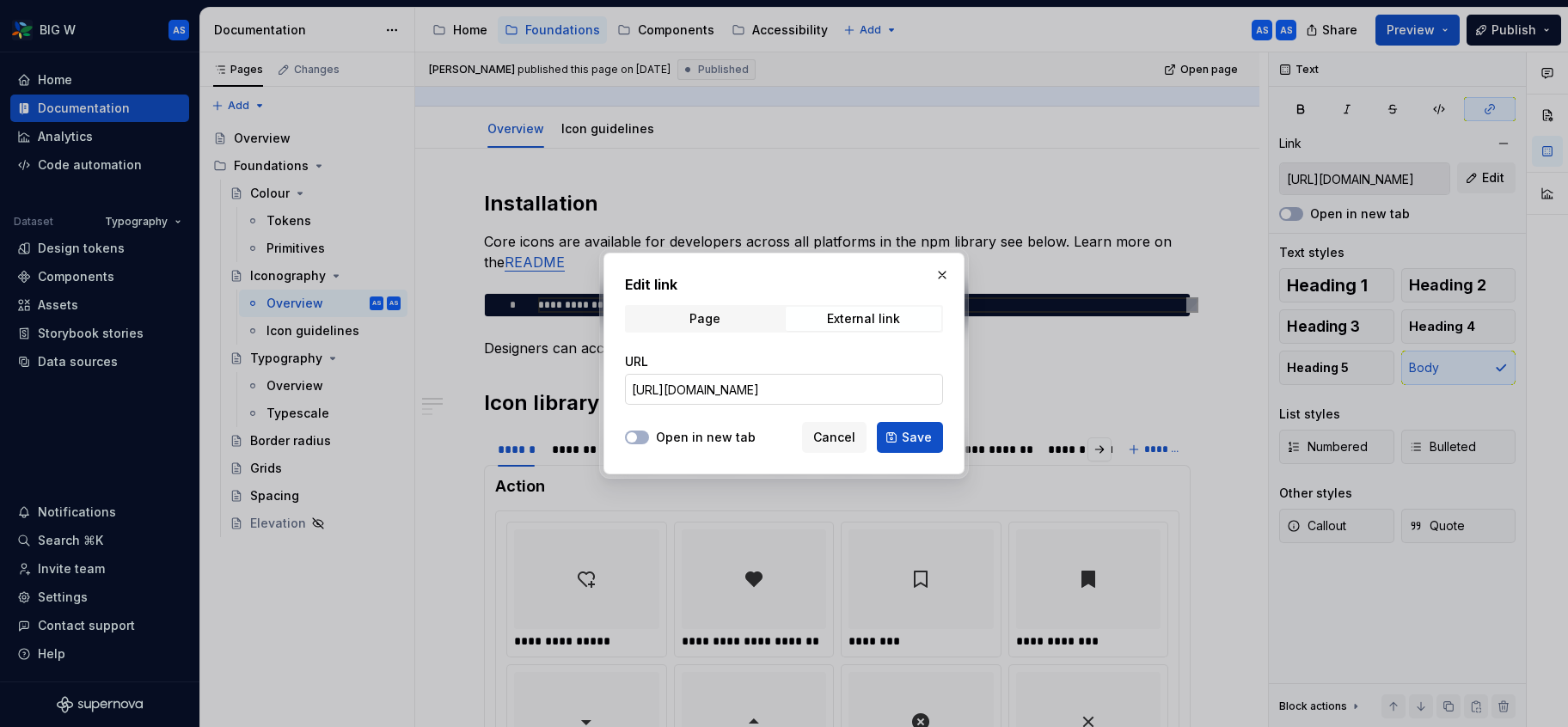
scroll to position [0, 0]
click at [945, 274] on button "button" at bounding box center [942, 275] width 24 height 24
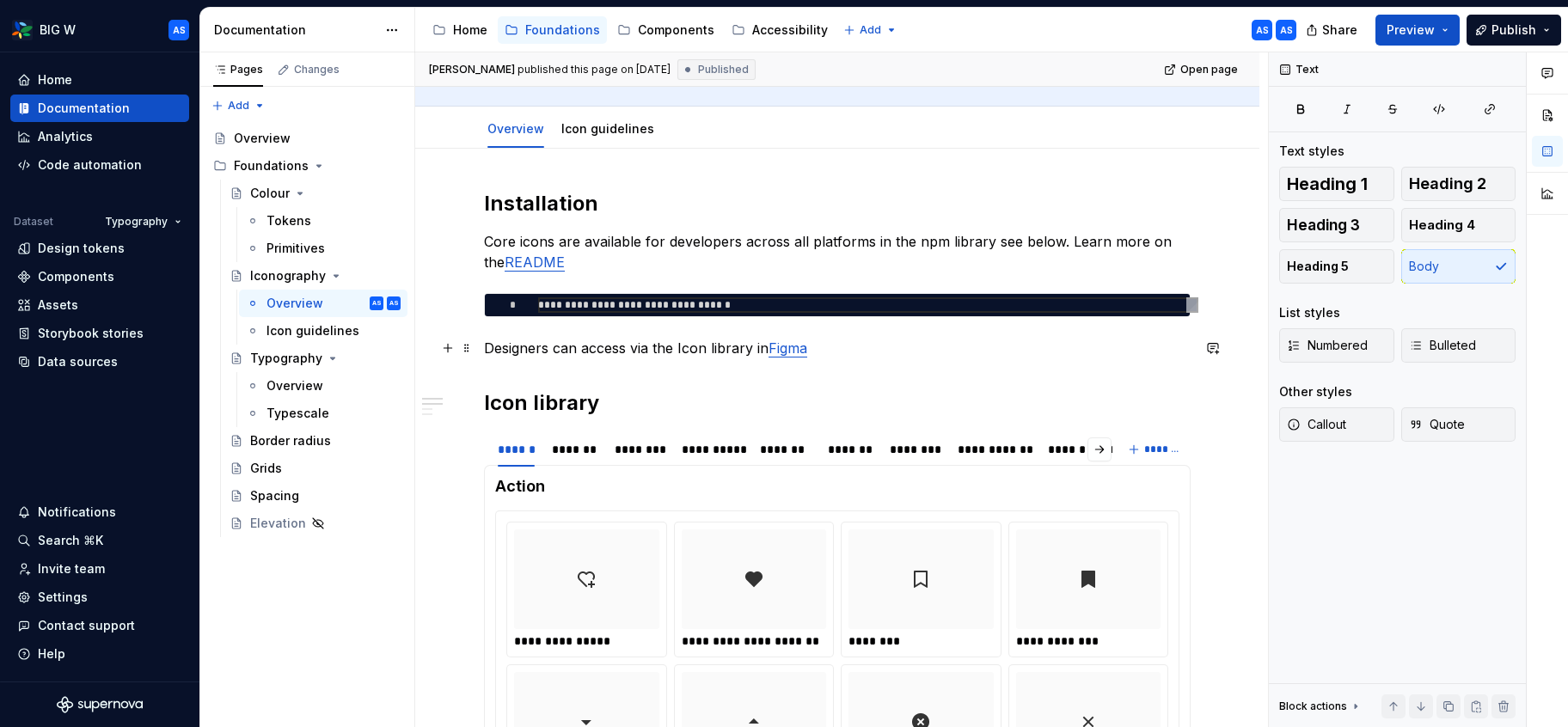
click at [834, 351] on p "Designers can access via the Icon library in [GEOGRAPHIC_DATA]" at bounding box center [837, 348] width 707 height 20
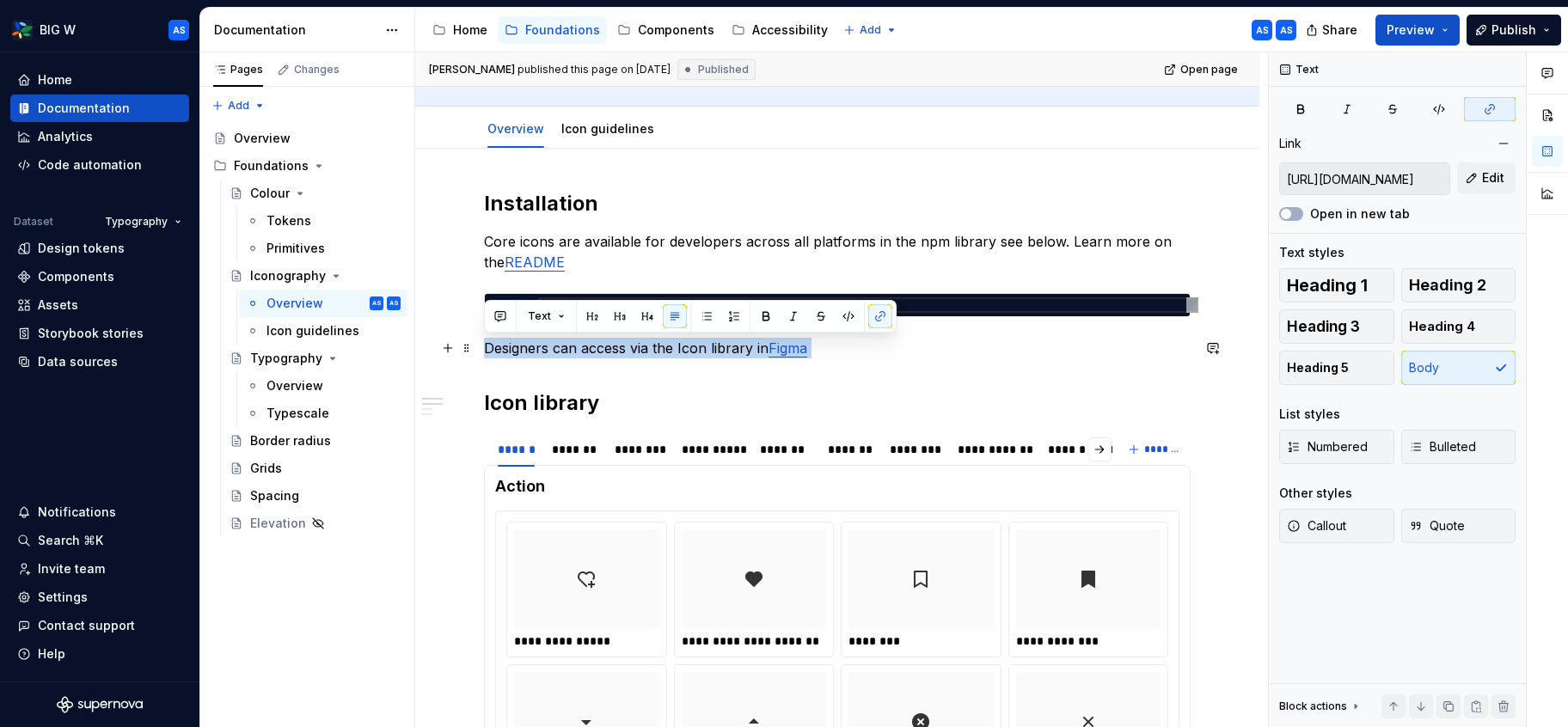
drag, startPoint x: 647, startPoint y: 341, endPoint x: 487, endPoint y: 346, distance: 160.1
click at [485, 345] on p "Designers can access via the Icon library in [GEOGRAPHIC_DATA]" at bounding box center [837, 348] width 707 height 20
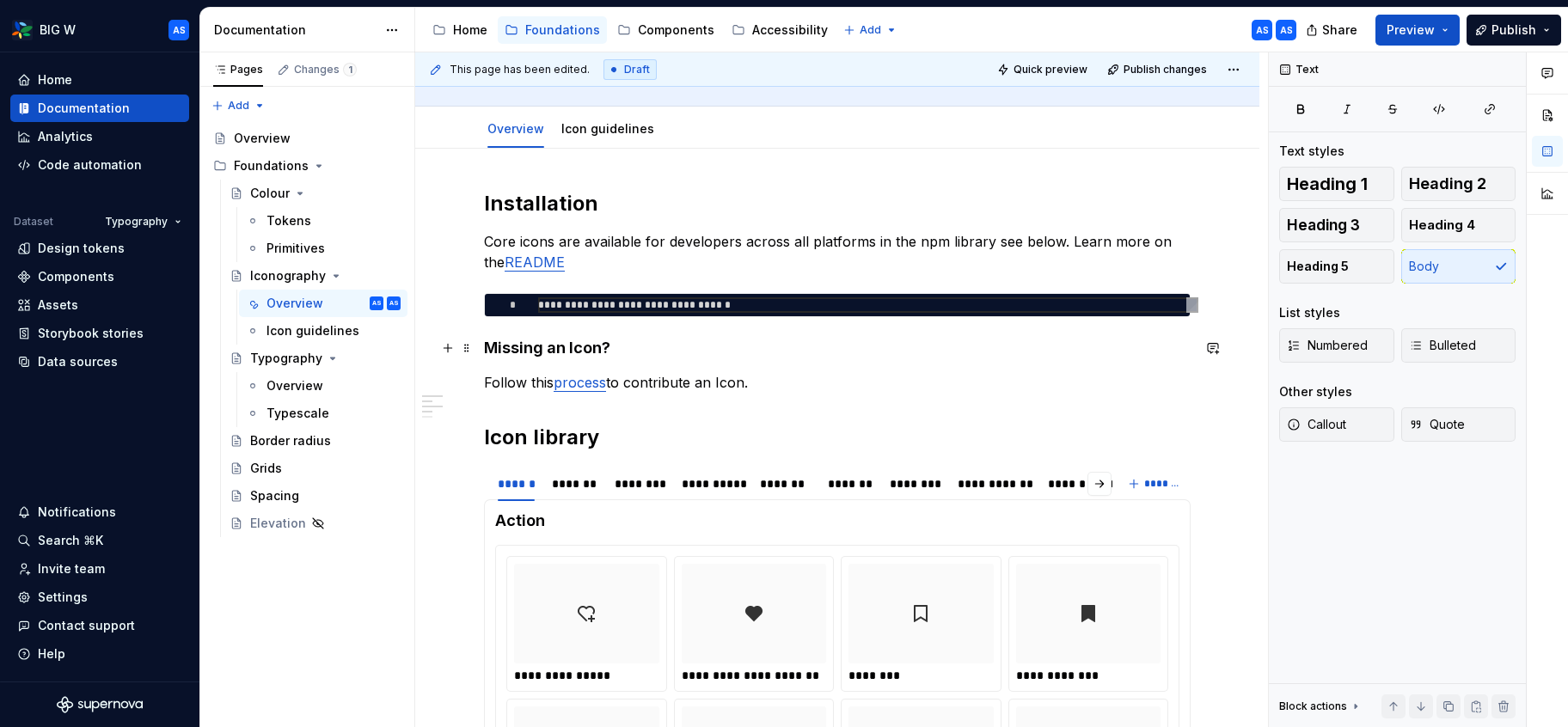
type textarea "*"
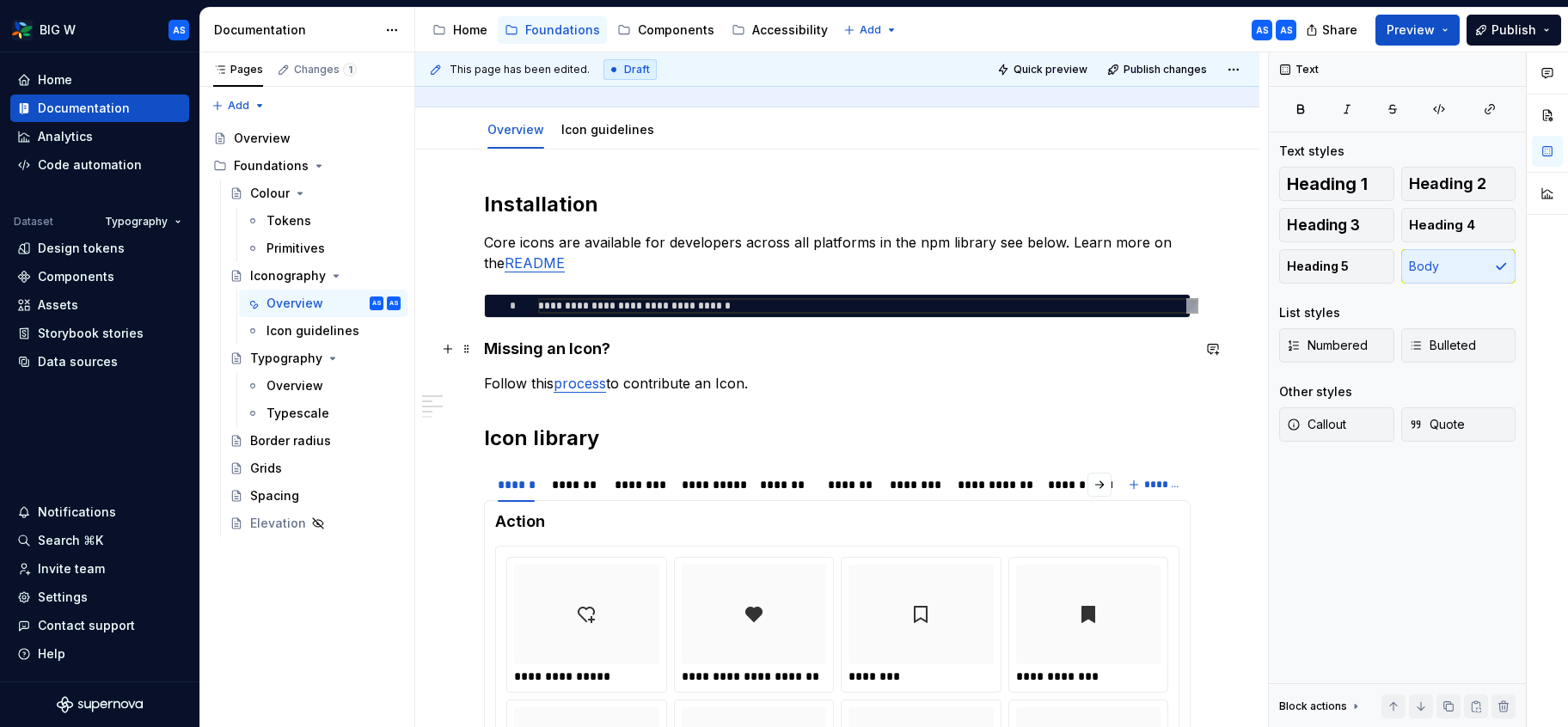
scroll to position [203, 0]
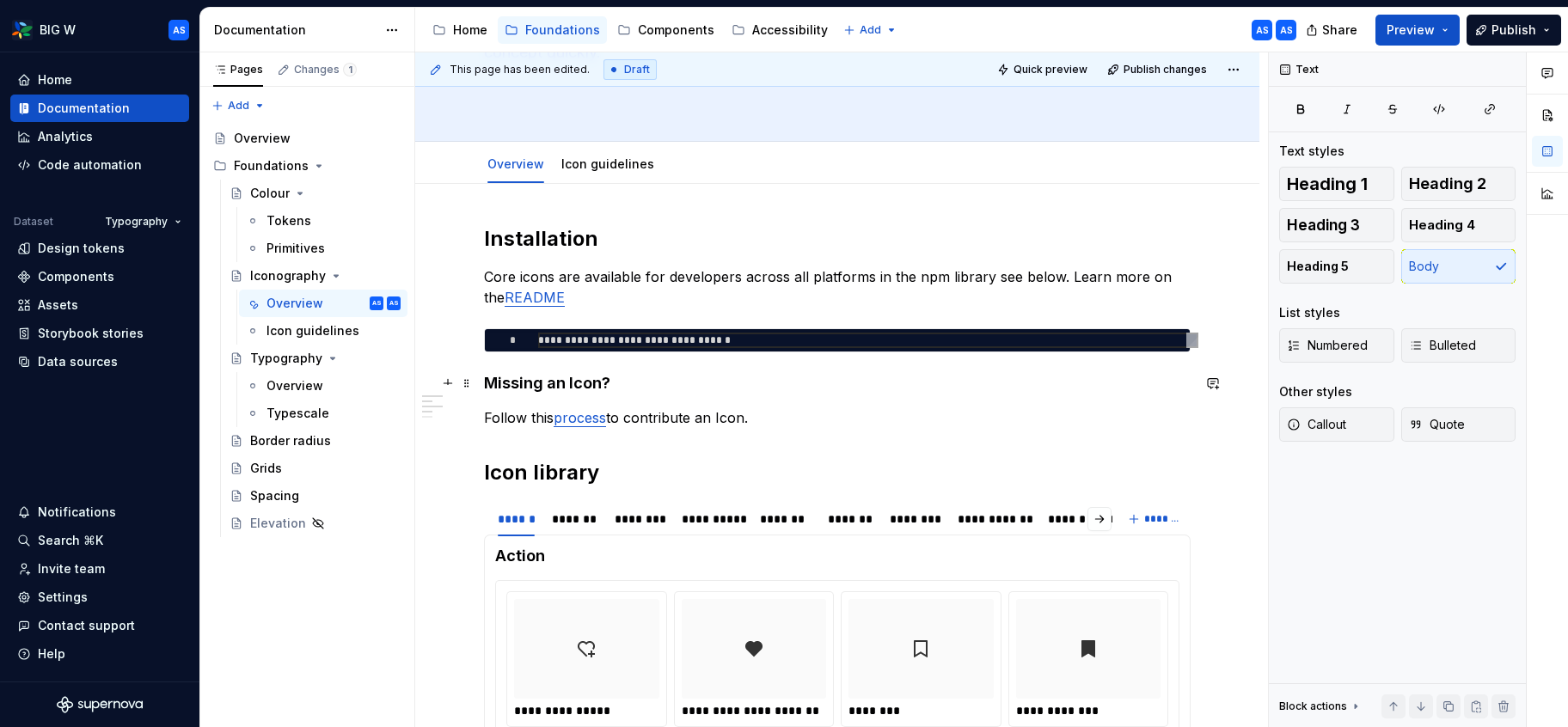
click at [488, 381] on h4 "Missing an Icon?" at bounding box center [837, 384] width 707 height 20
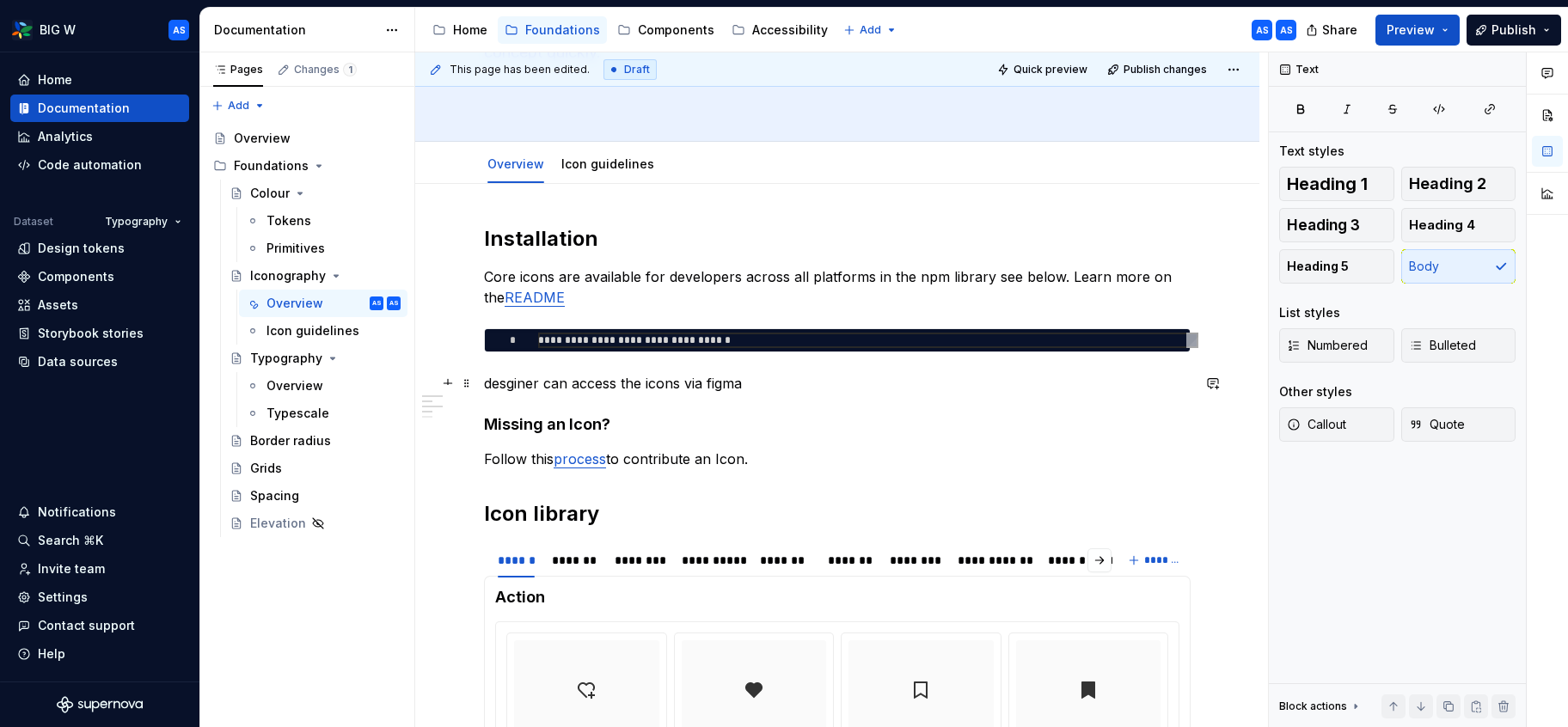
click at [726, 386] on p "desginer can access the icons via figma" at bounding box center [837, 384] width 707 height 20
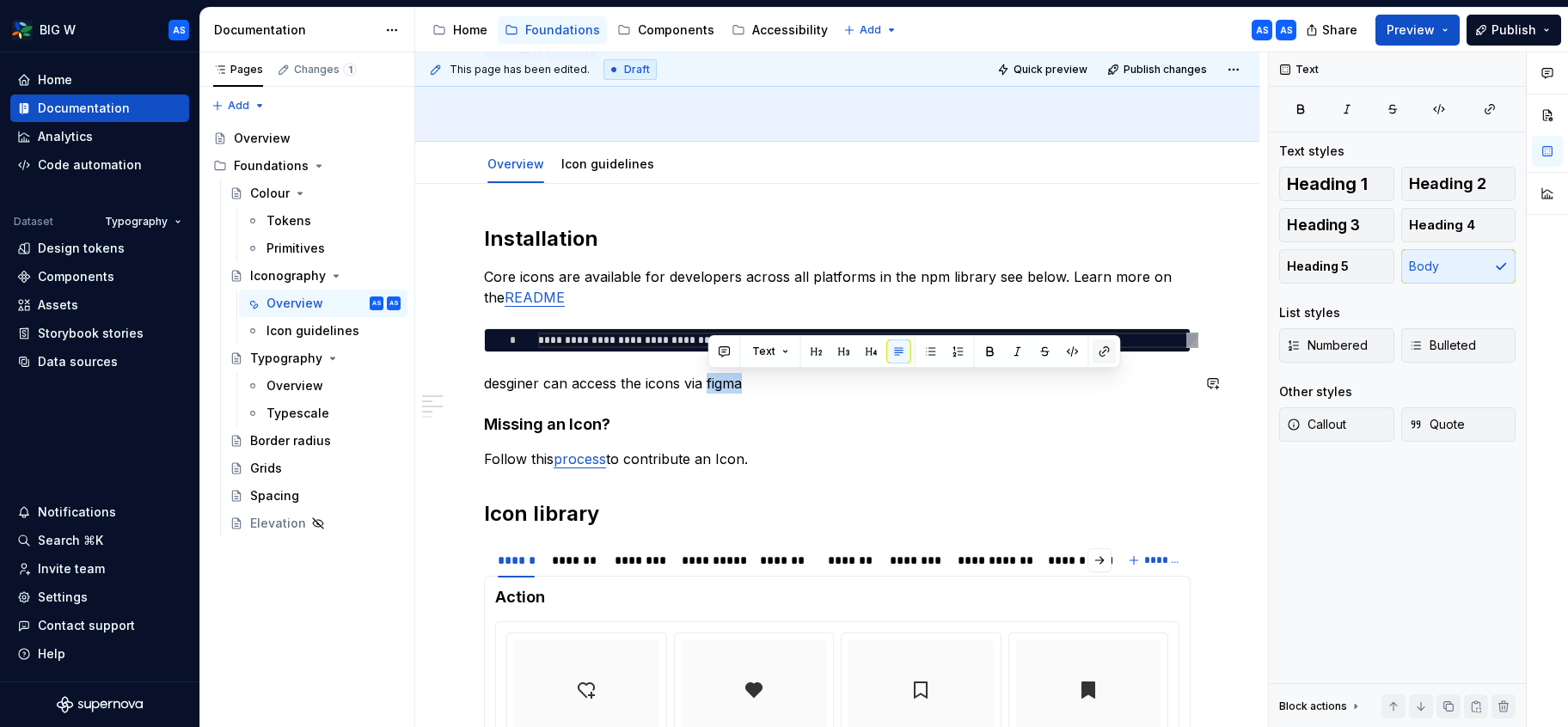
click at [1095, 350] on button "button" at bounding box center [1104, 352] width 24 height 24
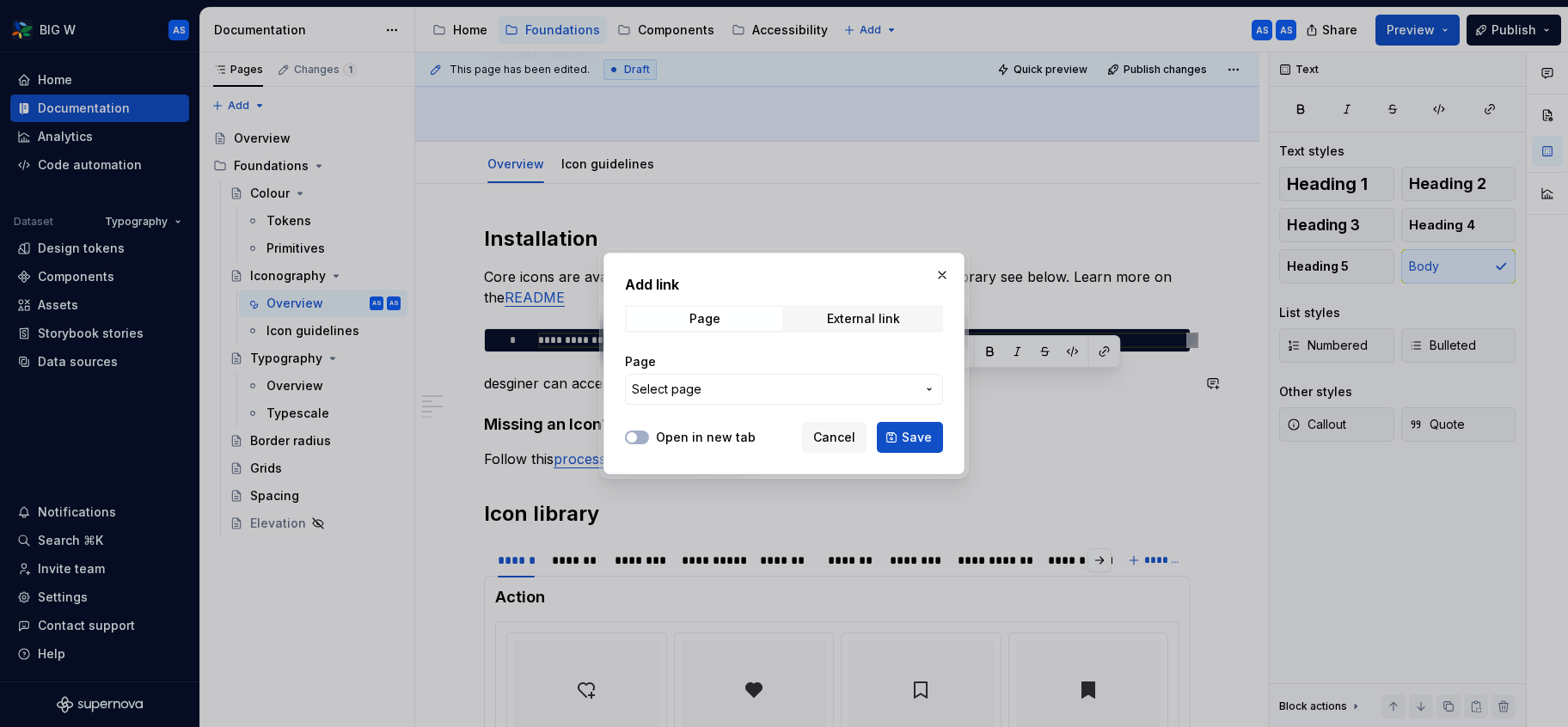
click at [809, 386] on span "Select page" at bounding box center [773, 389] width 284 height 17
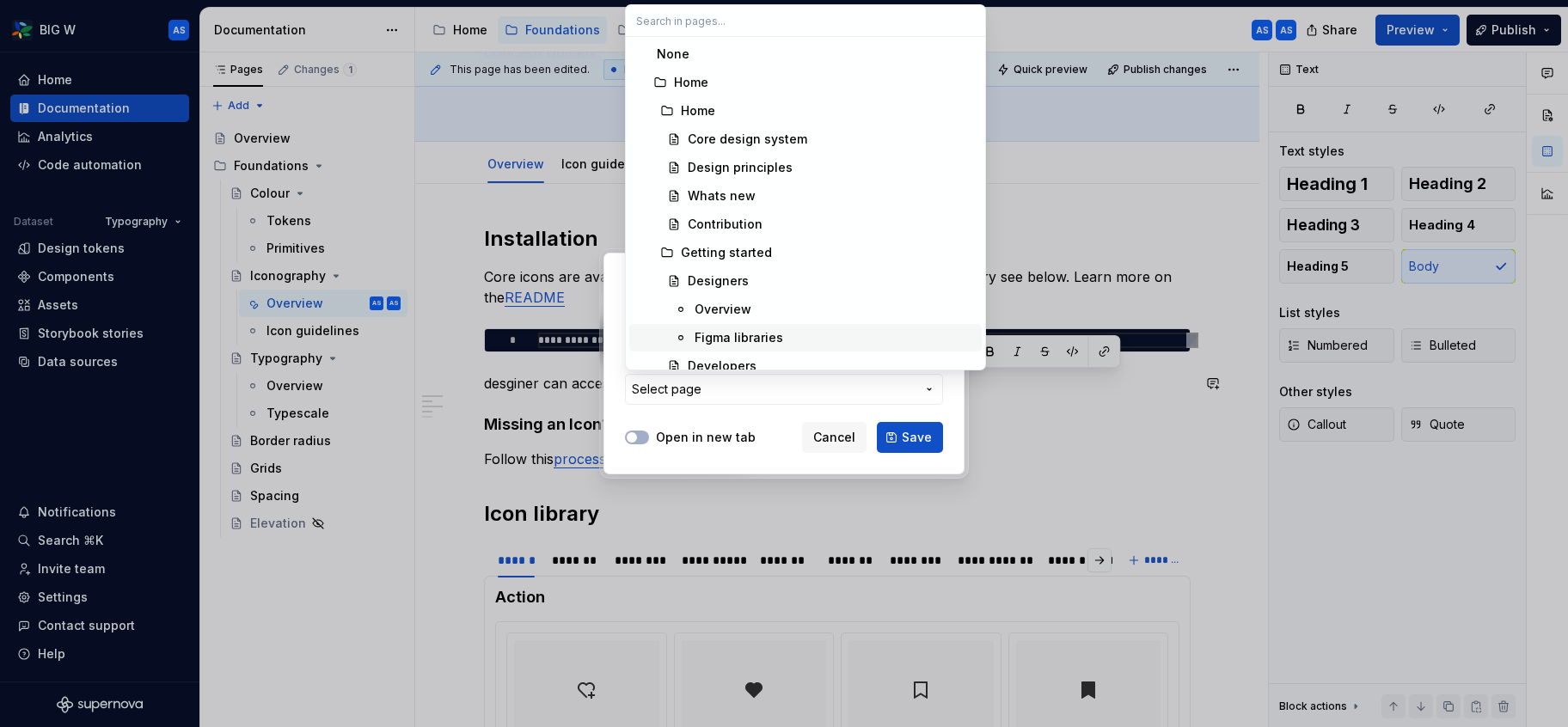
click at [790, 333] on div "Figma libraries" at bounding box center [834, 338] width 280 height 17
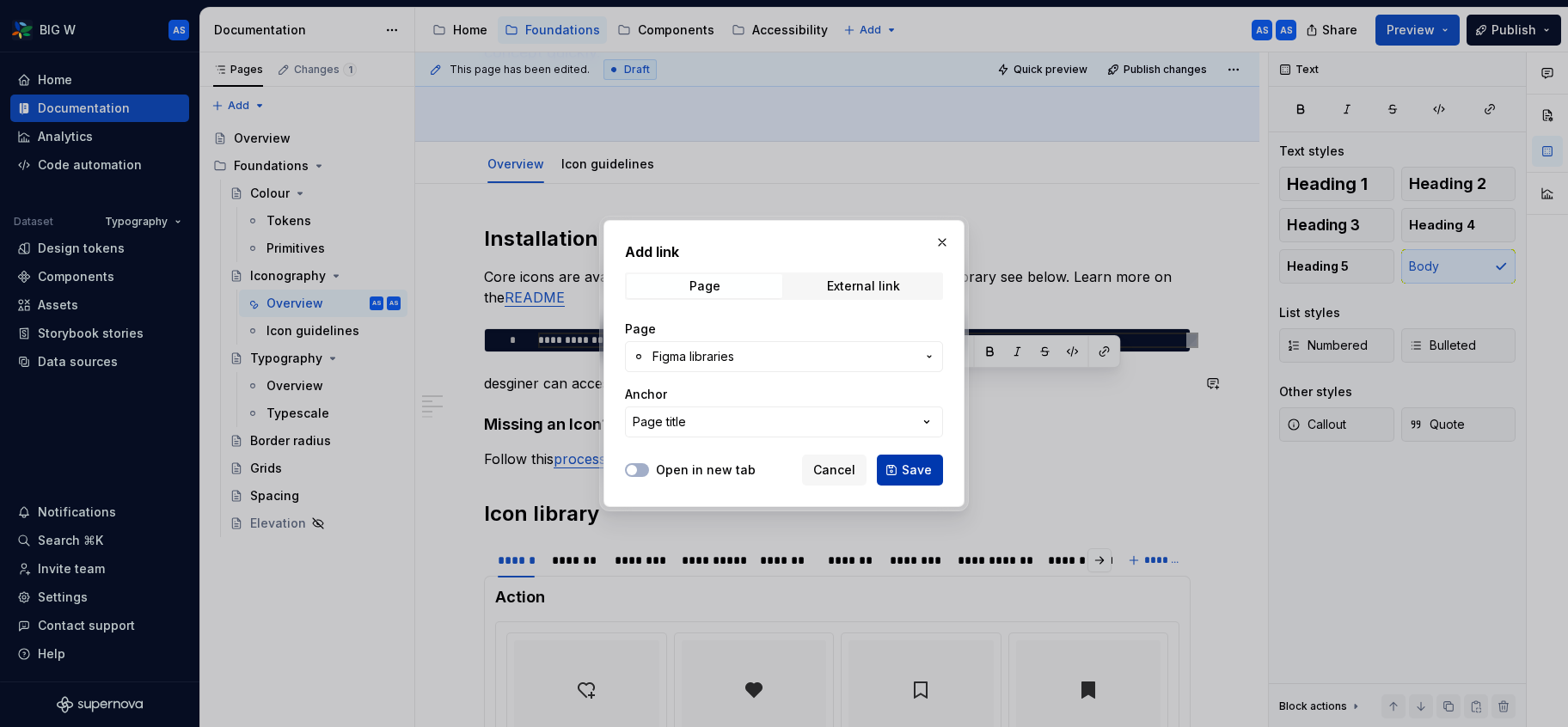
click at [915, 477] on span "Save" at bounding box center [917, 470] width 30 height 17
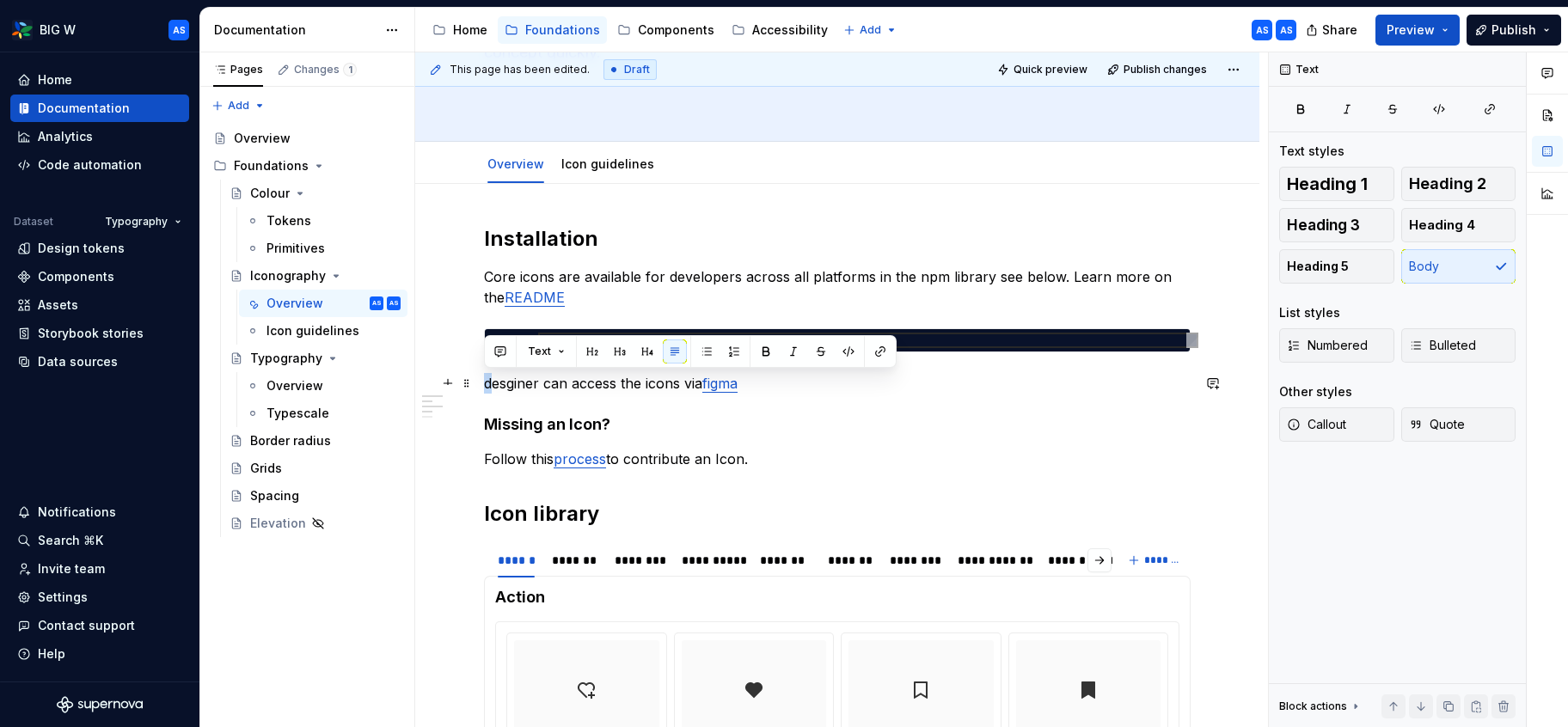
click at [485, 380] on p "desginer can access the icons via figma" at bounding box center [837, 384] width 707 height 20
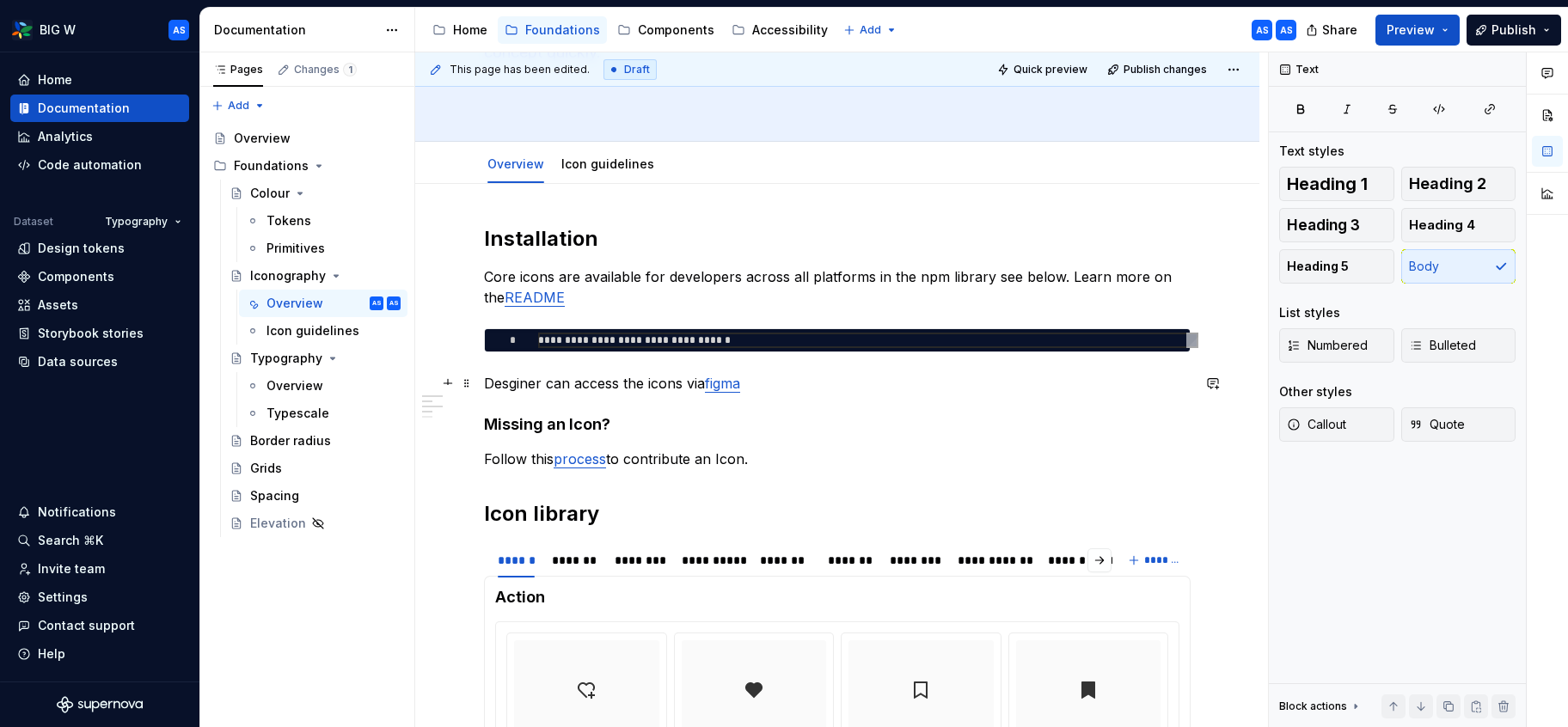
click at [822, 377] on p "Desginer can access the icons via figma" at bounding box center [837, 384] width 707 height 20
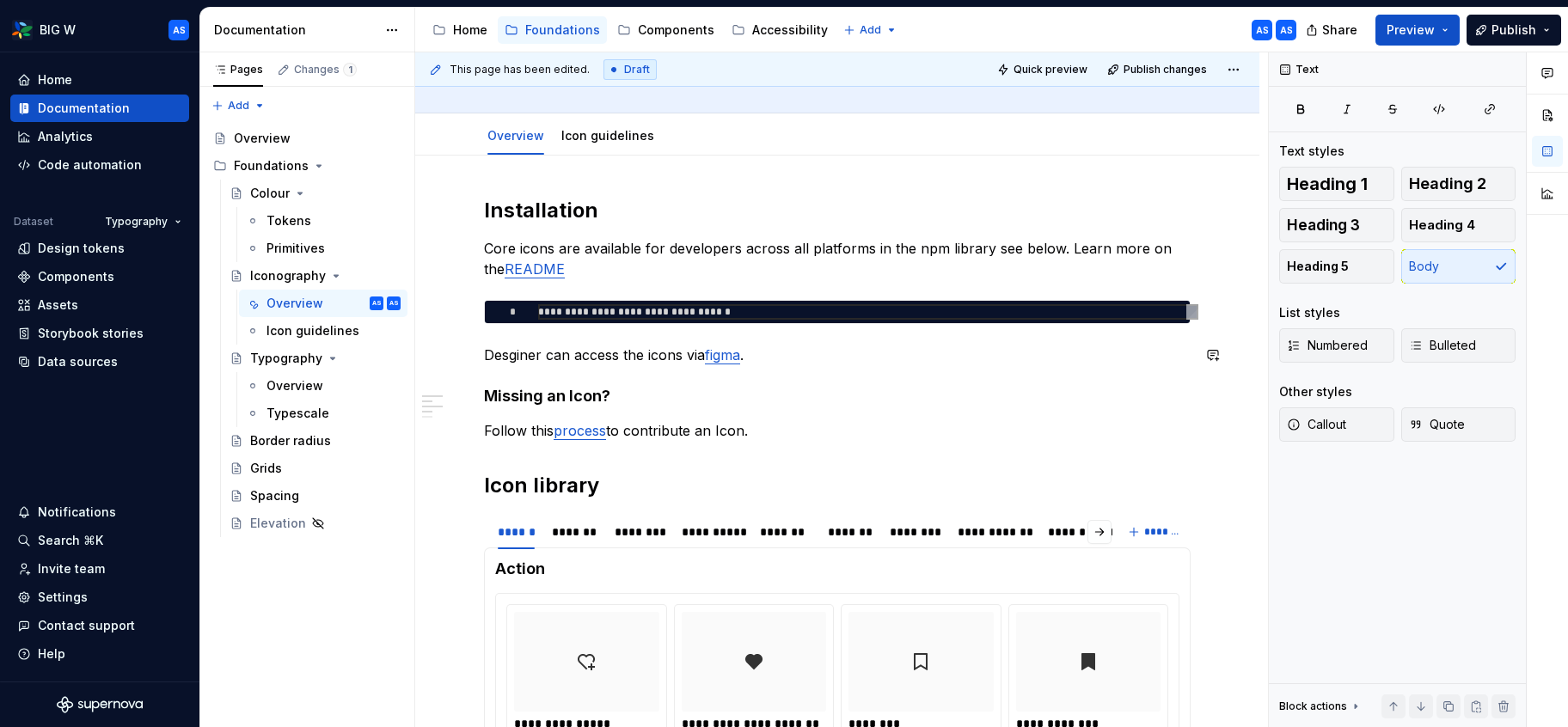
scroll to position [239, 0]
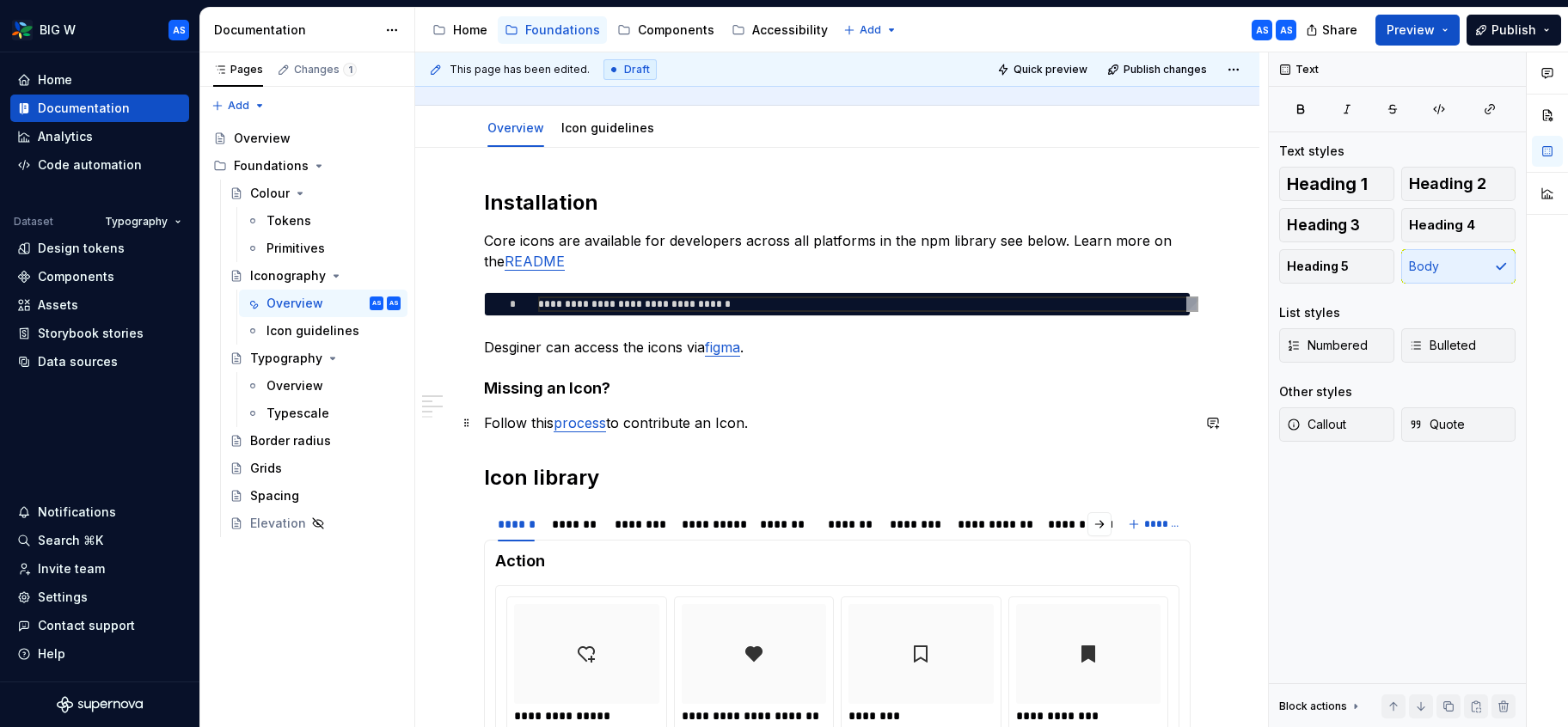
click at [599, 424] on link "process" at bounding box center [579, 422] width 52 height 17
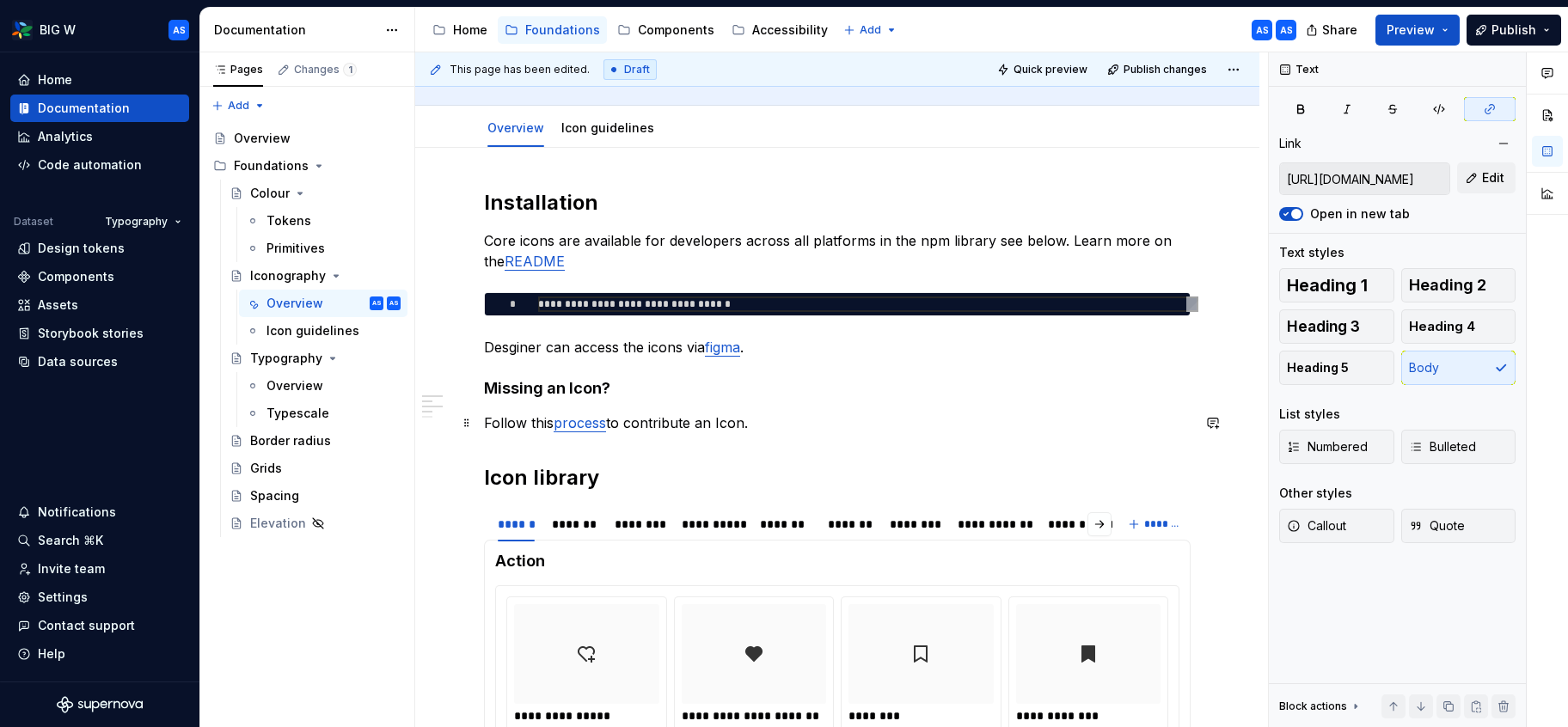
click at [781, 414] on p "Follow this process to contribute an Icon." at bounding box center [837, 423] width 707 height 20
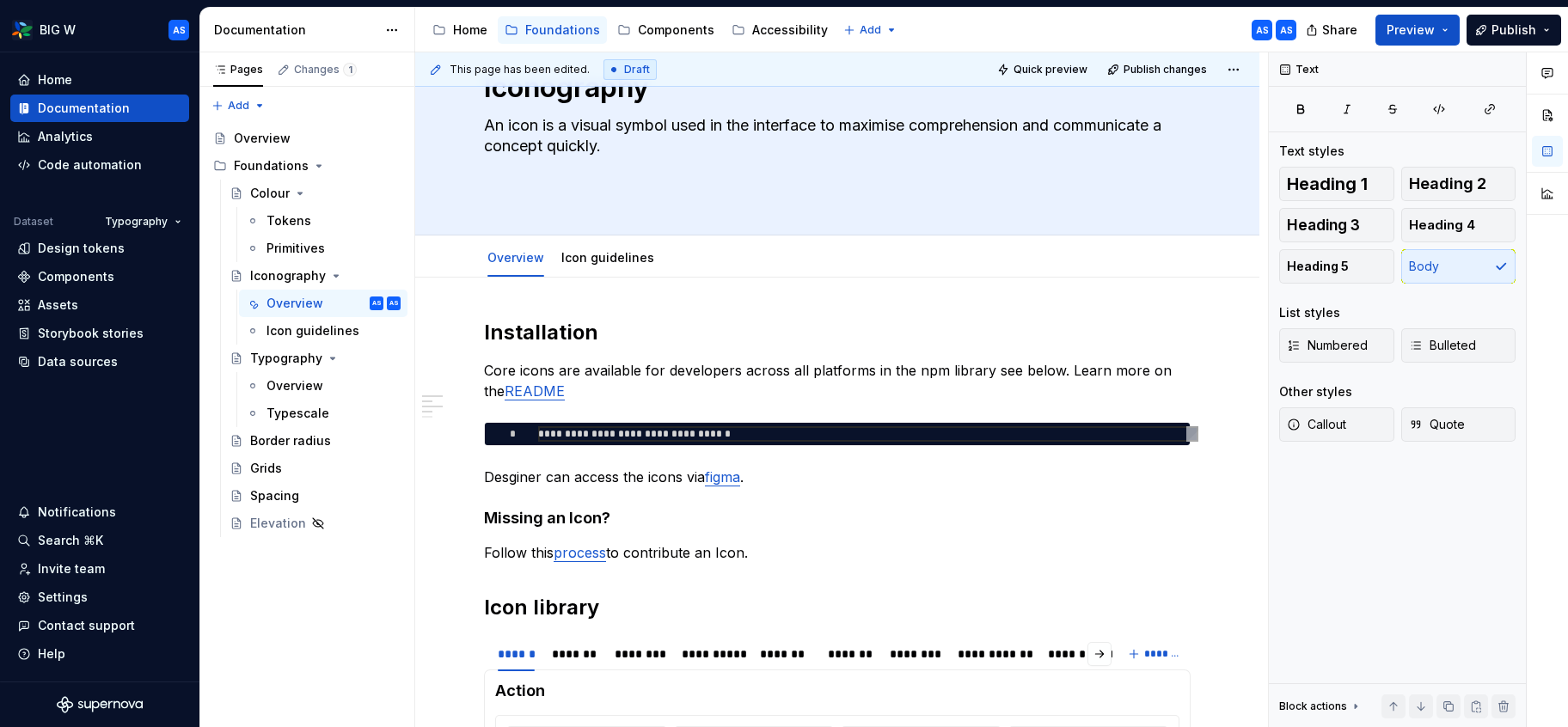
scroll to position [170, 0]
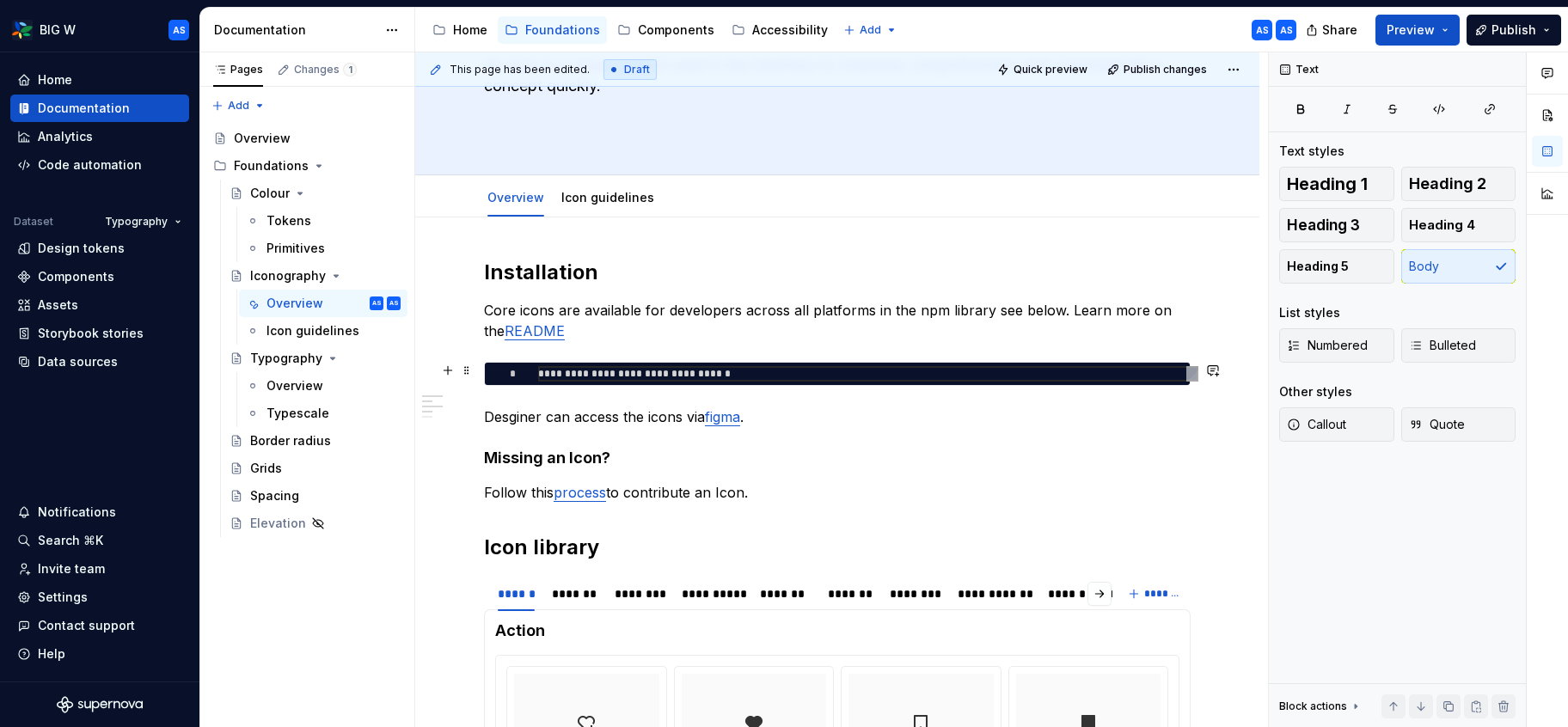
type textarea "*"
type textarea "**********"
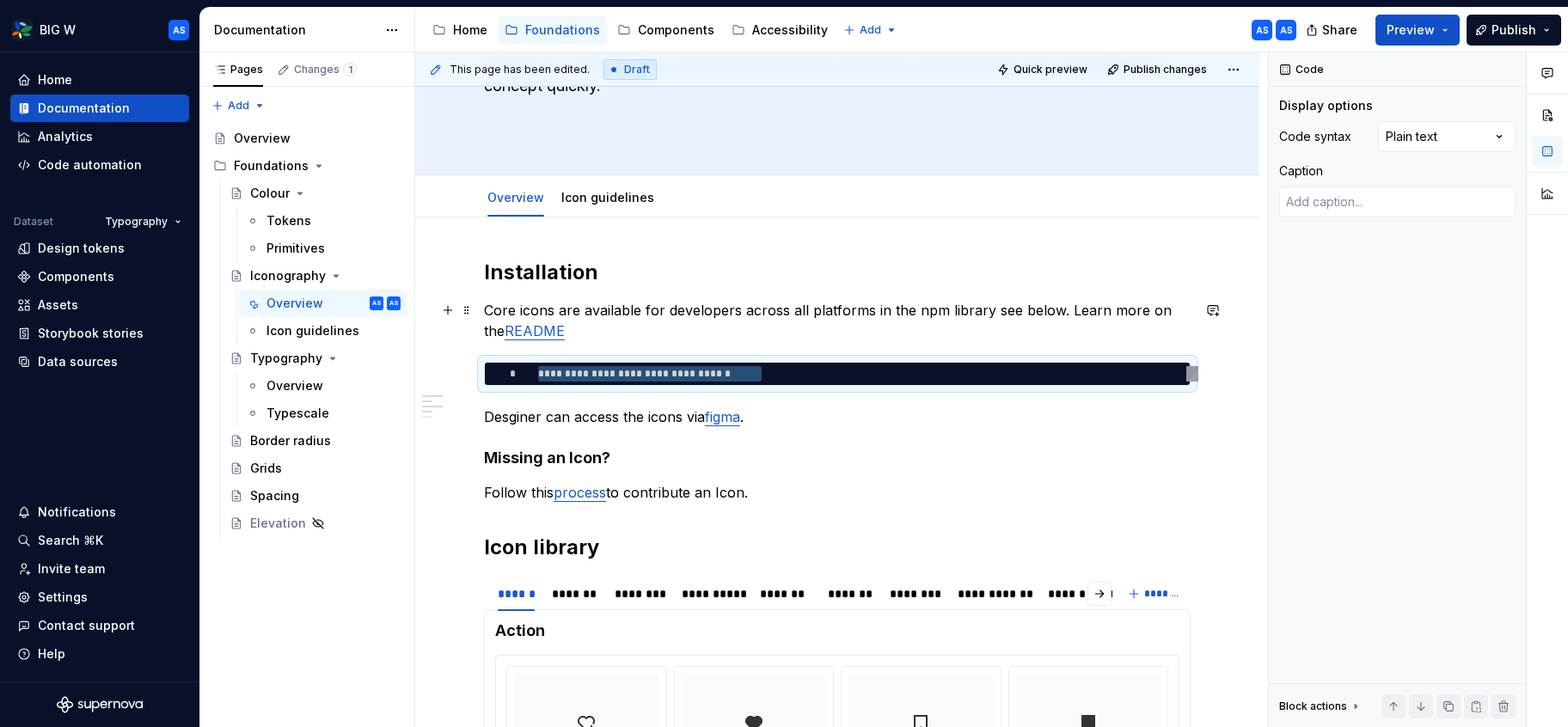
click at [723, 336] on p "Core icons are available for developers across all platforms in the npm library…" at bounding box center [837, 320] width 707 height 41
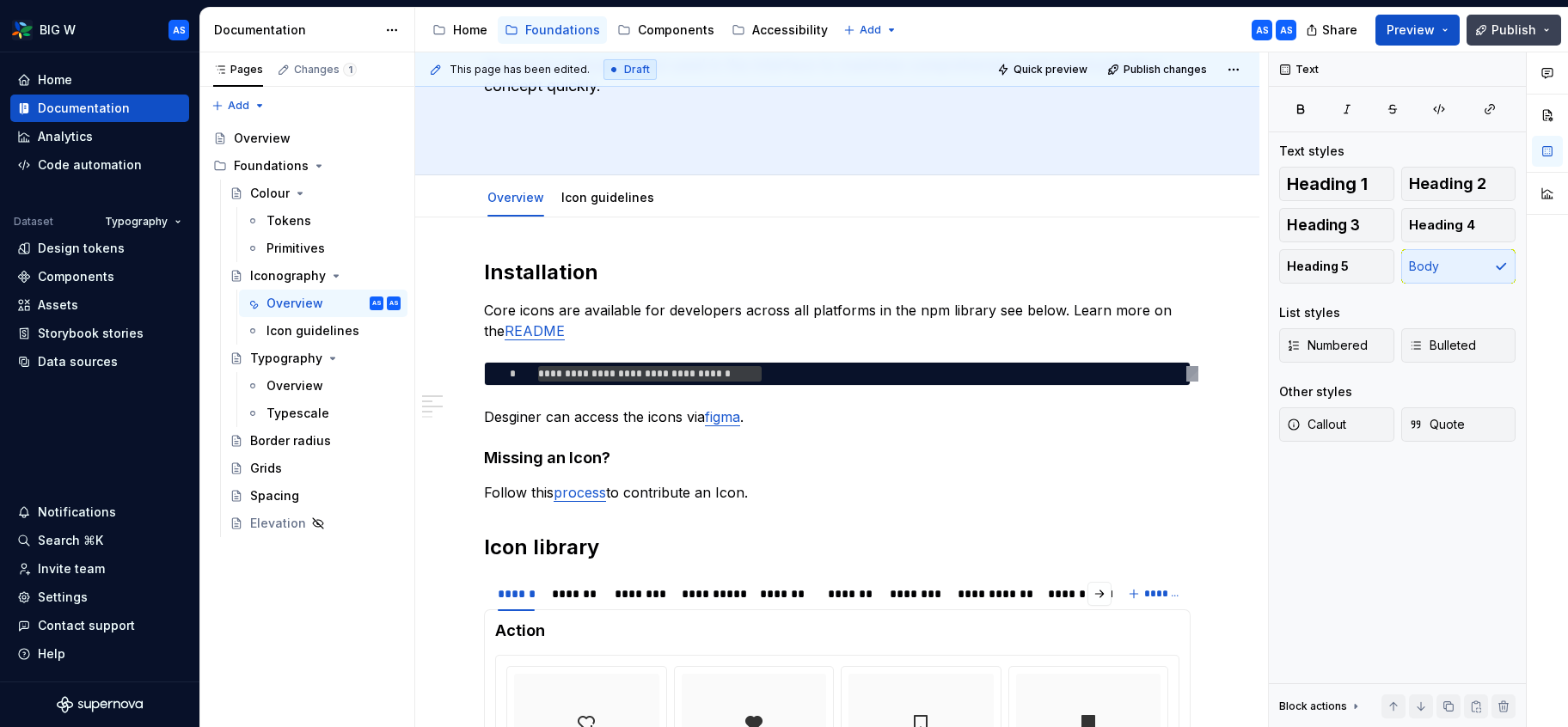
click at [1539, 28] on button "Publish" at bounding box center [1514, 30] width 95 height 31
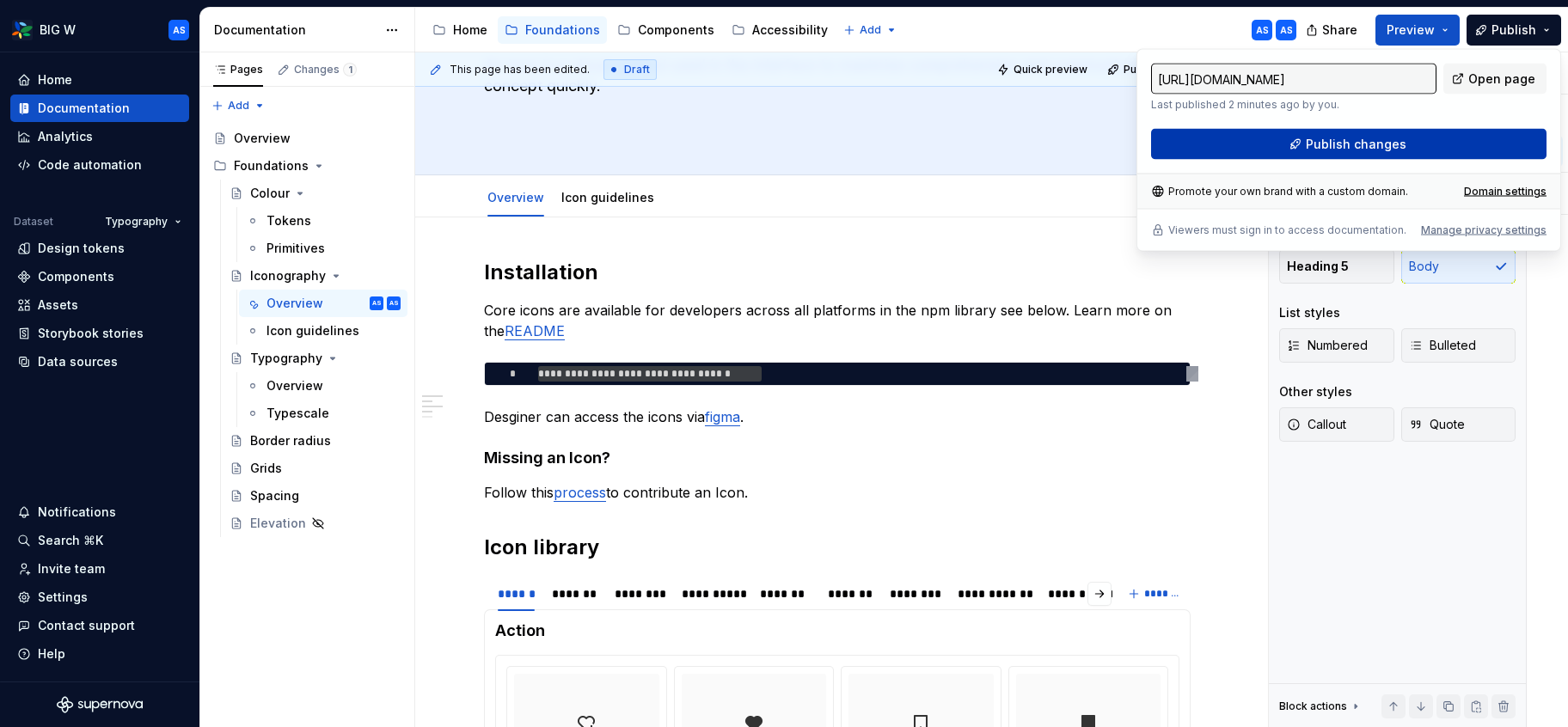
click at [1363, 138] on span "Publish changes" at bounding box center [1357, 144] width 101 height 17
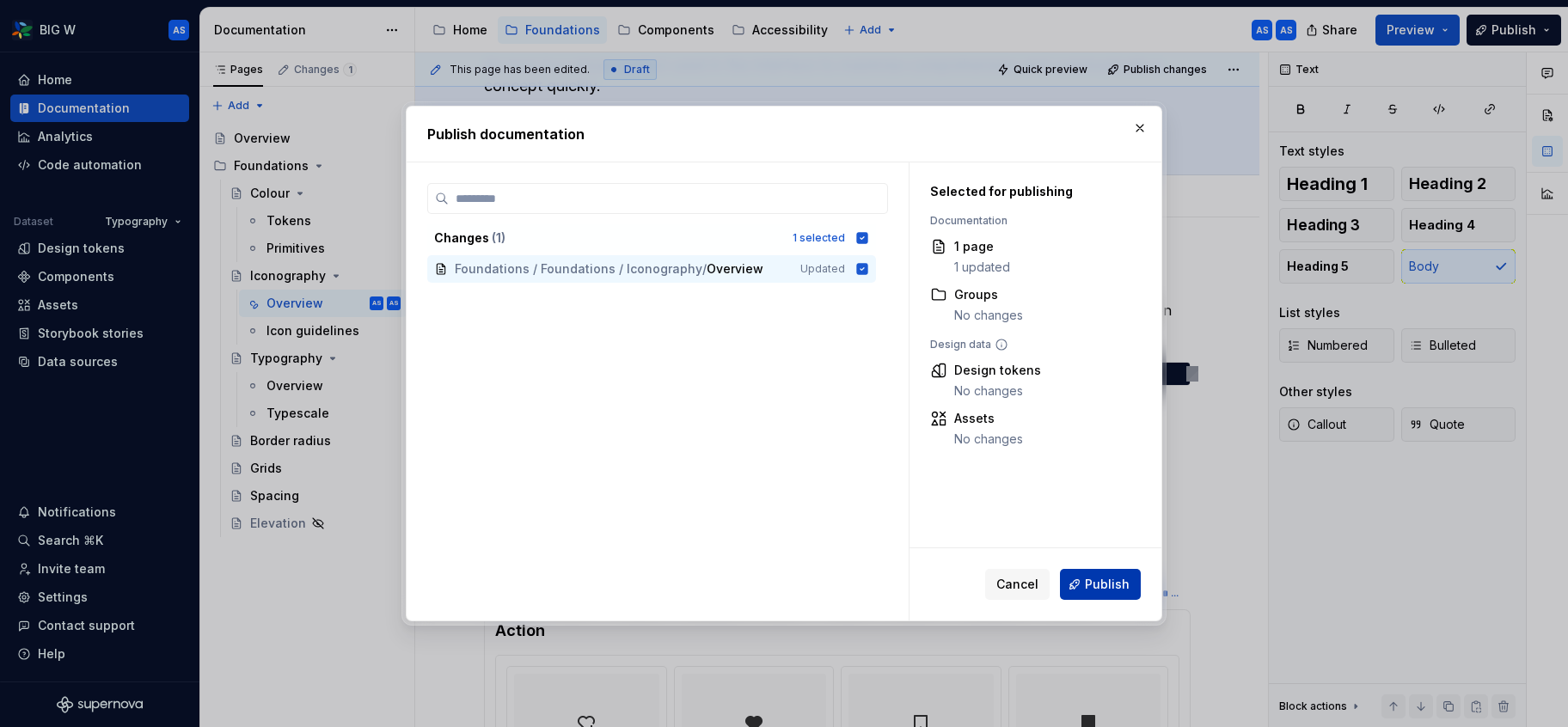
click at [1120, 575] on button "Publish" at bounding box center [1101, 585] width 81 height 31
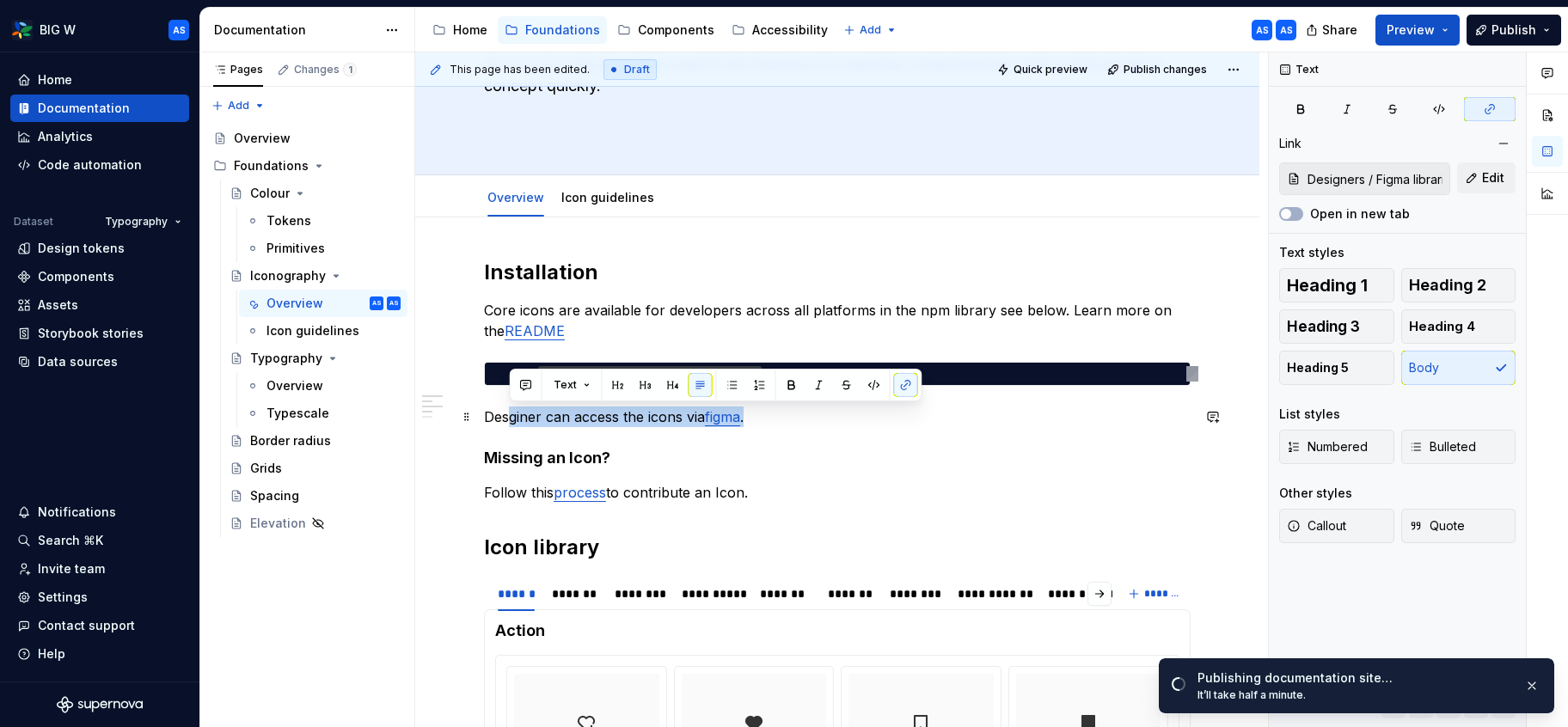
drag, startPoint x: 557, startPoint y: 413, endPoint x: 509, endPoint y: 414, distance: 48.0
click at [509, 413] on p "Desginer can access the icons via figma ." at bounding box center [837, 417] width 707 height 20
click at [508, 420] on p "Desginer can access the icons via figma ." at bounding box center [837, 417] width 707 height 20
drag, startPoint x: 559, startPoint y: 420, endPoint x: 651, endPoint y: 329, distance: 129.4
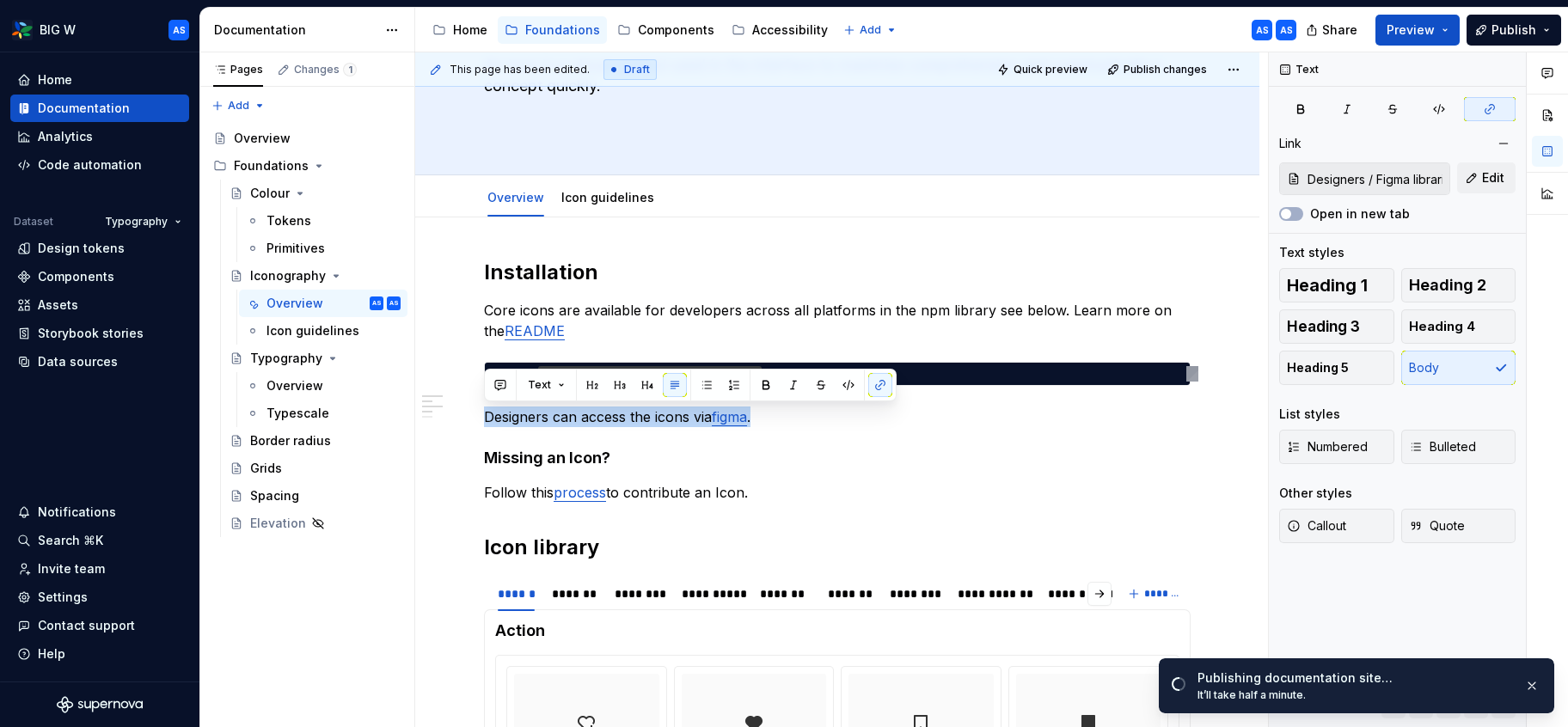
copy p "Designers can access the icons via figma ."
click at [145, 217] on html "BIG W AS Home Documentation Analytics Code automation Dataset Typography Design…" at bounding box center [784, 364] width 1568 height 727
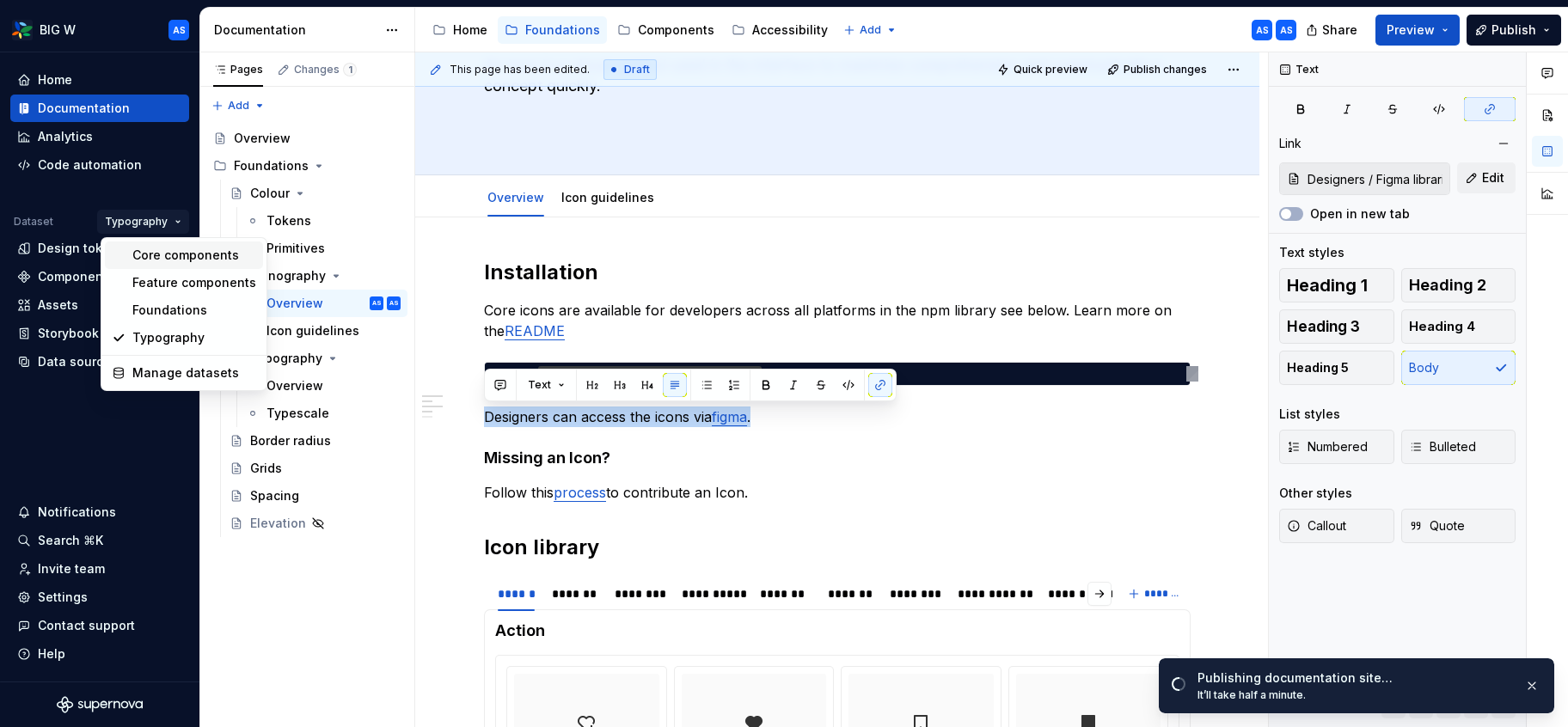
click at [181, 262] on div "Core components" at bounding box center [194, 255] width 124 height 17
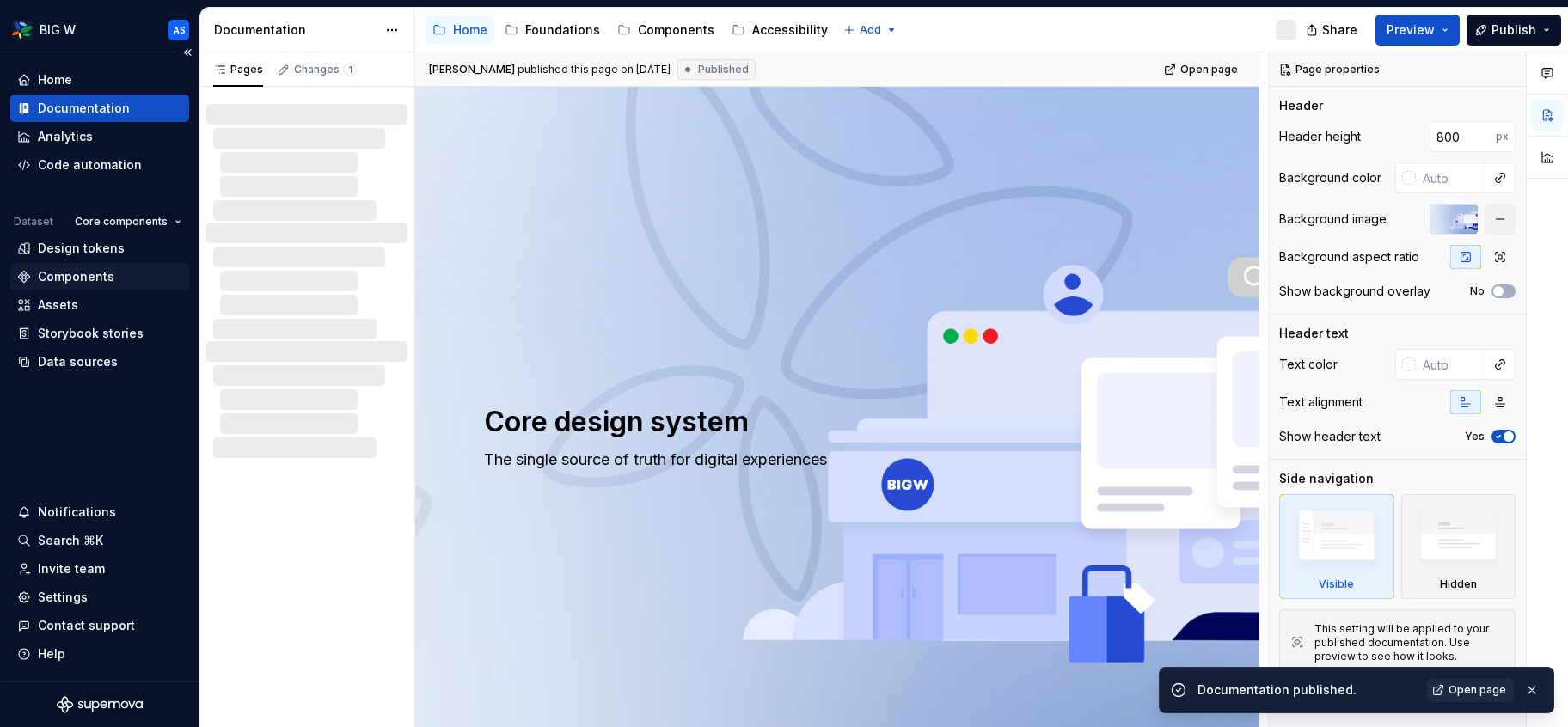
click at [112, 288] on div "Components" at bounding box center [99, 277] width 179 height 28
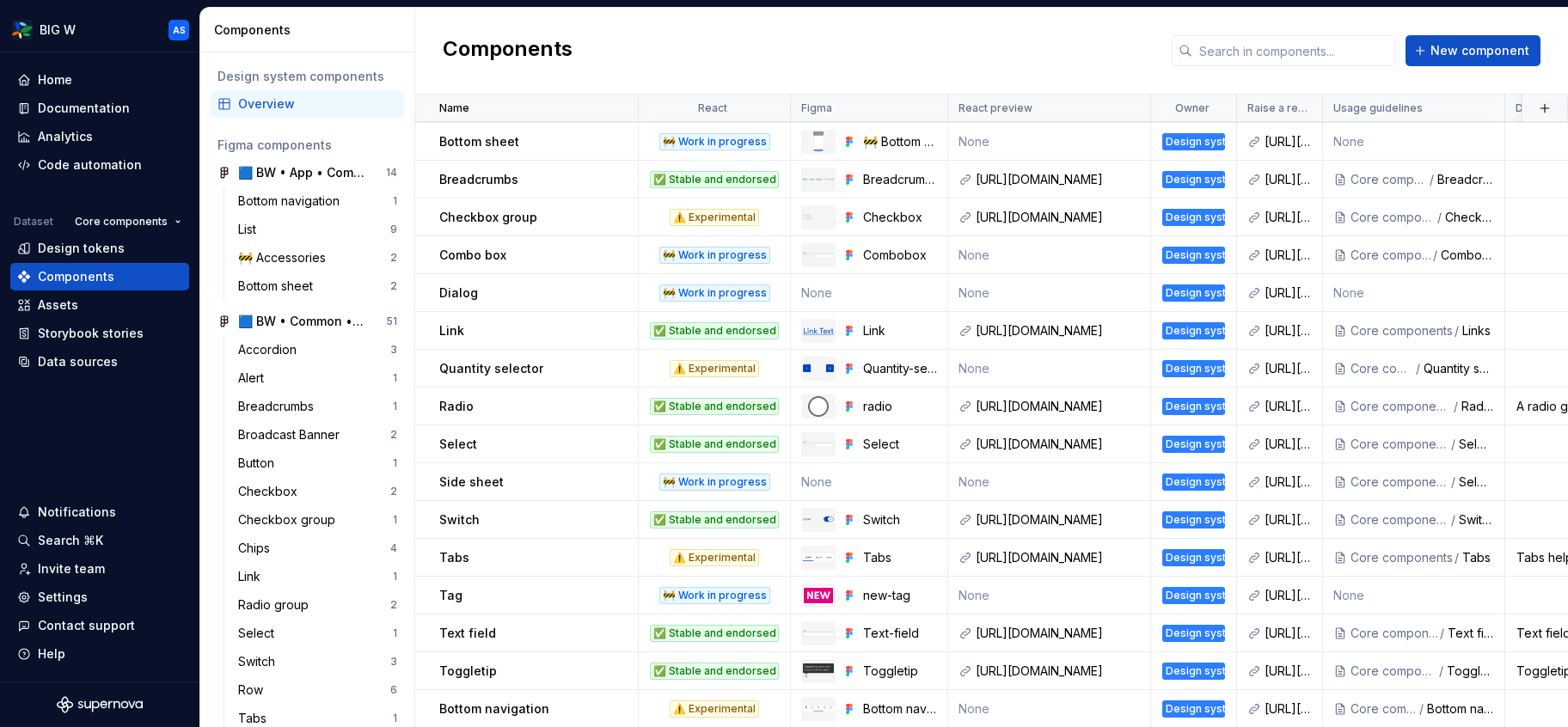
scroll to position [492, 0]
click at [1092, 558] on div "[URL][DOMAIN_NAME]" at bounding box center [1058, 557] width 164 height 17
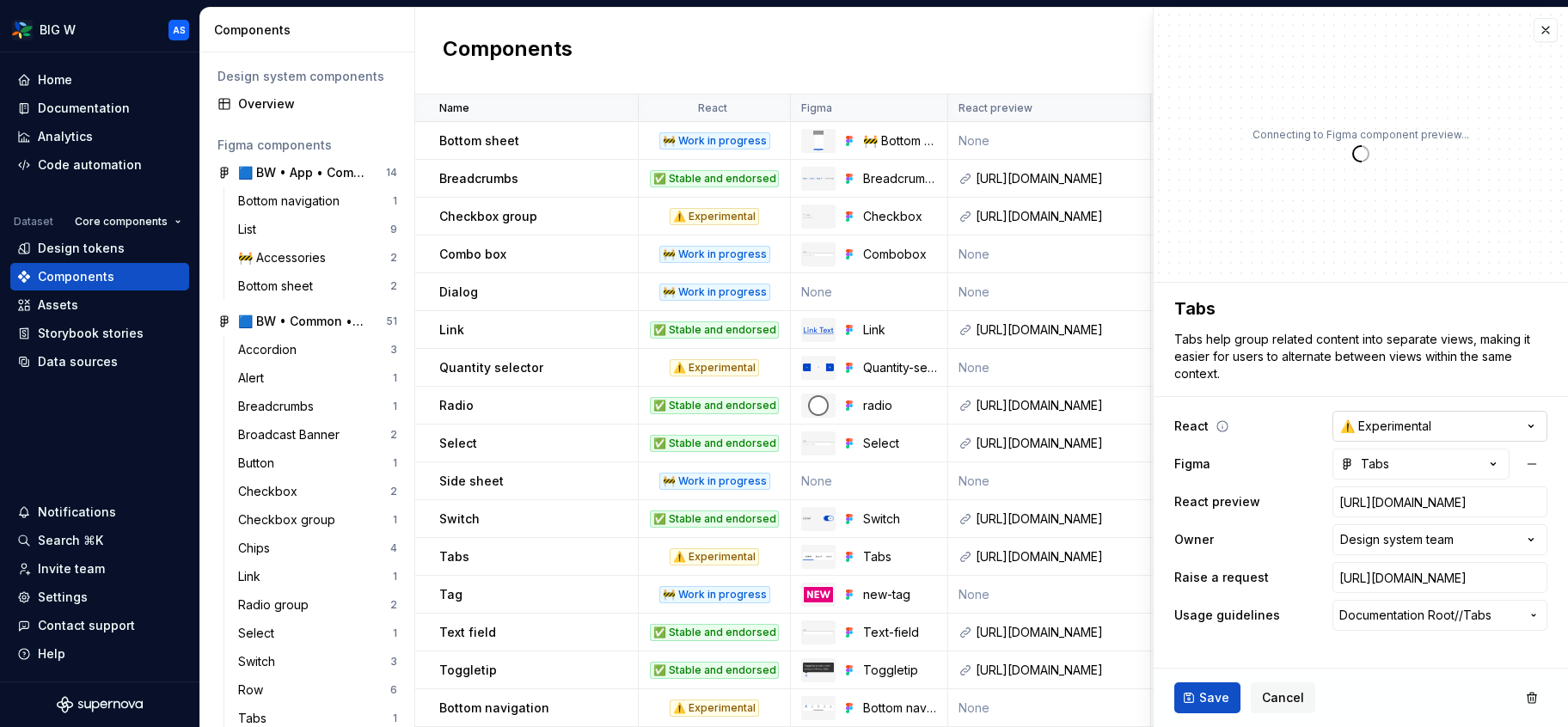
type textarea "*"
click at [1434, 454] on button "Tabs" at bounding box center [1421, 464] width 177 height 31
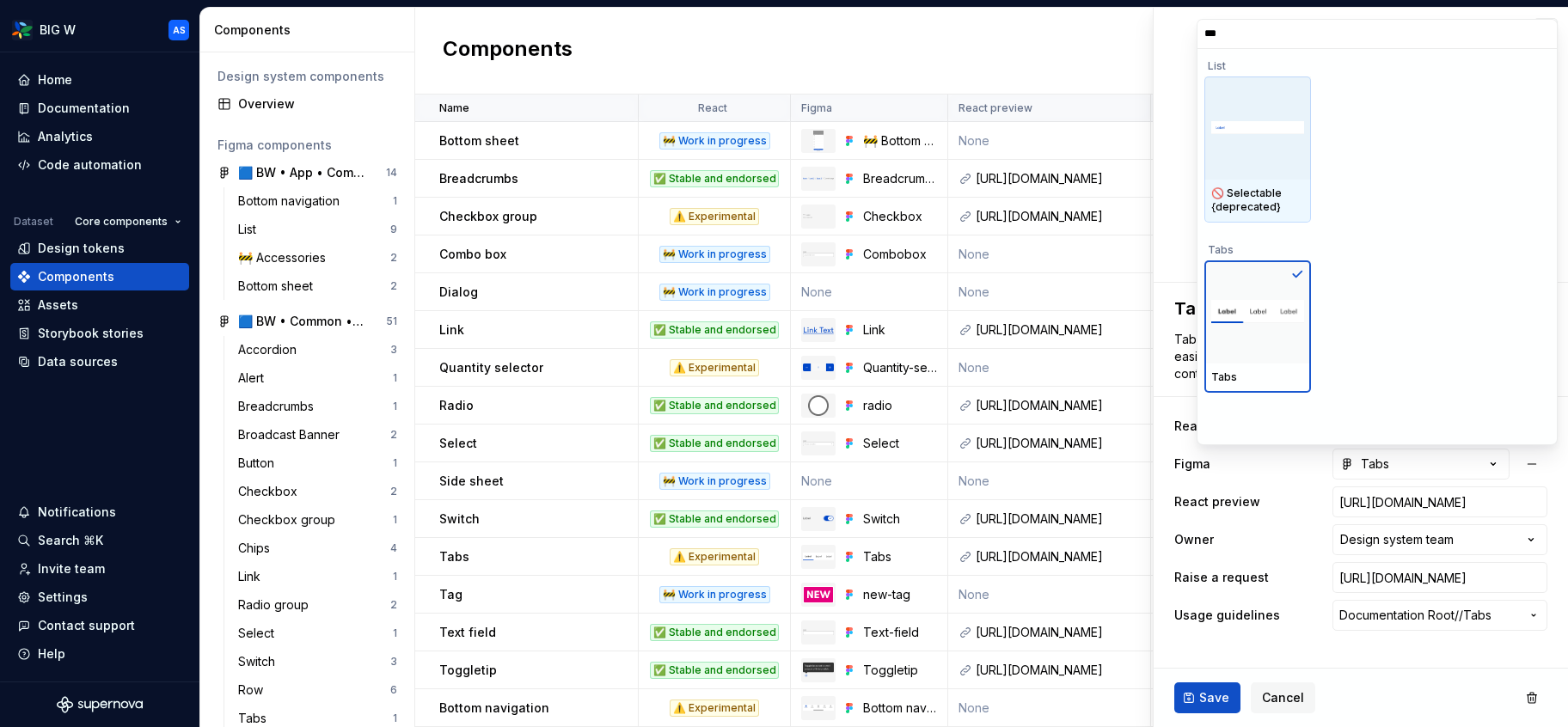
type input "****"
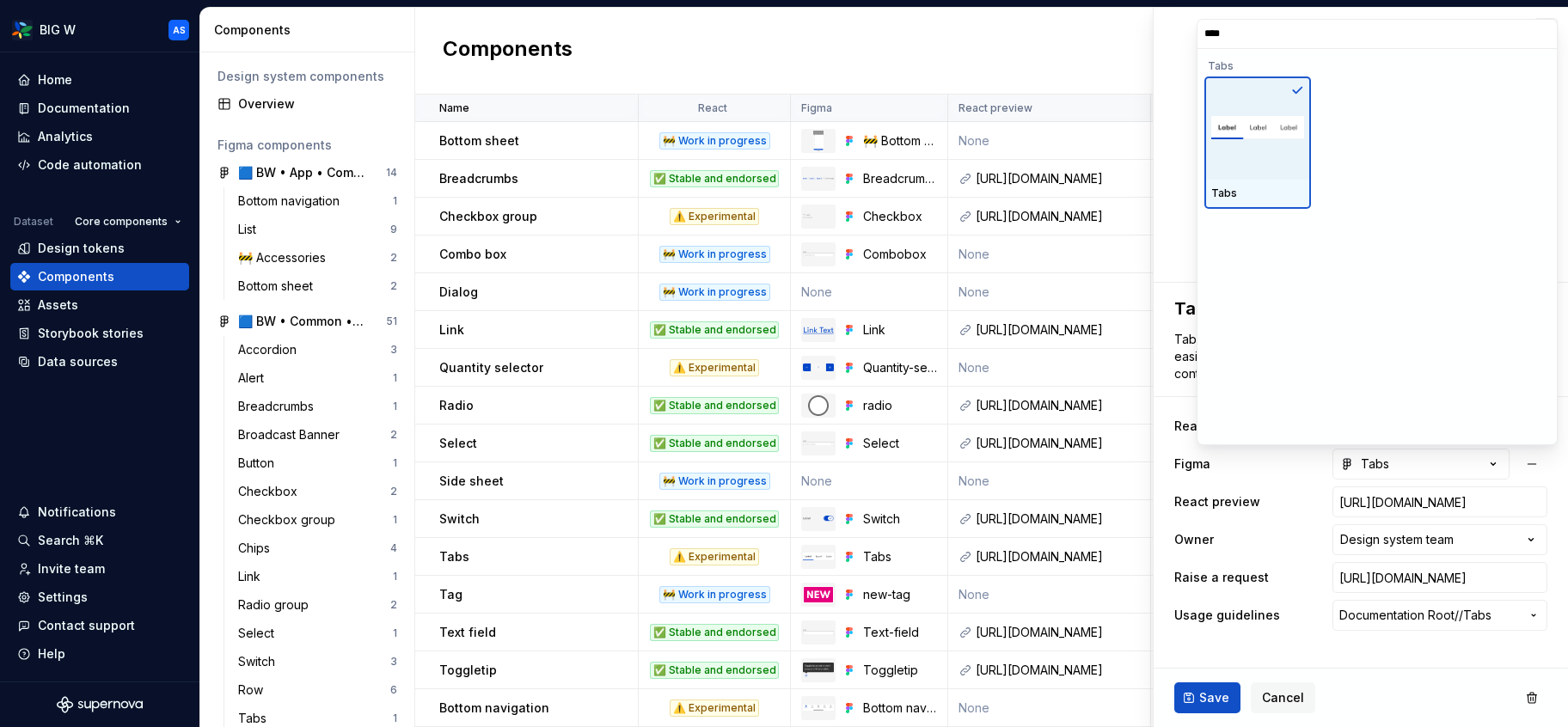
click at [1540, 33] on input "****" at bounding box center [1378, 33] width 360 height 14
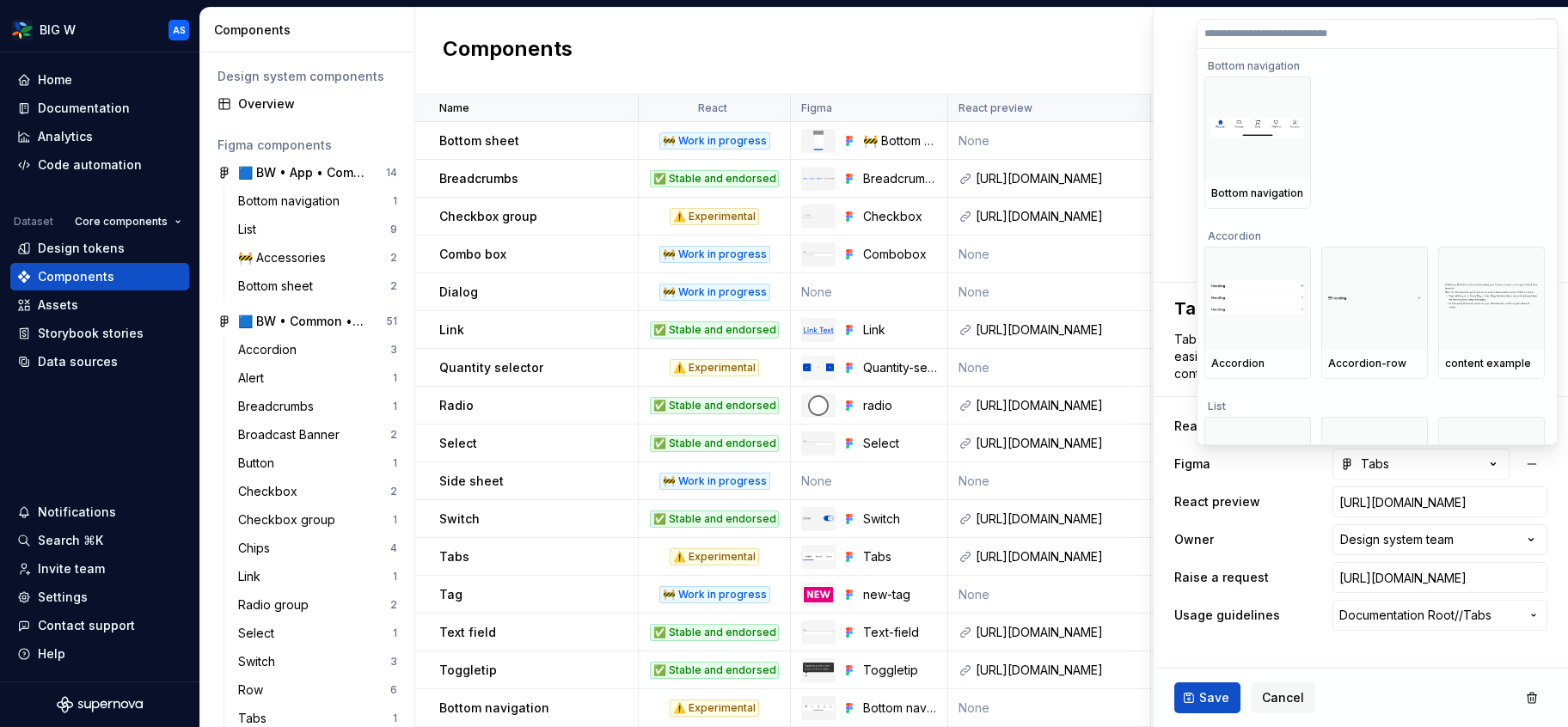
click at [1145, 106] on html "BIG W AS Home Documentation Analytics Code automation Dataset Core components D…" at bounding box center [784, 364] width 1568 height 727
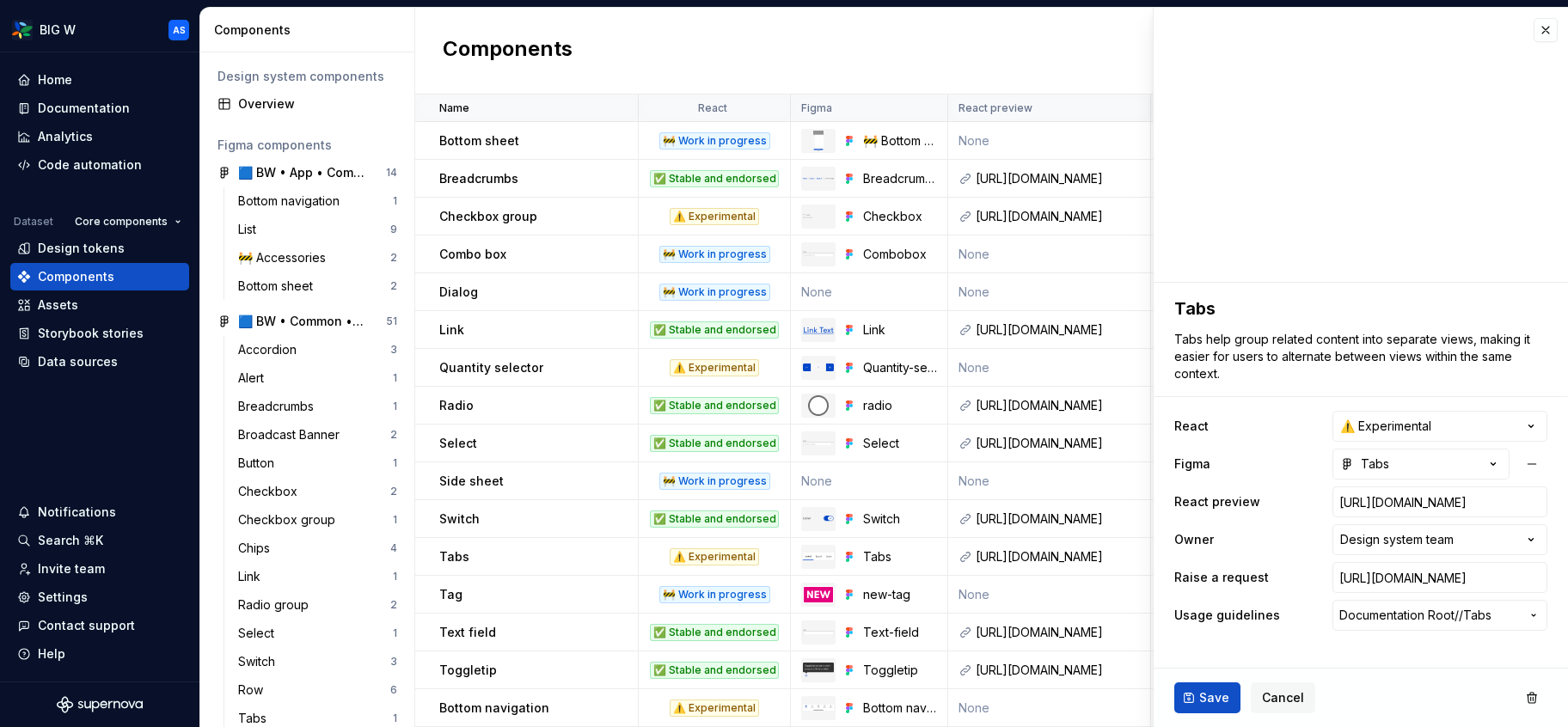
click at [1113, 44] on div "Components New component" at bounding box center [991, 50] width 1153 height 87
click at [1554, 33] on button "button" at bounding box center [1546, 30] width 24 height 24
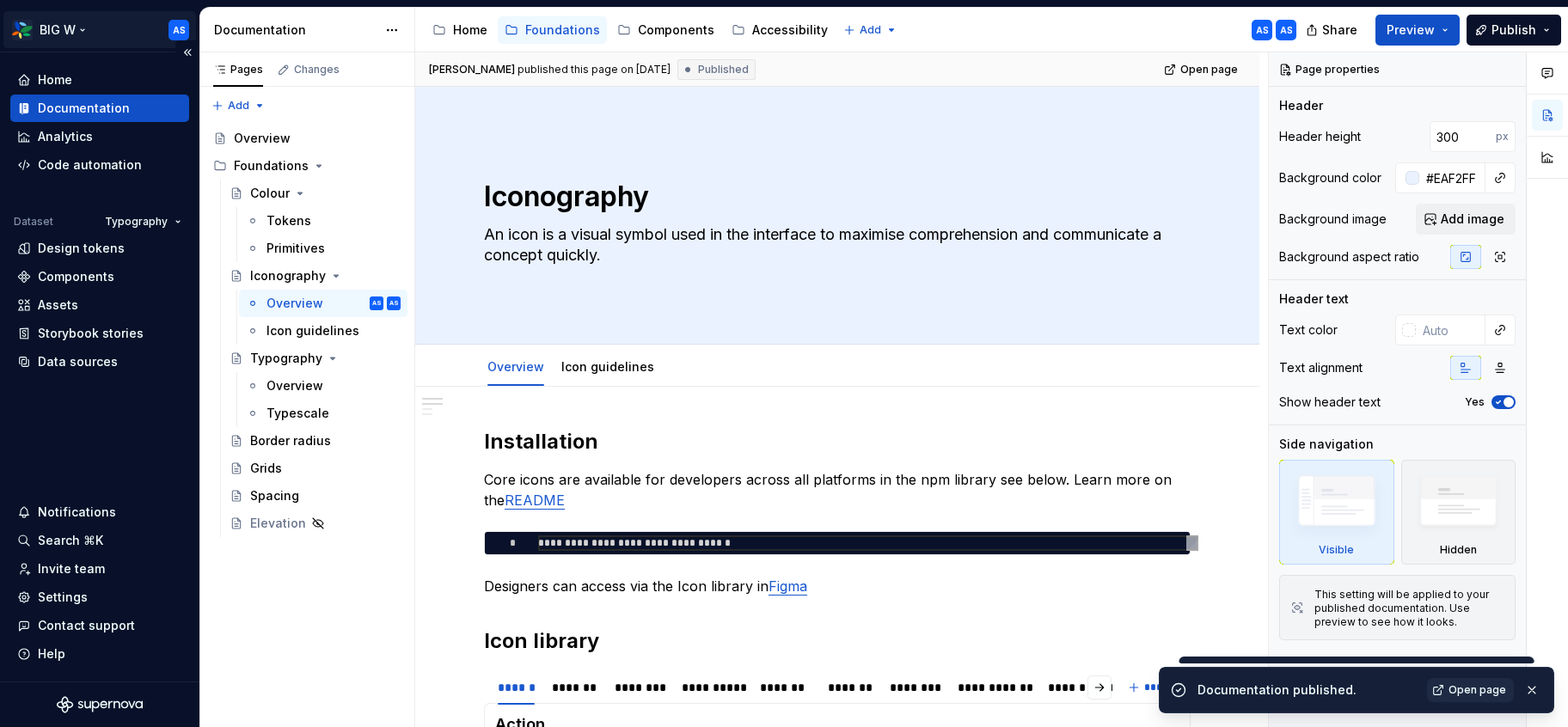
click at [70, 28] on html "BIG W AS Home Documentation Analytics Code automation Dataset Typography Design…" at bounding box center [784, 364] width 1568 height 727
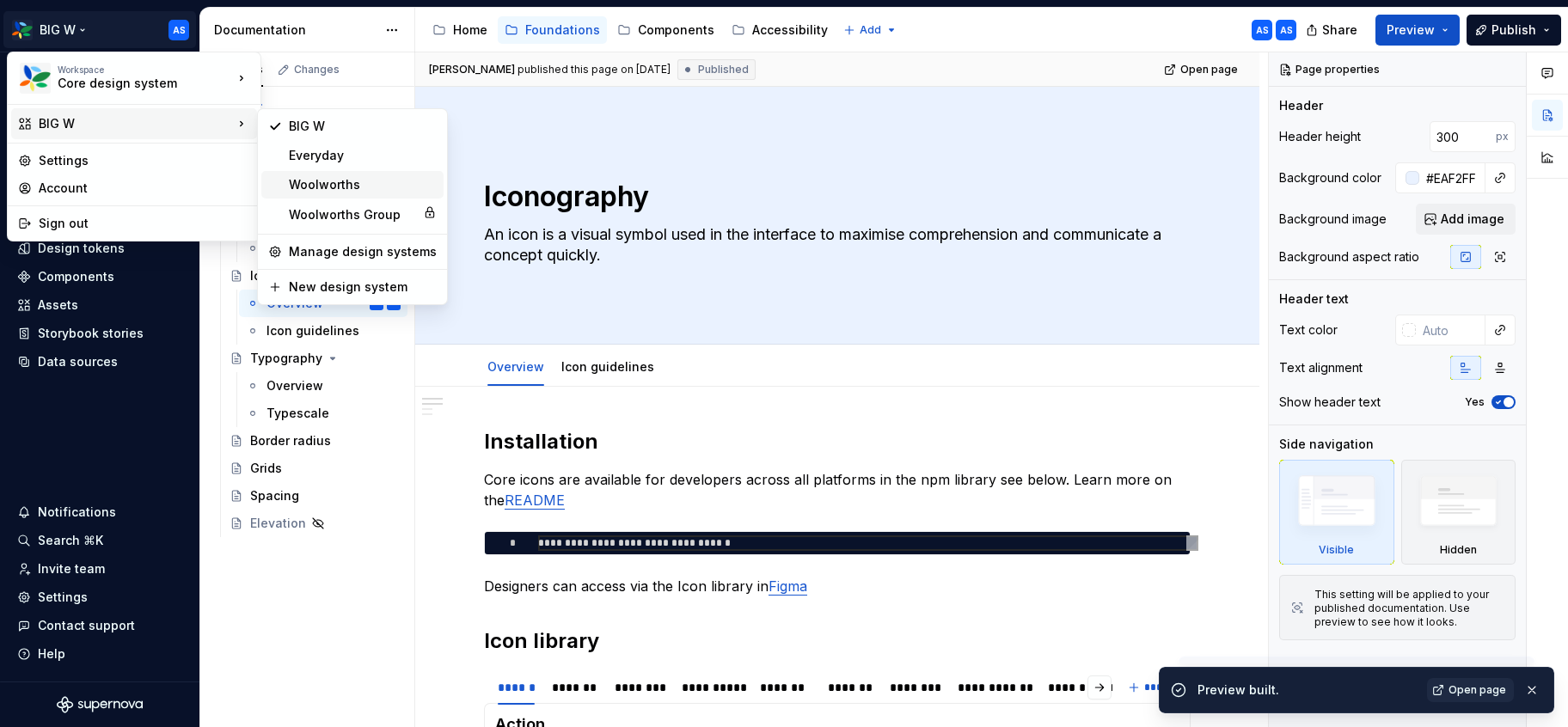
click at [319, 182] on div "Woolworths" at bounding box center [363, 185] width 148 height 17
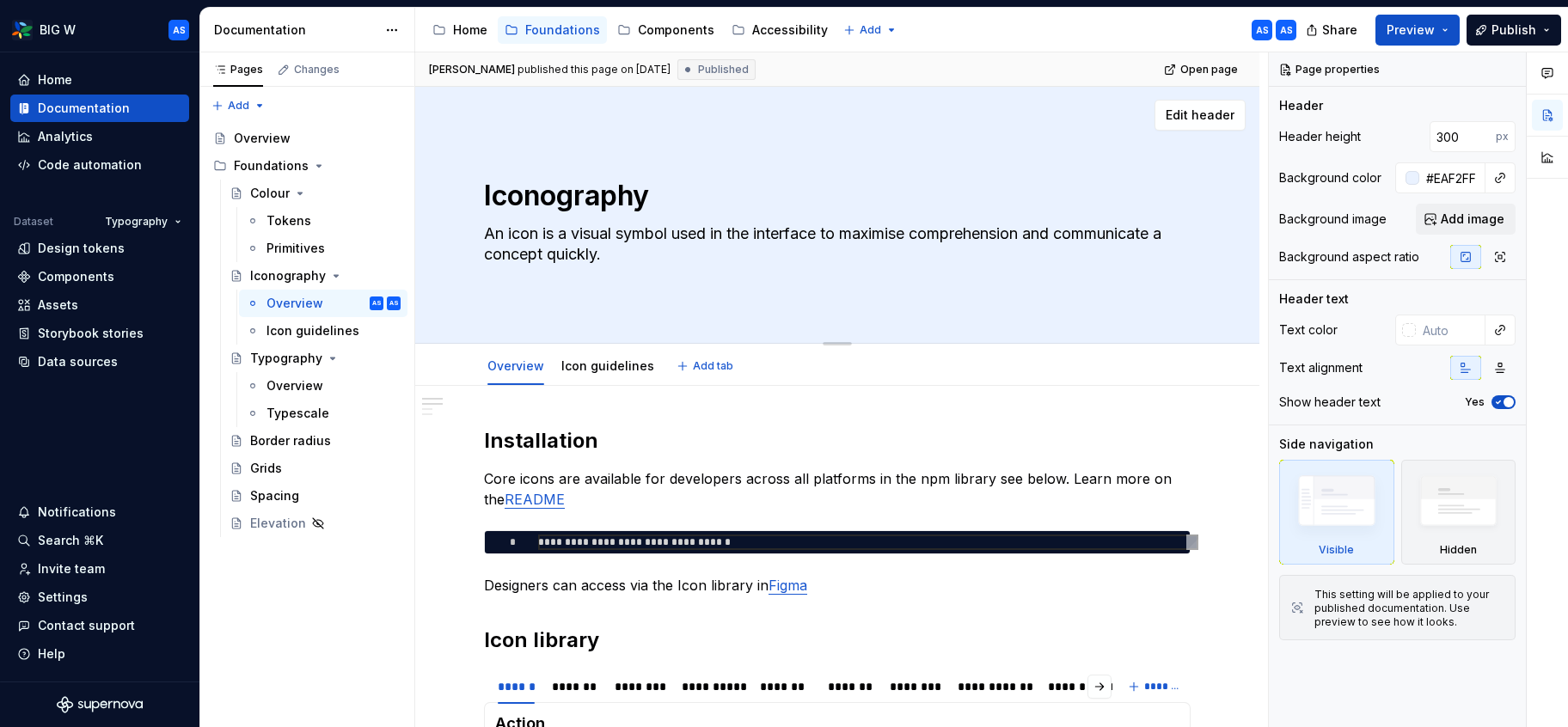
scroll to position [3, 0]
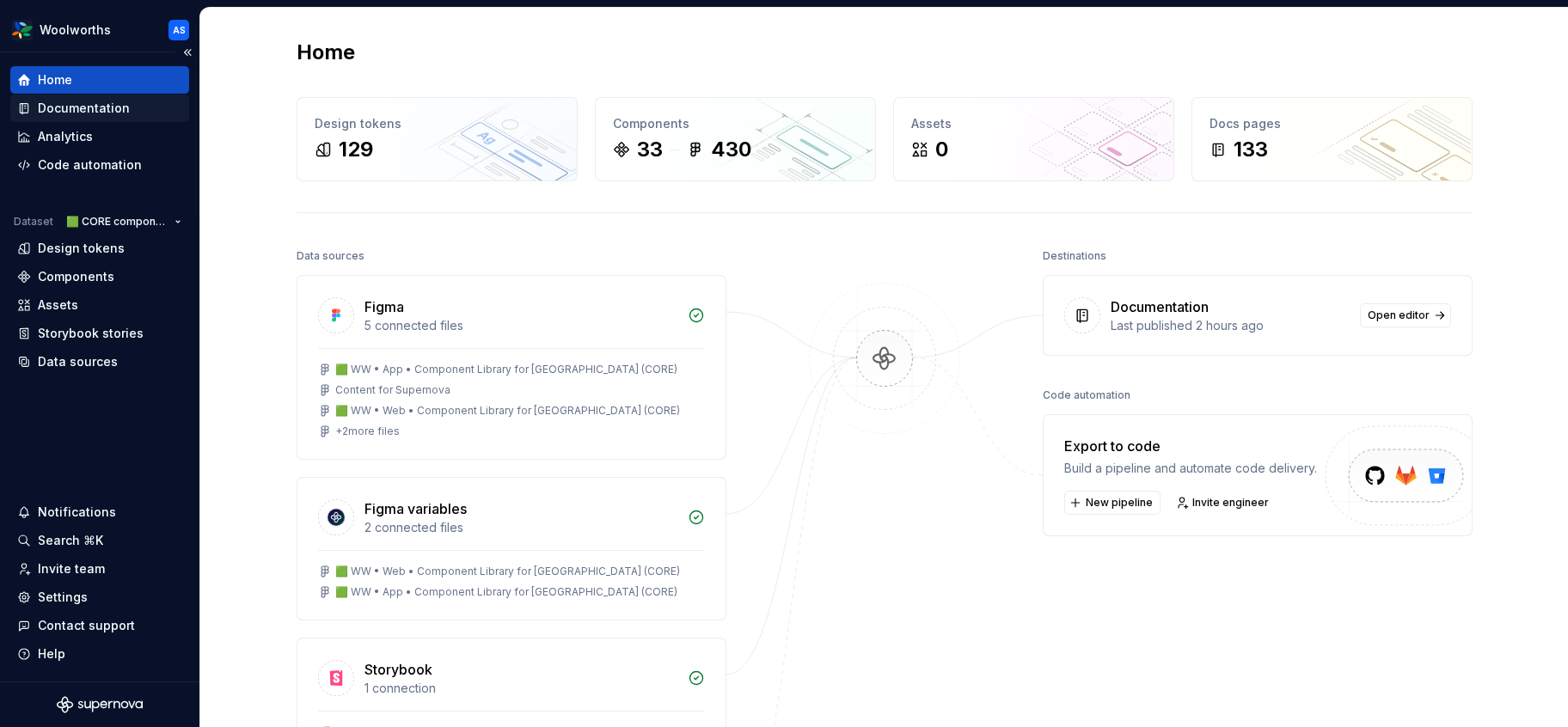
click at [90, 105] on div "Documentation" at bounding box center [84, 108] width 92 height 17
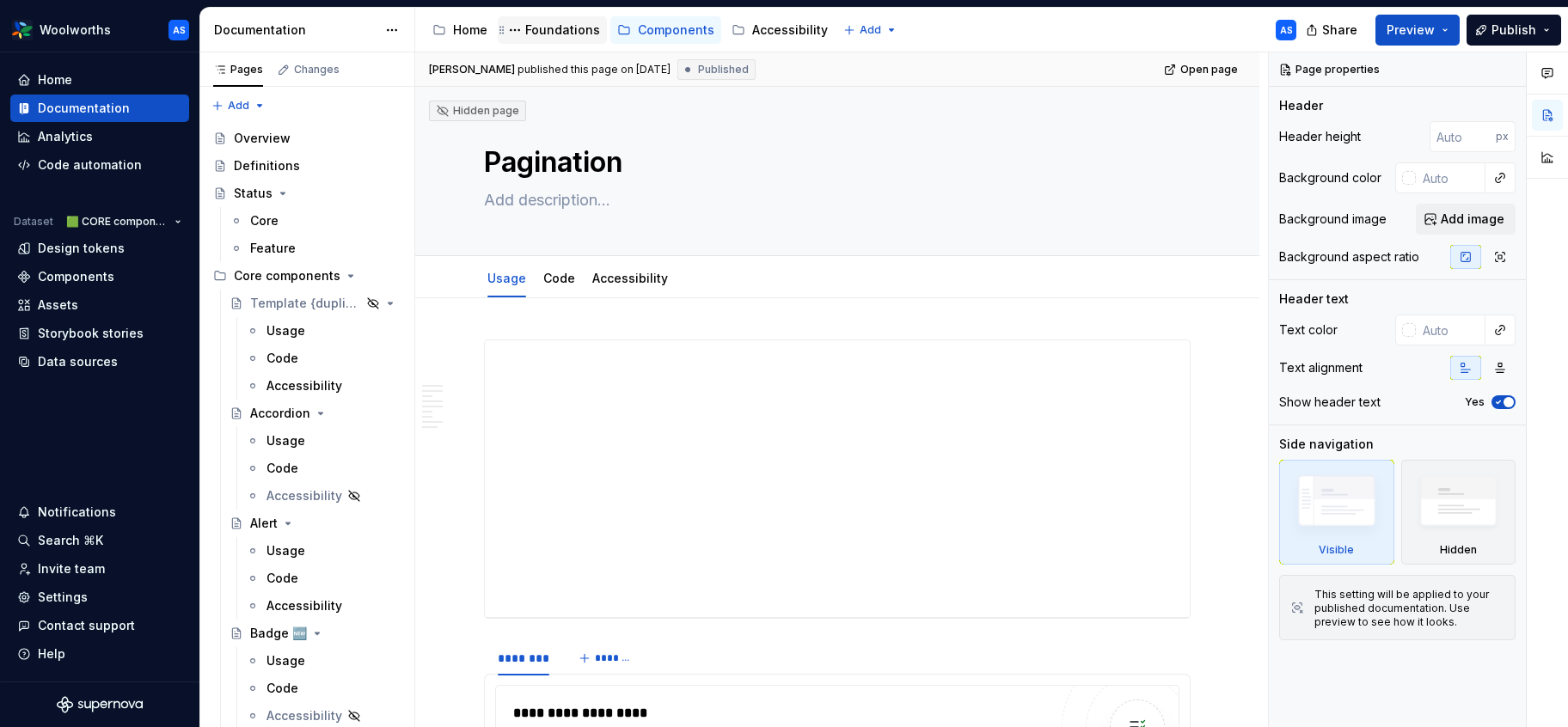
click at [569, 31] on div "Foundations" at bounding box center [562, 29] width 74 height 17
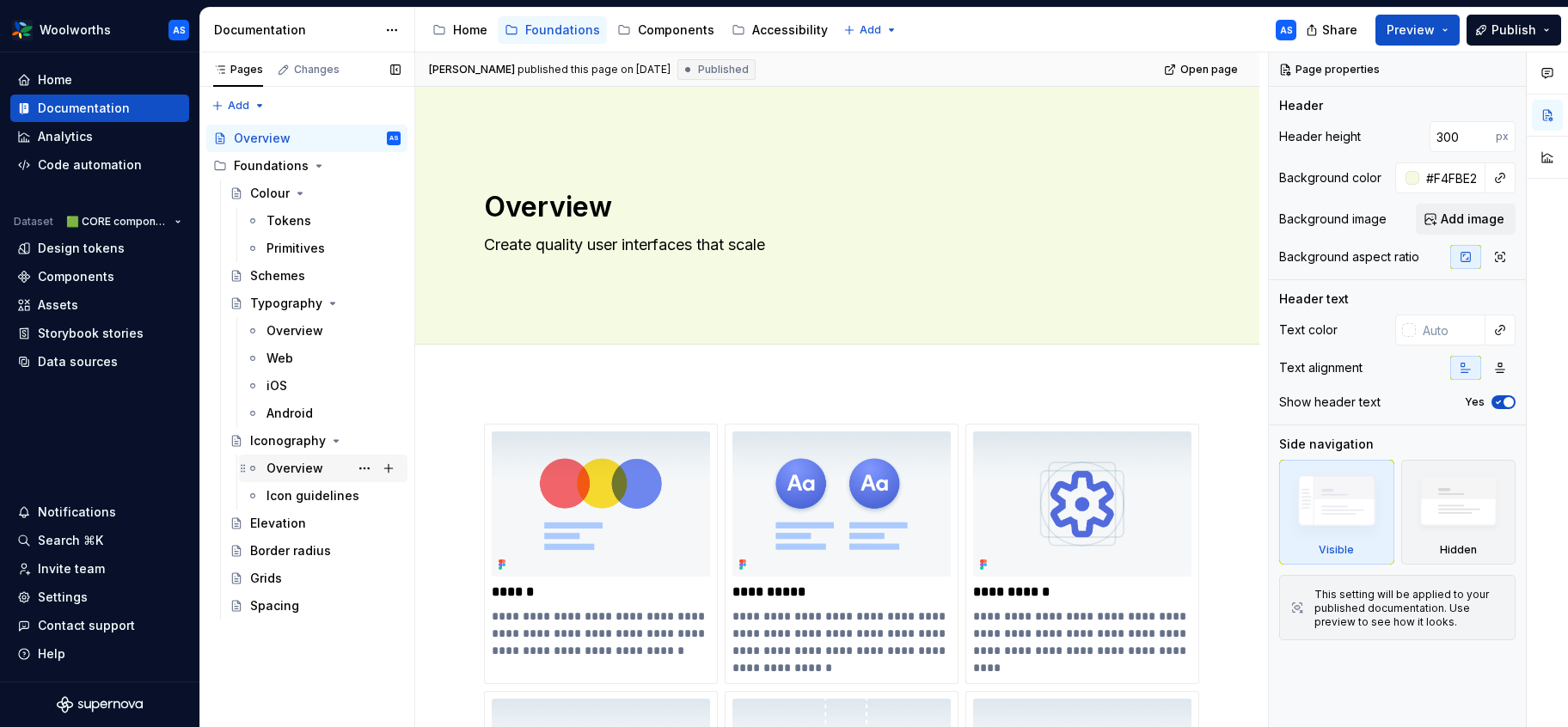
click at [303, 471] on div "Overview" at bounding box center [295, 468] width 57 height 17
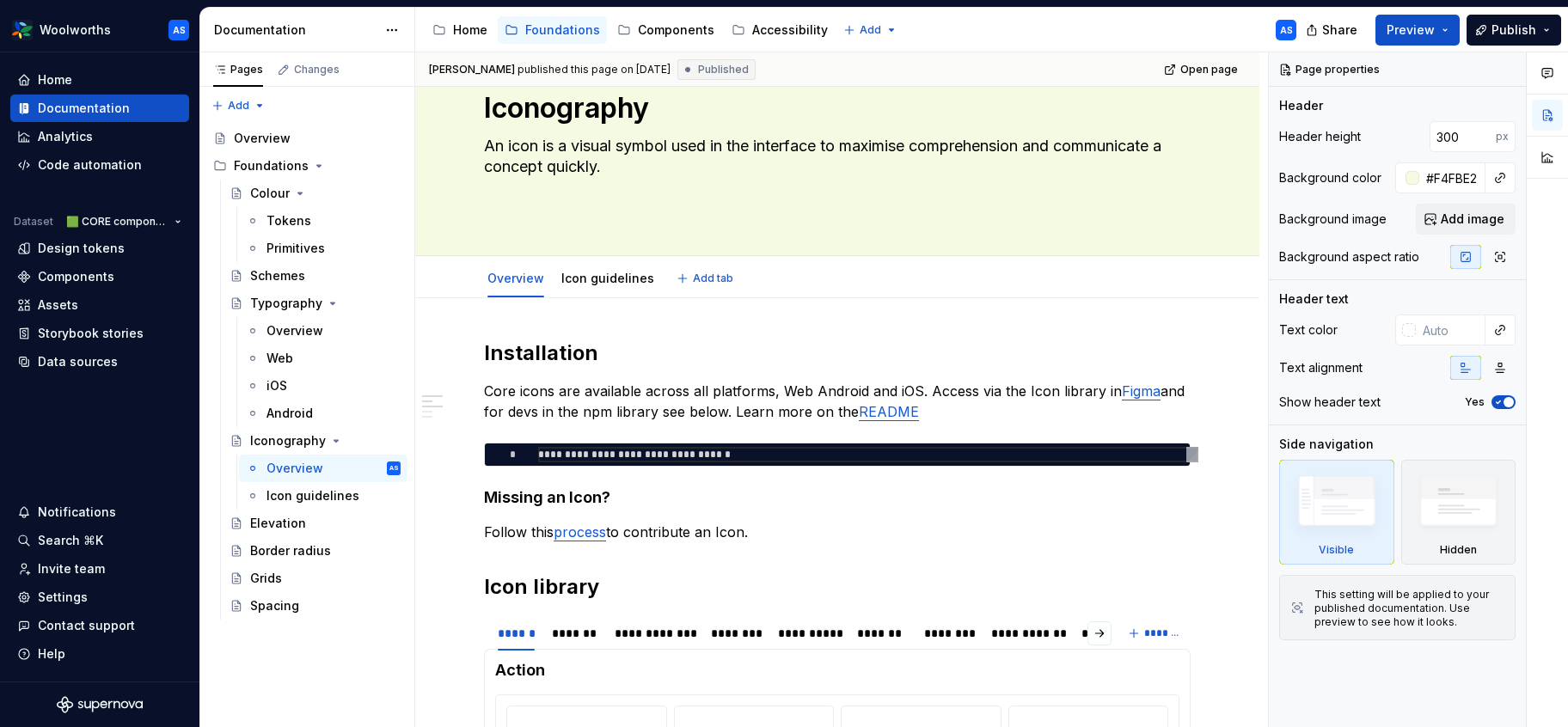
scroll to position [166, 0]
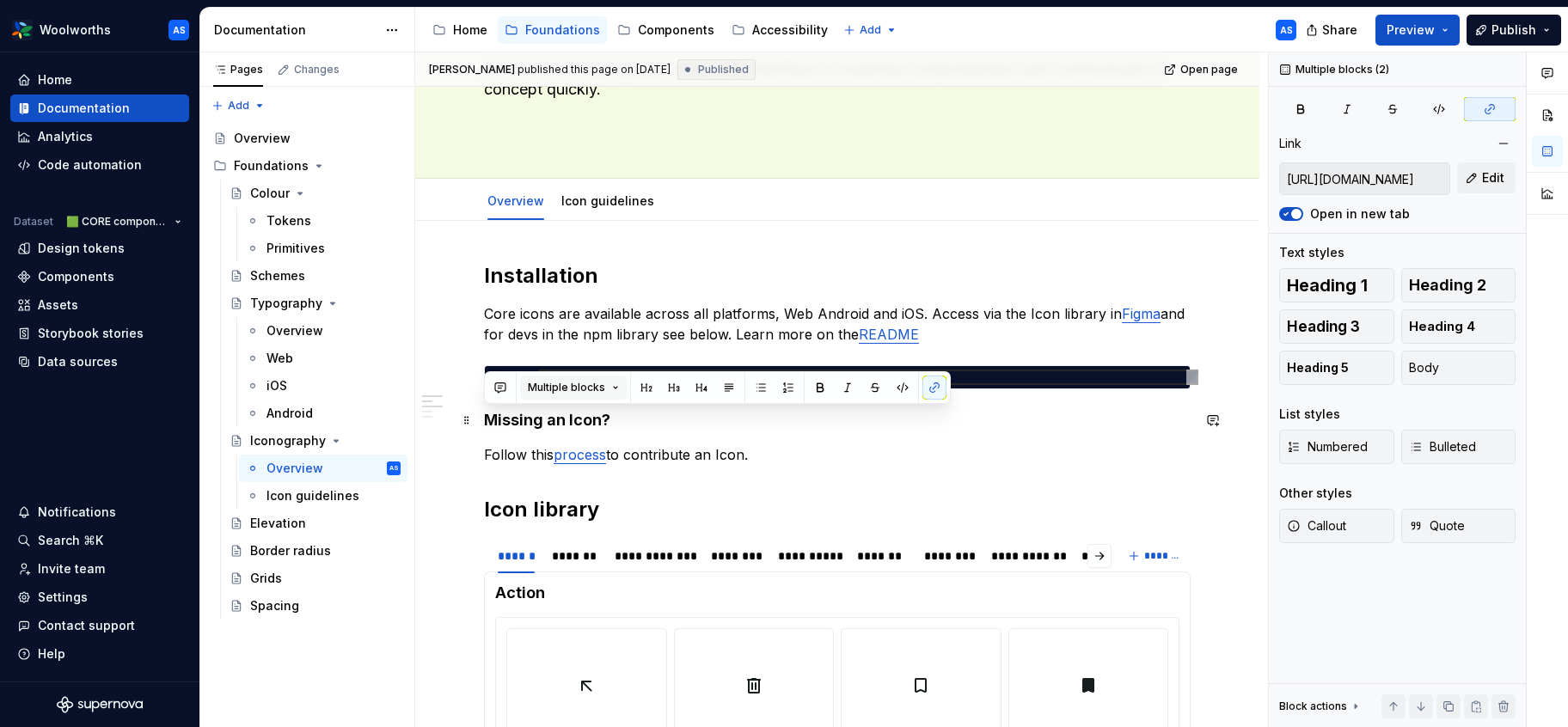
drag, startPoint x: 709, startPoint y: 446, endPoint x: 592, endPoint y: 399, distance: 126.1
click at [825, 462] on p "Follow this process to contribute an Icon." at bounding box center [837, 454] width 707 height 20
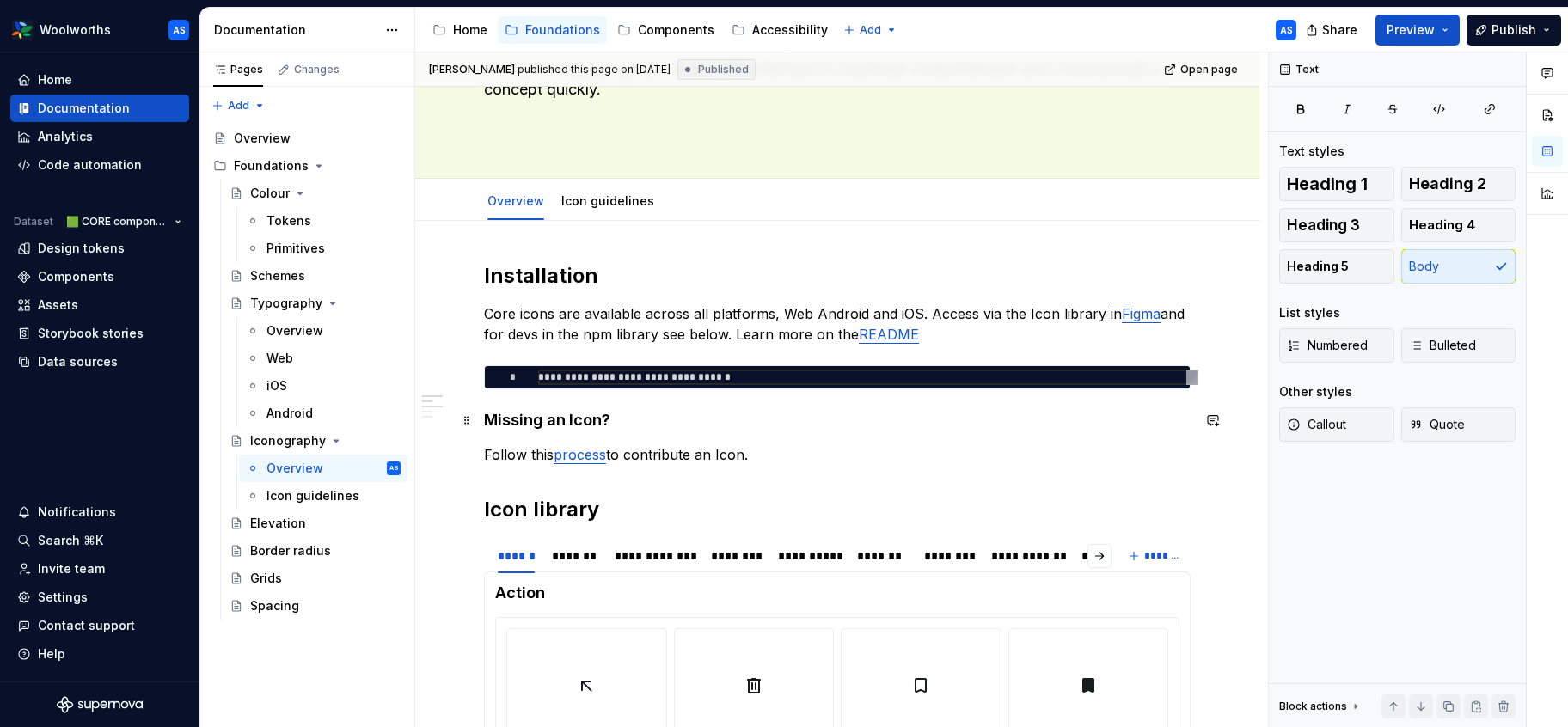
click at [485, 423] on h4 "Missing an Icon?" at bounding box center [837, 420] width 707 height 20
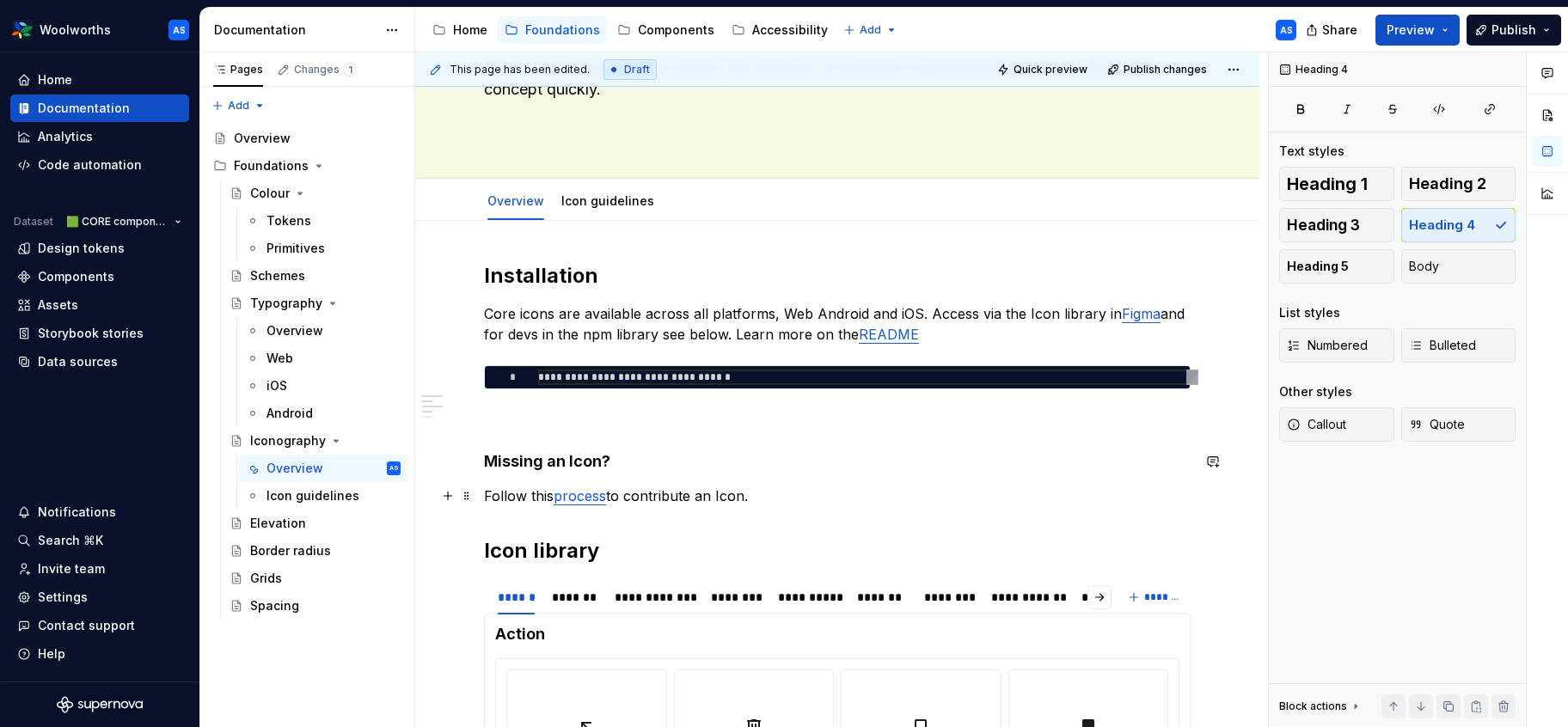
type textarea "*"
click at [613, 421] on p at bounding box center [837, 420] width 707 height 20
click at [734, 417] on link "figma" at bounding box center [730, 420] width 35 height 17
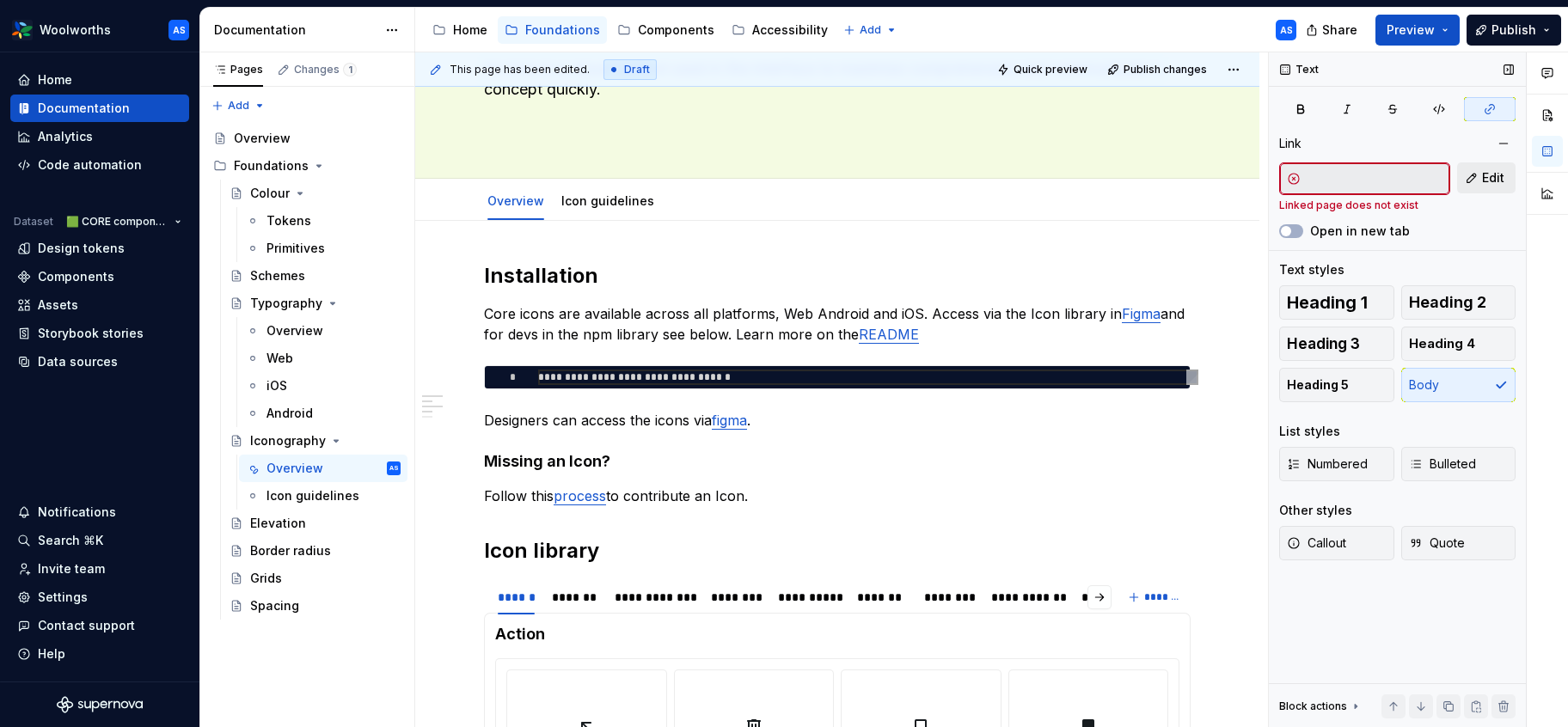
click at [1477, 175] on button "Edit" at bounding box center [1487, 178] width 59 height 31
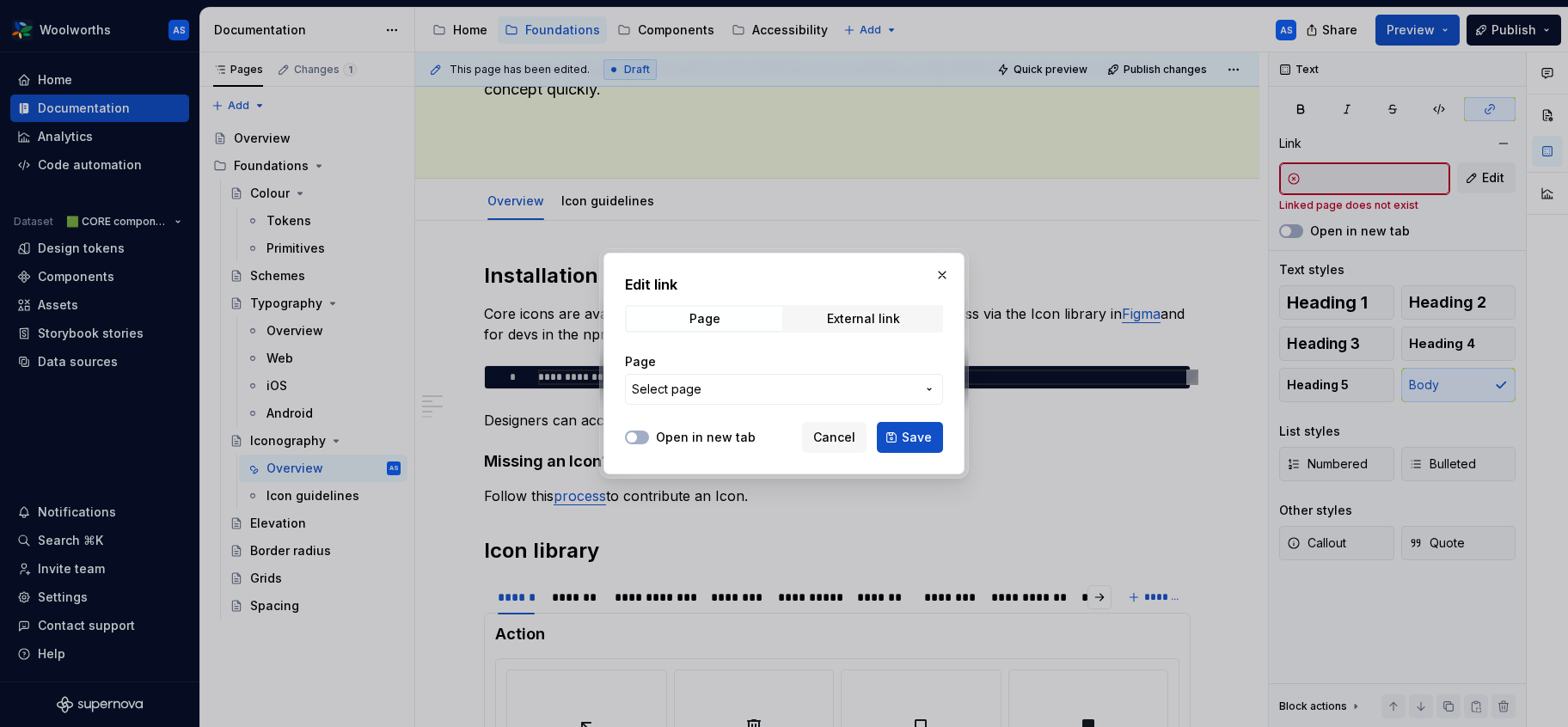
click at [841, 386] on span "Select page" at bounding box center [773, 389] width 284 height 17
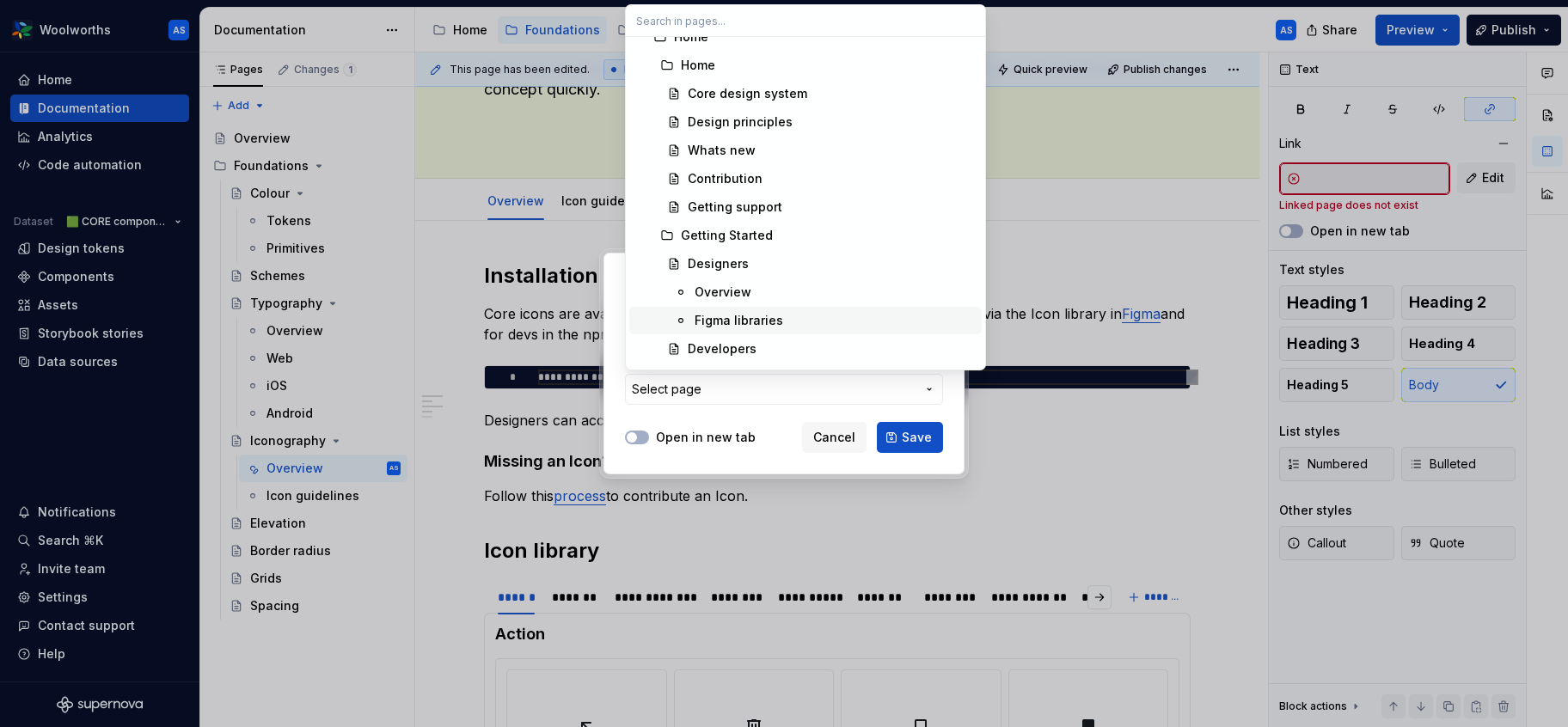
scroll to position [48, 0]
drag, startPoint x: 780, startPoint y: 315, endPoint x: 790, endPoint y: 319, distance: 10.8
click at [780, 315] on div "Figma libraries" at bounding box center [834, 318] width 280 height 17
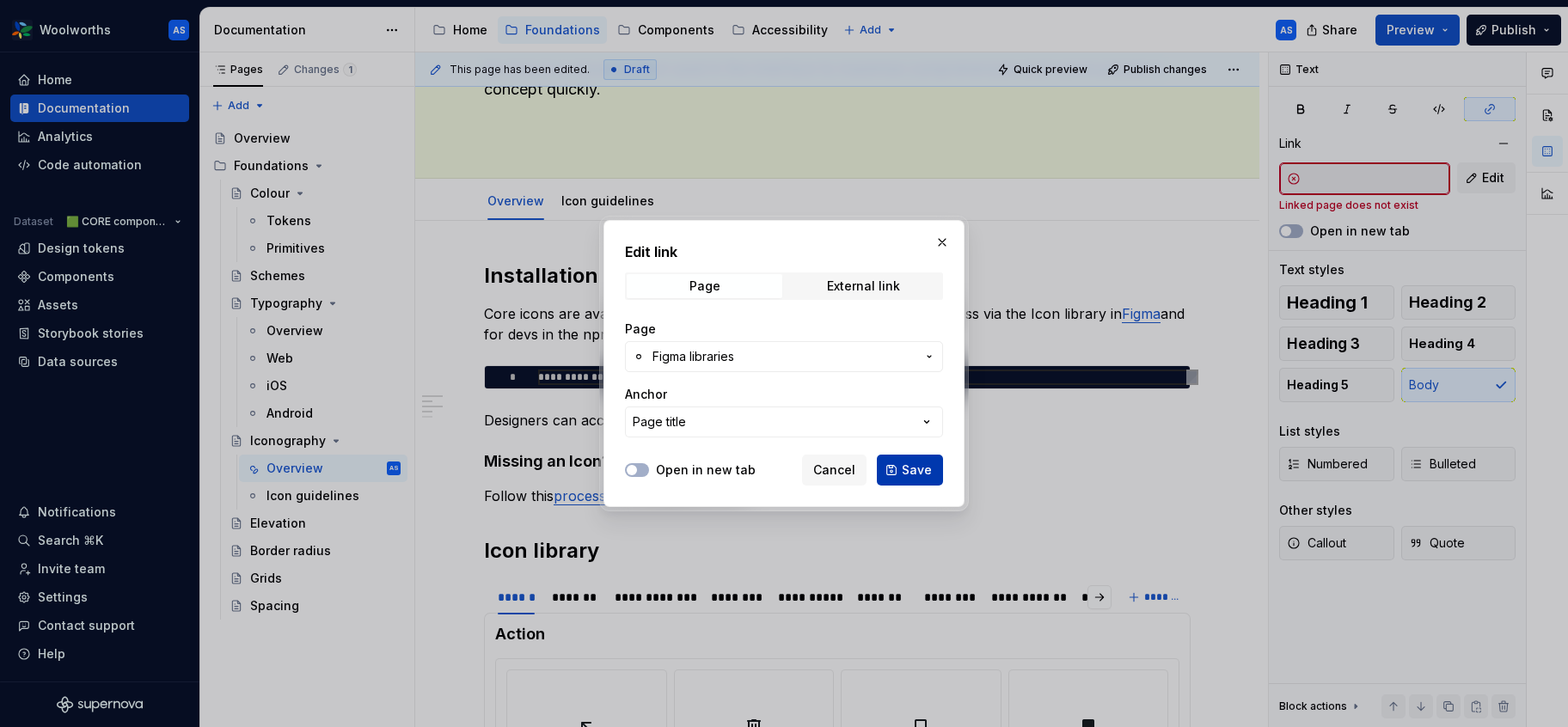
click at [903, 475] on span "Save" at bounding box center [917, 470] width 30 height 17
type input "Designers / Figma libraries"
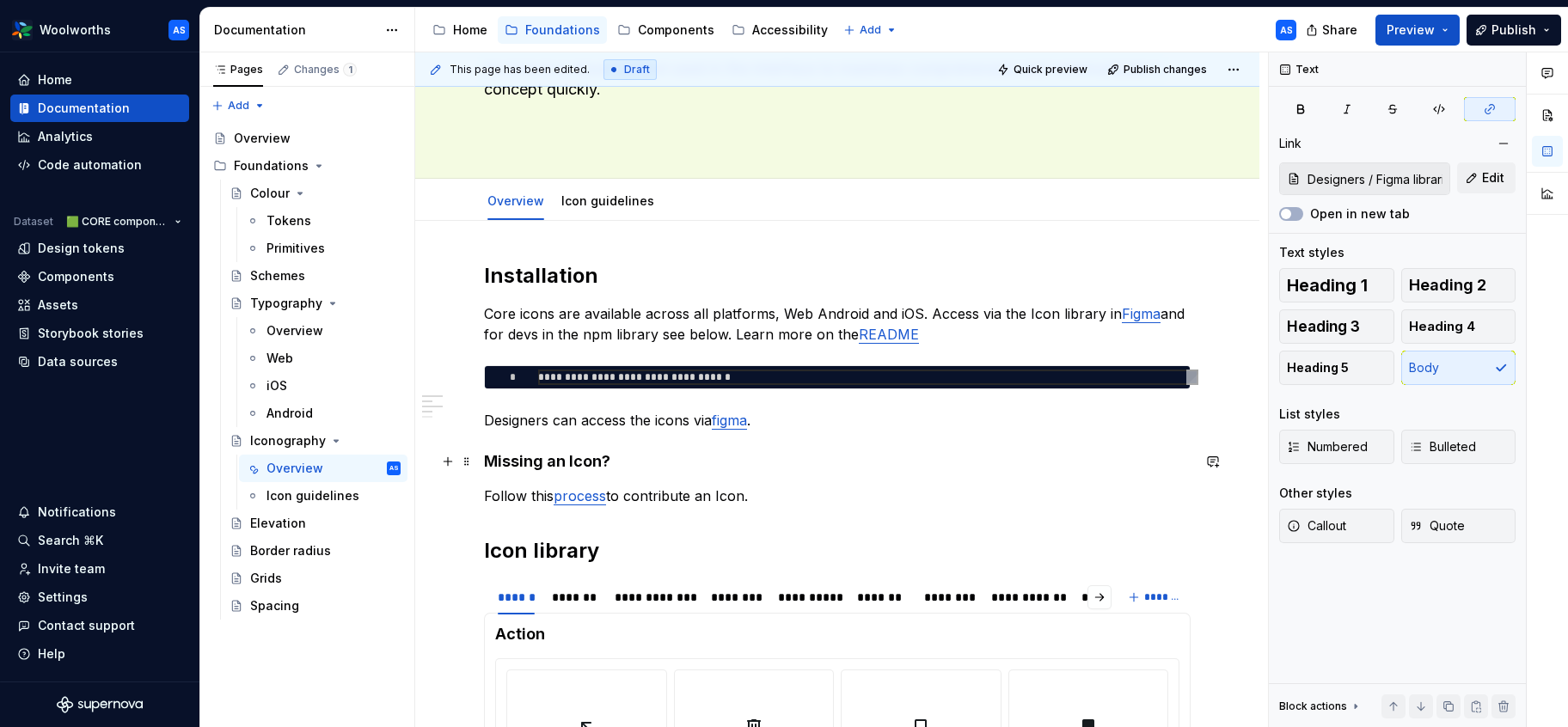
scroll to position [168, 0]
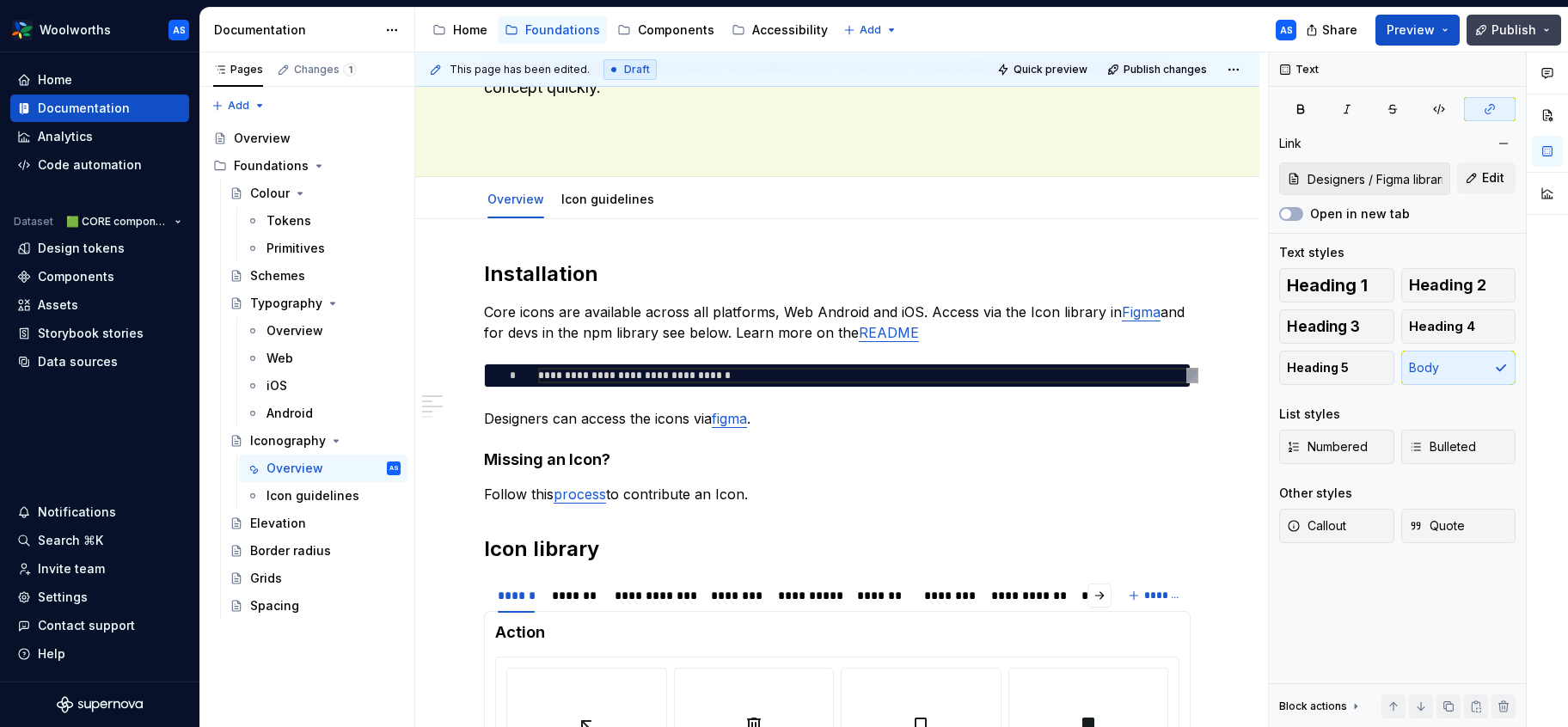
click at [1511, 34] on span "Publish" at bounding box center [1514, 29] width 45 height 17
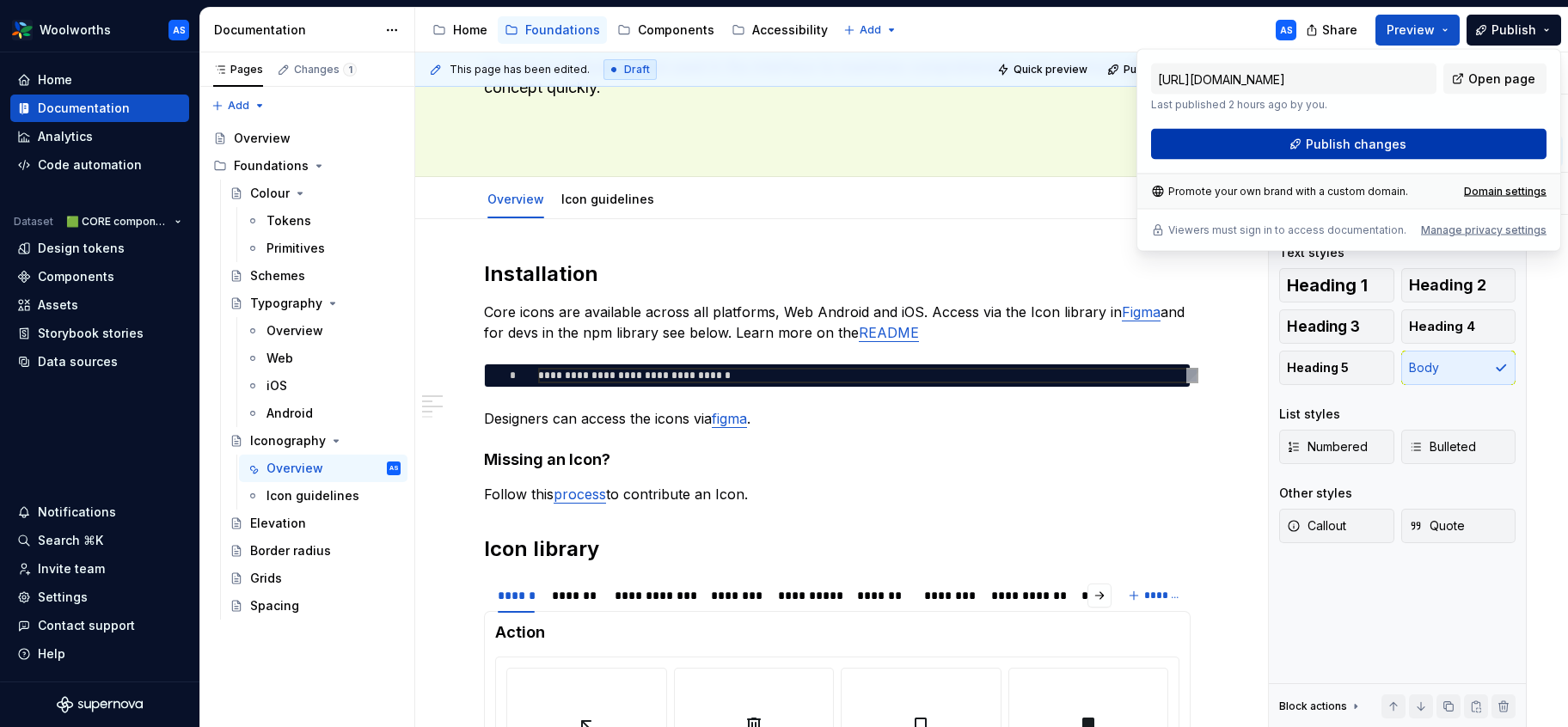
click at [1384, 144] on span "Publish changes" at bounding box center [1357, 144] width 101 height 17
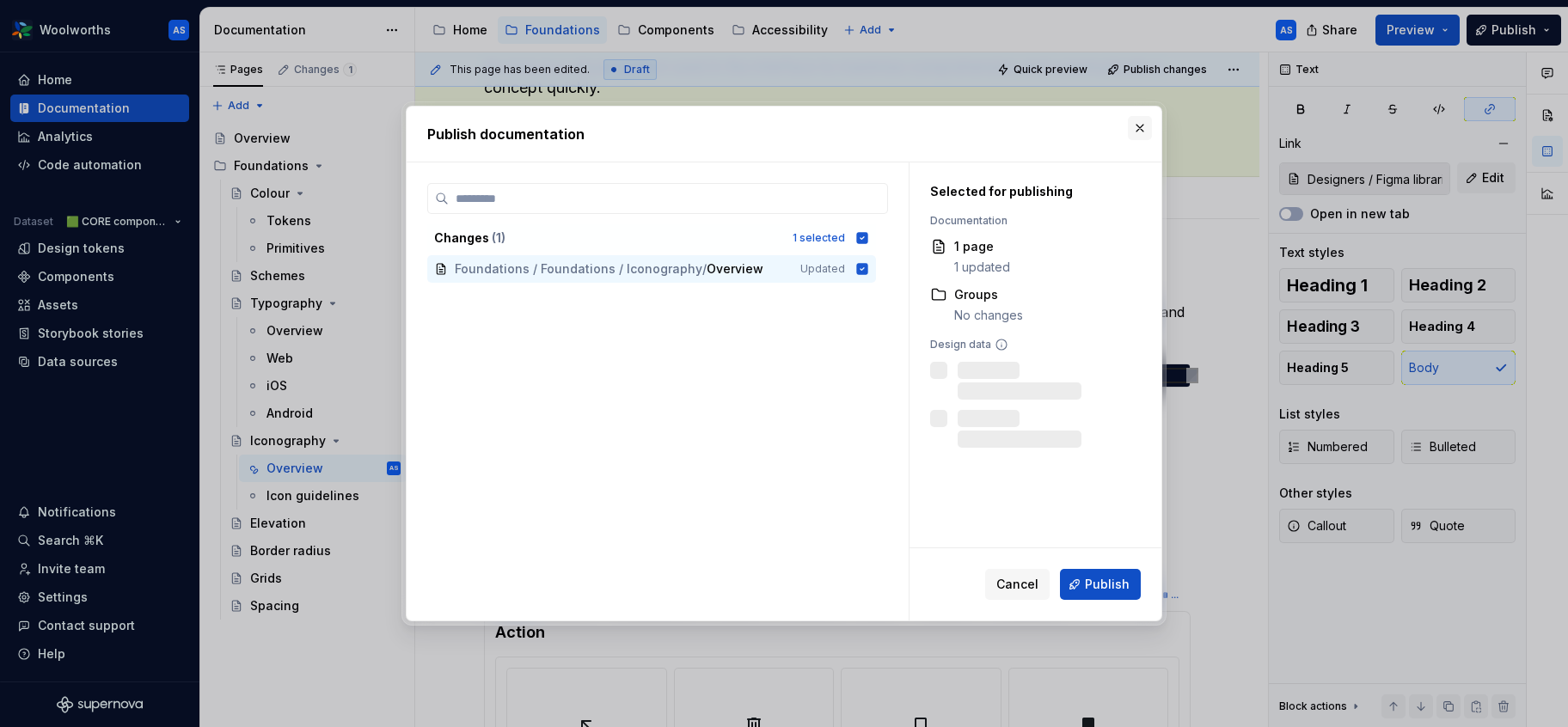
click at [1130, 129] on button "button" at bounding box center [1140, 128] width 24 height 24
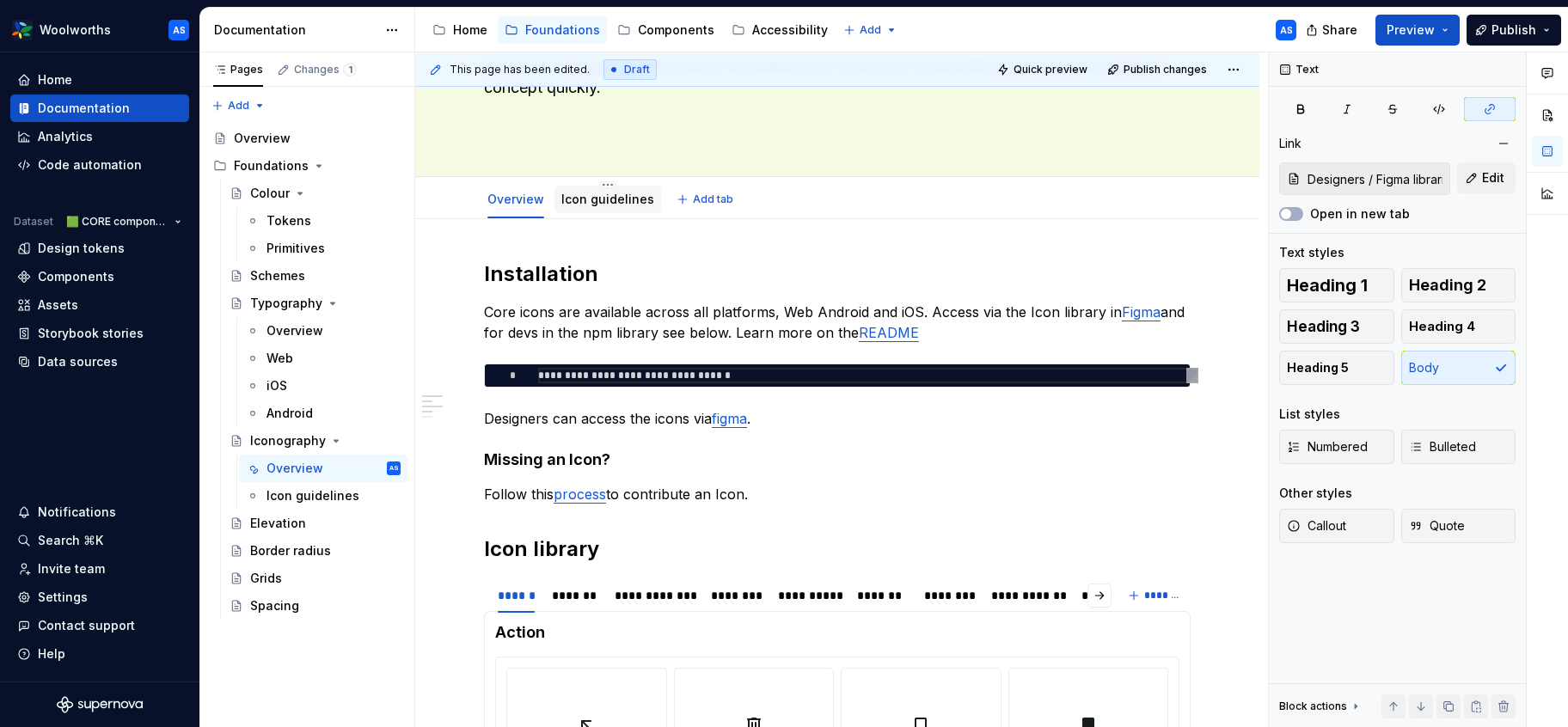
click at [587, 201] on link "Icon guidelines" at bounding box center [608, 199] width 93 height 15
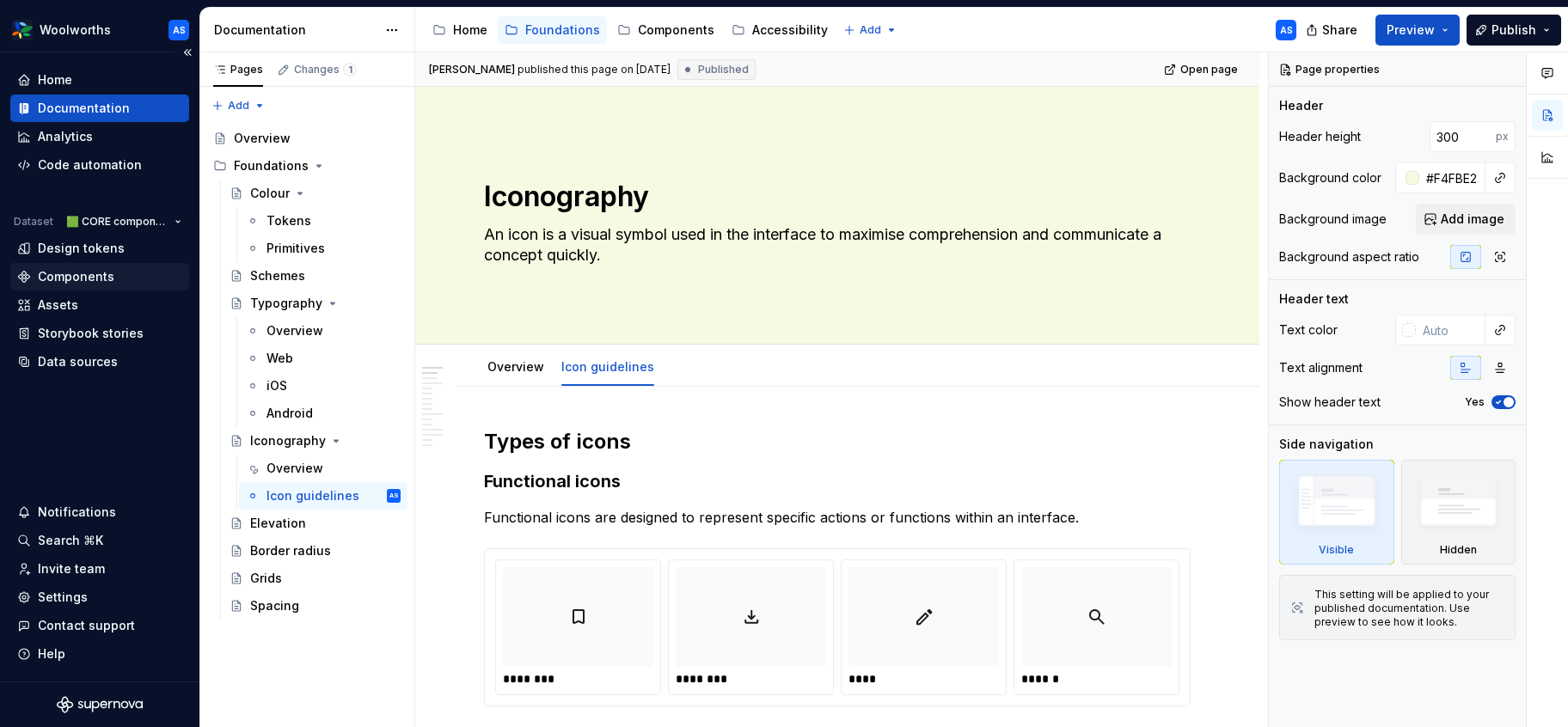
click at [87, 274] on div "Components" at bounding box center [75, 276] width 76 height 17
type textarea "*"
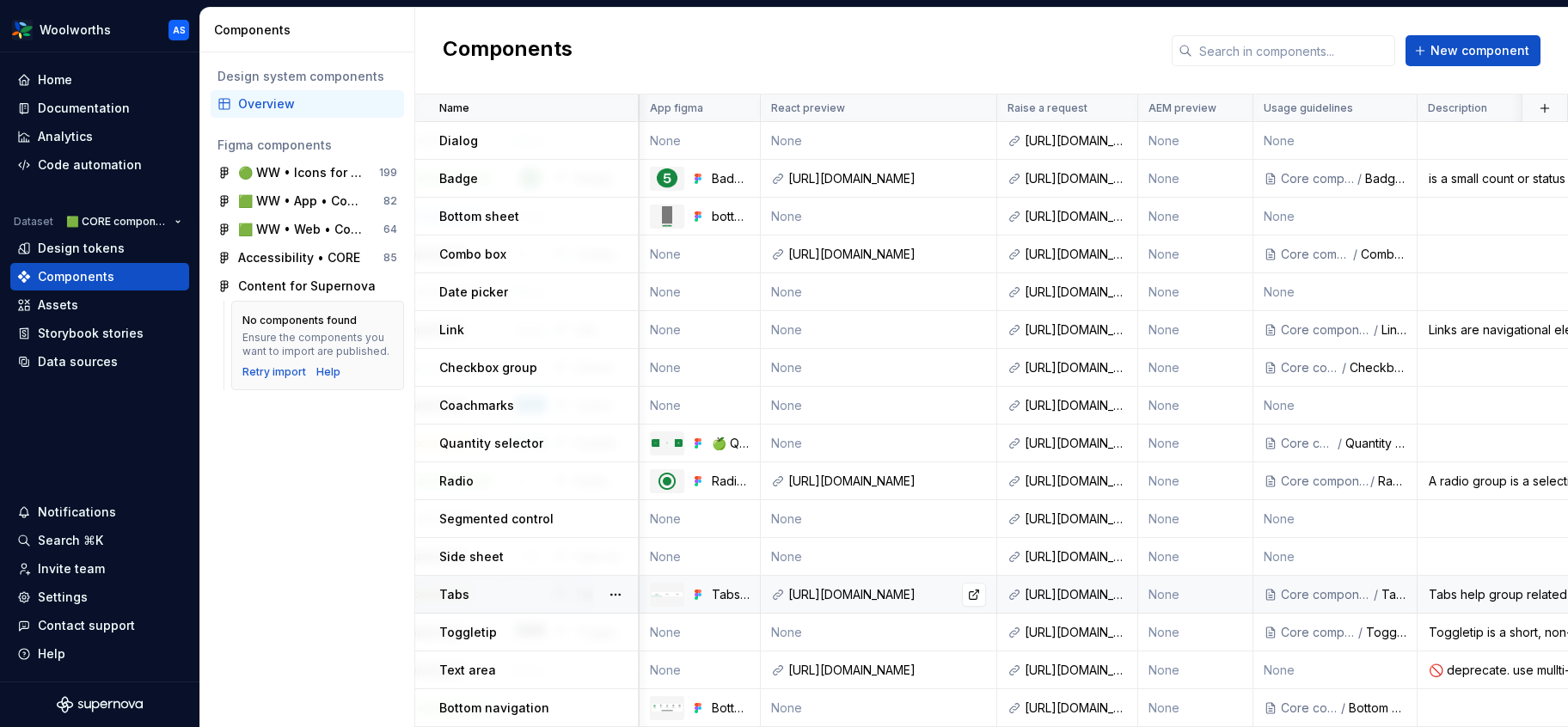
scroll to position [643, 0]
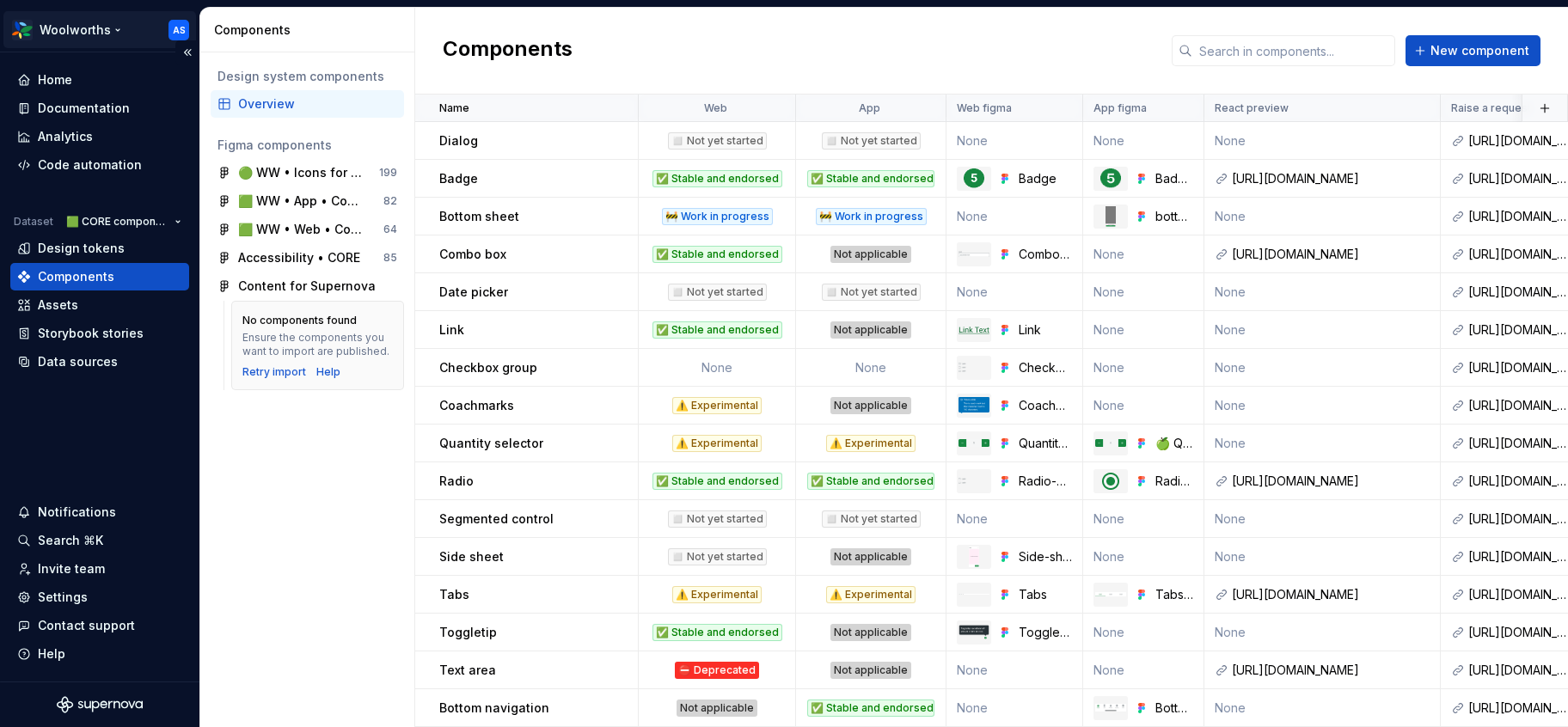
click at [104, 24] on html "Woolworths AS Home Documentation Analytics Code automation Dataset 🟩 CORE compo…" at bounding box center [784, 364] width 1568 height 727
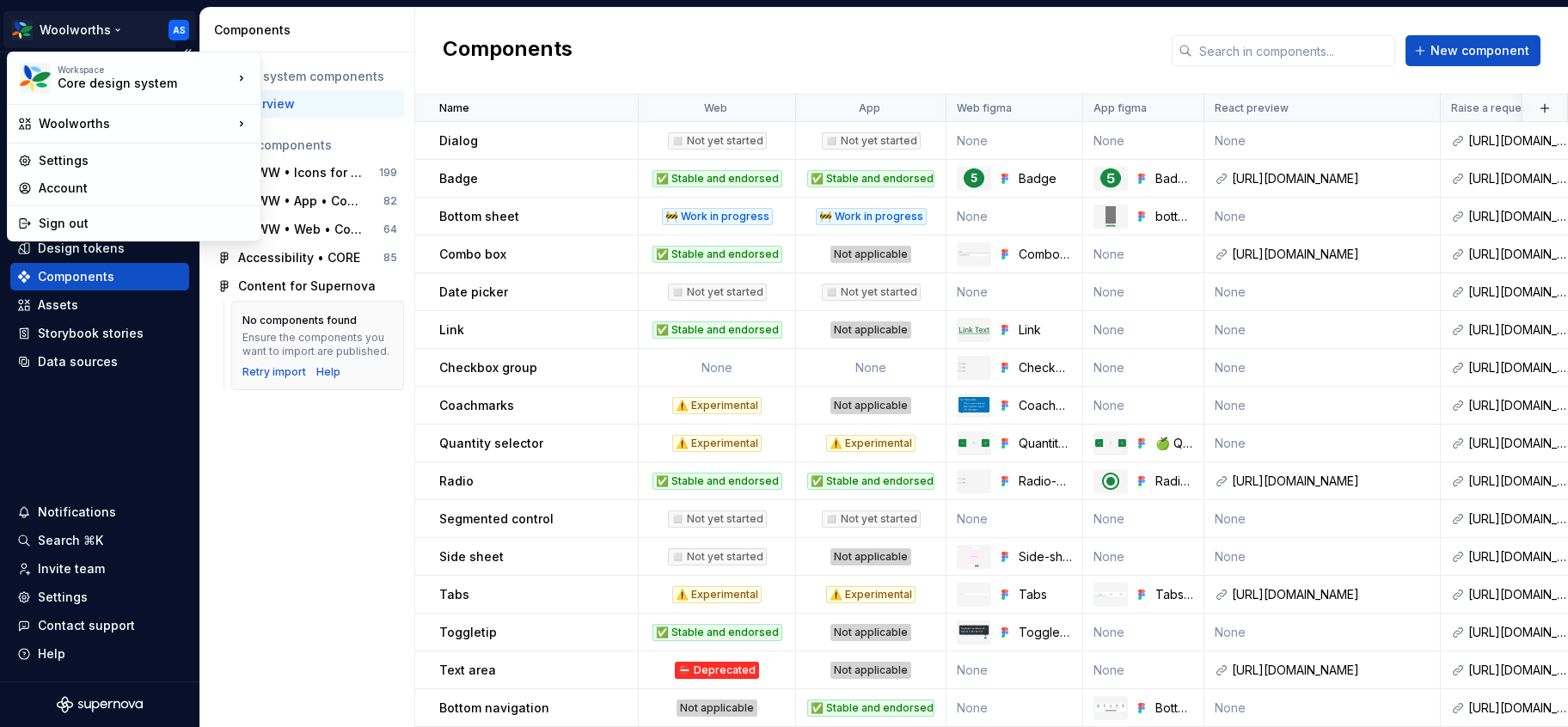
click at [104, 24] on html "Woolworths AS Home Documentation Analytics Code automation Dataset 🟩 CORE compo…" at bounding box center [784, 364] width 1568 height 727
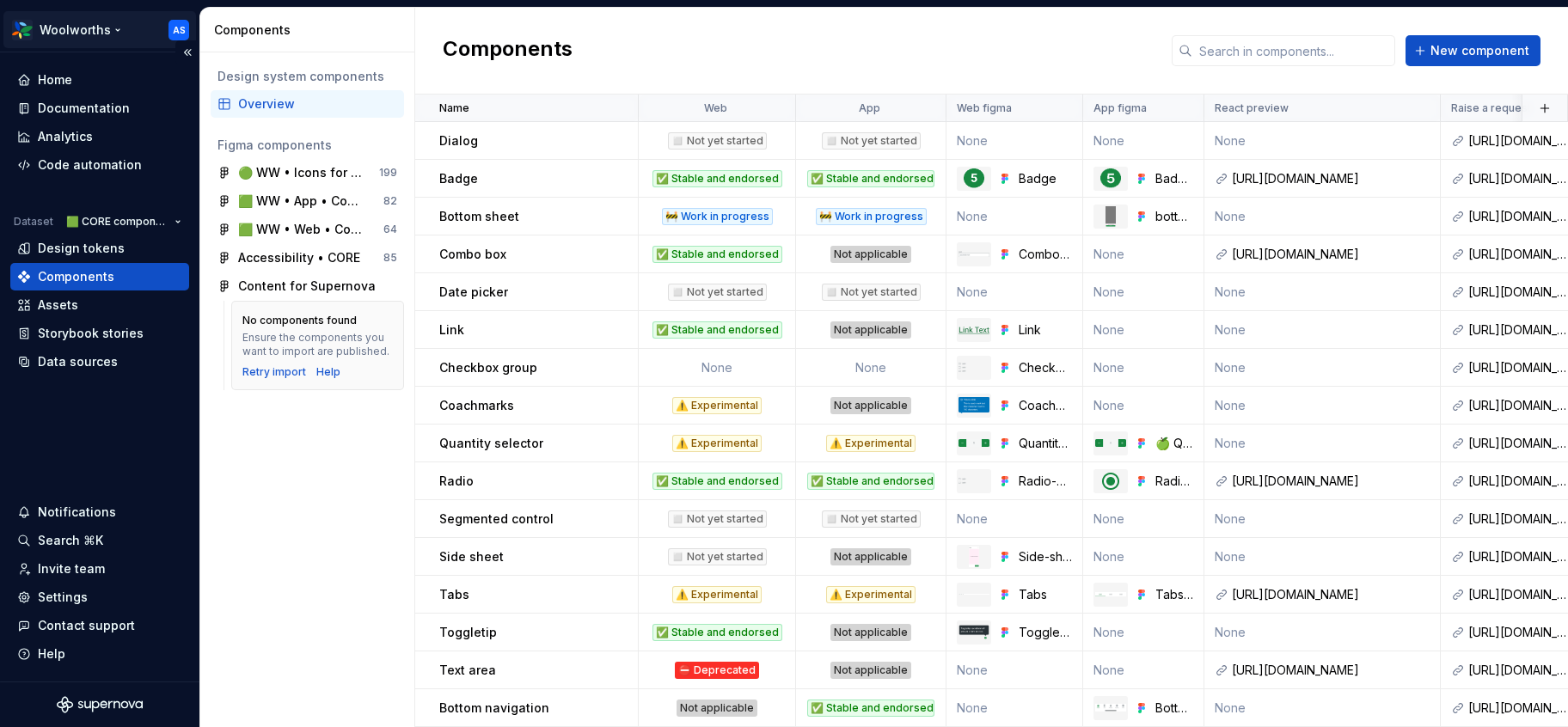
click at [104, 24] on html "Woolworths AS Home Documentation Analytics Code automation Dataset 🟩 CORE compo…" at bounding box center [784, 364] width 1568 height 727
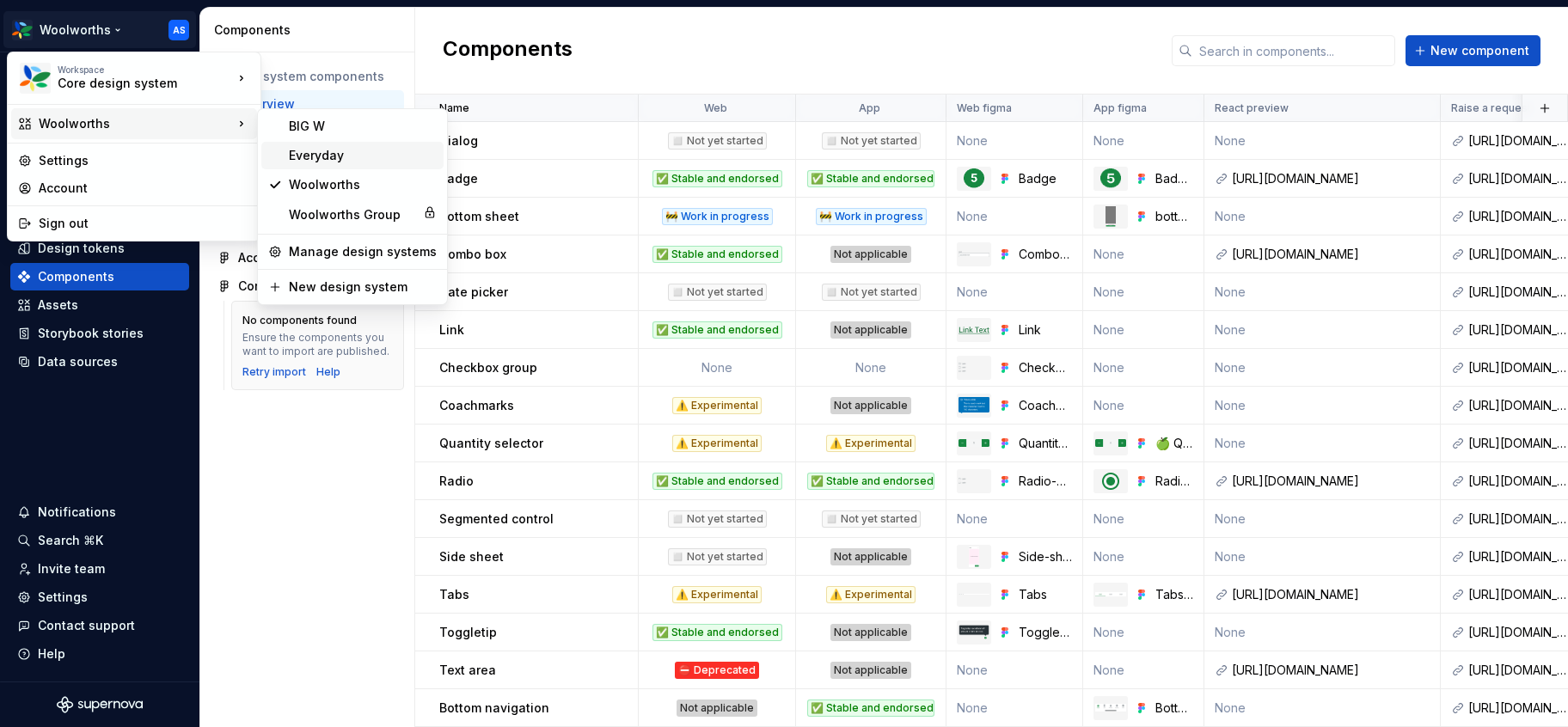
click at [296, 150] on div "Everyday" at bounding box center [363, 155] width 148 height 17
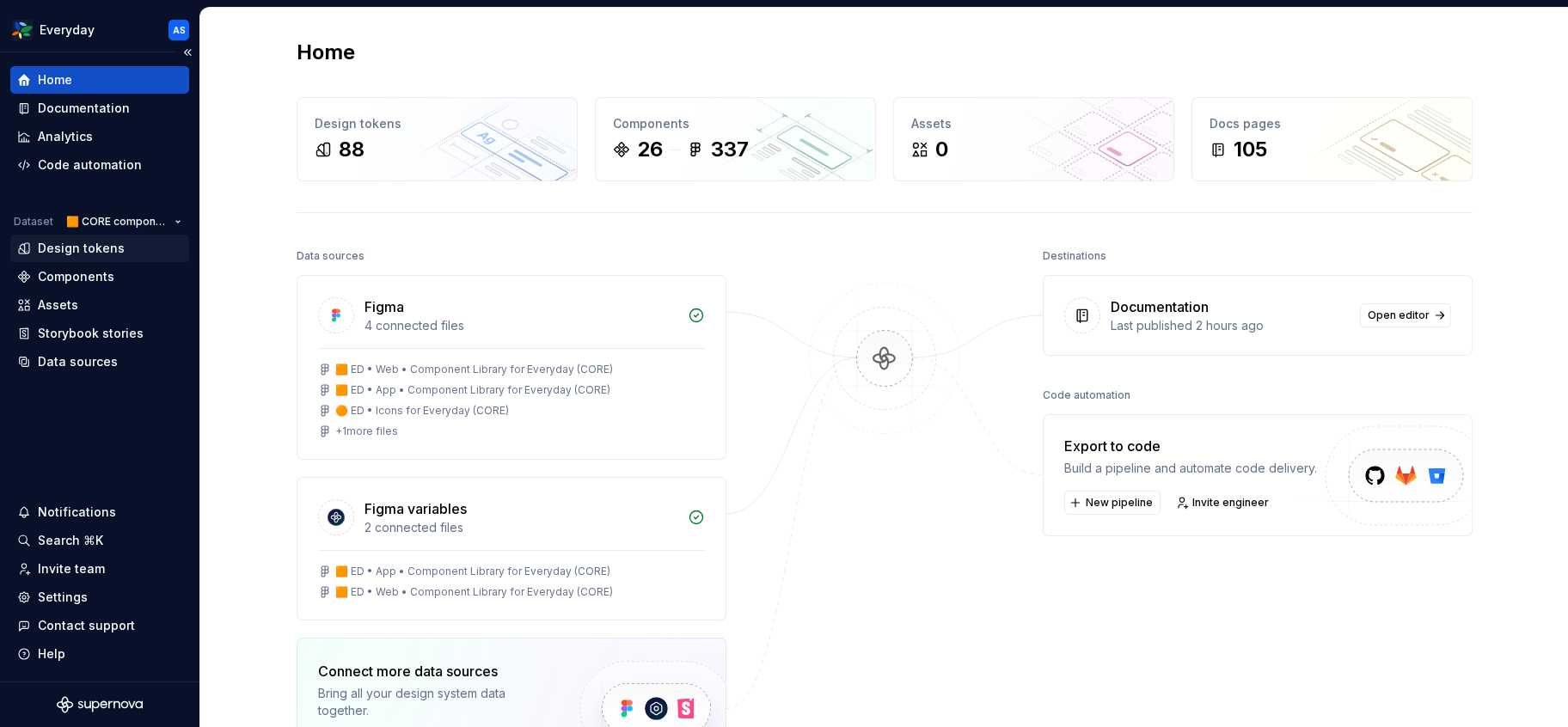
drag, startPoint x: 102, startPoint y: 271, endPoint x: 180, endPoint y: 250, distance: 80.8
click at [102, 271] on div "Components" at bounding box center [75, 276] width 76 height 17
